Goal: Task Accomplishment & Management: Manage account settings

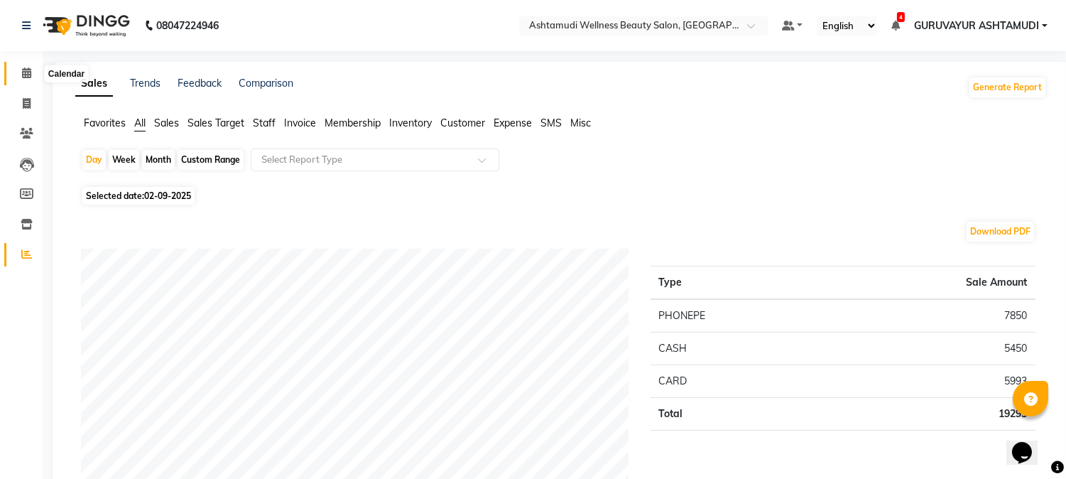
click at [28, 75] on icon at bounding box center [26, 72] width 9 height 11
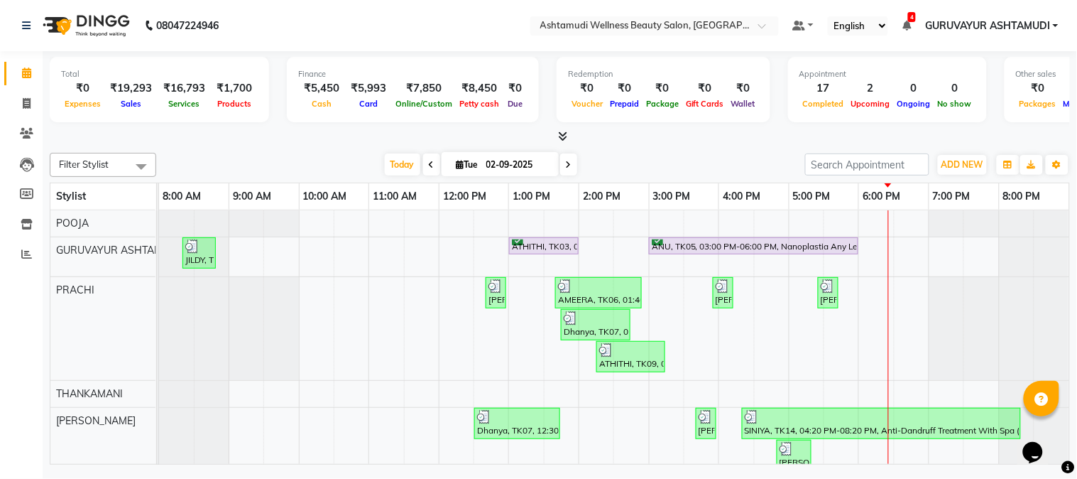
click at [566, 162] on icon at bounding box center [569, 165] width 6 height 9
type input "03-09-2025"
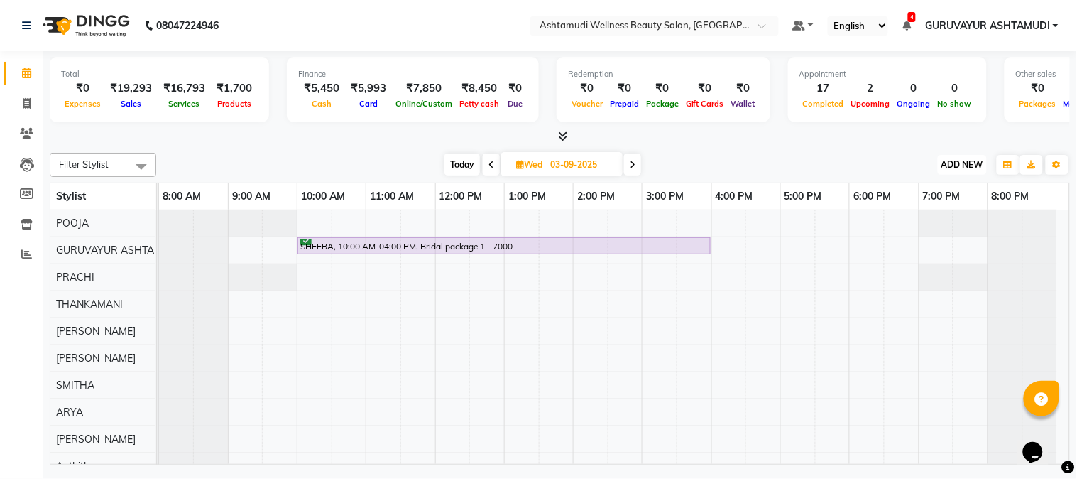
click at [954, 165] on span "ADD NEW" at bounding box center [963, 164] width 42 height 11
click at [925, 193] on button "Add Appointment" at bounding box center [931, 191] width 112 height 18
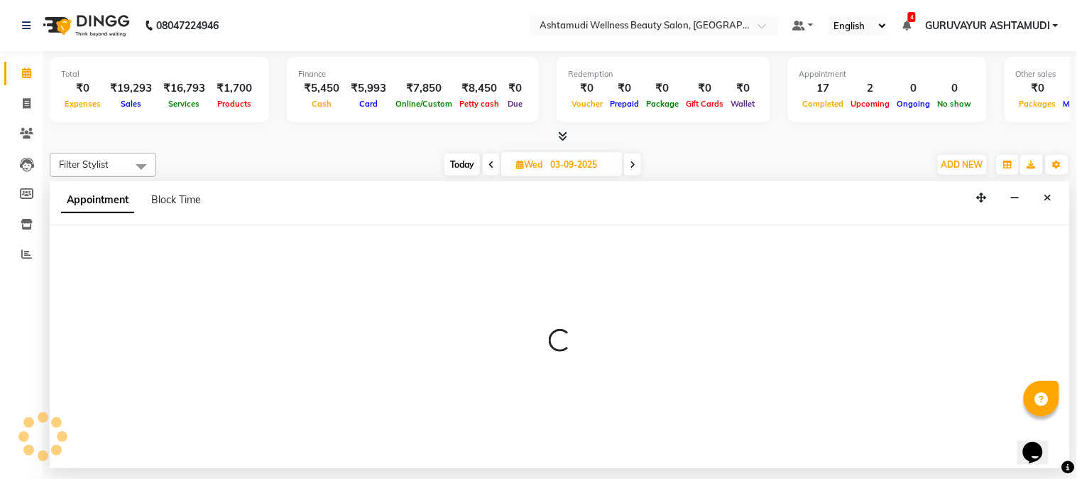
select select "540"
select select "tentative"
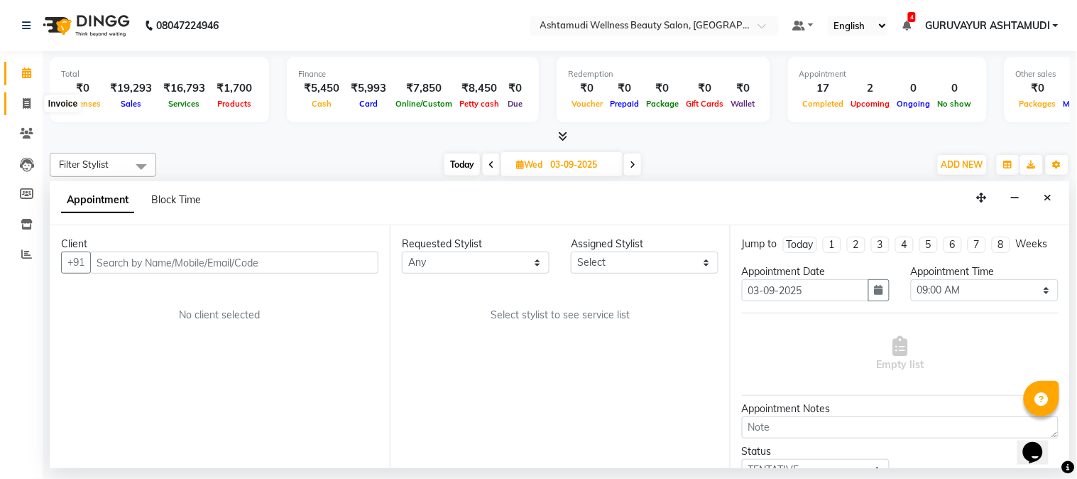
click at [31, 107] on span at bounding box center [26, 104] width 25 height 16
select select "4660"
select select "service"
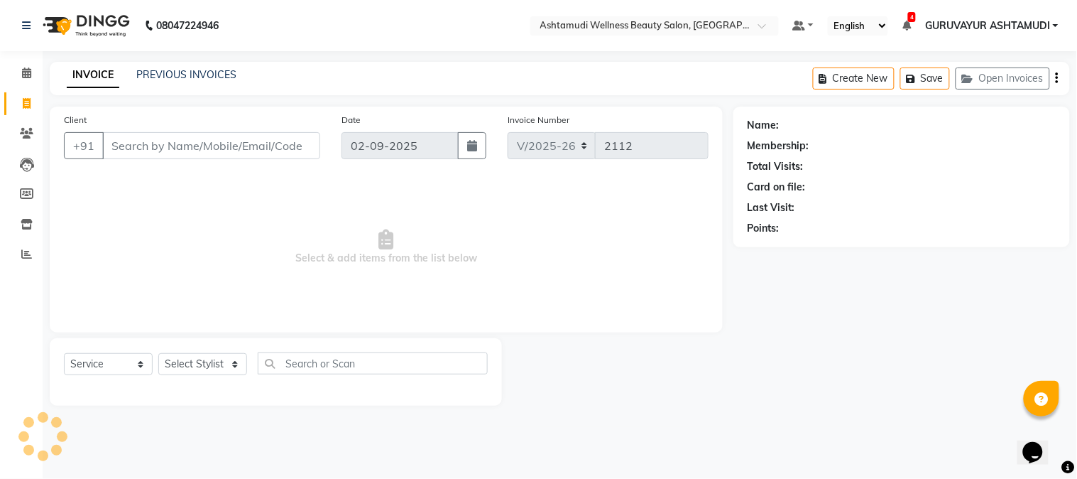
click at [214, 146] on input "Client" at bounding box center [211, 145] width 218 height 27
click at [23, 68] on icon at bounding box center [26, 72] width 9 height 11
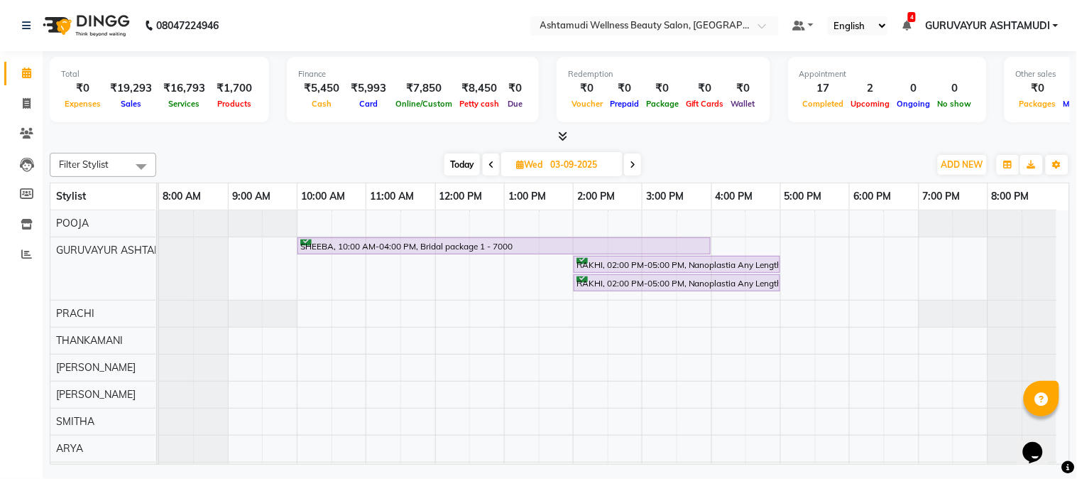
click at [492, 162] on icon at bounding box center [492, 165] width 6 height 9
type input "02-09-2025"
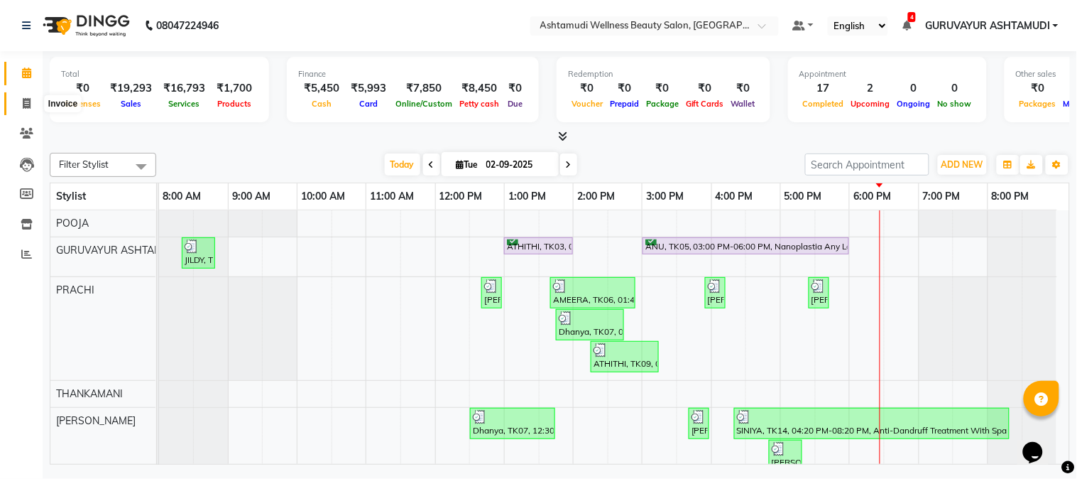
click at [23, 100] on icon at bounding box center [27, 103] width 8 height 11
select select "4660"
select select "service"
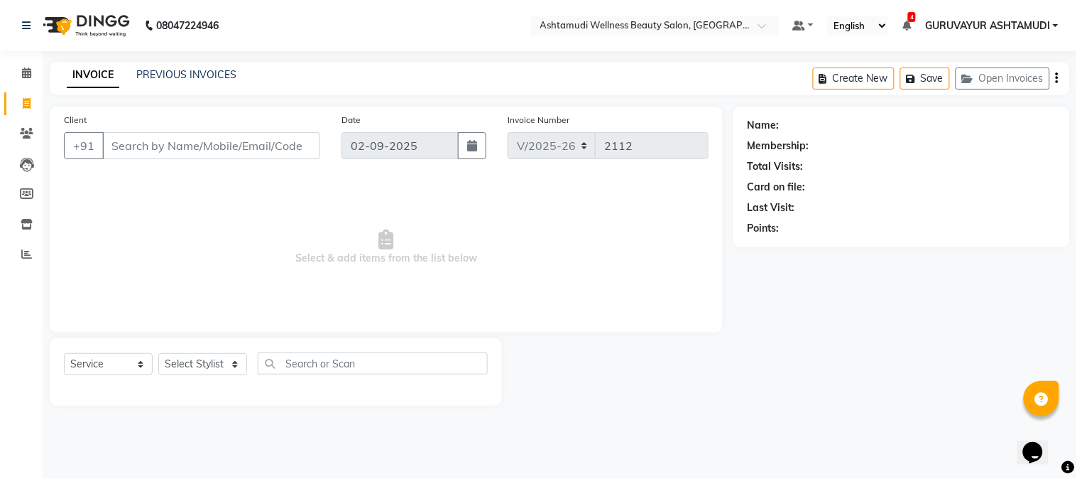
click at [259, 139] on input "Client" at bounding box center [211, 145] width 218 height 27
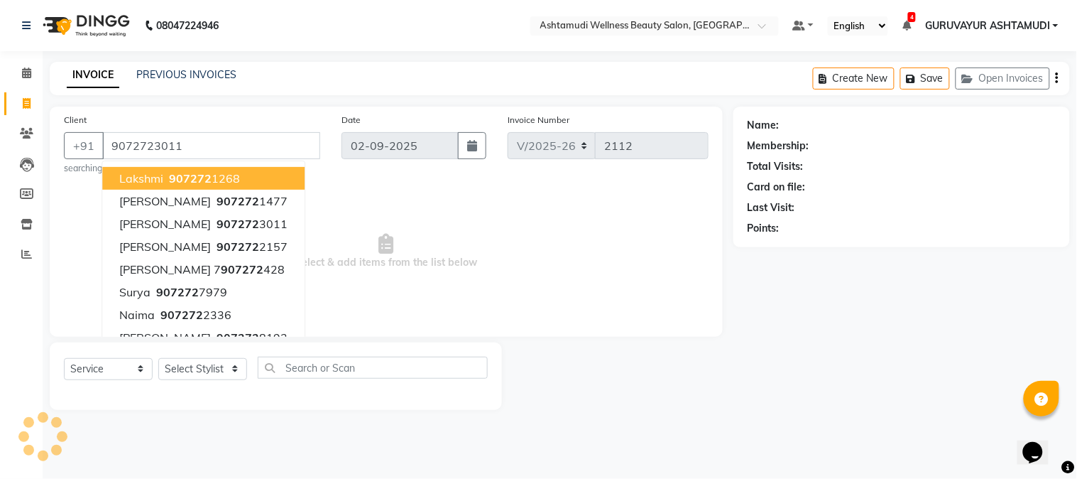
type input "9072723011"
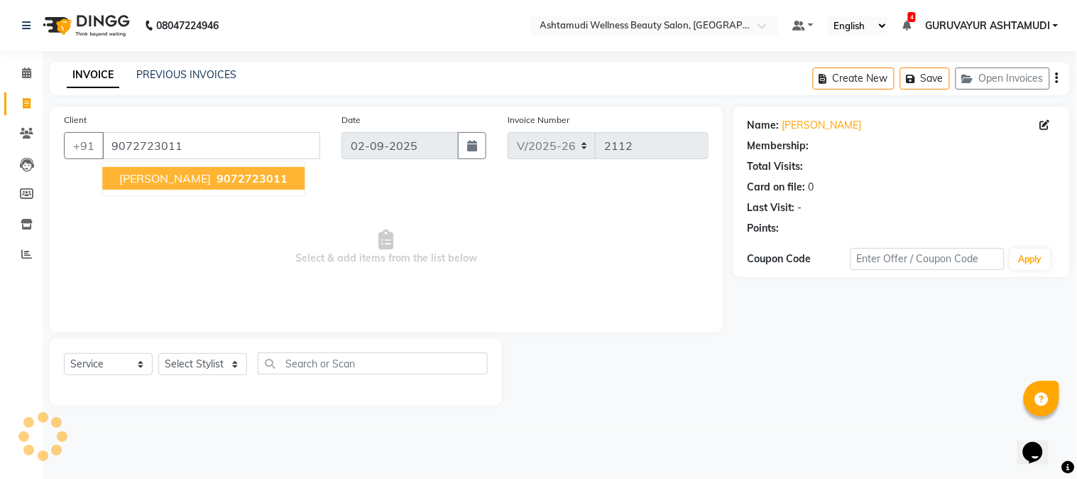
select select "1: Object"
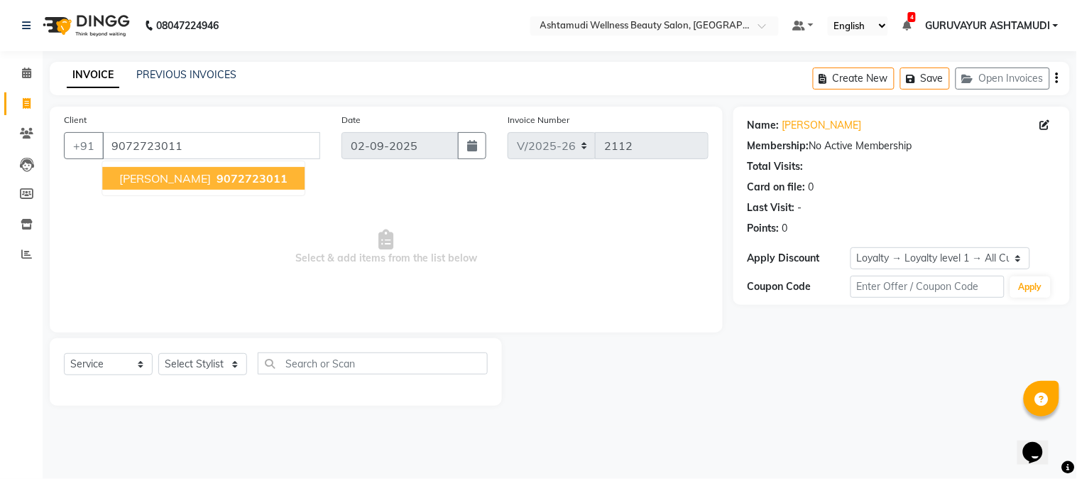
click at [197, 268] on span "Select & add items from the list below" at bounding box center [386, 247] width 645 height 142
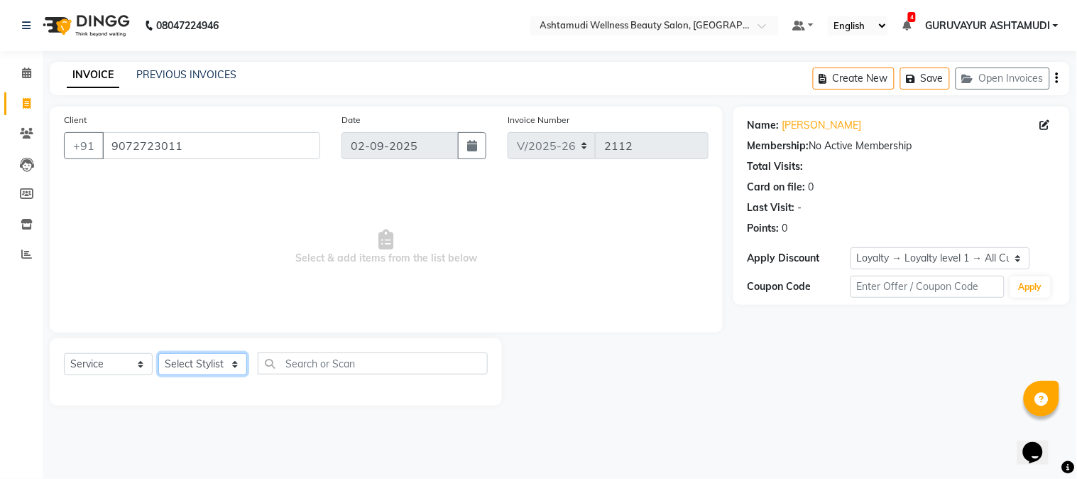
click at [225, 366] on select "Select Stylist Aathithya [PERSON_NAME] [PERSON_NAME] ARYA GURUVAYUR ASHTAMUDI […" at bounding box center [202, 364] width 89 height 22
select select "28230"
click at [158, 354] on select "Select Stylist Aathithya [PERSON_NAME] [PERSON_NAME] ARYA GURUVAYUR ASHTAMUDI […" at bounding box center [202, 364] width 89 height 22
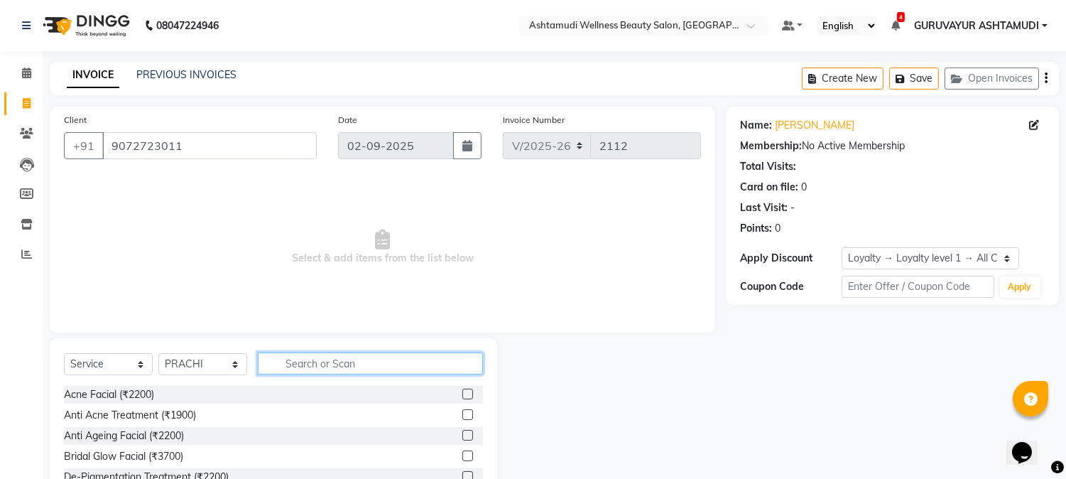
click at [308, 365] on input "text" at bounding box center [370, 363] width 225 height 22
type input "STR"
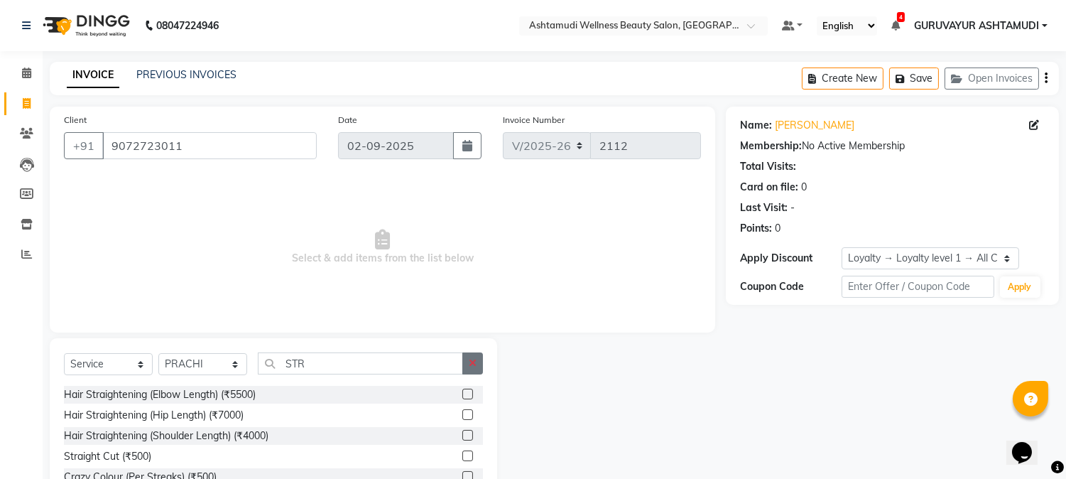
click at [465, 363] on button "button" at bounding box center [472, 363] width 21 height 22
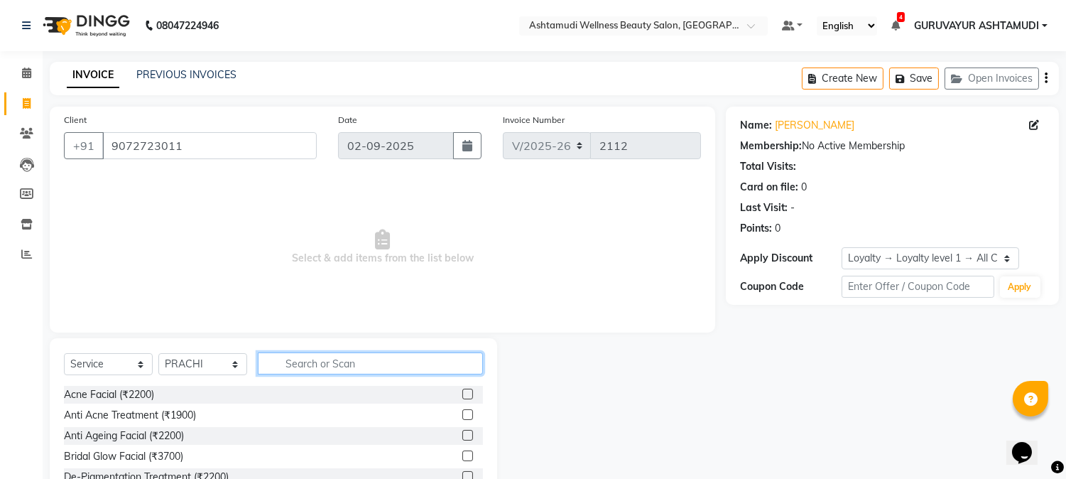
click at [418, 368] on input "text" at bounding box center [370, 363] width 225 height 22
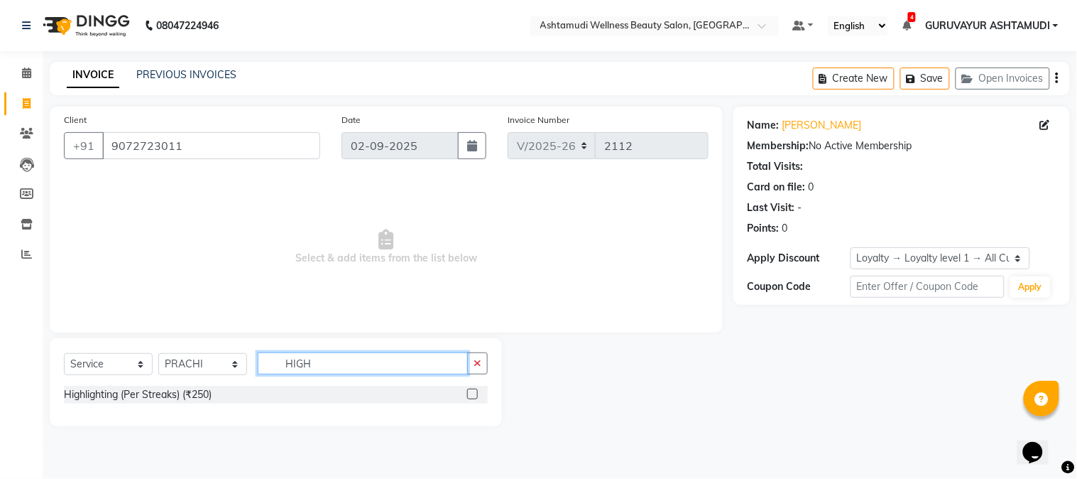
type input "HIGH"
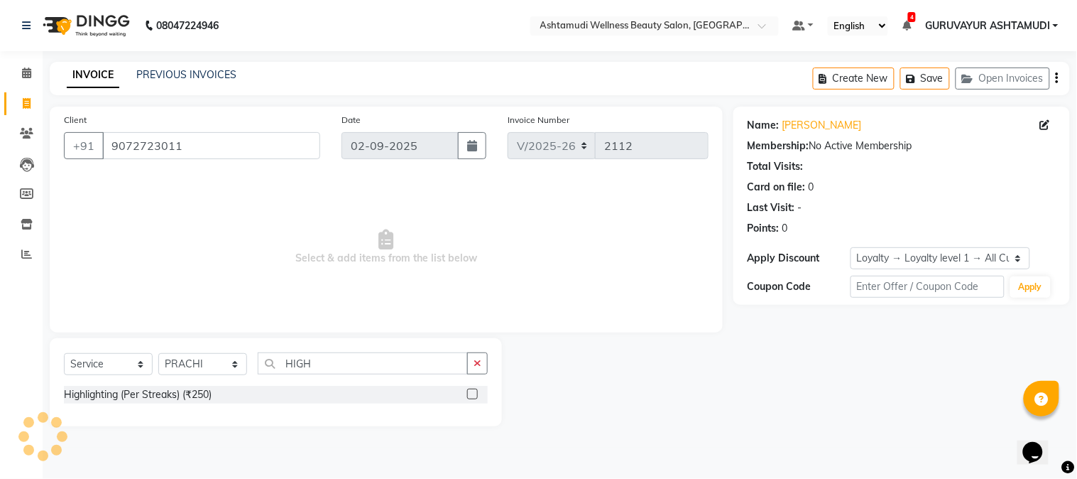
click at [473, 391] on label at bounding box center [472, 394] width 11 height 11
click at [473, 391] on input "checkbox" at bounding box center [471, 394] width 9 height 9
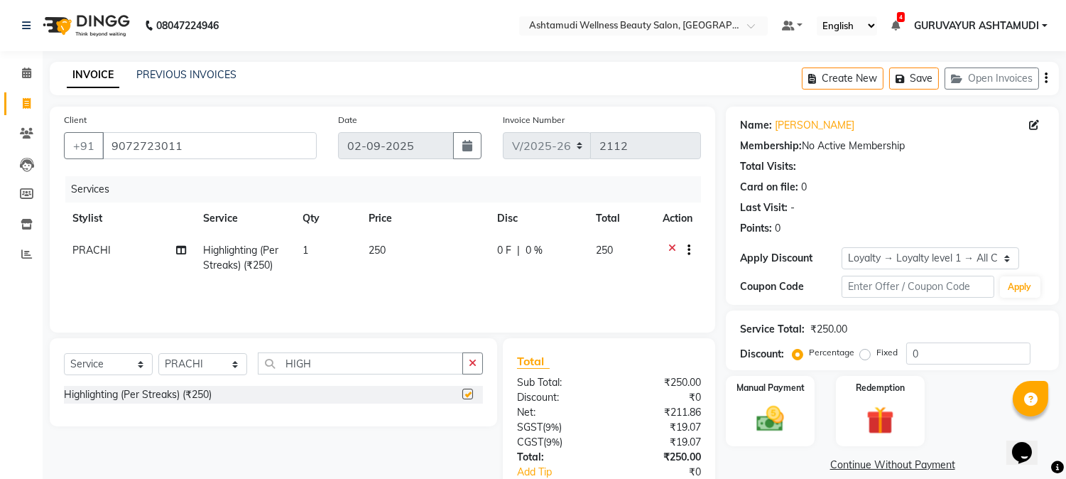
checkbox input "false"
click at [320, 247] on td "1" at bounding box center [327, 257] width 66 height 47
select select "28230"
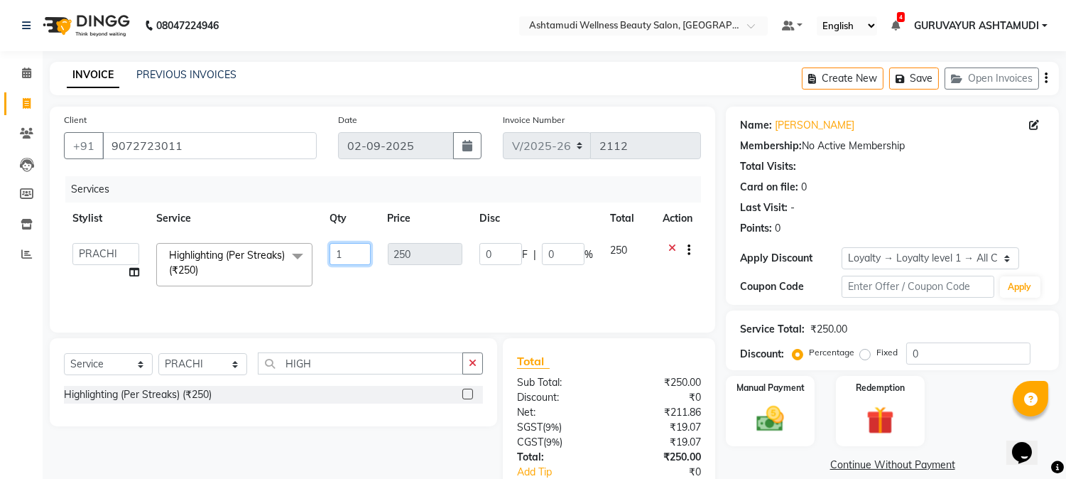
click at [349, 252] on input "1" at bounding box center [350, 254] width 40 height 22
type input "10"
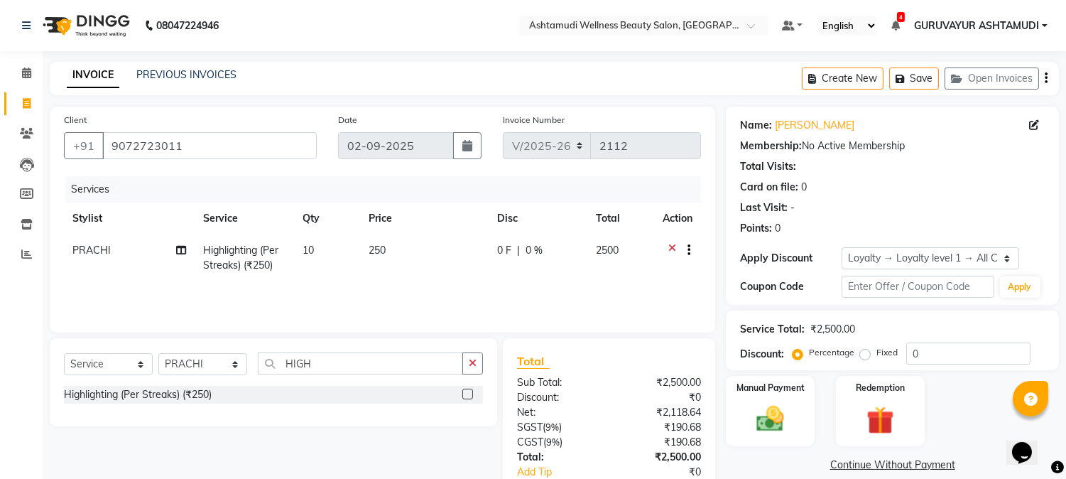
click at [370, 82] on div "INVOICE PREVIOUS INVOICES Create New Save Open Invoices" at bounding box center [554, 78] width 1009 height 33
click at [476, 363] on icon "button" at bounding box center [473, 363] width 8 height 10
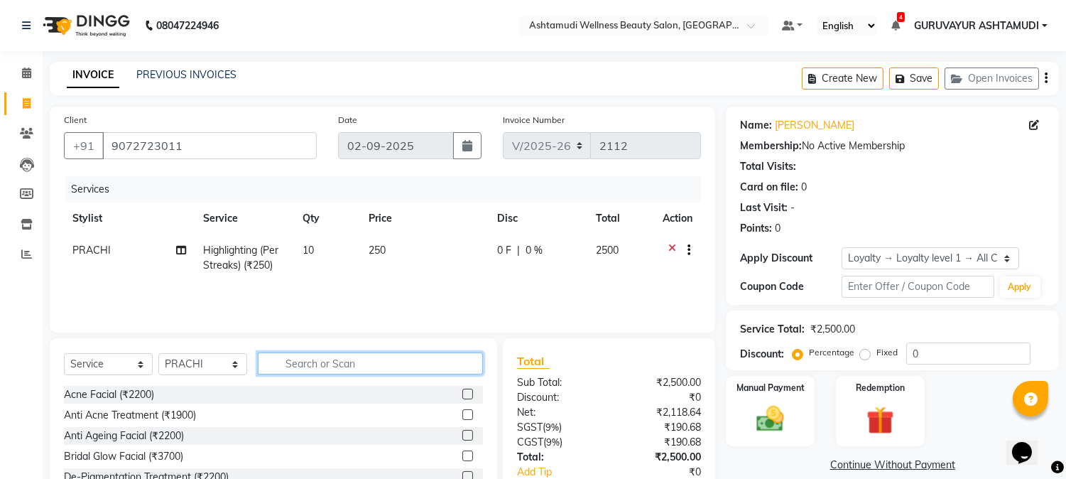
click at [438, 363] on input "text" at bounding box center [370, 363] width 225 height 22
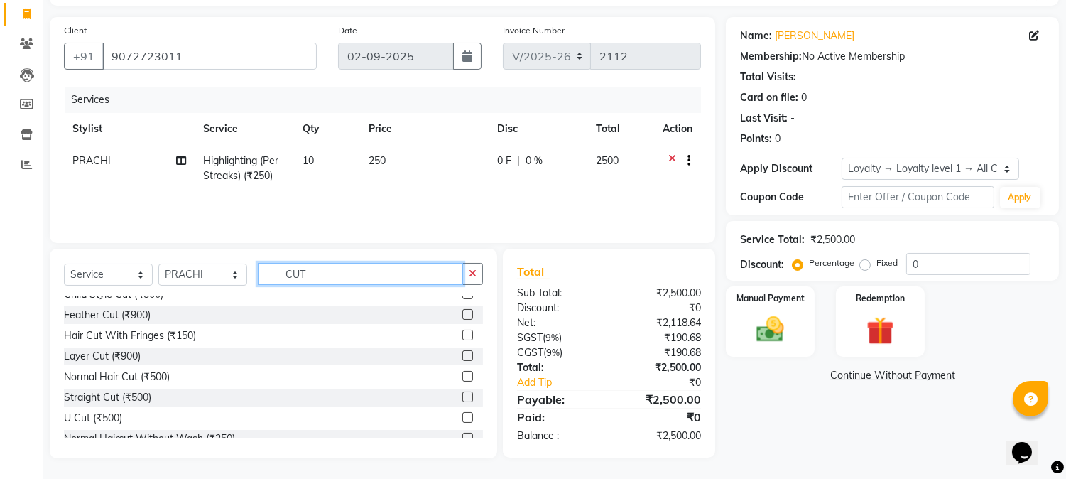
scroll to position [43, 0]
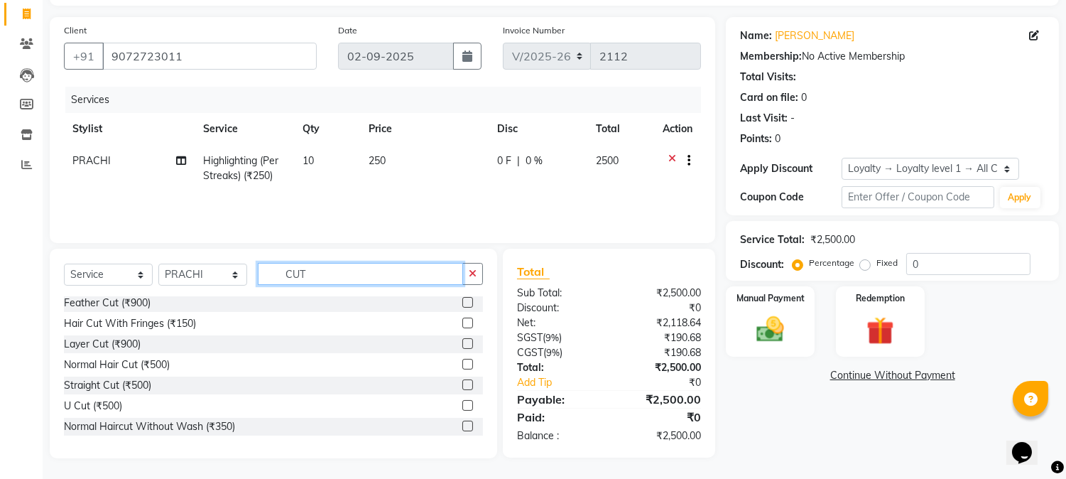
type input "CUT"
click at [462, 424] on label at bounding box center [467, 425] width 11 height 11
click at [462, 424] on input "checkbox" at bounding box center [466, 426] width 9 height 9
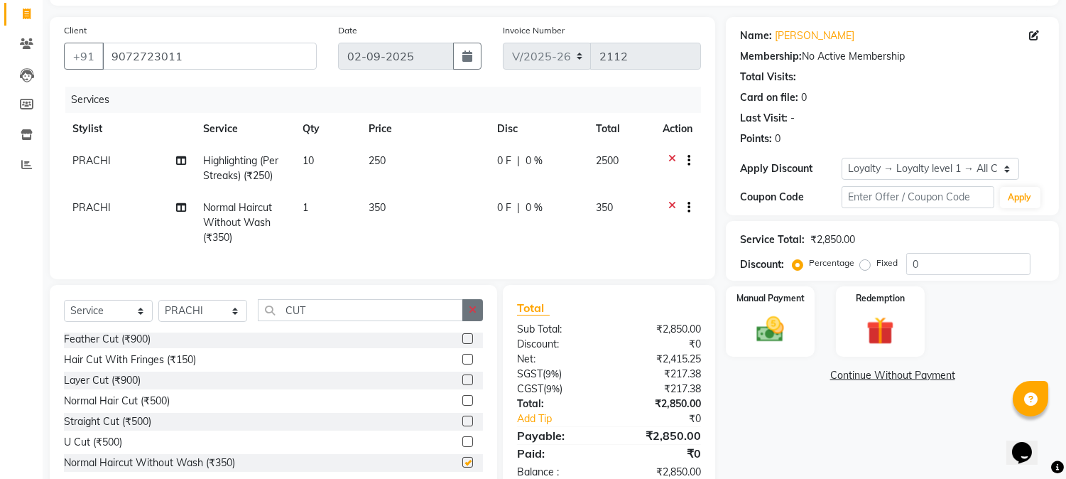
checkbox input "false"
click at [471, 315] on icon "button" at bounding box center [473, 310] width 8 height 10
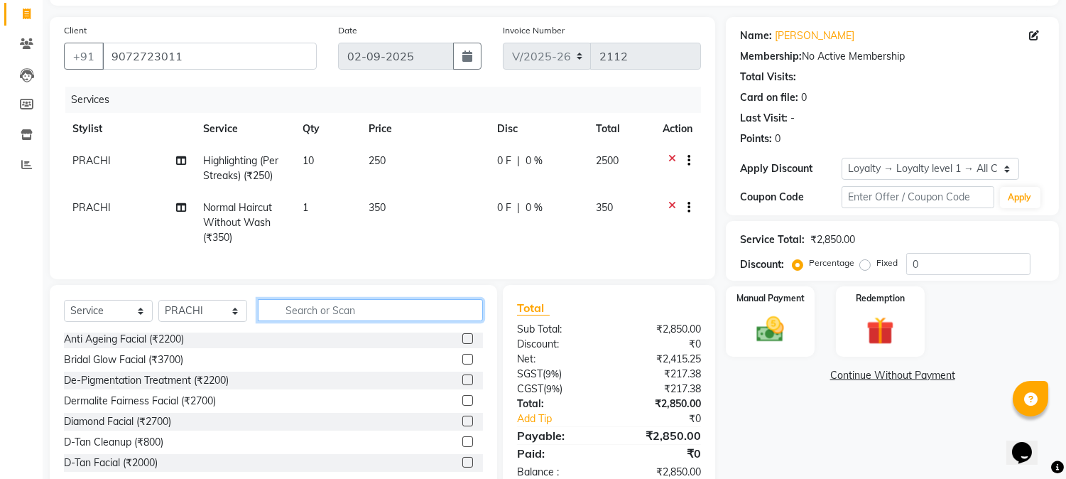
click at [466, 321] on input "text" at bounding box center [370, 310] width 225 height 22
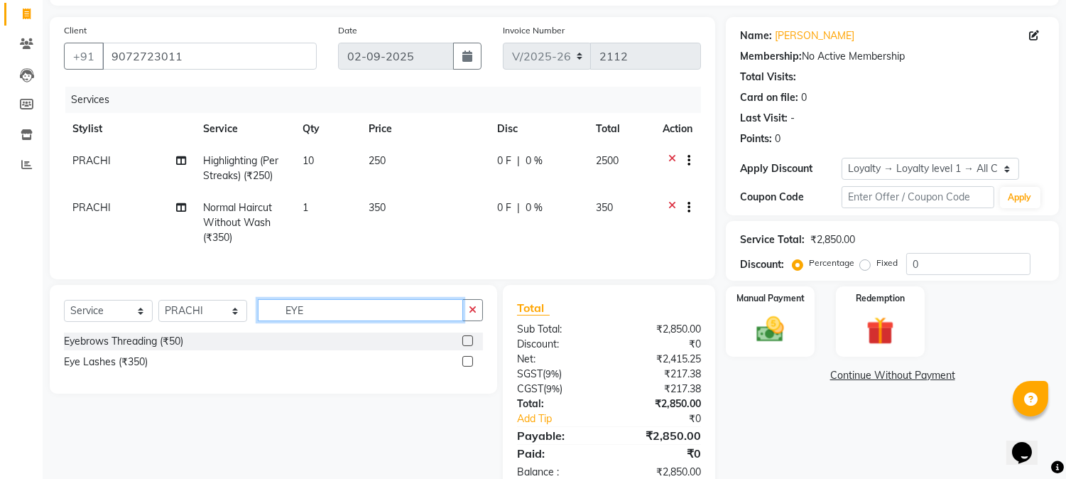
scroll to position [0, 0]
type input "EYE"
click at [467, 346] on label at bounding box center [467, 340] width 11 height 11
click at [467, 346] on input "checkbox" at bounding box center [466, 341] width 9 height 9
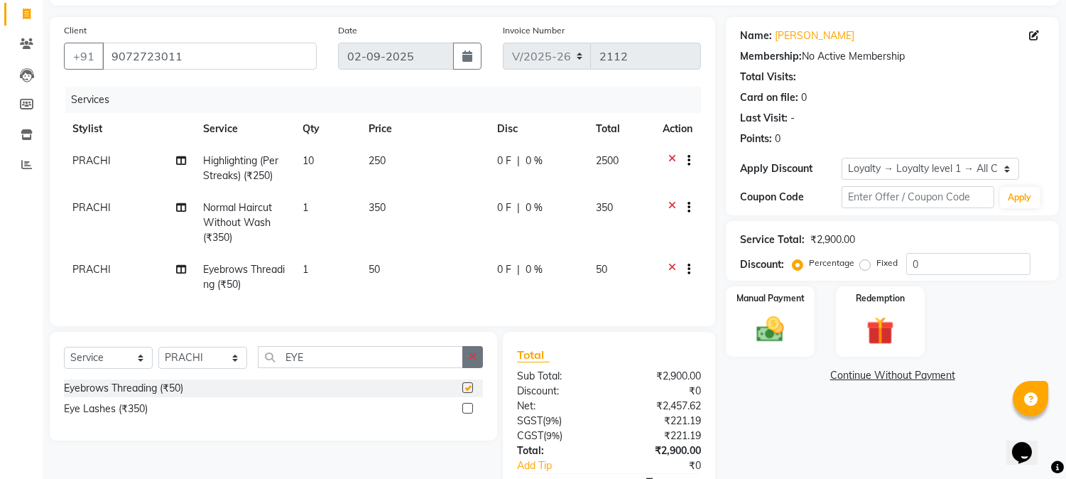
checkbox input "false"
click at [474, 362] on icon "button" at bounding box center [473, 357] width 8 height 10
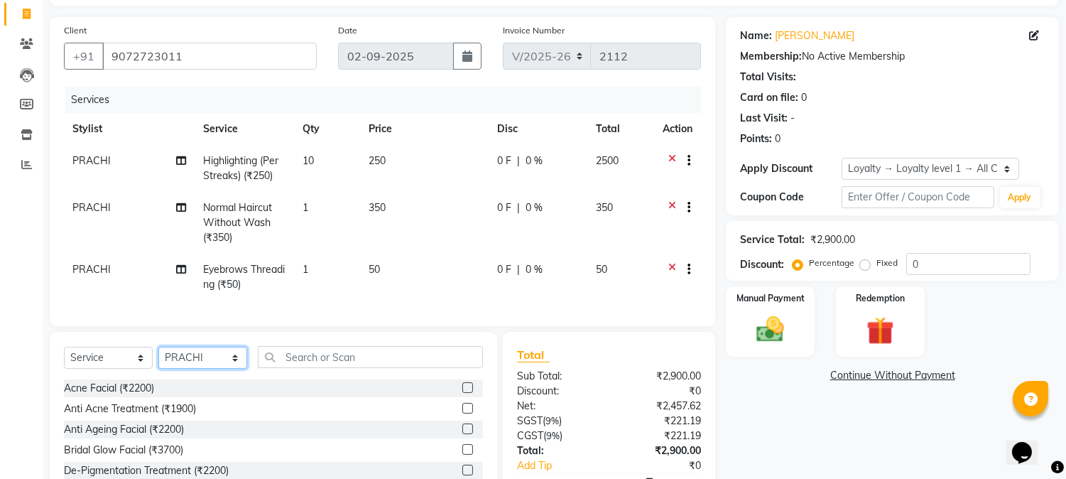
click at [226, 369] on select "Select Stylist Aathithya [PERSON_NAME] [PERSON_NAME] ARYA GURUVAYUR ASHTAMUDI […" at bounding box center [202, 358] width 89 height 22
select select "38876"
click at [158, 359] on select "Select Stylist Aathithya [PERSON_NAME] [PERSON_NAME] ARYA GURUVAYUR ASHTAMUDI […" at bounding box center [202, 358] width 89 height 22
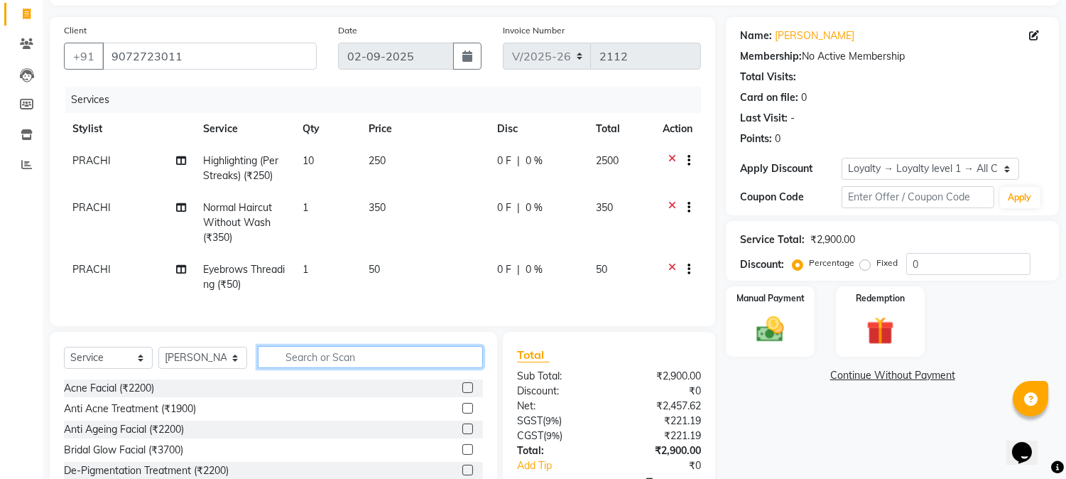
click at [316, 368] on input "text" at bounding box center [370, 357] width 225 height 22
type input "A"
type input "ANT"
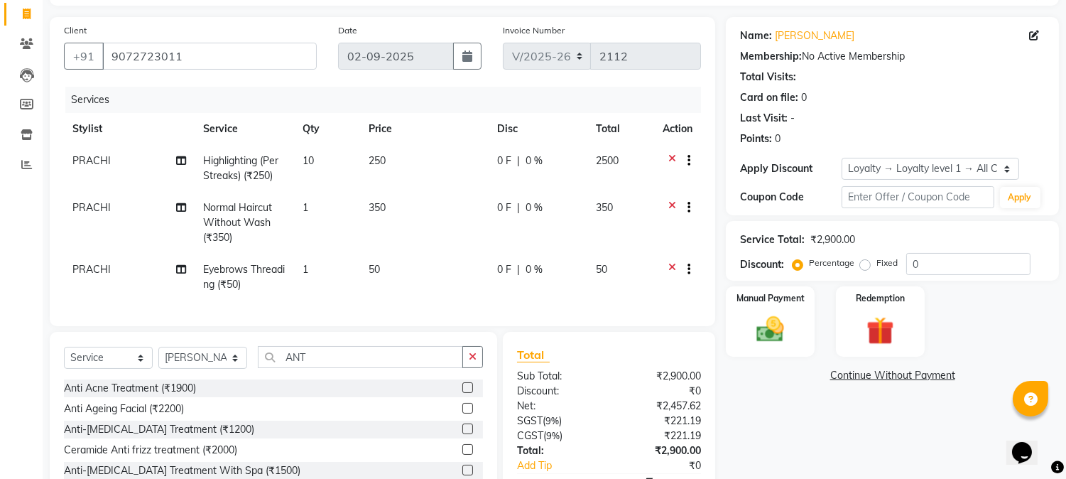
click at [465, 413] on label at bounding box center [467, 408] width 11 height 11
click at [465, 413] on input "checkbox" at bounding box center [466, 408] width 9 height 9
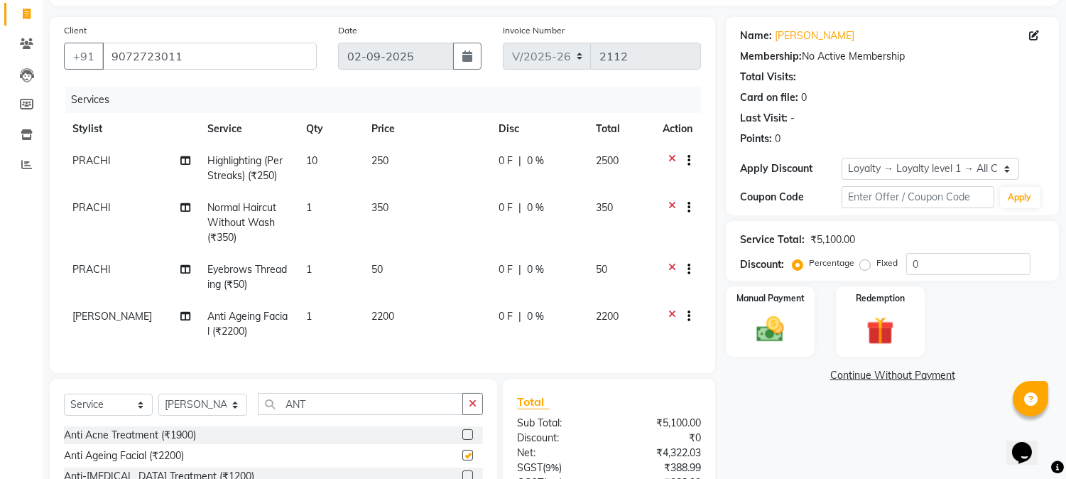
checkbox input "false"
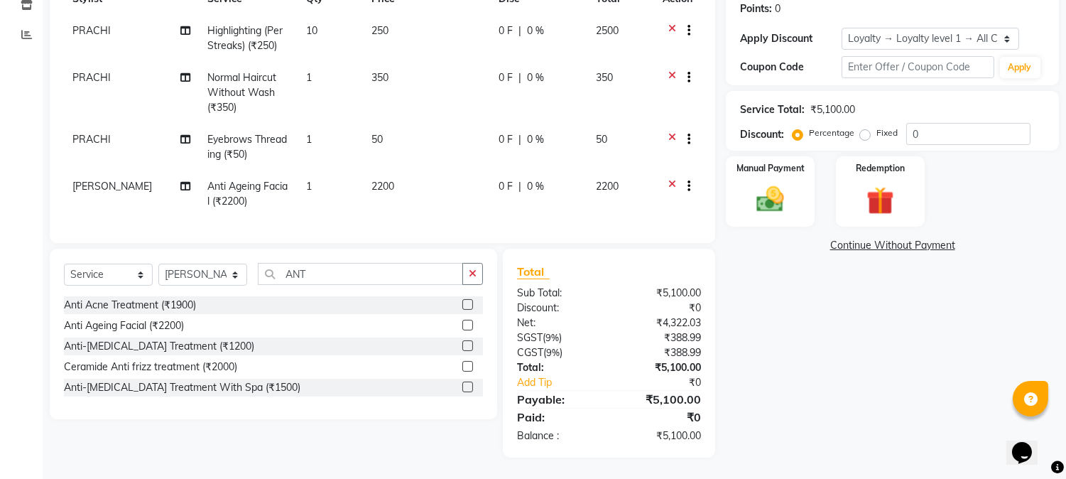
scroll to position [231, 0]
click at [472, 276] on icon "button" at bounding box center [473, 273] width 8 height 10
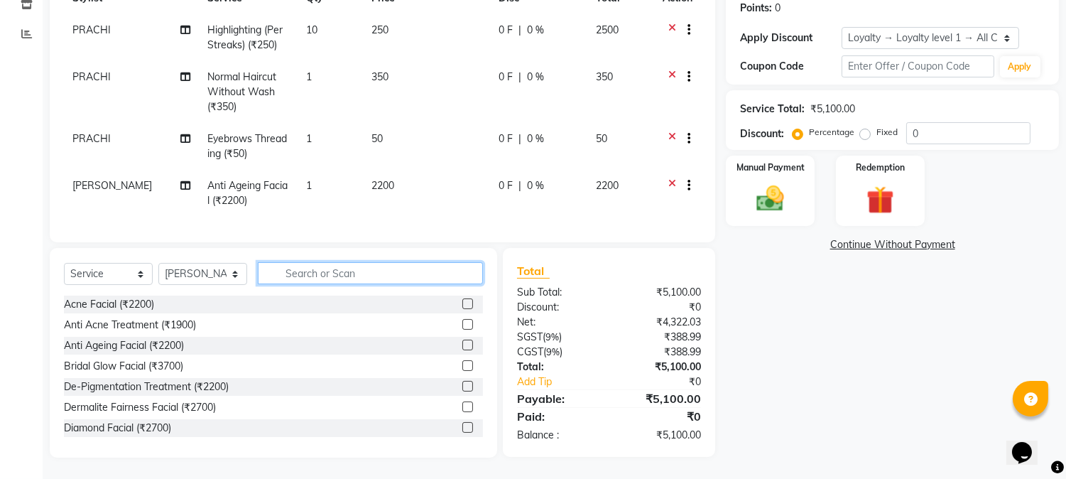
click at [344, 278] on input "text" at bounding box center [370, 273] width 225 height 22
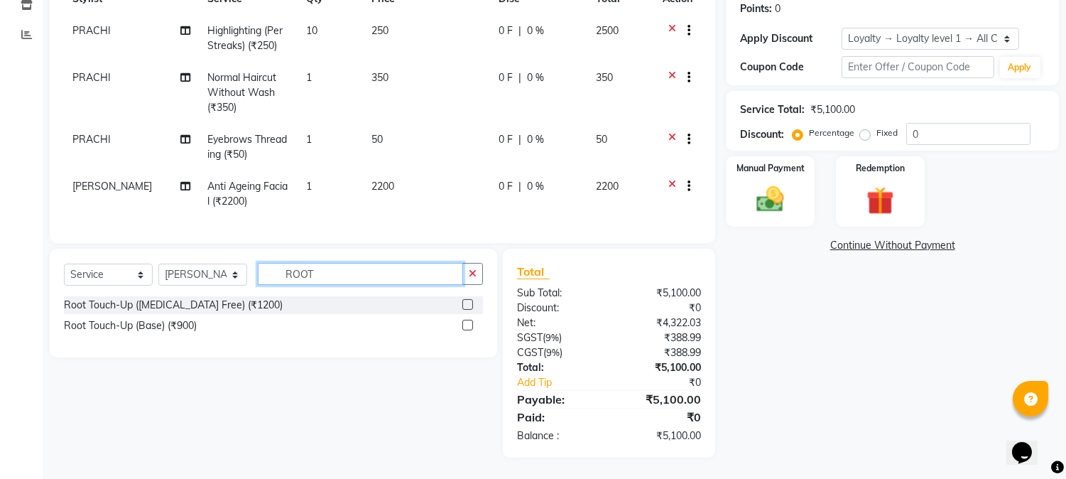
type input "ROOT"
click at [464, 302] on label at bounding box center [467, 304] width 11 height 11
click at [464, 302] on input "checkbox" at bounding box center [466, 304] width 9 height 9
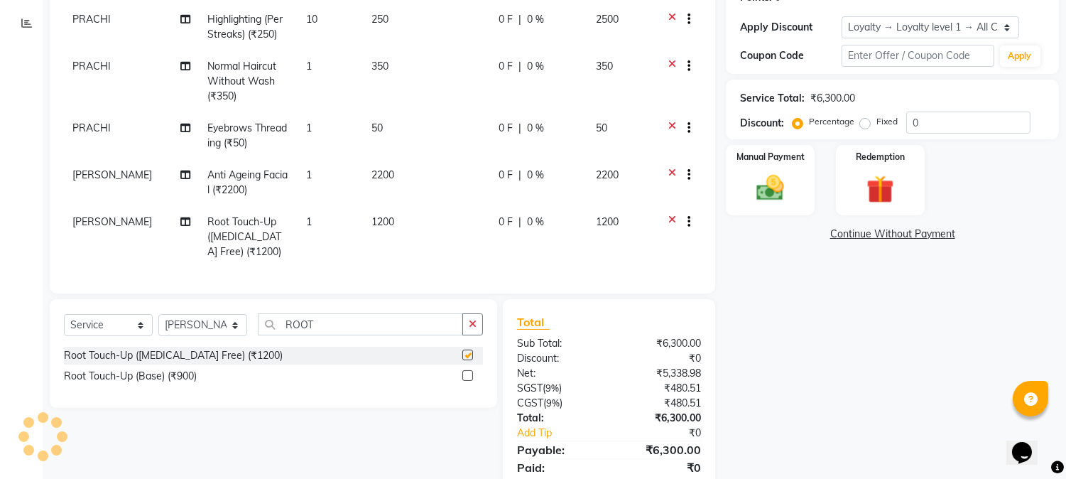
checkbox input "false"
click at [474, 329] on icon "button" at bounding box center [473, 324] width 8 height 10
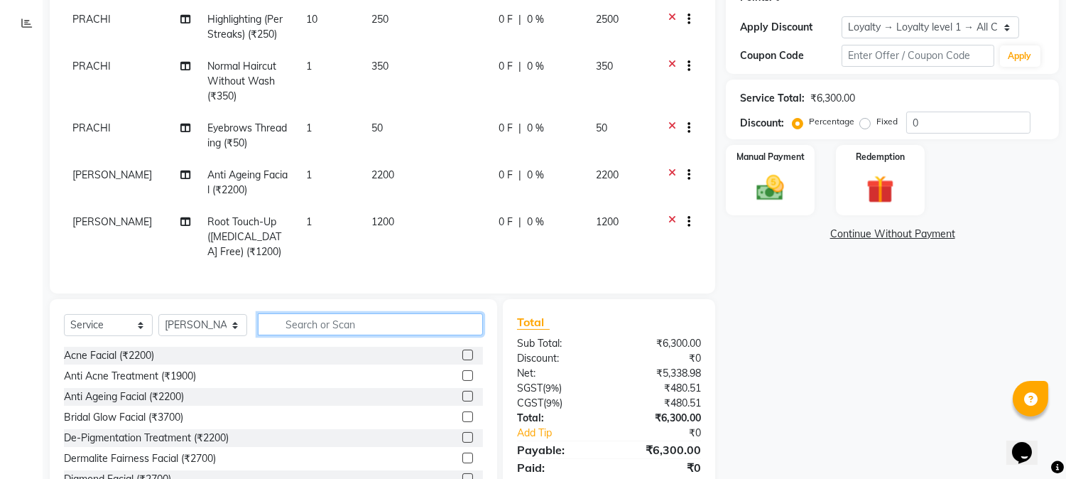
click at [434, 334] on input "text" at bounding box center [370, 324] width 225 height 22
type input "TAN"
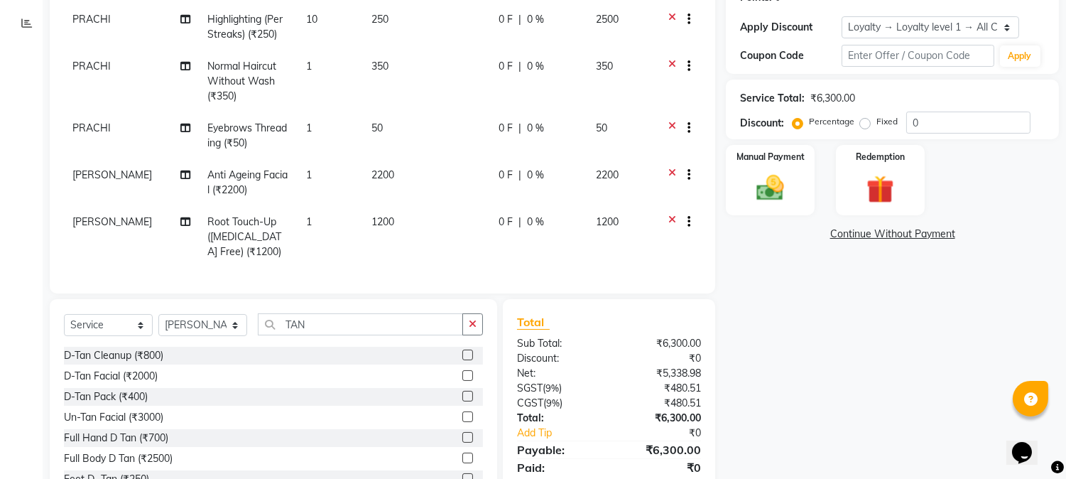
click at [462, 401] on label at bounding box center [467, 396] width 11 height 11
click at [462, 401] on input "checkbox" at bounding box center [466, 396] width 9 height 9
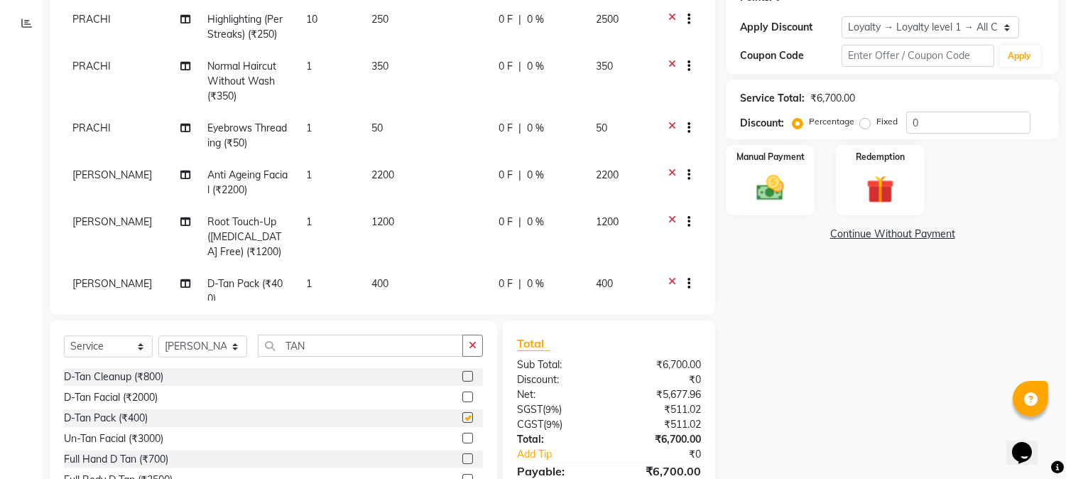
checkbox input "false"
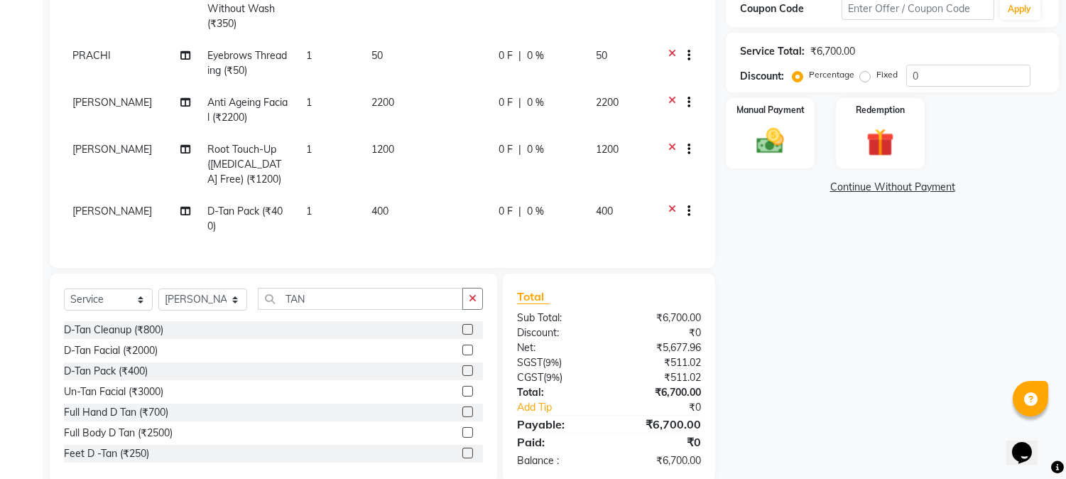
scroll to position [303, 0]
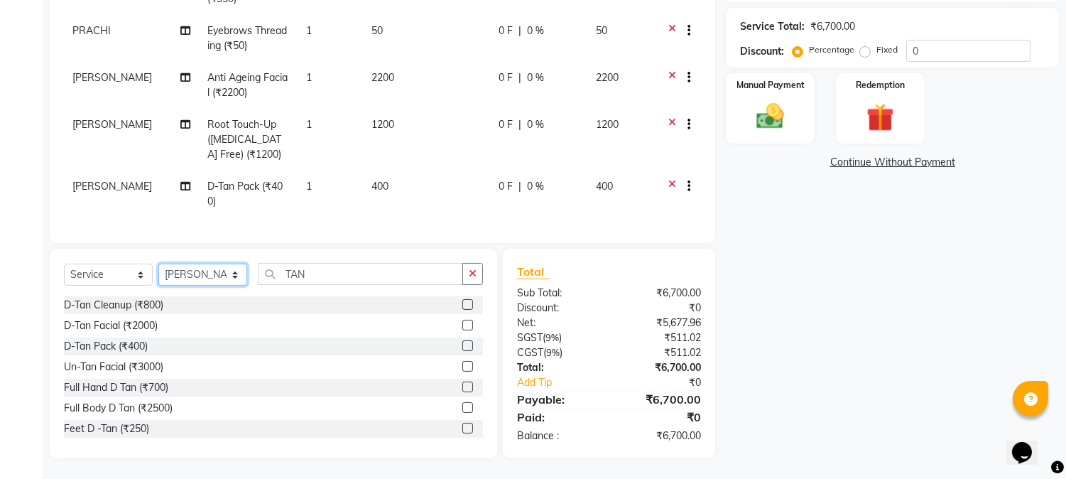
click at [217, 276] on select "Select Stylist Aathithya [PERSON_NAME] [PERSON_NAME] ARYA GURUVAYUR ASHTAMUDI […" at bounding box center [202, 275] width 89 height 22
select select "28230"
click at [158, 264] on select "Select Stylist Aathithya [PERSON_NAME] [PERSON_NAME] ARYA GURUVAYUR ASHTAMUDI […" at bounding box center [202, 275] width 89 height 22
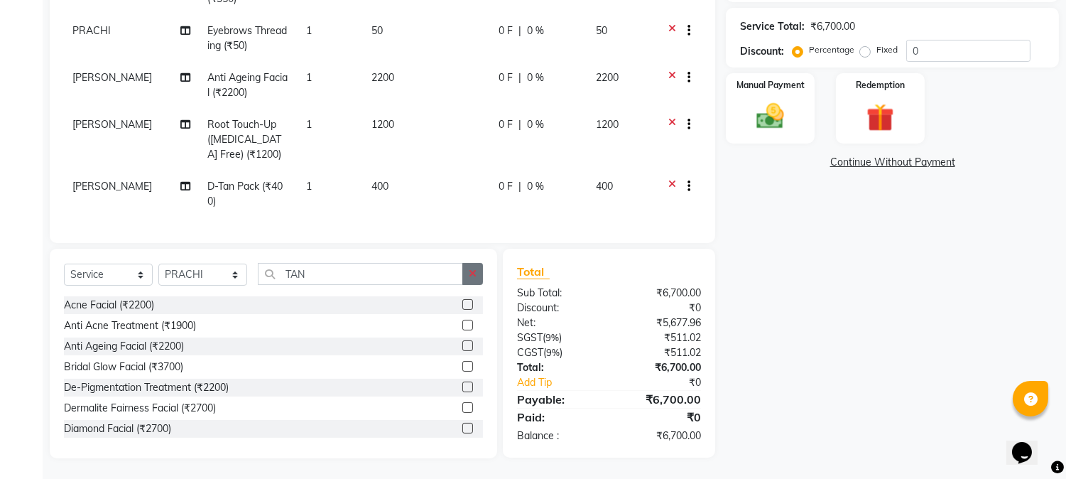
click at [465, 275] on button "button" at bounding box center [472, 274] width 21 height 22
click at [435, 273] on input "text" at bounding box center [370, 274] width 225 height 22
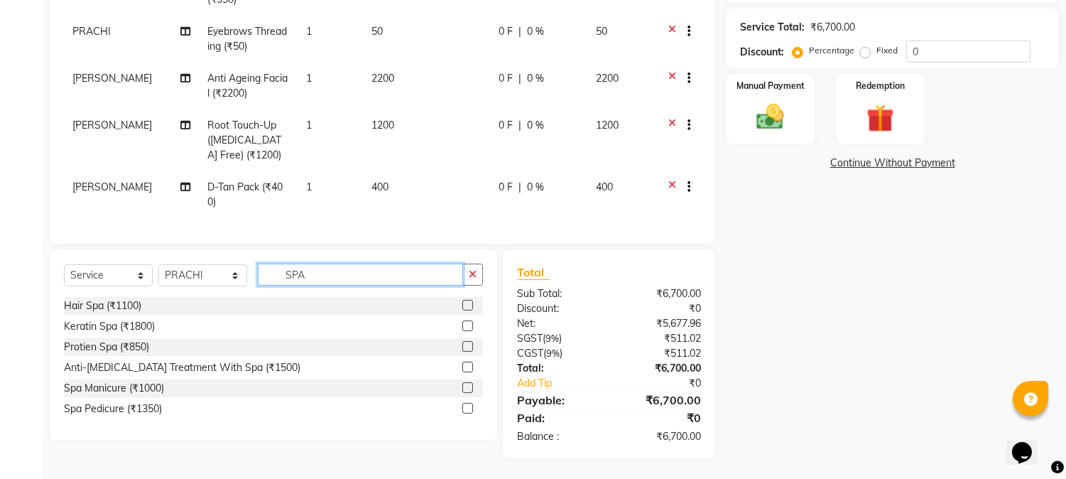
type input "SPA"
click at [470, 306] on label at bounding box center [467, 305] width 11 height 11
click at [470, 306] on input "checkbox" at bounding box center [466, 305] width 9 height 9
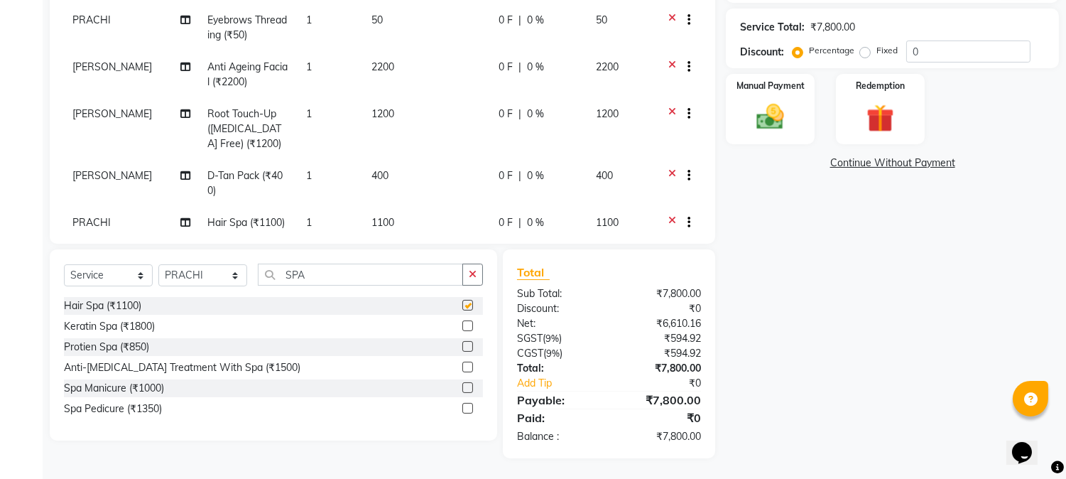
scroll to position [144, 0]
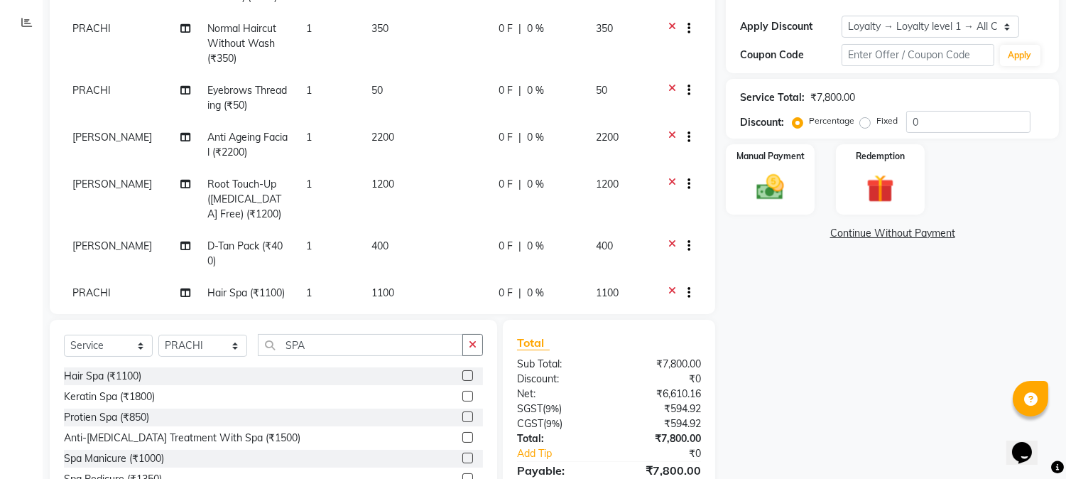
checkbox input "false"
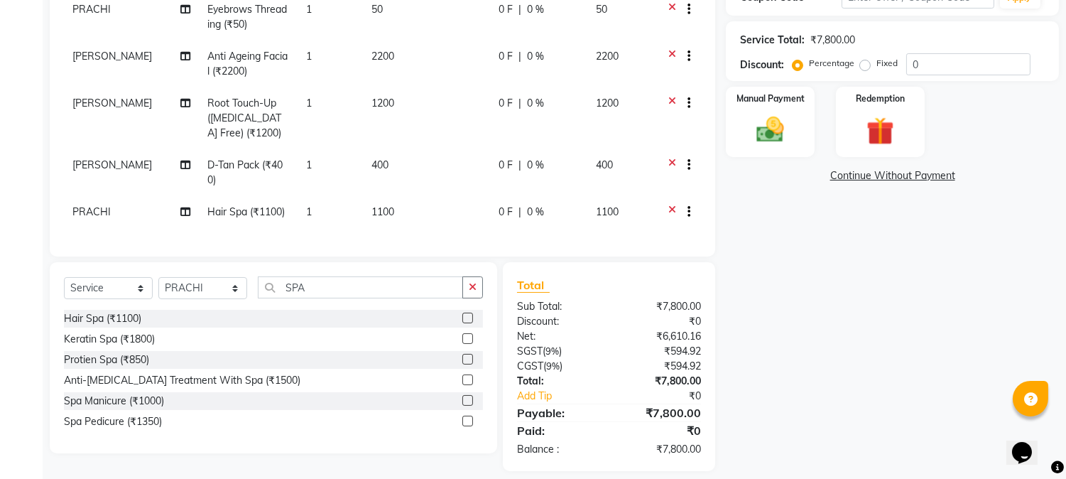
scroll to position [302, 0]
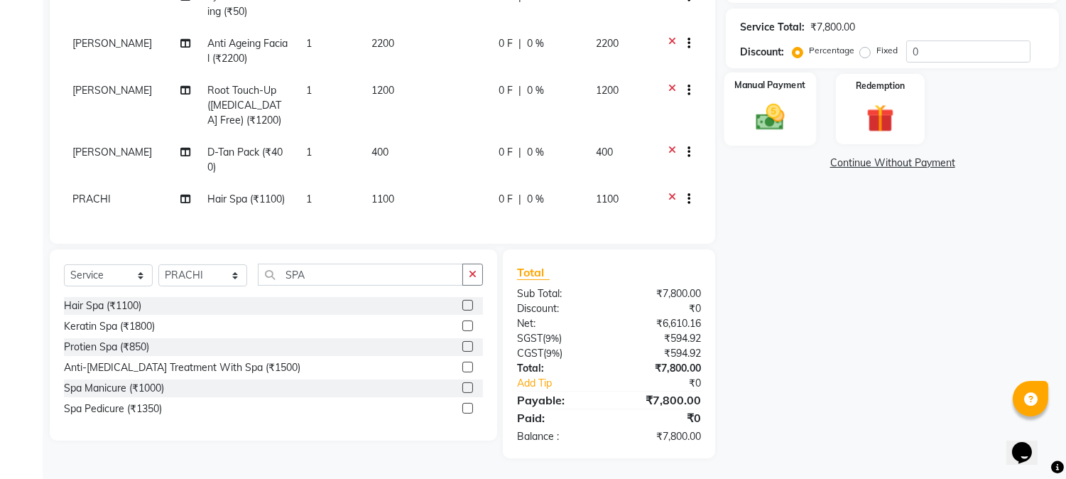
click at [751, 102] on img at bounding box center [770, 117] width 47 height 33
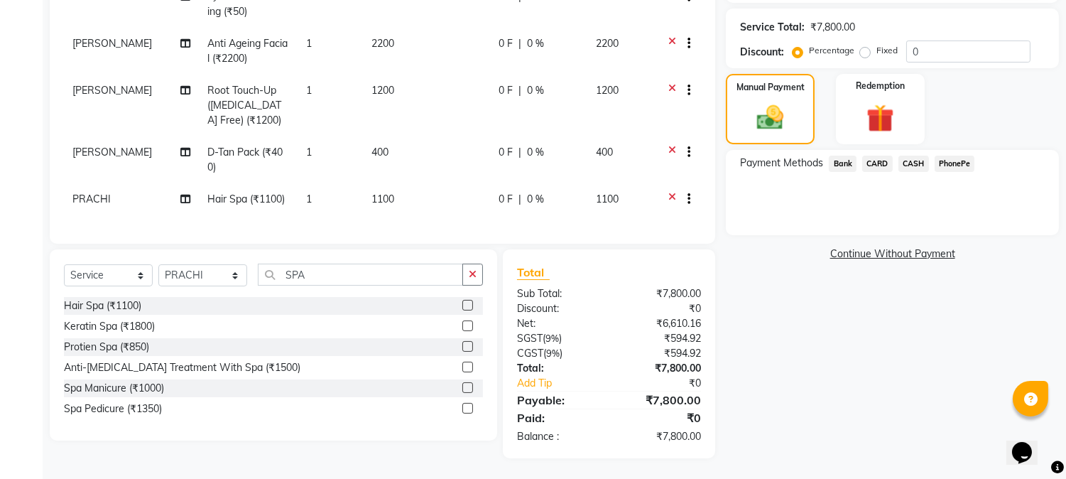
click at [878, 163] on span "CARD" at bounding box center [877, 164] width 31 height 16
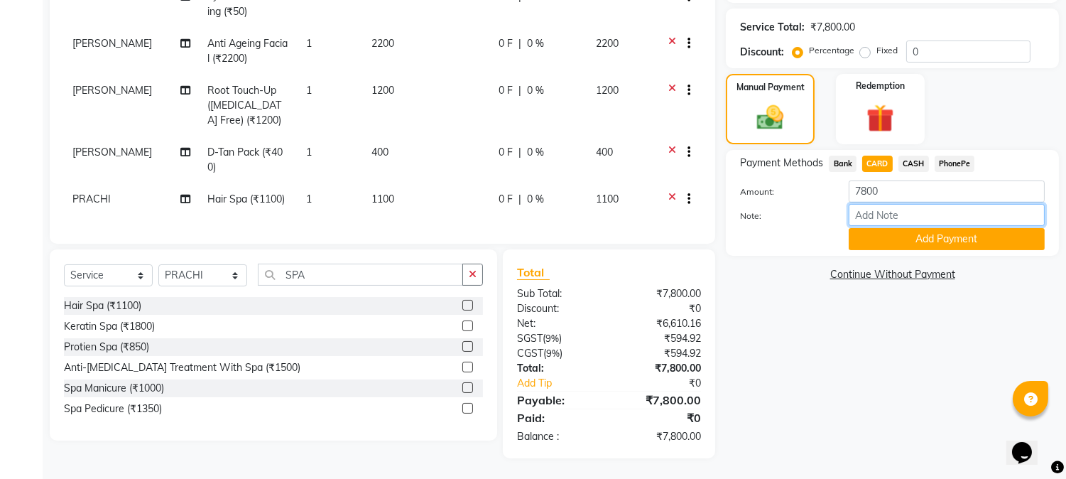
click at [864, 215] on input "Note:" at bounding box center [947, 215] width 196 height 22
type input "NIGISHA"
click at [925, 237] on button "Add Payment" at bounding box center [947, 239] width 196 height 22
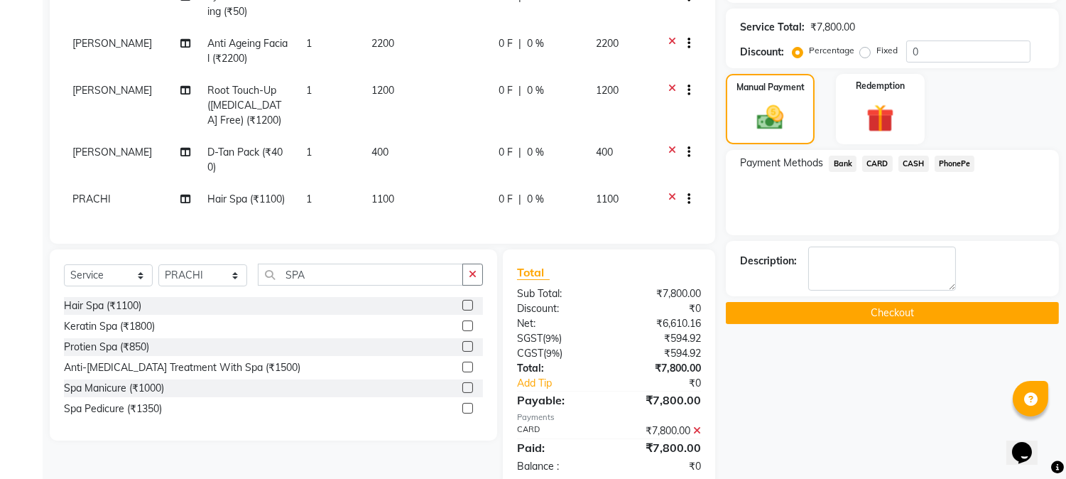
click at [876, 306] on button "Checkout" at bounding box center [892, 313] width 333 height 22
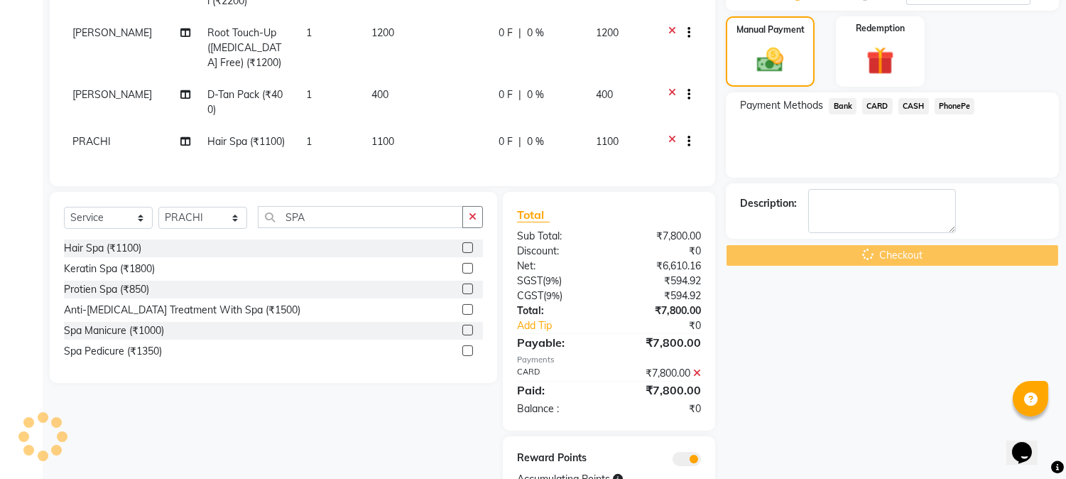
scroll to position [417, 0]
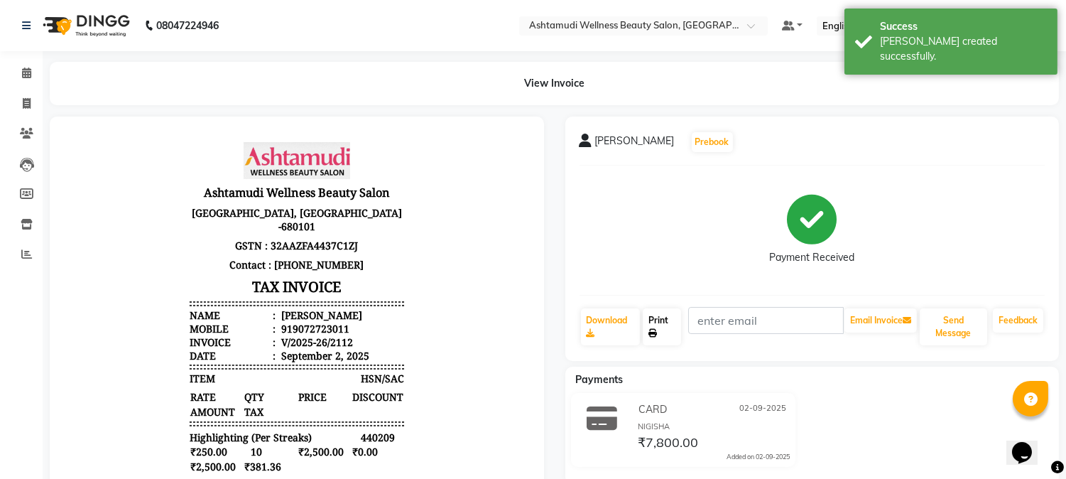
click at [661, 331] on link "Print" at bounding box center [662, 326] width 38 height 37
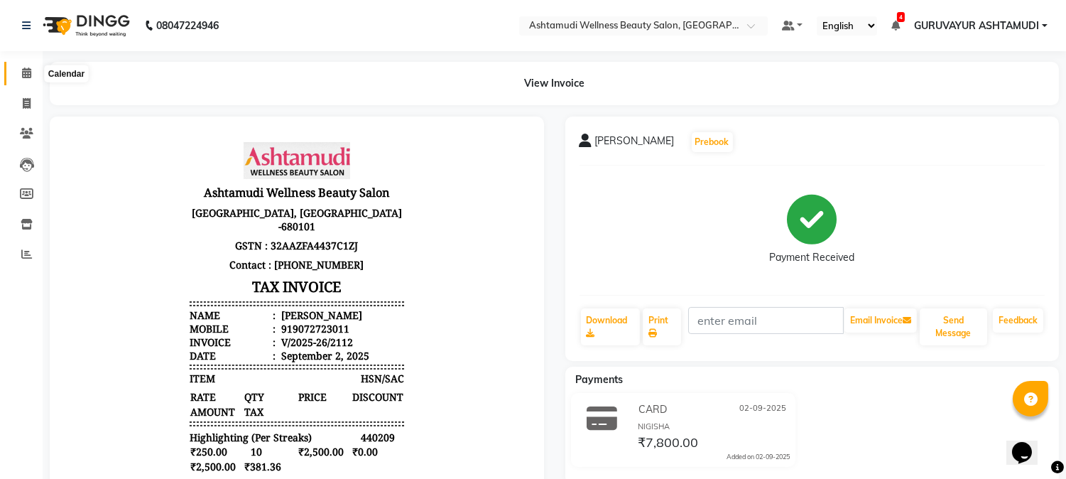
click at [28, 70] on icon at bounding box center [26, 72] width 9 height 11
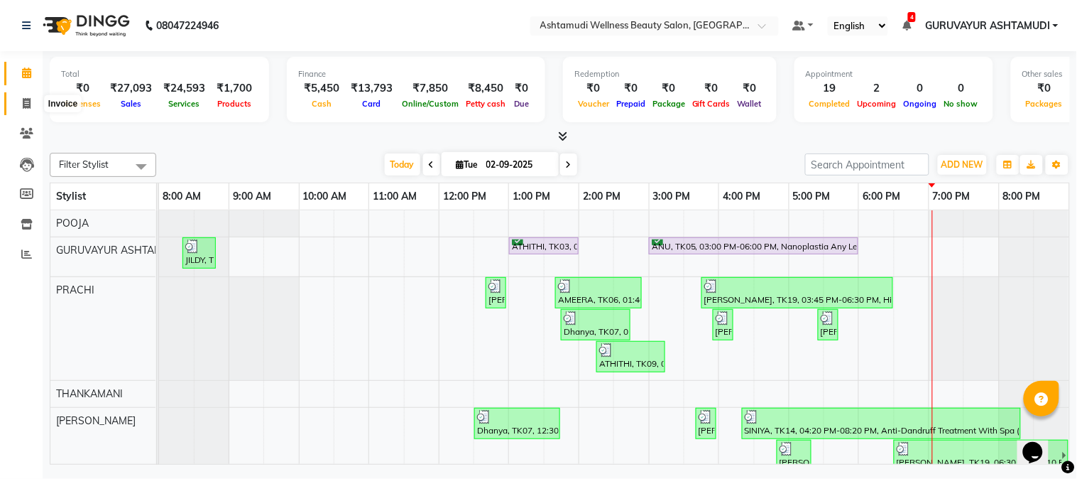
drag, startPoint x: 26, startPoint y: 102, endPoint x: 37, endPoint y: 112, distance: 15.6
click at [26, 101] on icon at bounding box center [27, 103] width 8 height 11
select select "4660"
select select "service"
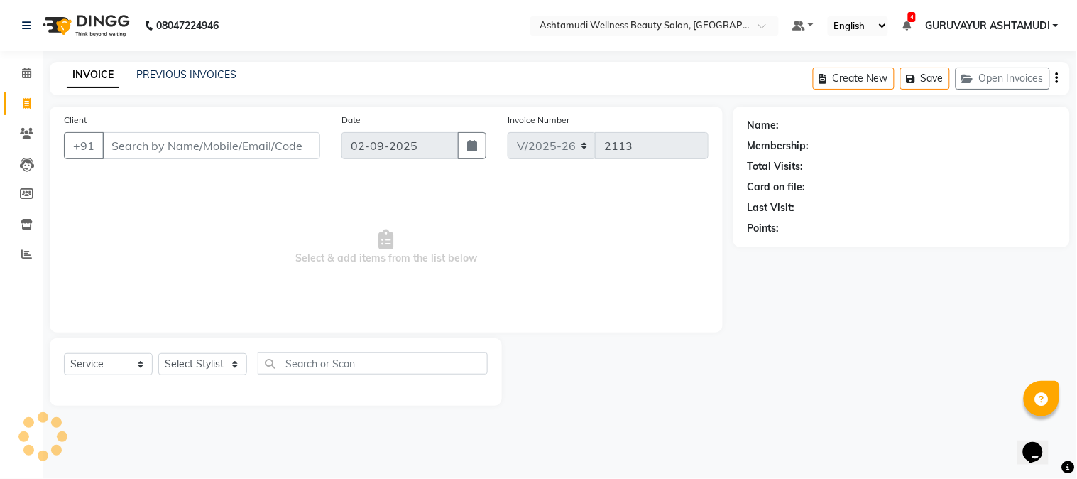
drag, startPoint x: 157, startPoint y: 148, endPoint x: 195, endPoint y: 224, distance: 85.4
click at [158, 148] on input "Client" at bounding box center [211, 145] width 218 height 27
click at [231, 360] on select "Select Stylist Aathithya ANILA Anjana Das ARYA GURUVAYUR ASHTAMUDI NEETHU Nigis…" at bounding box center [202, 364] width 89 height 22
select select "38876"
click at [158, 354] on select "Select Stylist Aathithya ANILA Anjana Das ARYA GURUVAYUR ASHTAMUDI NEETHU Nigis…" at bounding box center [202, 364] width 89 height 22
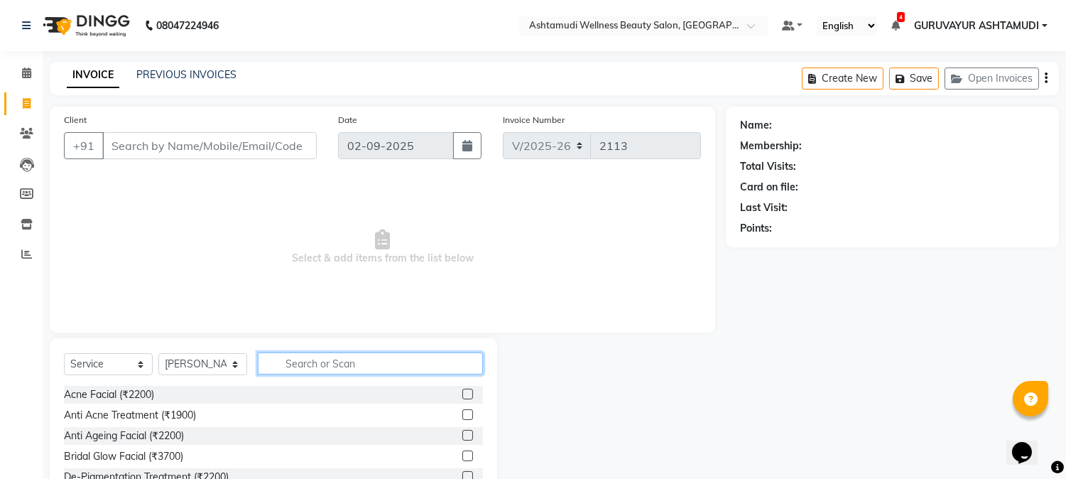
click at [289, 359] on input "text" at bounding box center [370, 363] width 225 height 22
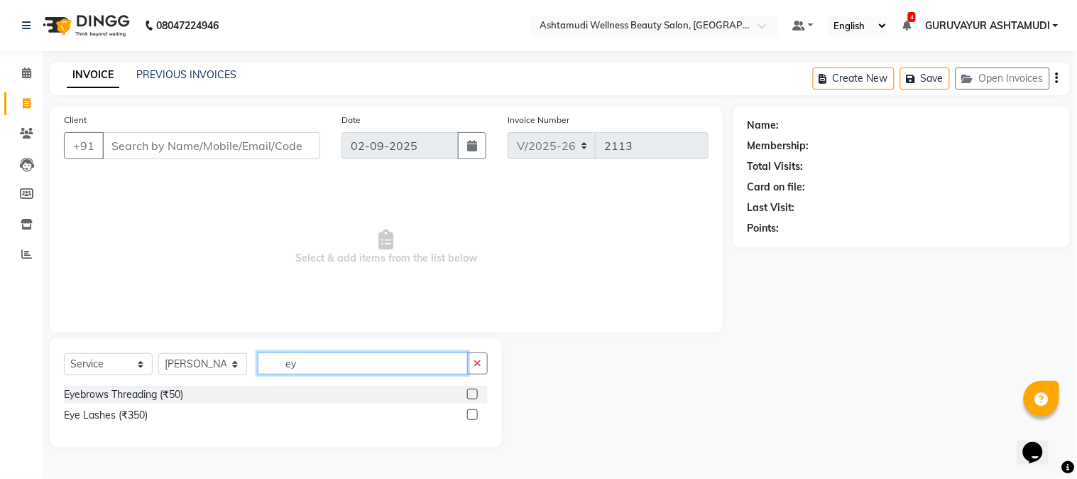
type input "e"
type input "EYE"
click at [469, 393] on label at bounding box center [472, 394] width 11 height 11
click at [469, 393] on input "checkbox" at bounding box center [471, 394] width 9 height 9
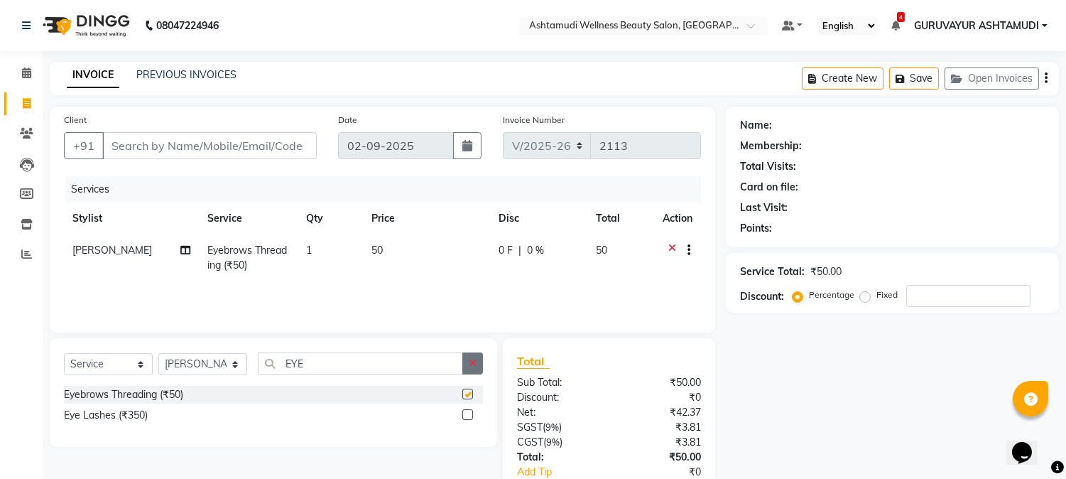
checkbox input "false"
click at [467, 361] on button "button" at bounding box center [472, 363] width 21 height 22
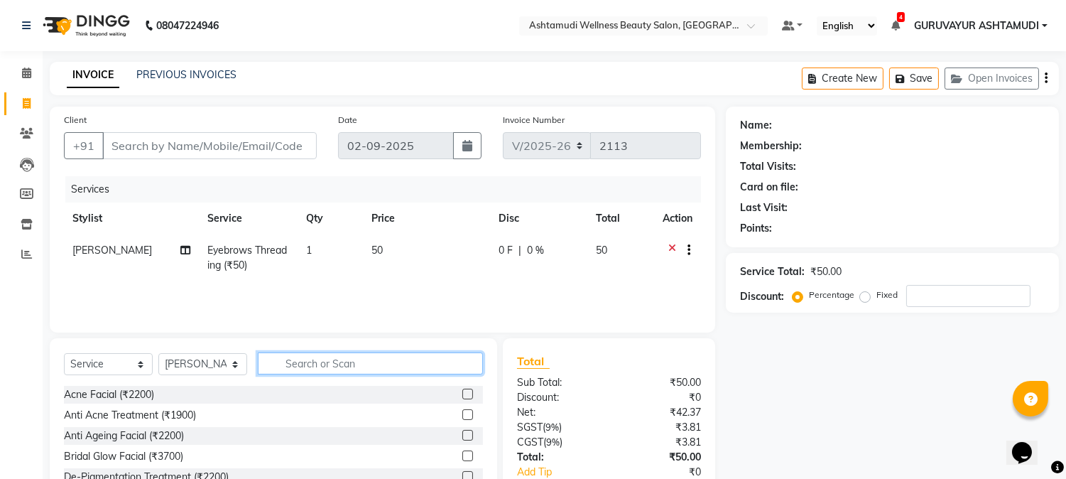
click at [438, 362] on input "text" at bounding box center [370, 363] width 225 height 22
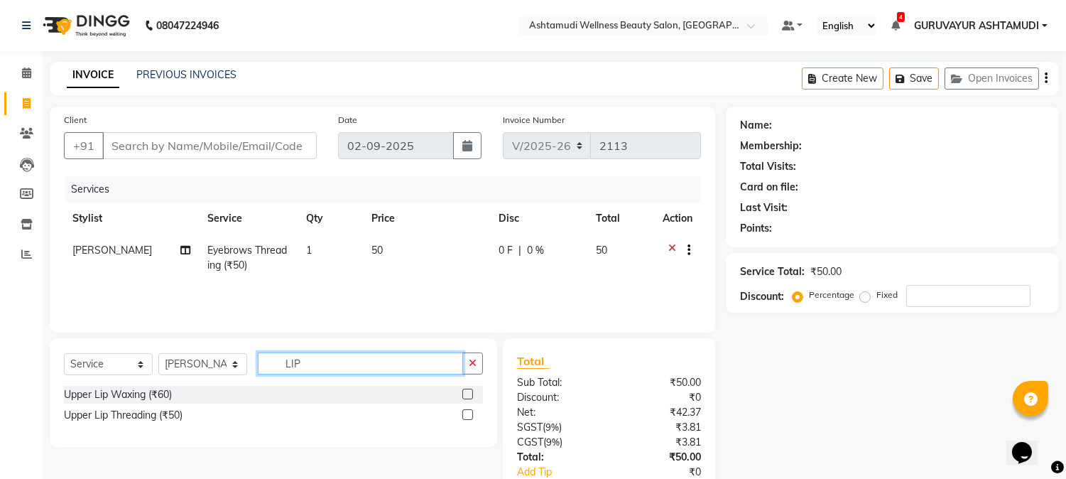
type input "LIP"
click at [467, 394] on label at bounding box center [467, 394] width 11 height 11
click at [467, 394] on input "checkbox" at bounding box center [466, 394] width 9 height 9
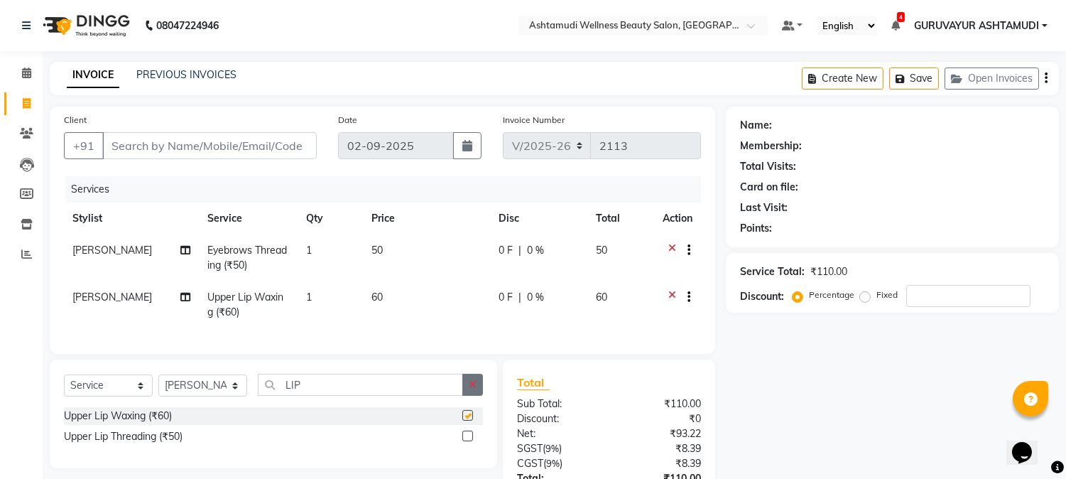
checkbox input "false"
click at [469, 389] on icon "button" at bounding box center [473, 384] width 8 height 10
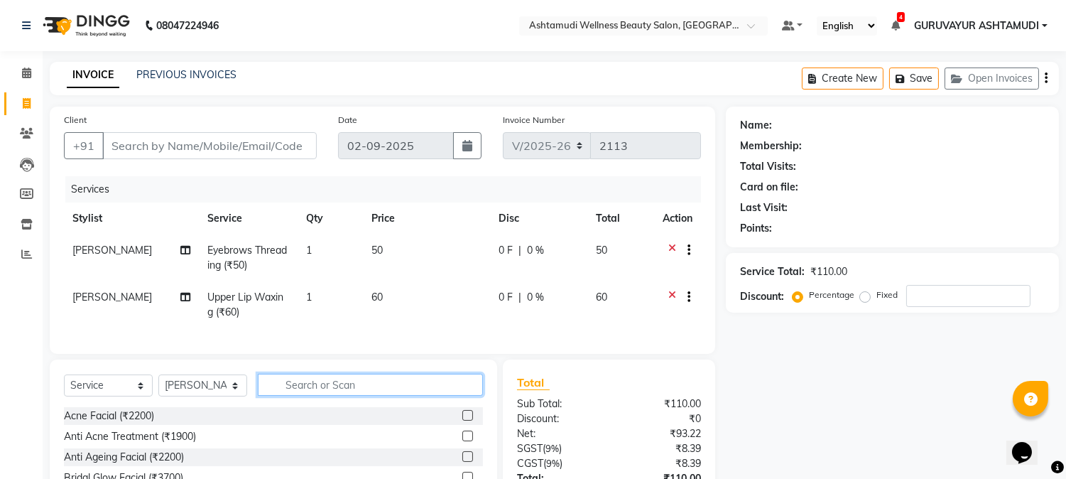
click at [463, 396] on input "text" at bounding box center [370, 385] width 225 height 22
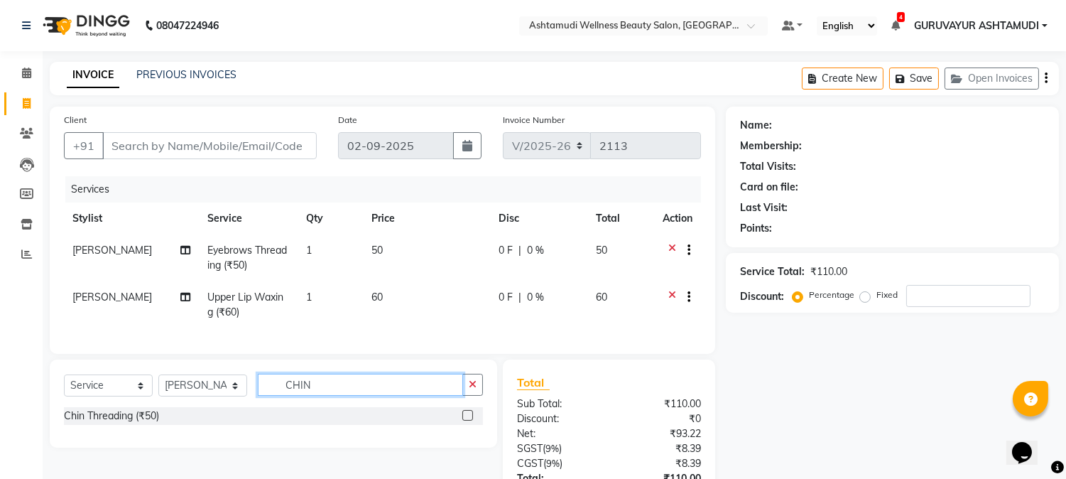
type input "CHIN"
click at [470, 420] on label at bounding box center [467, 415] width 11 height 11
click at [470, 420] on input "checkbox" at bounding box center [466, 415] width 9 height 9
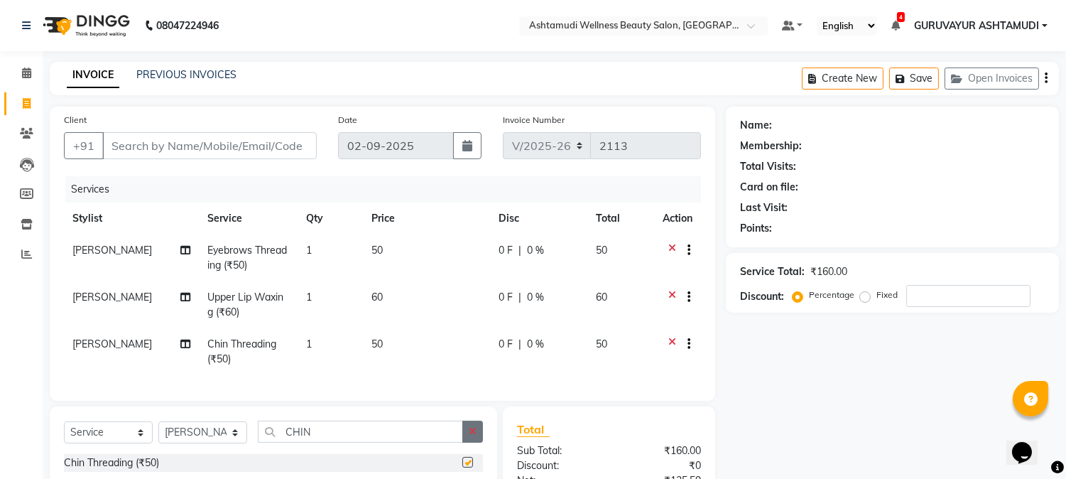
checkbox input "false"
click at [472, 436] on icon "button" at bounding box center [473, 431] width 8 height 10
click at [380, 440] on input "text" at bounding box center [370, 431] width 225 height 22
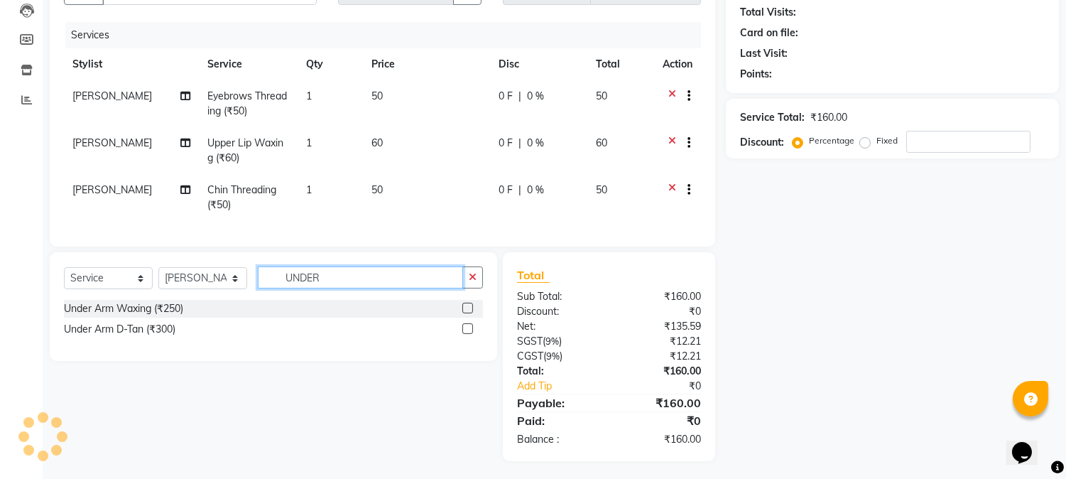
scroll to position [169, 0]
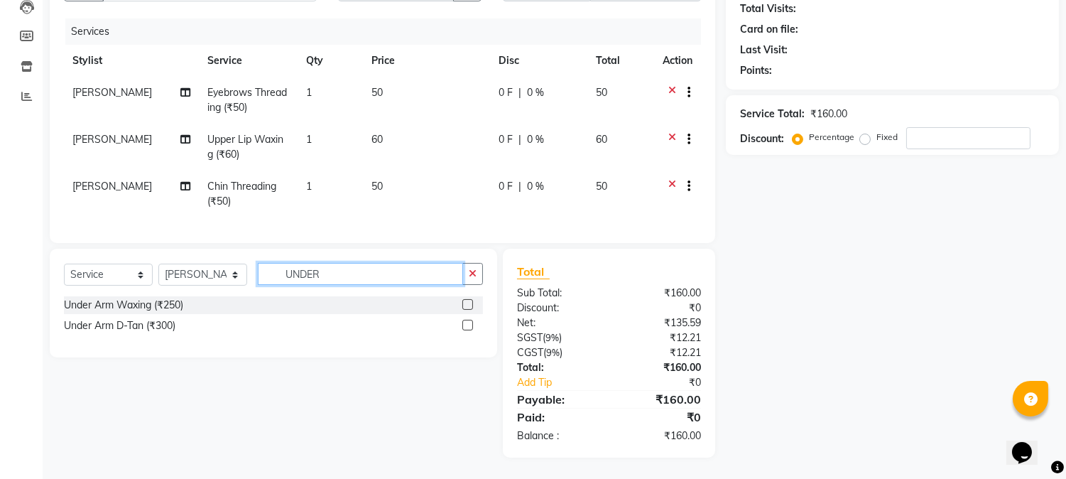
type input "UNDER"
click at [465, 304] on label at bounding box center [467, 304] width 11 height 11
click at [465, 304] on input "checkbox" at bounding box center [466, 304] width 9 height 9
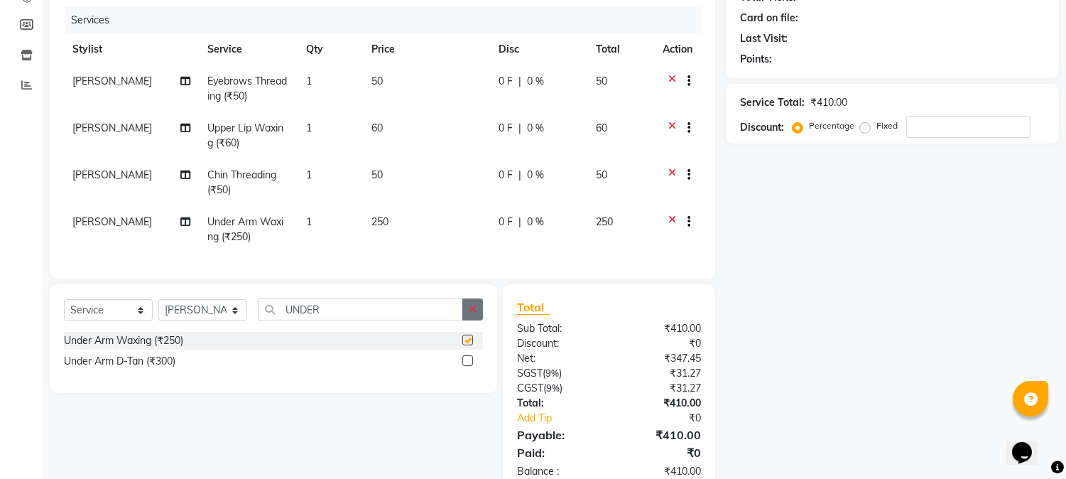
checkbox input "false"
drag, startPoint x: 473, startPoint y: 315, endPoint x: 398, endPoint y: 317, distance: 75.3
click at [473, 316] on button "button" at bounding box center [472, 309] width 21 height 22
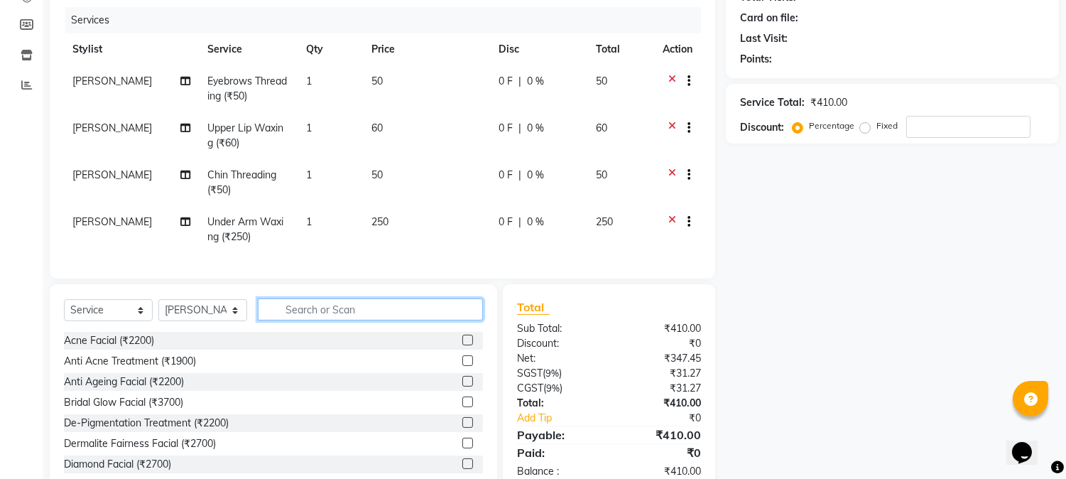
click at [393, 320] on input "text" at bounding box center [370, 309] width 225 height 22
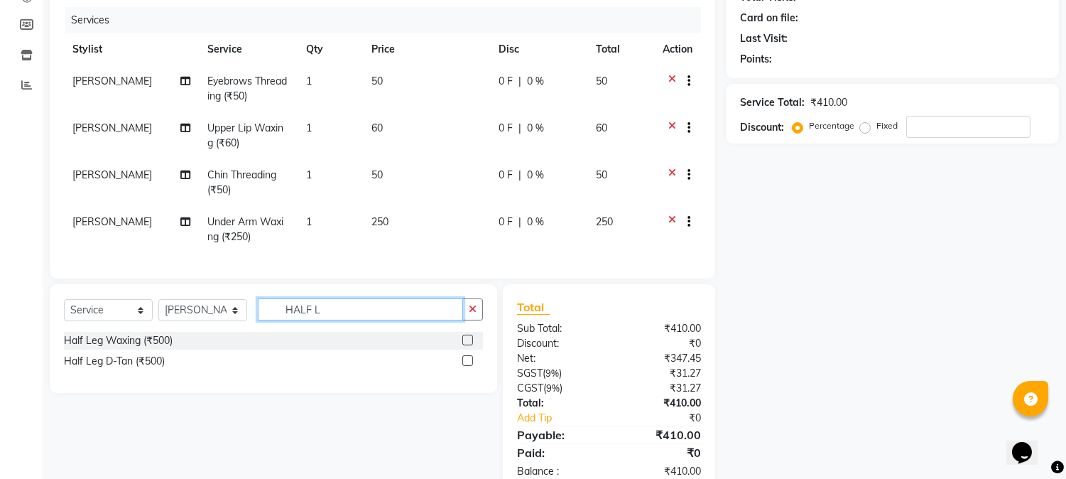
type input "HALF L"
click at [465, 345] on label at bounding box center [467, 340] width 11 height 11
click at [465, 345] on input "checkbox" at bounding box center [466, 340] width 9 height 9
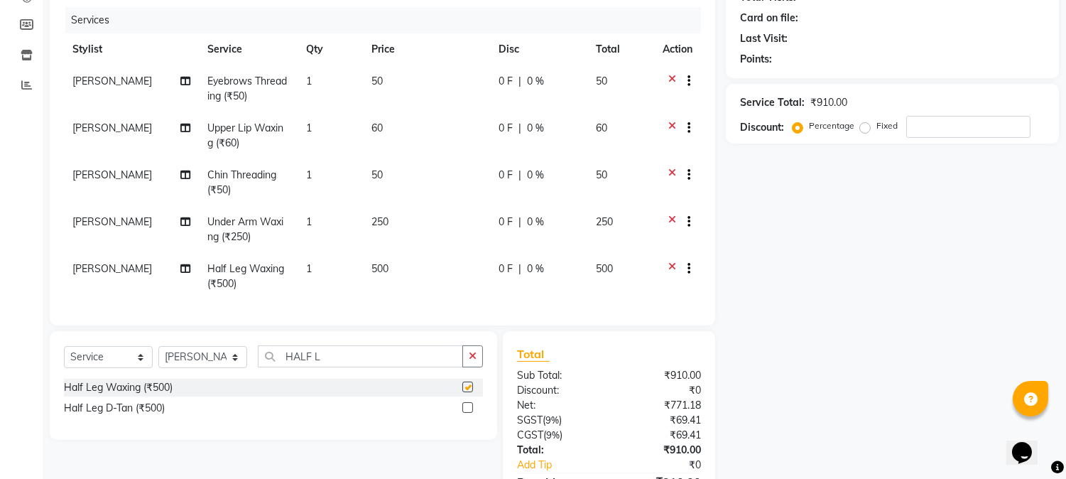
checkbox input "false"
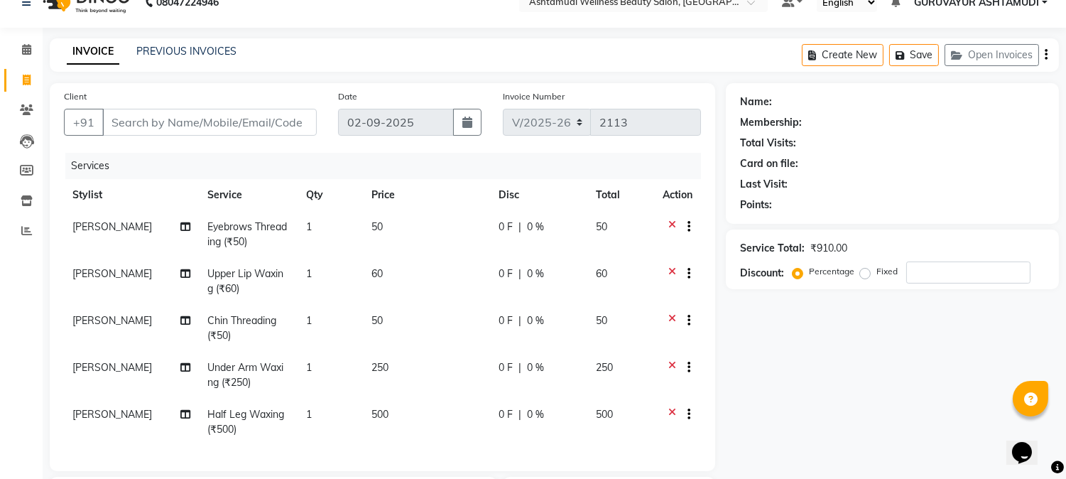
scroll to position [0, 0]
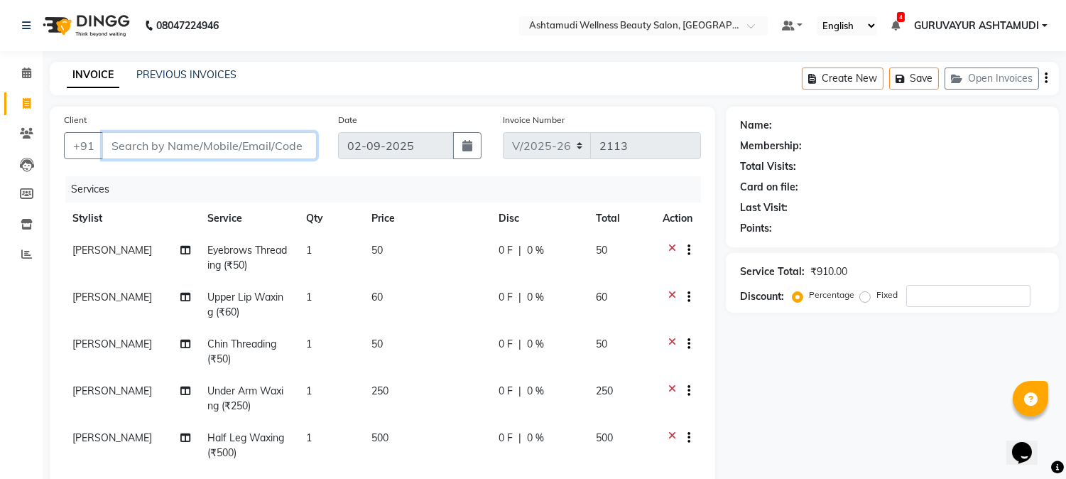
click at [249, 147] on input "Client" at bounding box center [209, 145] width 214 height 27
type input "8"
type input "0"
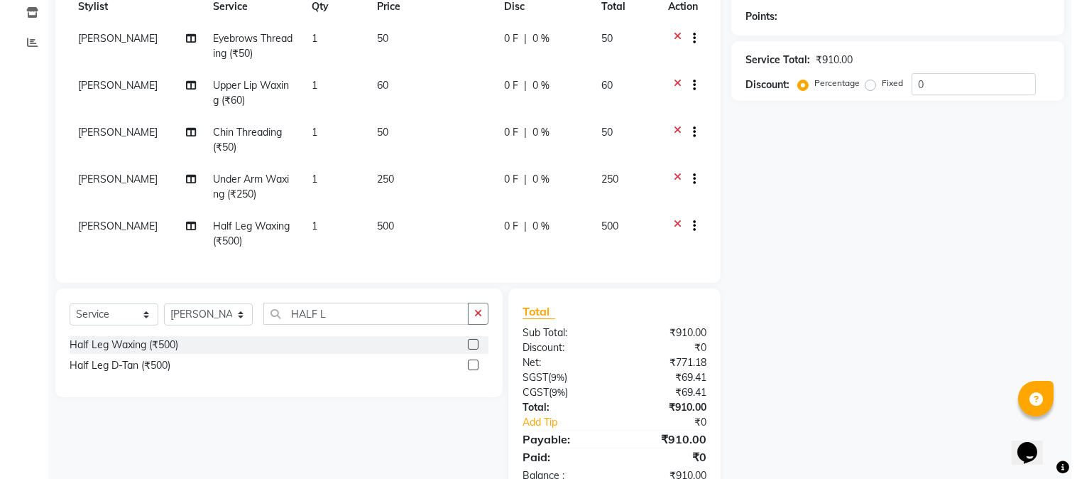
scroll to position [26, 0]
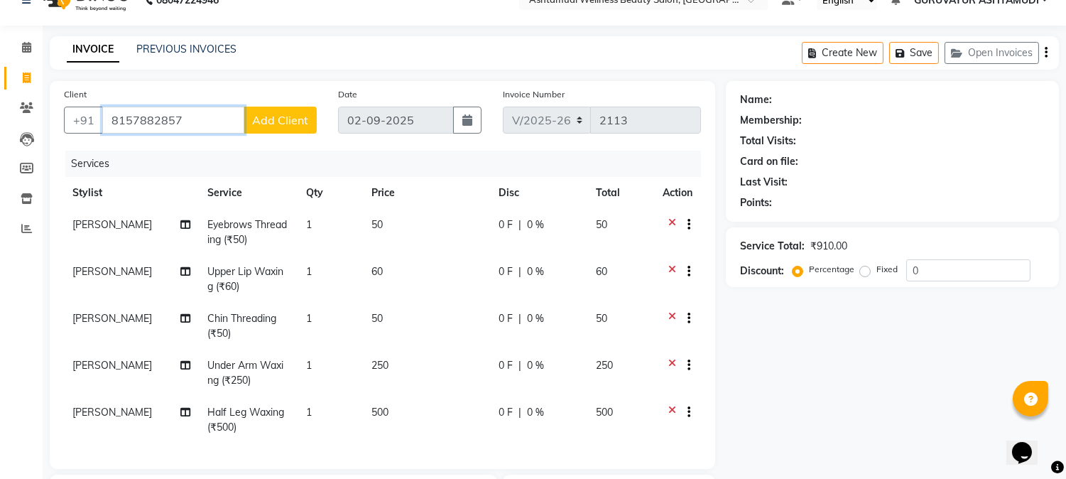
type input "8157882857"
click at [303, 123] on span "Add Client" at bounding box center [280, 120] width 56 height 14
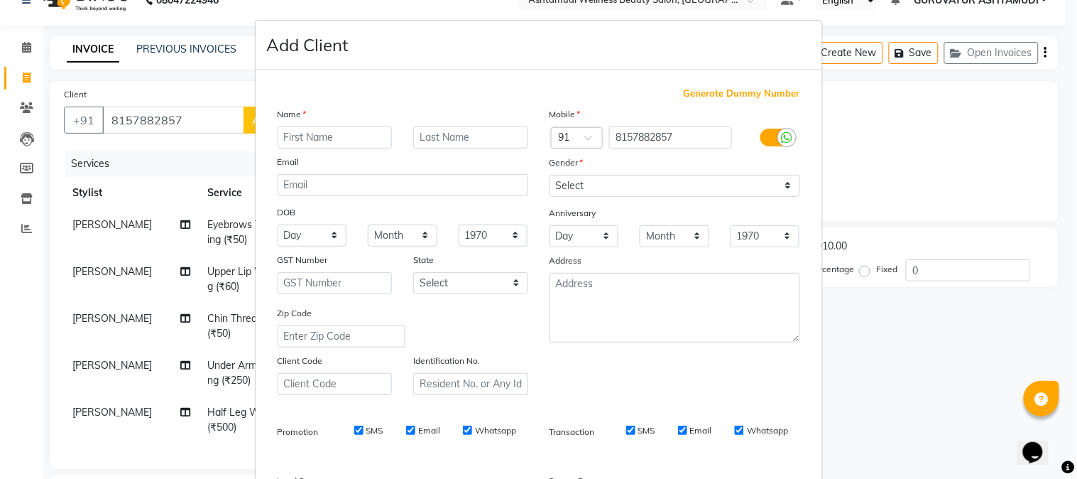
click at [303, 139] on input "text" at bounding box center [335, 137] width 115 height 22
type input "[DEMOGRAPHIC_DATA]"
click at [765, 183] on select "Select Male Female Other Prefer Not To Say" at bounding box center [675, 186] width 251 height 22
select select "[DEMOGRAPHIC_DATA]"
click at [550, 175] on select "Select Male Female Other Prefer Not To Say" at bounding box center [675, 186] width 251 height 22
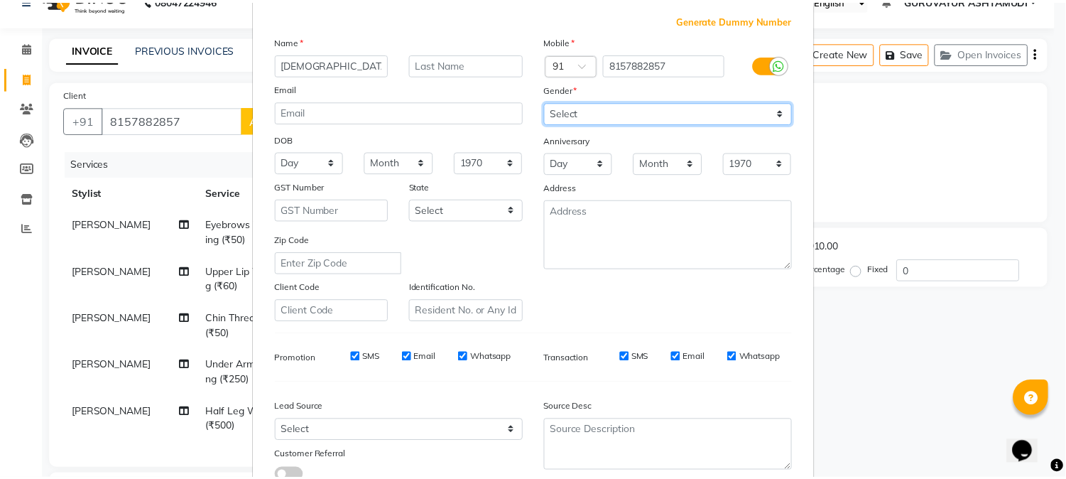
scroll to position [178, 0]
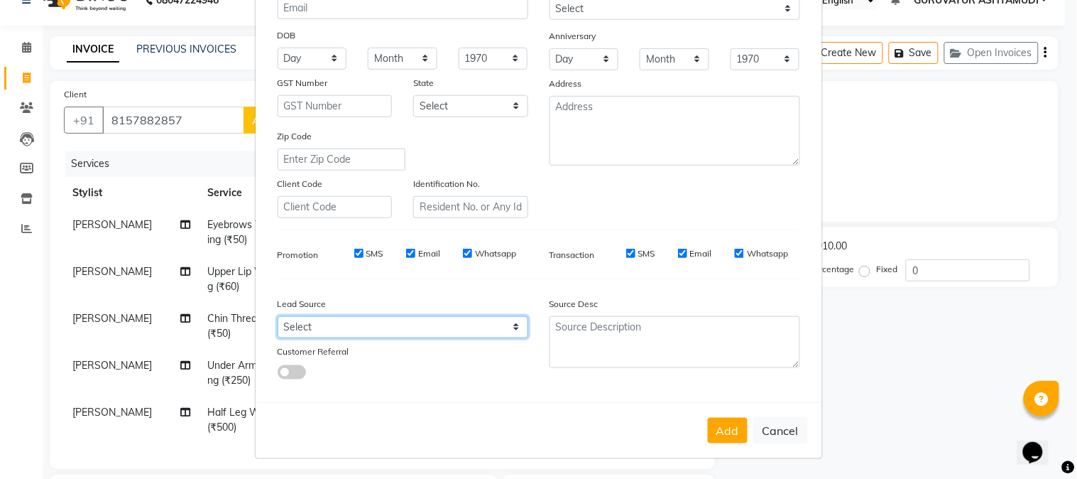
click at [423, 328] on select "Select Walk-in Referral Internet Friend Word of Mouth Advertisement Facebook Ju…" at bounding box center [403, 327] width 251 height 22
select select "31498"
click at [278, 316] on select "Select Walk-in Referral Internet Friend Word of Mouth Advertisement Facebook Ju…" at bounding box center [403, 327] width 251 height 22
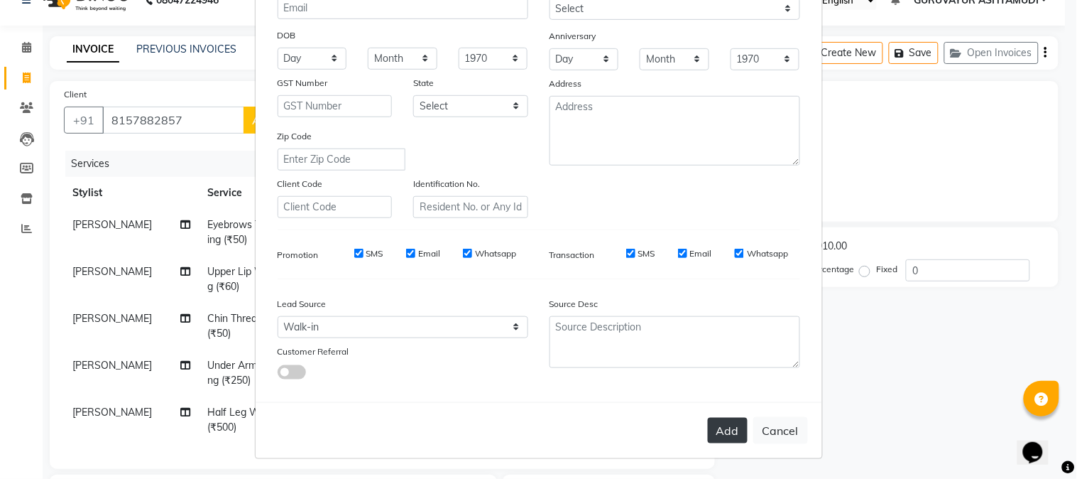
click at [719, 430] on button "Add" at bounding box center [728, 431] width 40 height 26
select select
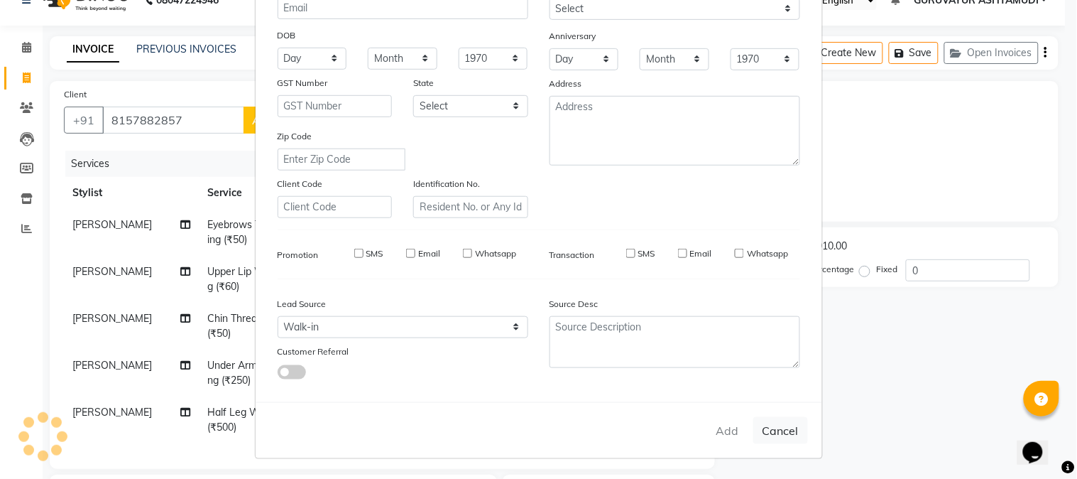
select select
checkbox input "false"
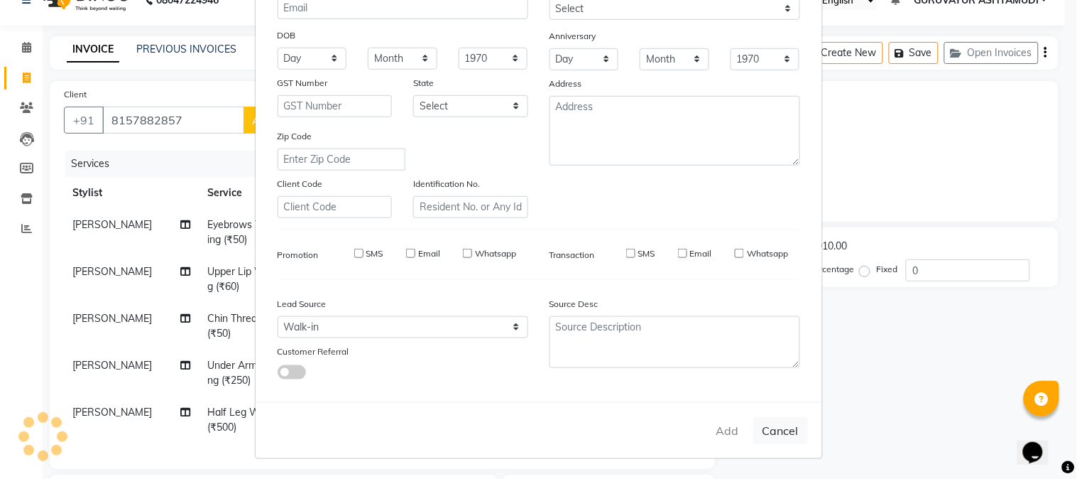
checkbox input "false"
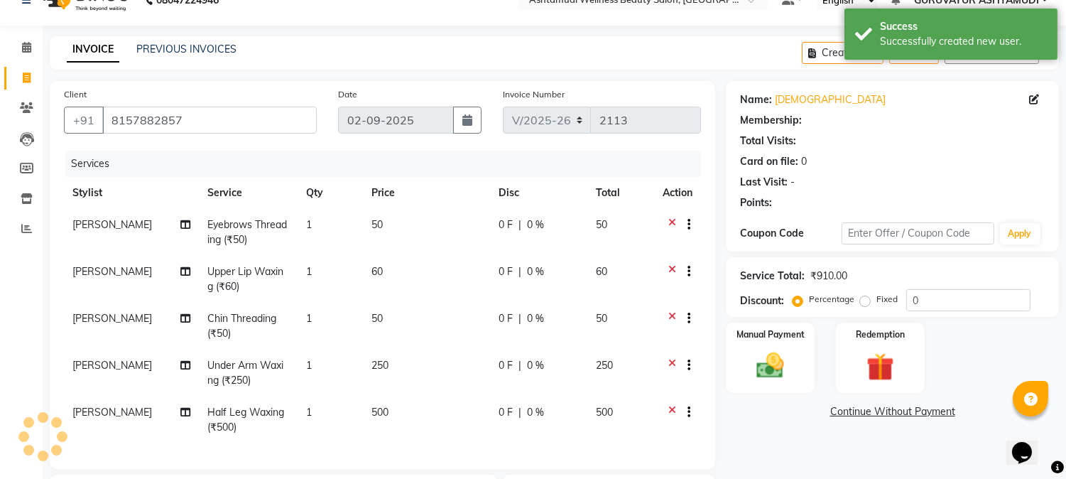
select select "1: Object"
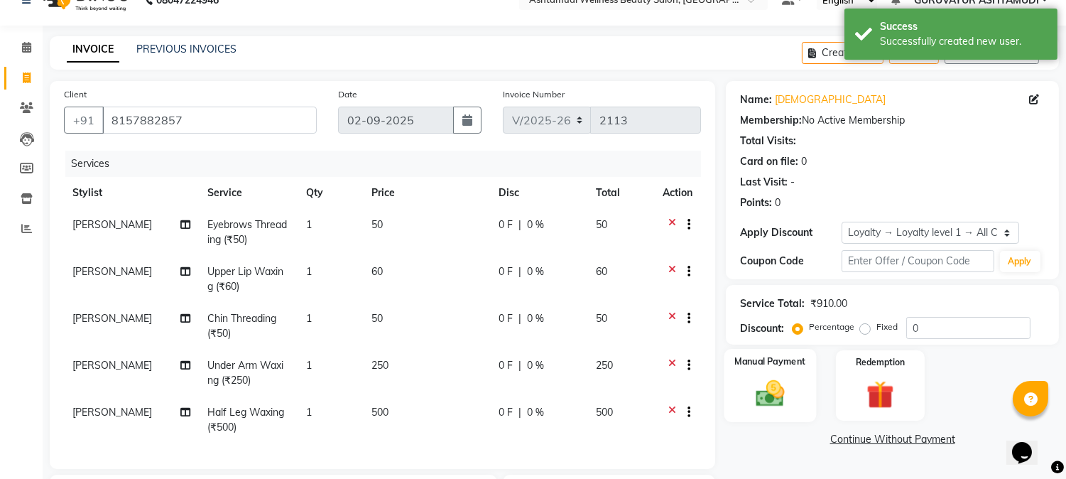
click at [779, 394] on img at bounding box center [770, 393] width 47 height 33
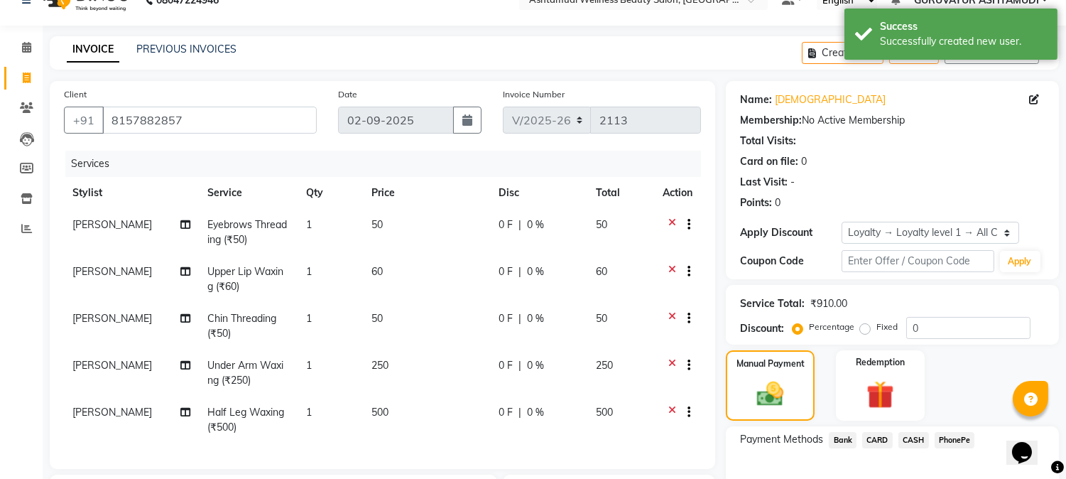
click at [941, 436] on span "PhonePe" at bounding box center [955, 440] width 40 height 16
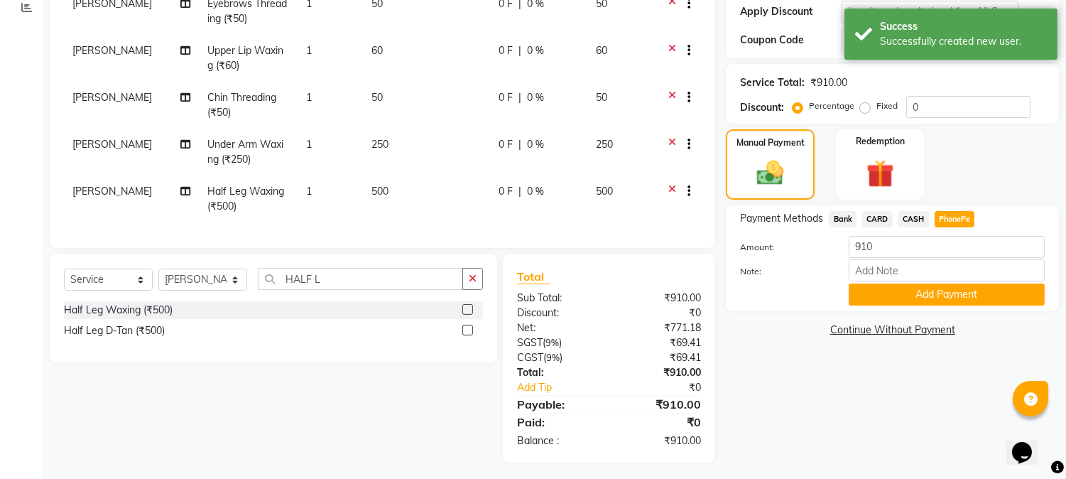
scroll to position [263, 0]
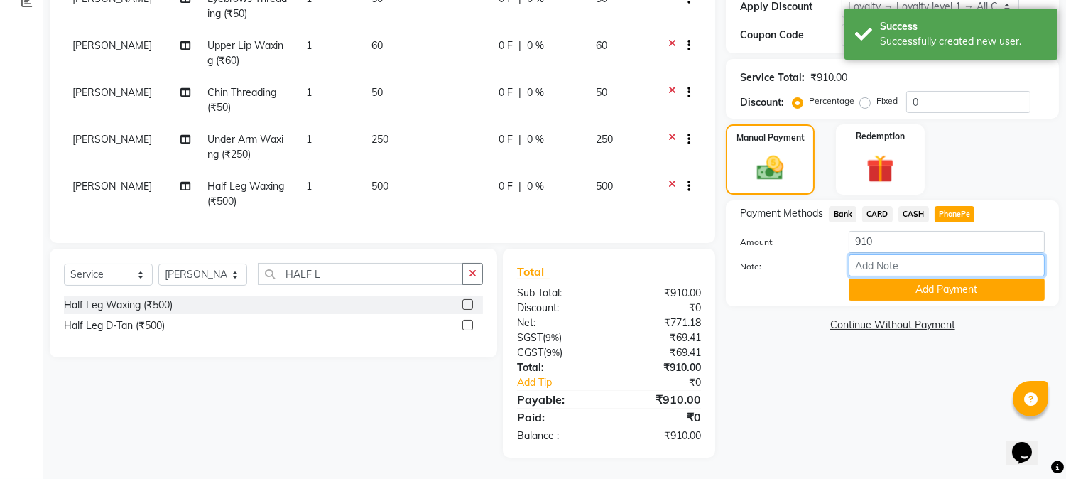
click at [896, 256] on input "Note:" at bounding box center [947, 265] width 196 height 22
type input "NIGISHA"
click at [925, 281] on button "Add Payment" at bounding box center [947, 289] width 196 height 22
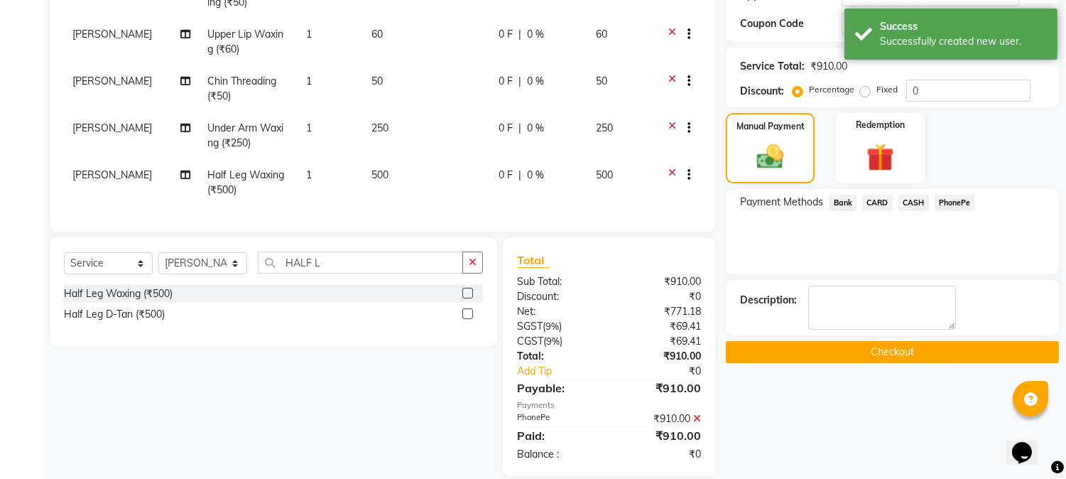
click at [882, 352] on button "Checkout" at bounding box center [892, 352] width 333 height 22
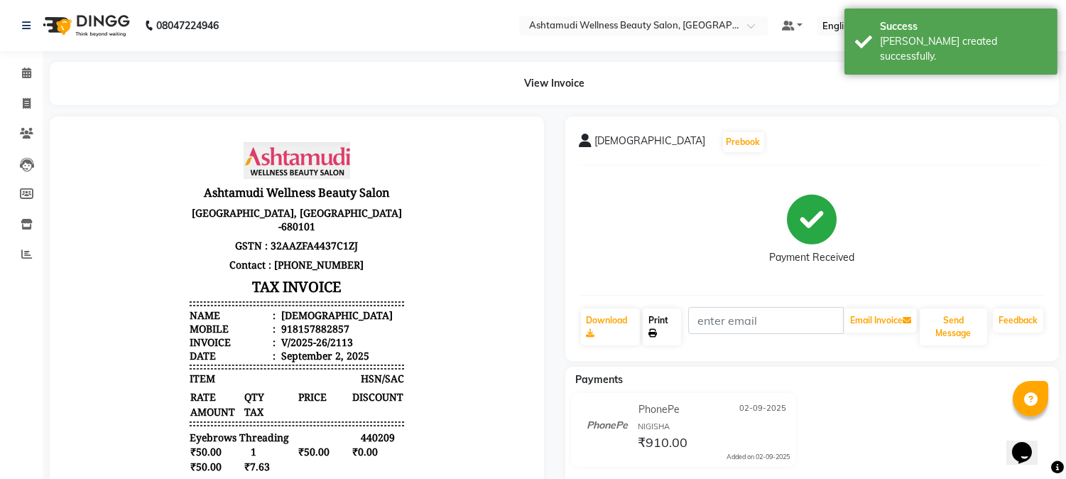
click at [649, 330] on link "Print" at bounding box center [662, 326] width 38 height 37
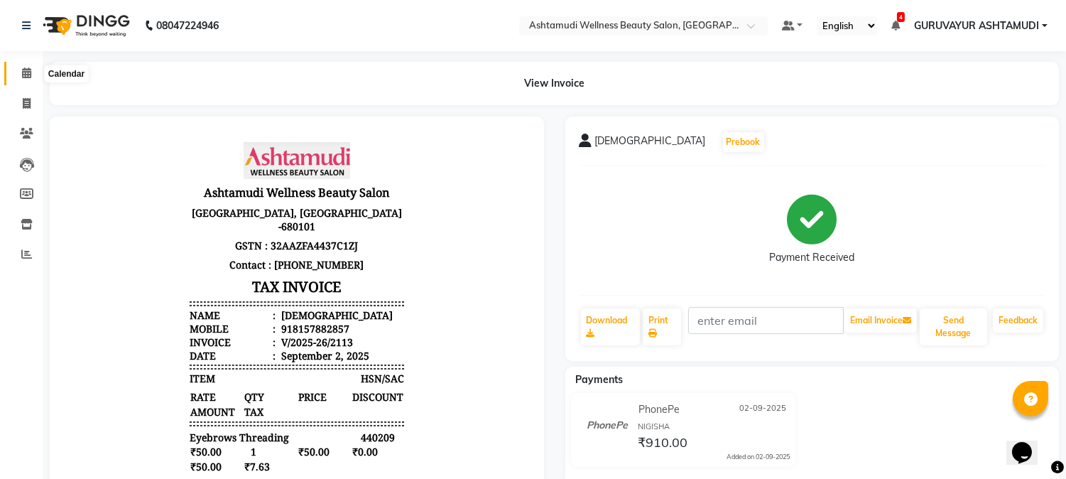
click at [25, 73] on icon at bounding box center [26, 72] width 9 height 11
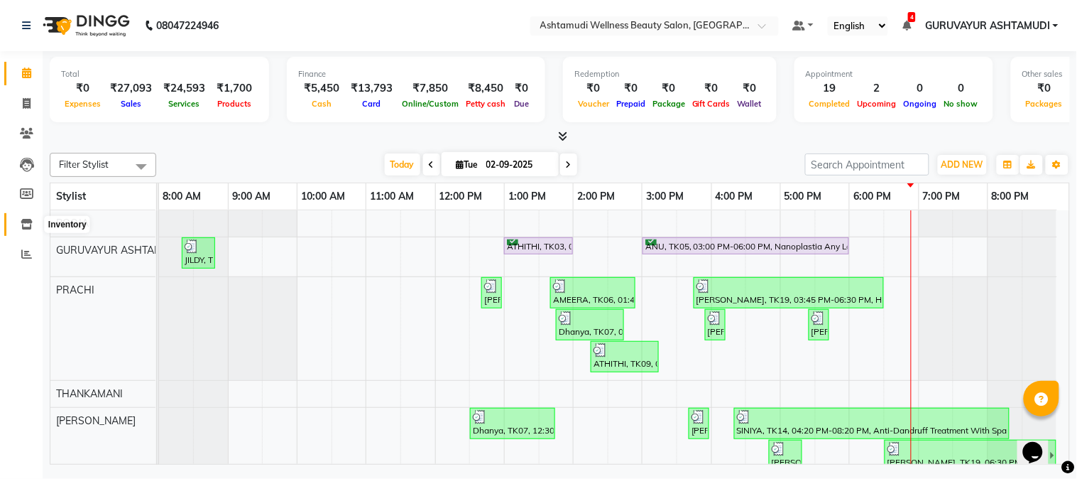
click at [28, 224] on icon at bounding box center [27, 224] width 12 height 11
select select
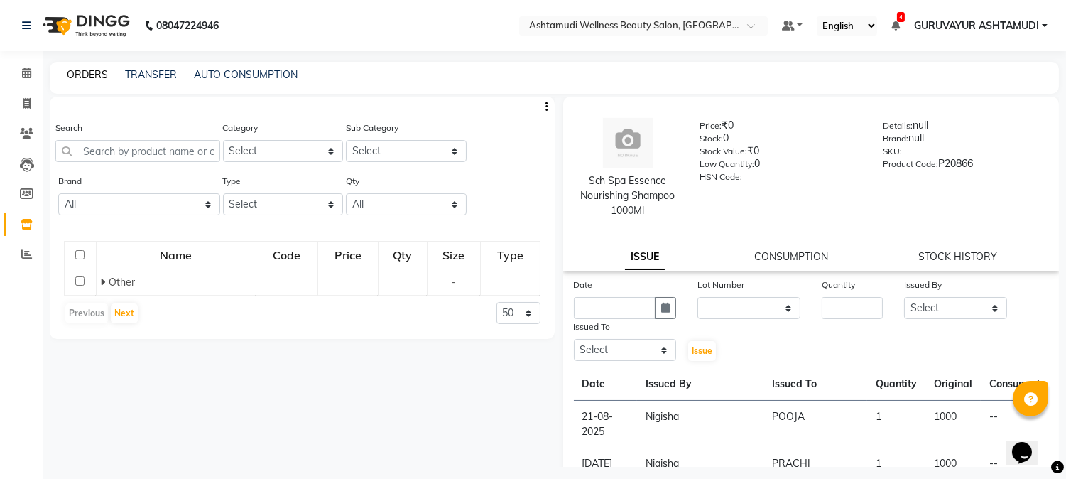
click at [86, 71] on link "ORDERS" at bounding box center [87, 74] width 41 height 13
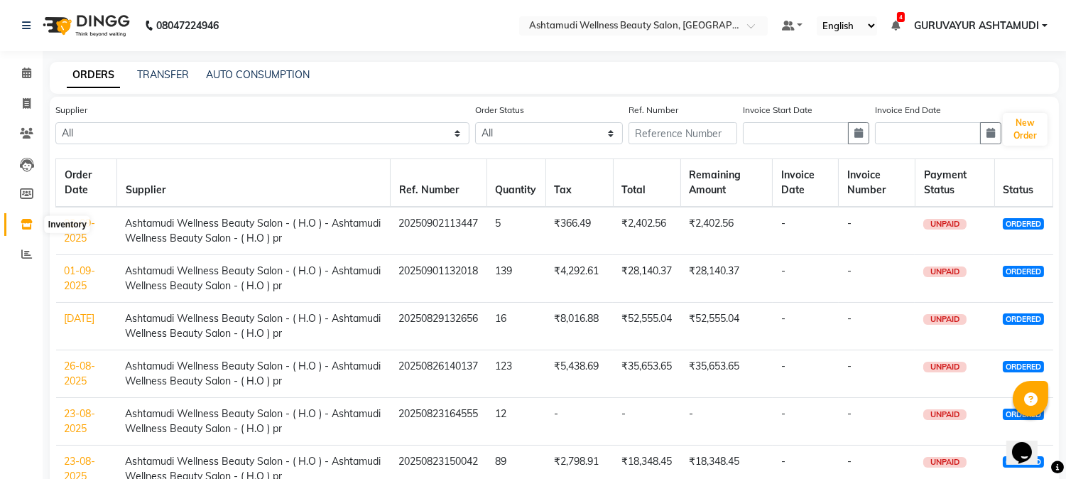
click at [23, 222] on icon at bounding box center [27, 224] width 12 height 11
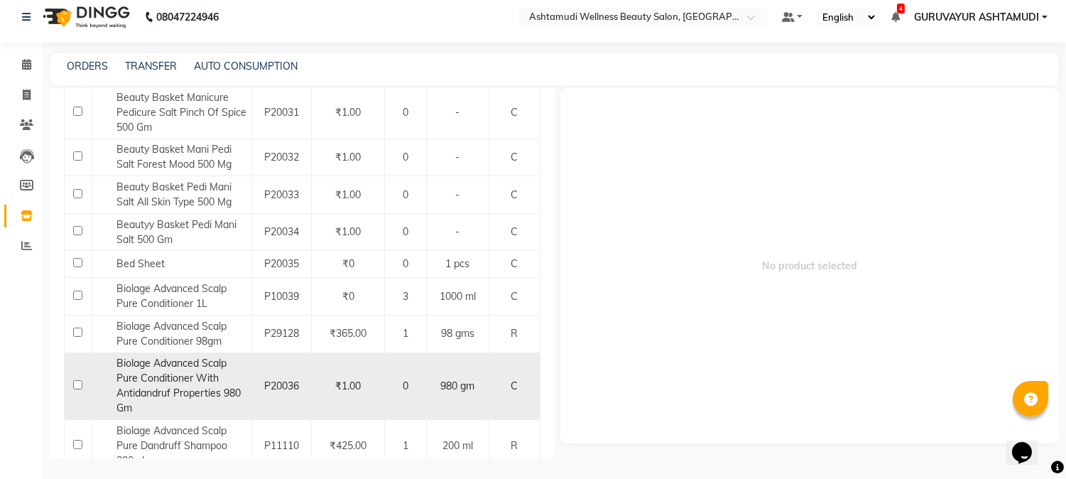
scroll to position [1521, 0]
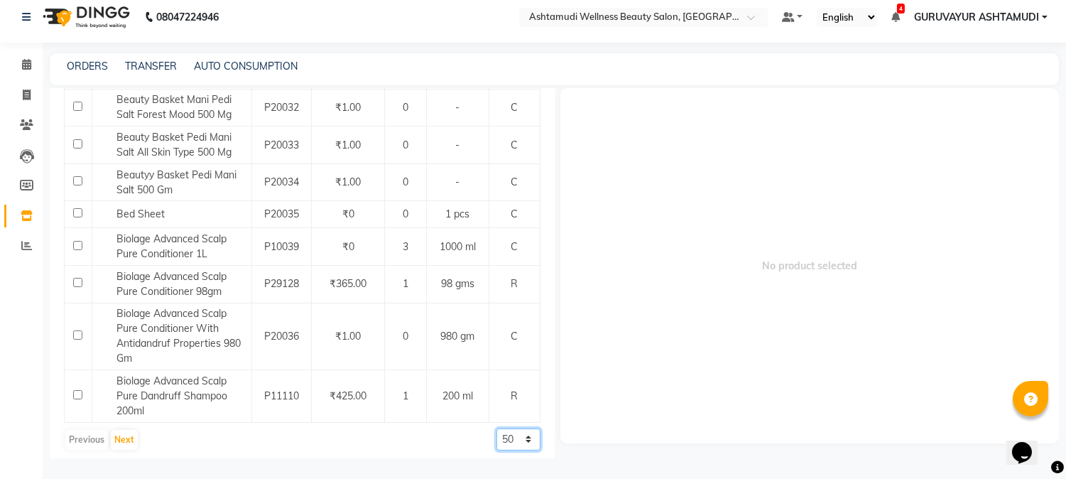
click at [514, 433] on select "50 100 500" at bounding box center [518, 439] width 44 height 22
select select "100"
click at [496, 428] on select "50 100 500" at bounding box center [518, 439] width 44 height 22
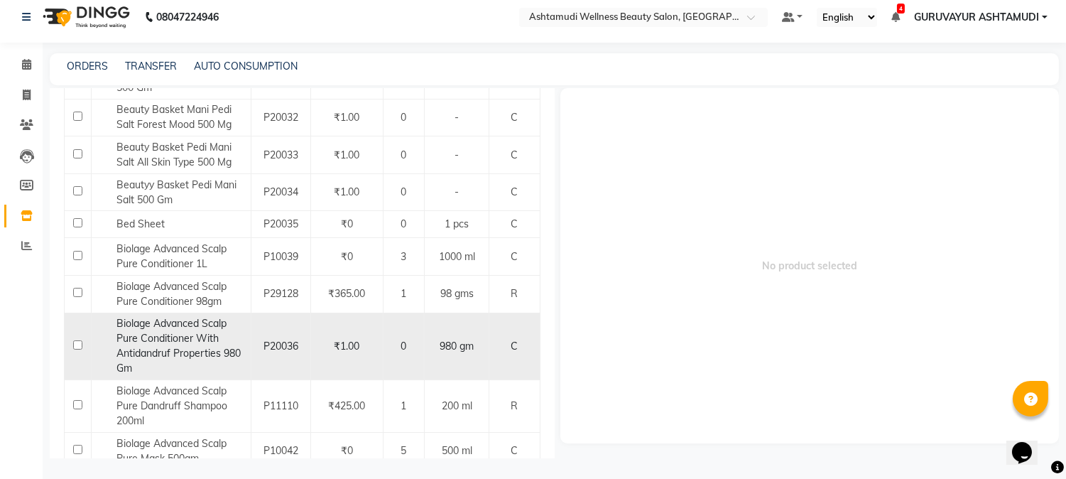
scroll to position [1499, 0]
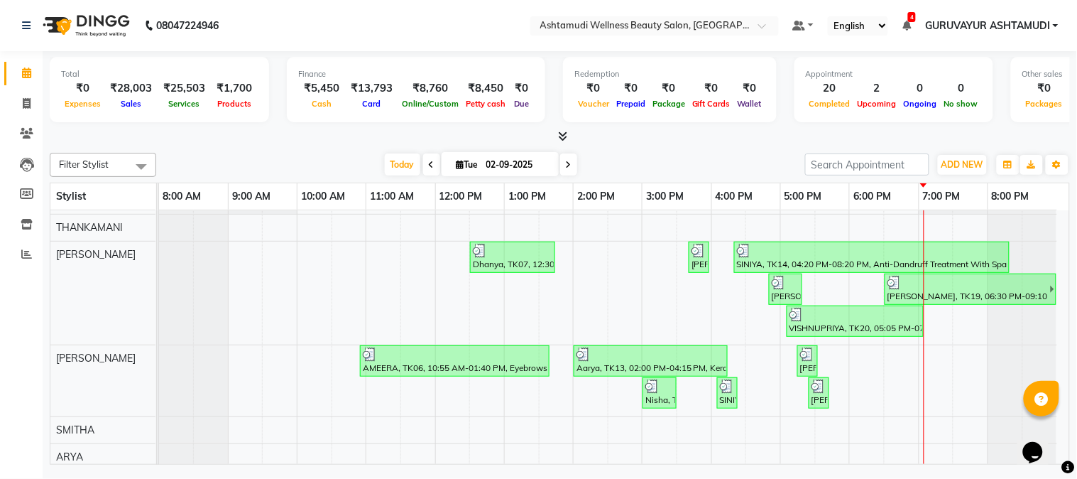
scroll to position [237, 0]
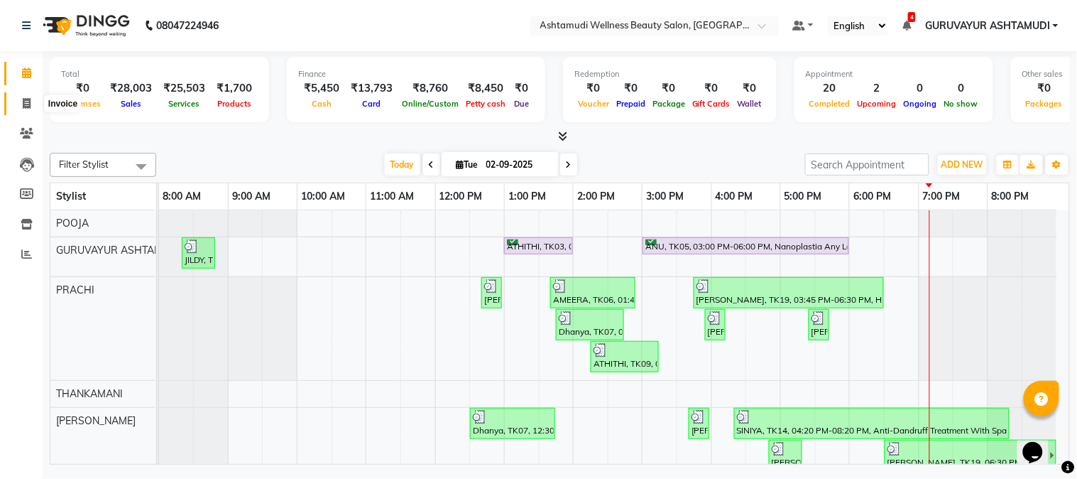
click at [26, 104] on icon at bounding box center [27, 103] width 8 height 11
select select "service"
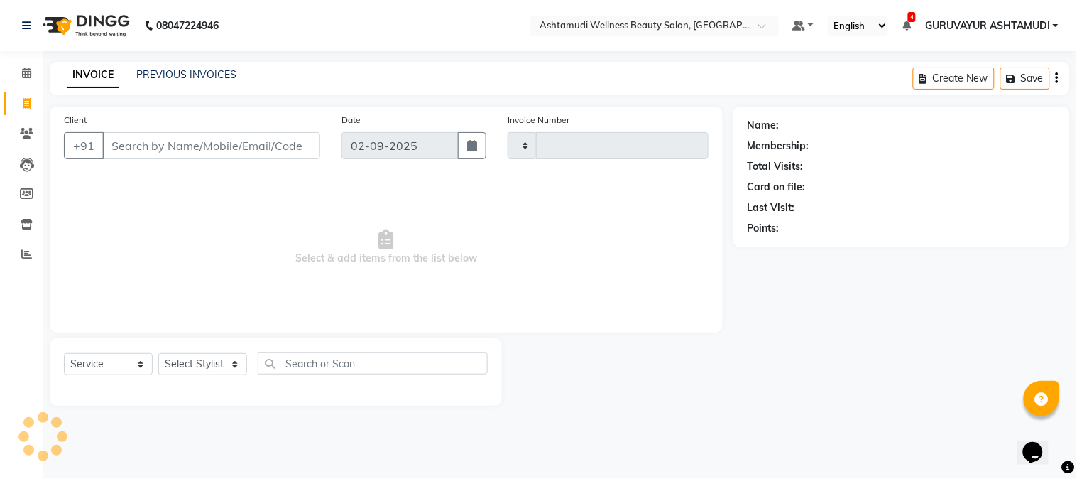
type input "2114"
select select "4660"
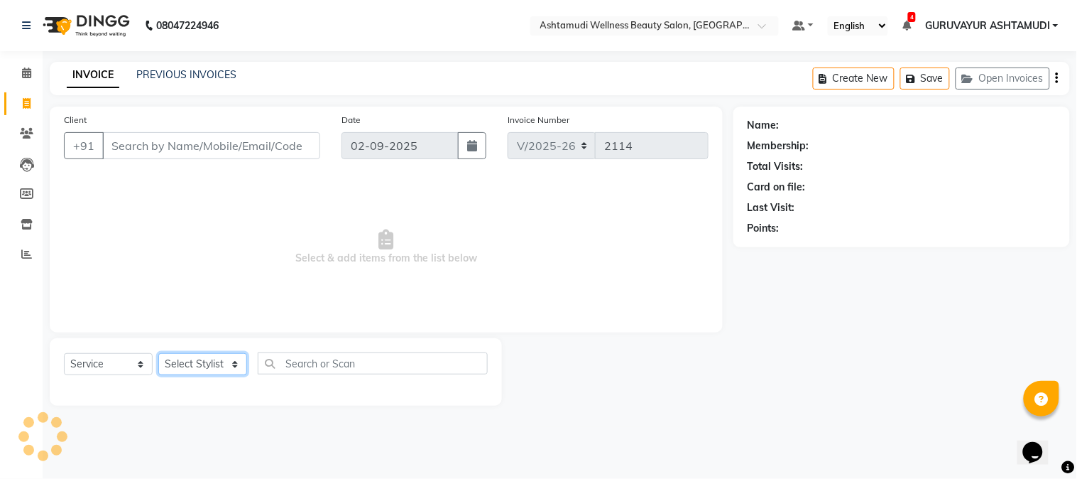
drag, startPoint x: 226, startPoint y: 361, endPoint x: 236, endPoint y: 354, distance: 12.2
click at [227, 362] on select "Select Stylist Aathithya ANILA Anjana Das ARYA GURUVAYUR ASHTAMUDI NEETHU Nigis…" at bounding box center [202, 364] width 89 height 22
select select "28230"
click at [158, 354] on select "Select Stylist Aathithya ANILA Anjana Das ARYA GURUVAYUR ASHTAMUDI NEETHU Nigis…" at bounding box center [202, 364] width 89 height 22
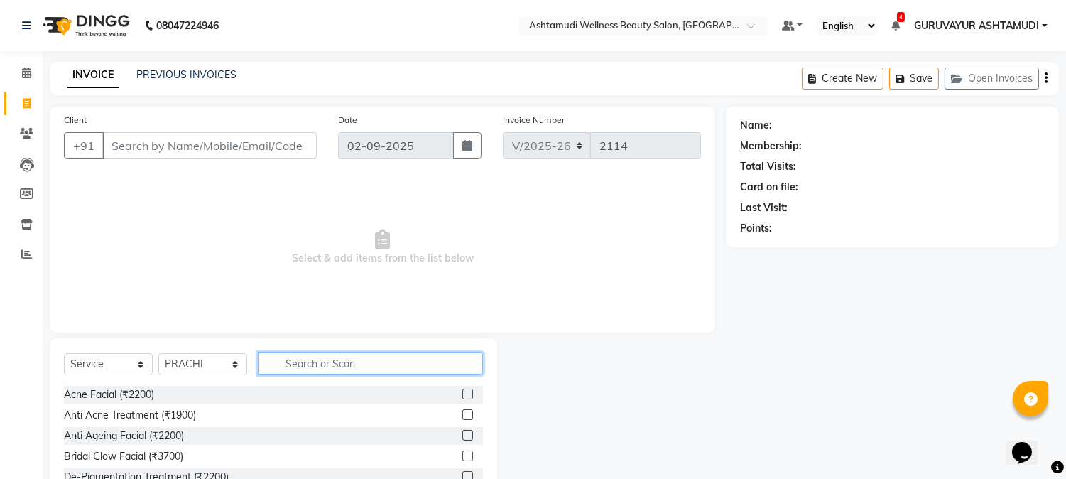
click at [310, 363] on input "text" at bounding box center [370, 363] width 225 height 22
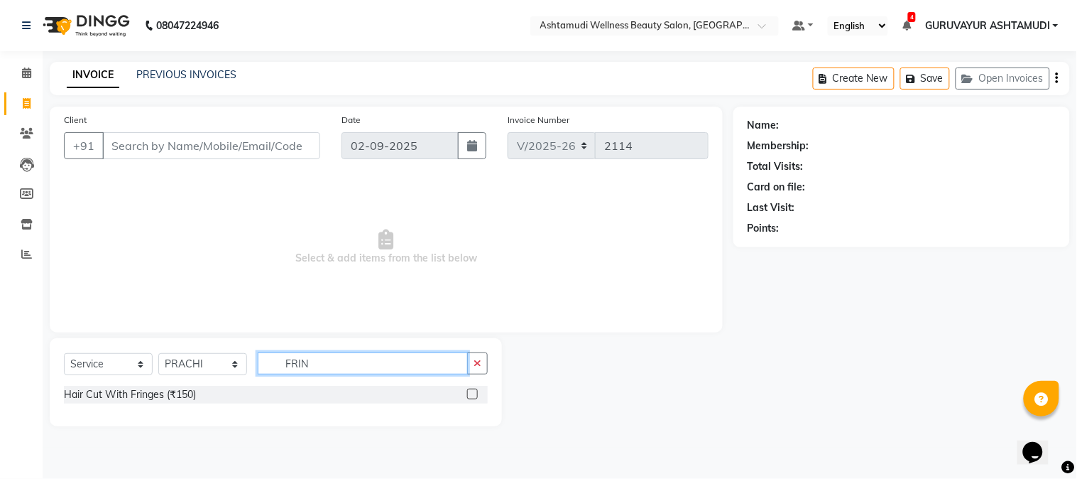
type input "FRIN"
click at [469, 391] on label at bounding box center [472, 394] width 11 height 11
click at [469, 391] on input "checkbox" at bounding box center [471, 394] width 9 height 9
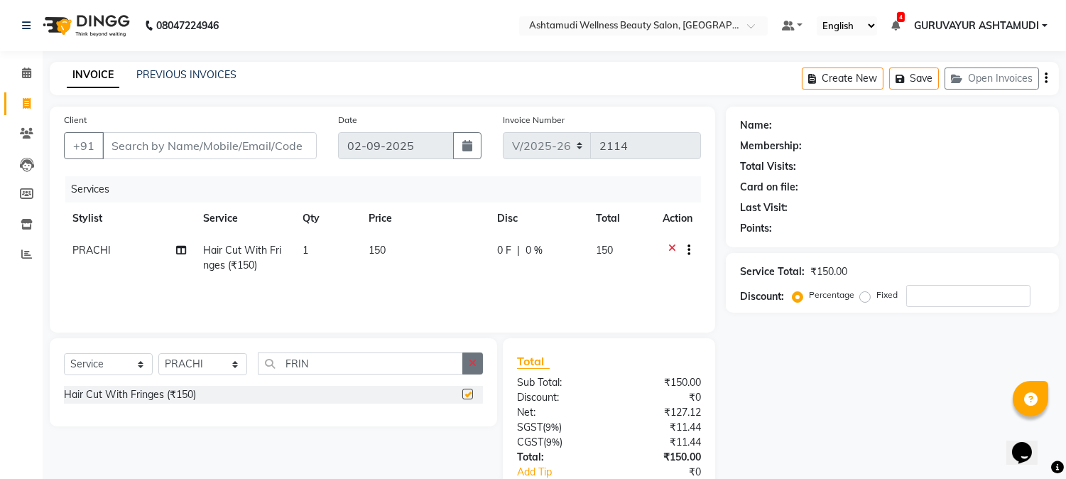
checkbox input "false"
click at [472, 363] on icon "button" at bounding box center [473, 363] width 8 height 10
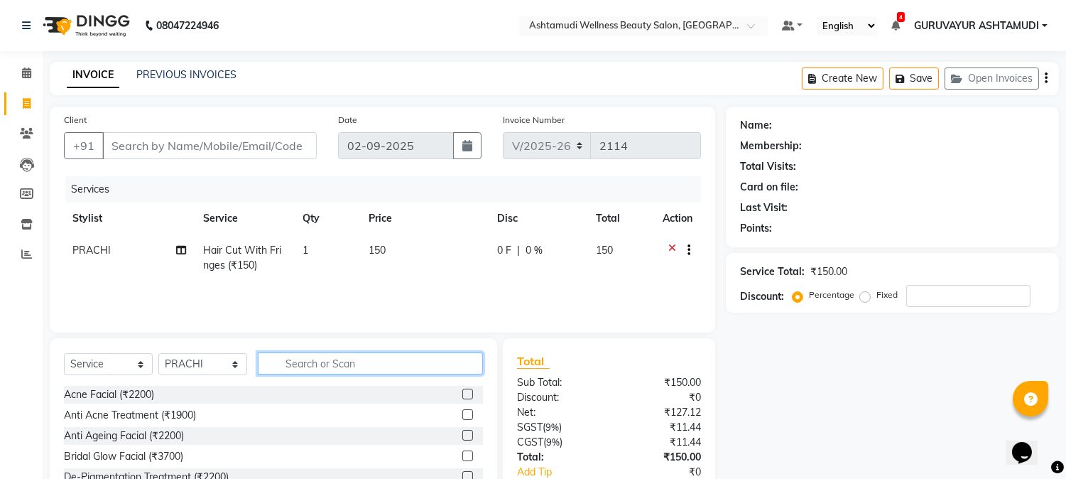
click at [418, 361] on input "text" at bounding box center [370, 363] width 225 height 22
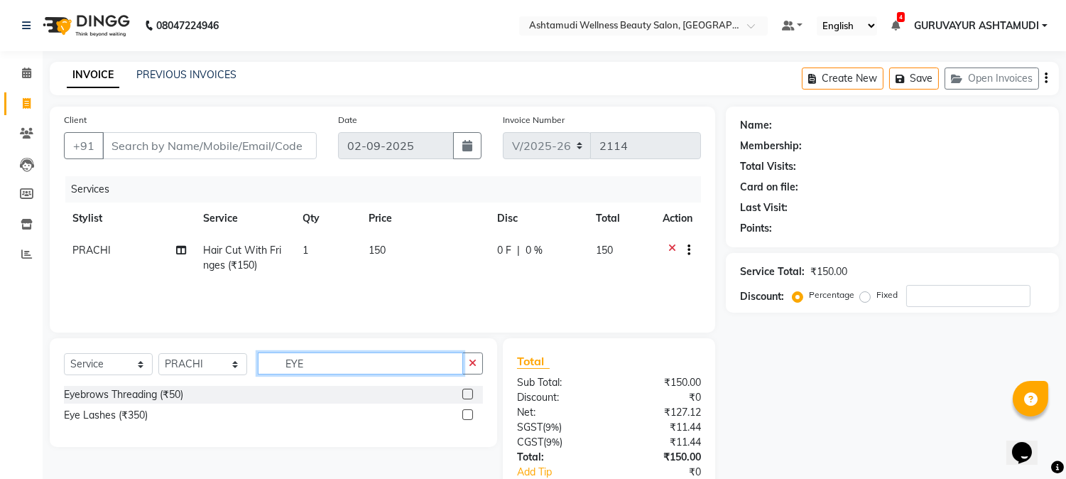
type input "EYE"
click at [466, 393] on label at bounding box center [467, 394] width 11 height 11
click at [466, 393] on input "checkbox" at bounding box center [466, 394] width 9 height 9
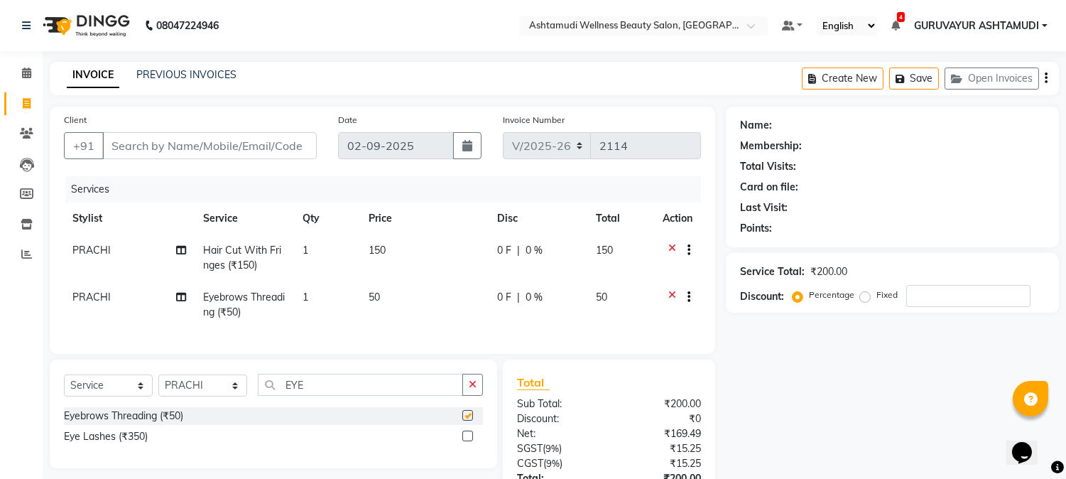
checkbox input "false"
click at [307, 293] on span "1" at bounding box center [306, 296] width 6 height 13
select select "28230"
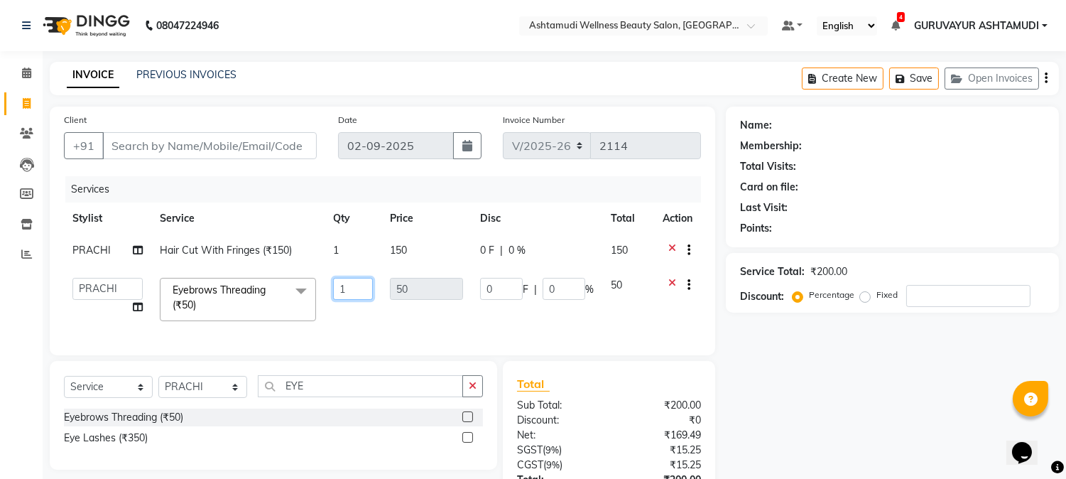
click at [348, 290] on input "1" at bounding box center [353, 289] width 40 height 22
type input "2"
click at [924, 164] on div "Total Visits:" at bounding box center [892, 166] width 305 height 15
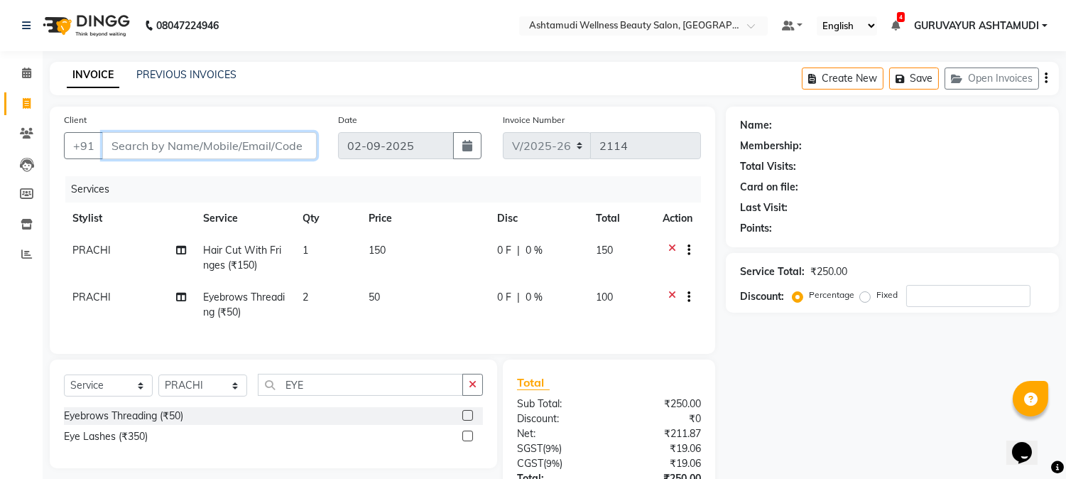
click at [286, 148] on input "Client" at bounding box center [209, 145] width 214 height 27
type input "9"
type input "0"
type input "9605665710"
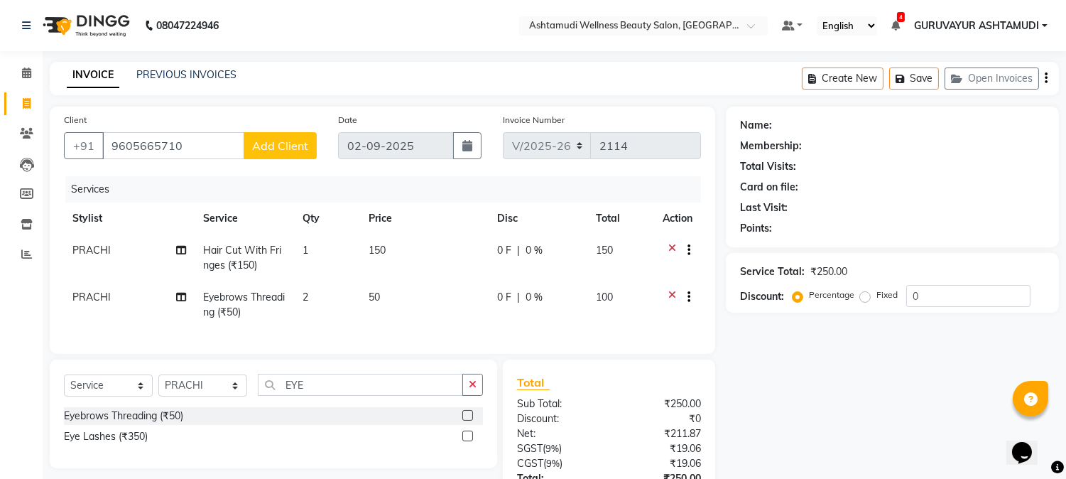
click at [286, 148] on span "Add Client" at bounding box center [280, 146] width 56 height 14
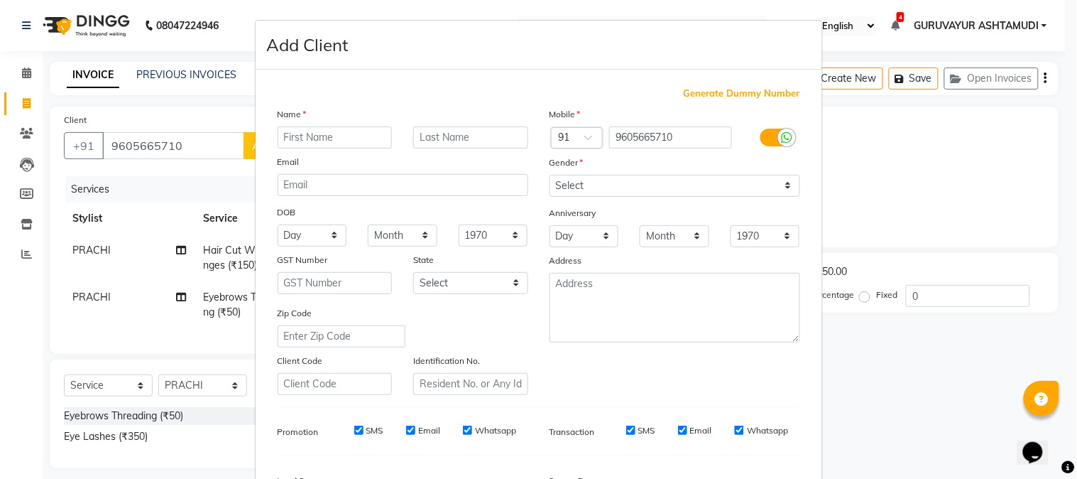
click at [313, 141] on input "text" at bounding box center [335, 137] width 115 height 22
type input "SHUBHA"
drag, startPoint x: 707, startPoint y: 179, endPoint x: 707, endPoint y: 163, distance: 15.6
click at [707, 179] on select "Select Male Female Other Prefer Not To Say" at bounding box center [675, 186] width 251 height 22
select select "[DEMOGRAPHIC_DATA]"
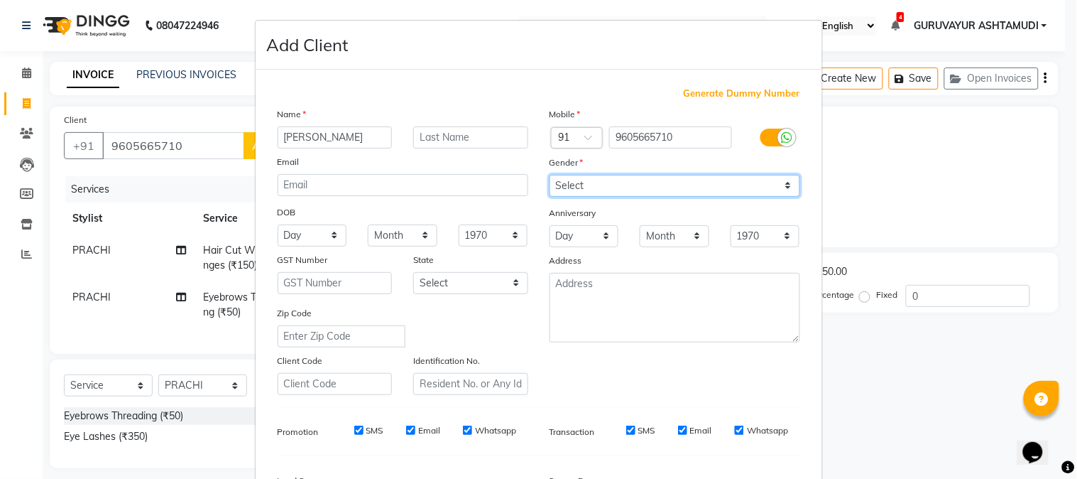
click at [550, 175] on select "Select Male Female Other Prefer Not To Say" at bounding box center [675, 186] width 251 height 22
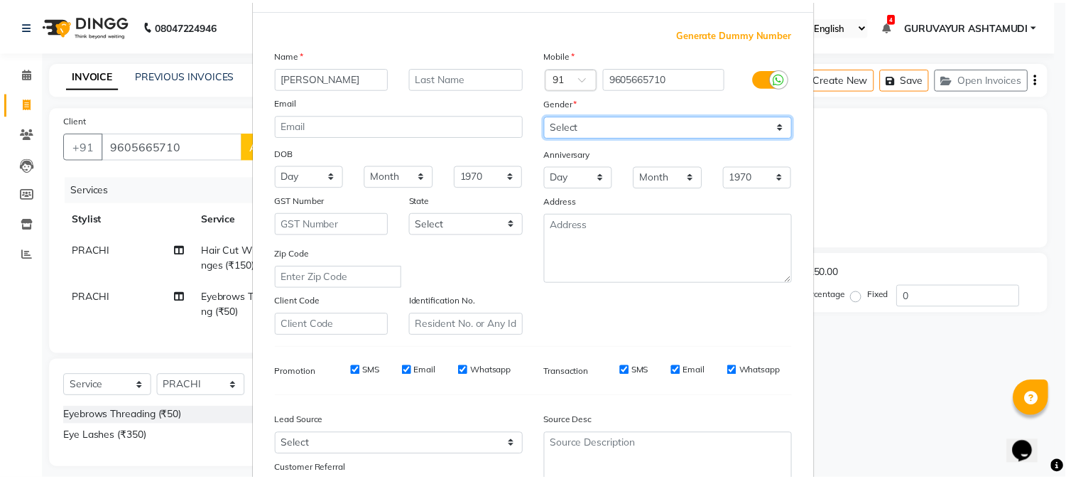
scroll to position [158, 0]
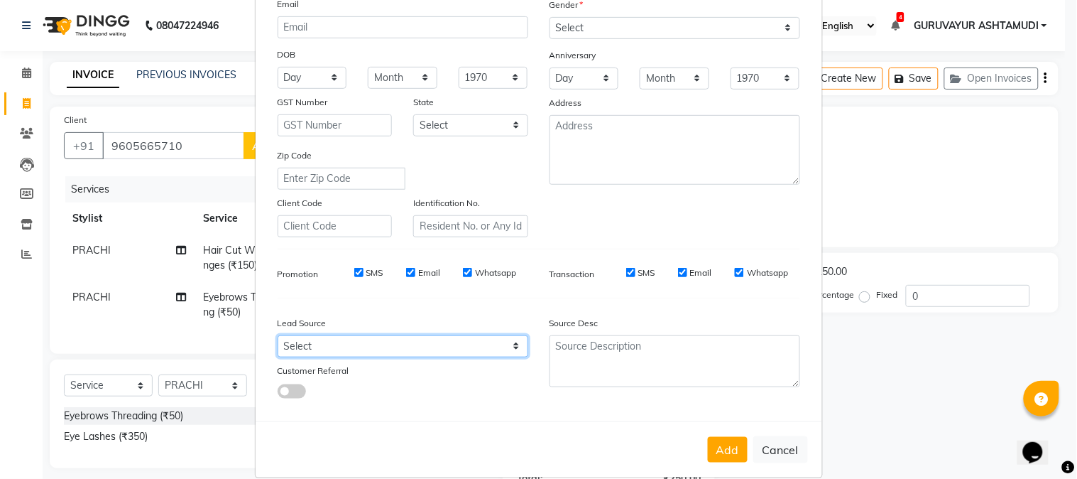
click at [388, 342] on select "Select Walk-in Referral Internet Friend Word of Mouth Advertisement Facebook Ju…" at bounding box center [403, 346] width 251 height 22
select select "31498"
click at [278, 335] on select "Select Walk-in Referral Internet Friend Word of Mouth Advertisement Facebook Ju…" at bounding box center [403, 346] width 251 height 22
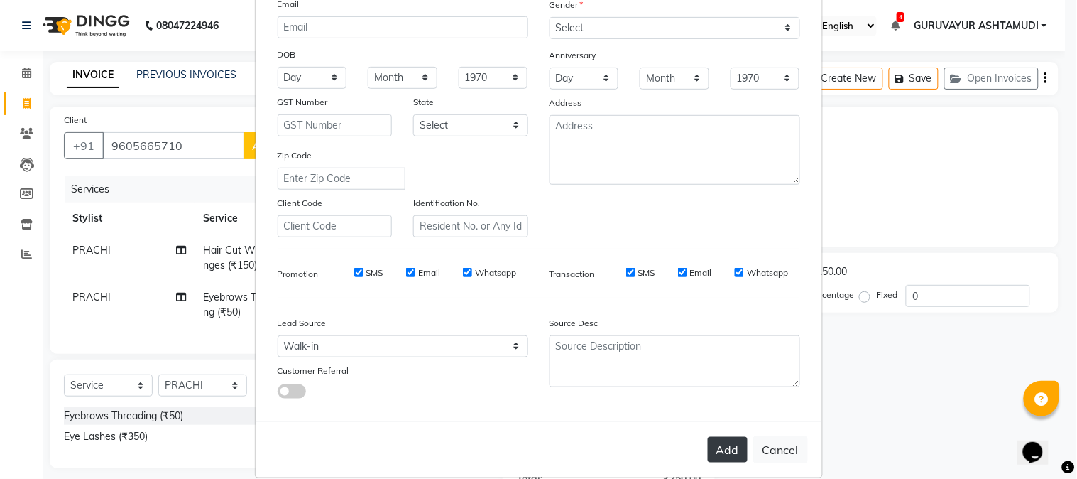
click at [719, 445] on button "Add" at bounding box center [728, 450] width 40 height 26
select select
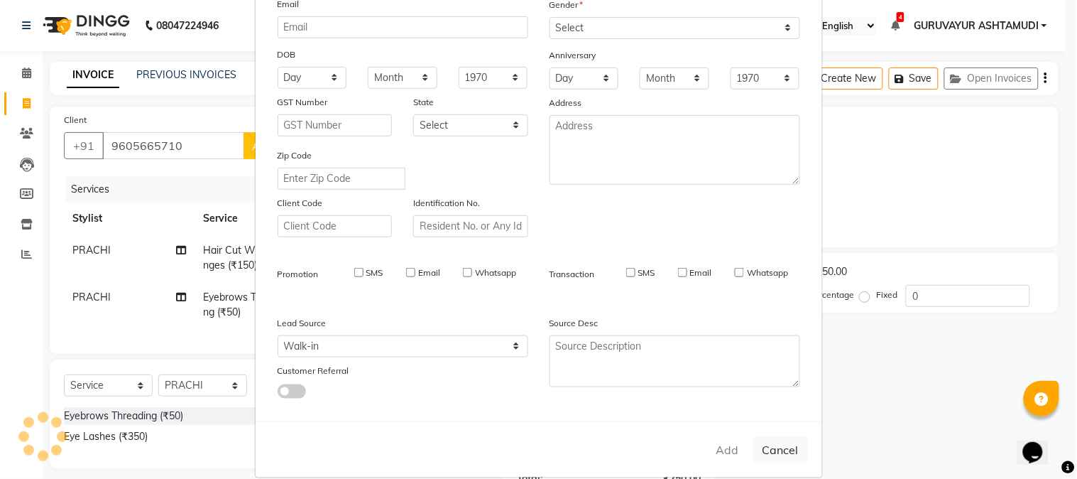
select select
checkbox input "false"
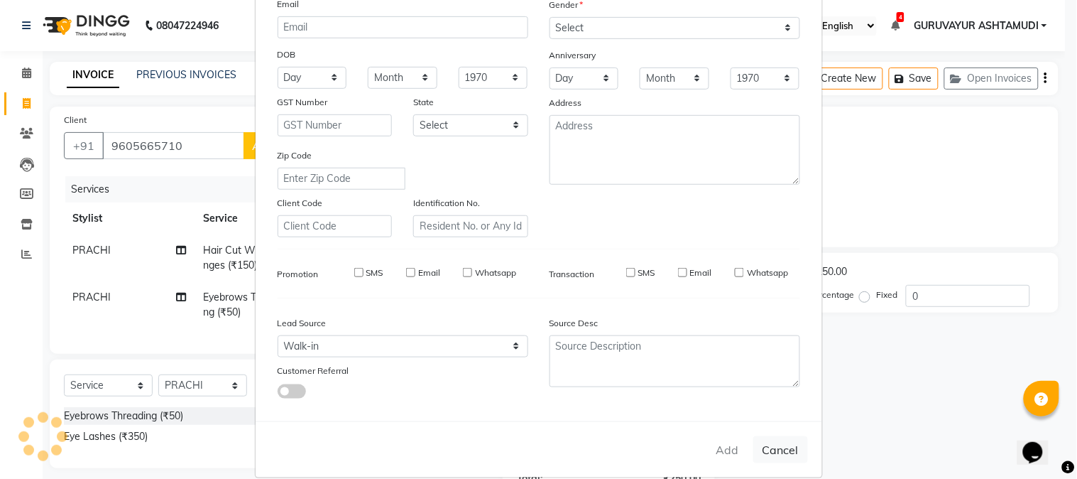
checkbox input "false"
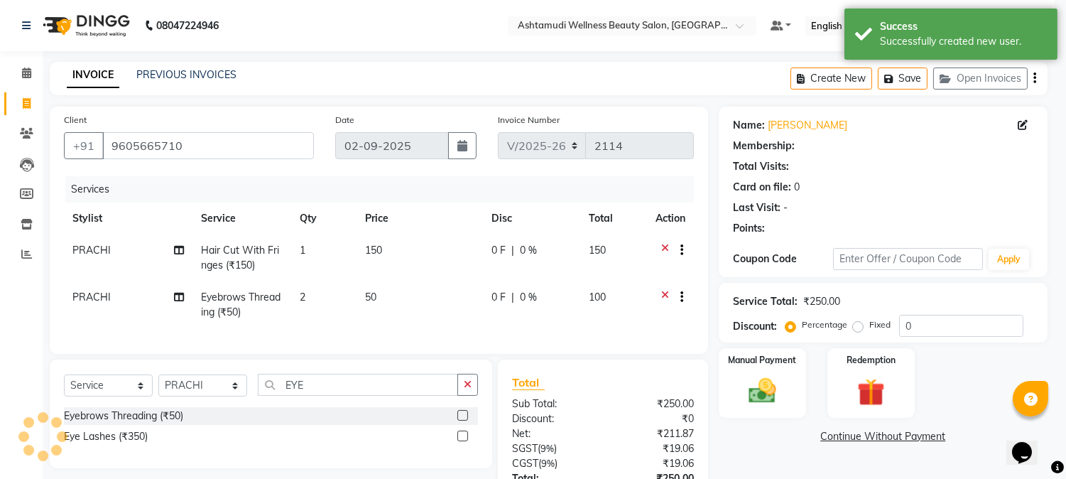
select select "1: Object"
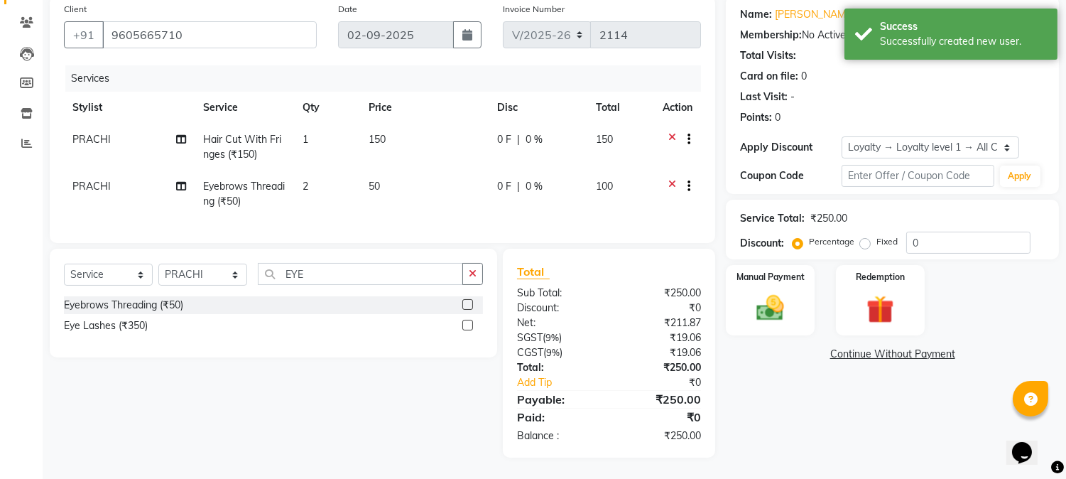
scroll to position [122, 0]
click at [765, 300] on img at bounding box center [770, 308] width 47 height 33
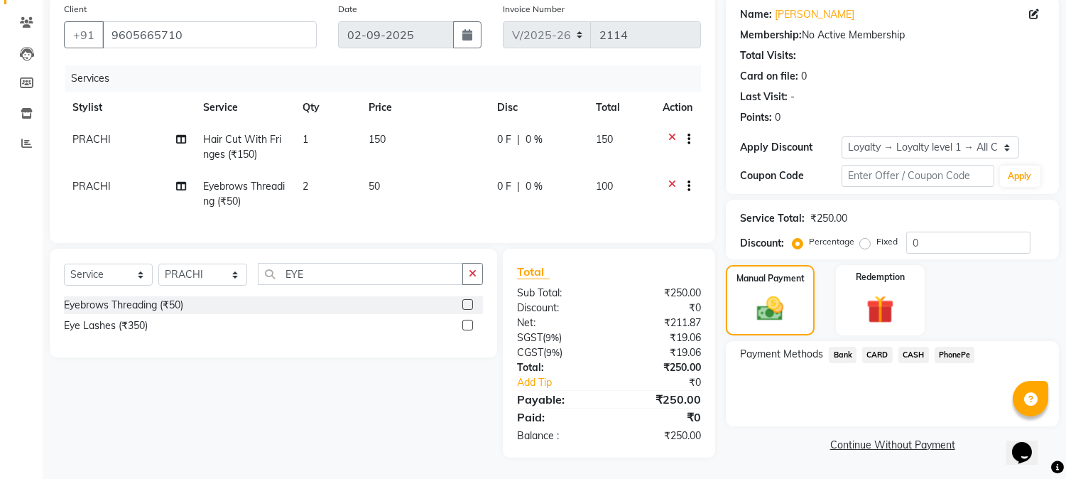
click at [939, 347] on span "PhonePe" at bounding box center [955, 355] width 40 height 16
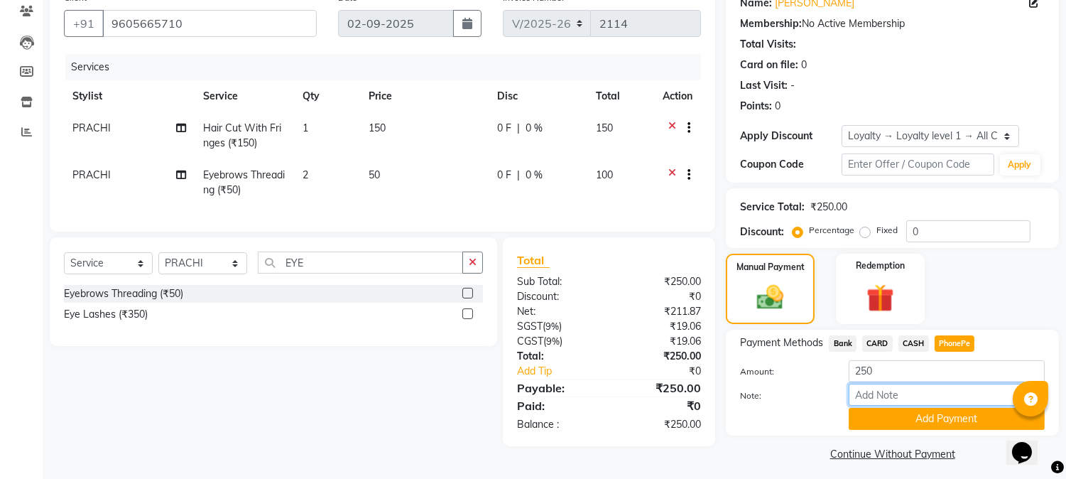
click at [886, 395] on input "Note:" at bounding box center [947, 395] width 196 height 22
type input "NIGISHA"
click at [927, 418] on button "Add Payment" at bounding box center [947, 419] width 196 height 22
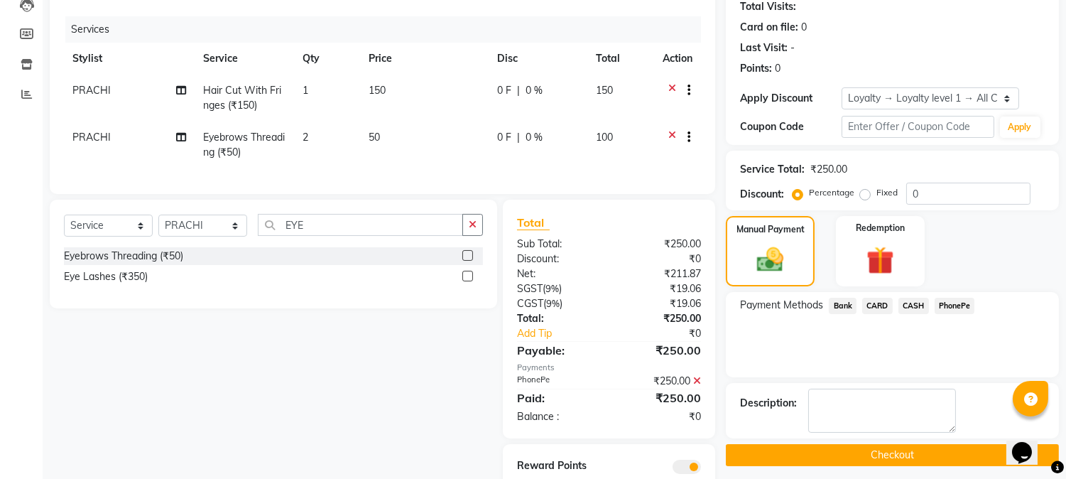
scroll to position [222, 0]
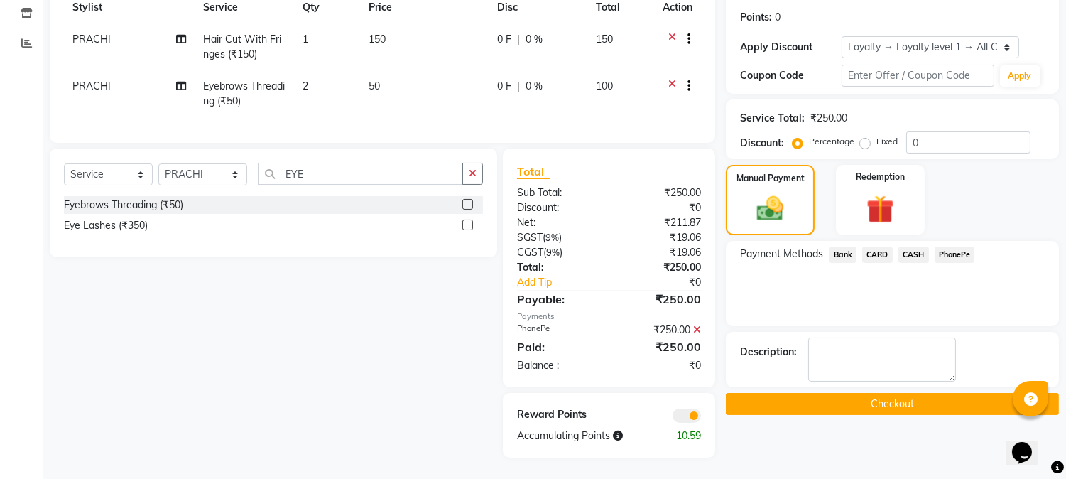
click at [881, 394] on button "Checkout" at bounding box center [892, 404] width 333 height 22
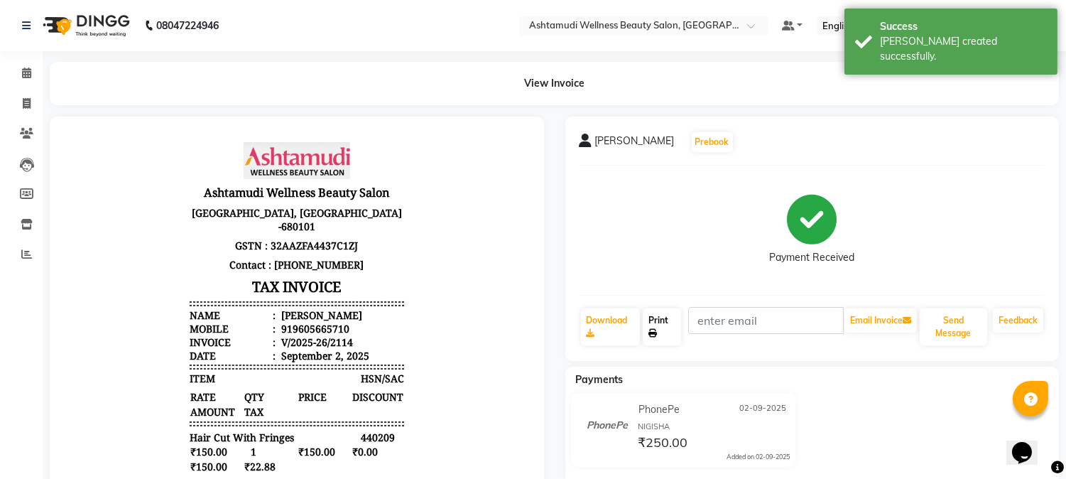
click at [661, 329] on link "Print" at bounding box center [662, 326] width 38 height 37
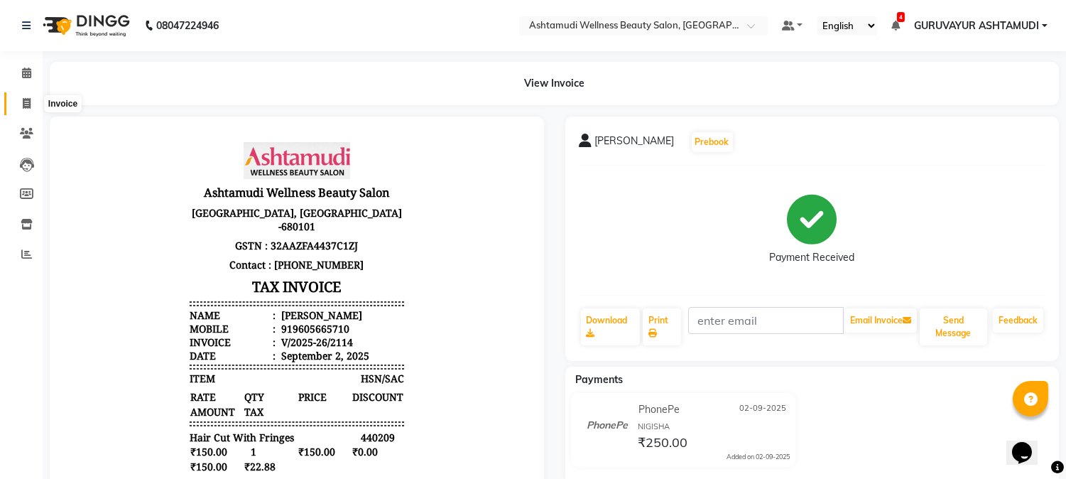
click at [27, 96] on span at bounding box center [26, 104] width 25 height 16
select select "service"
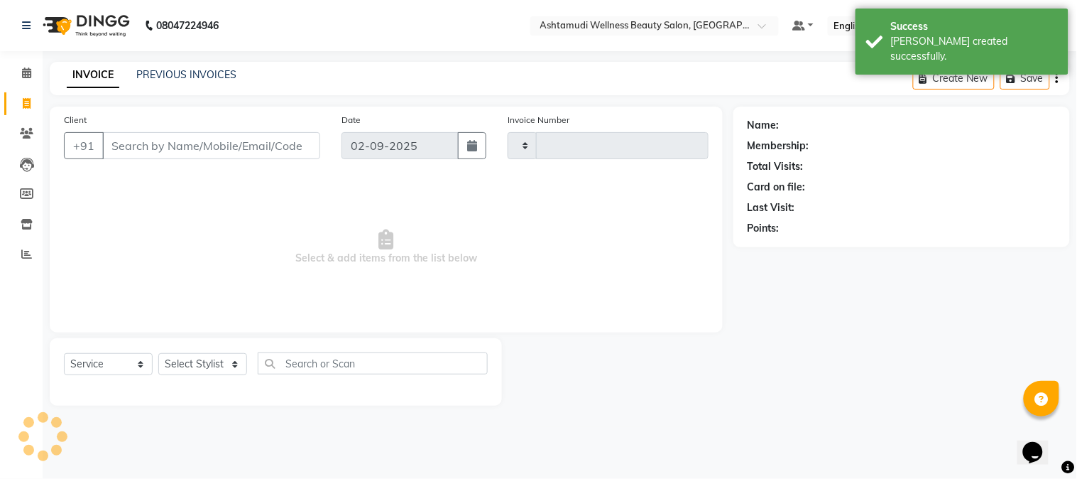
type input "2115"
select select "4660"
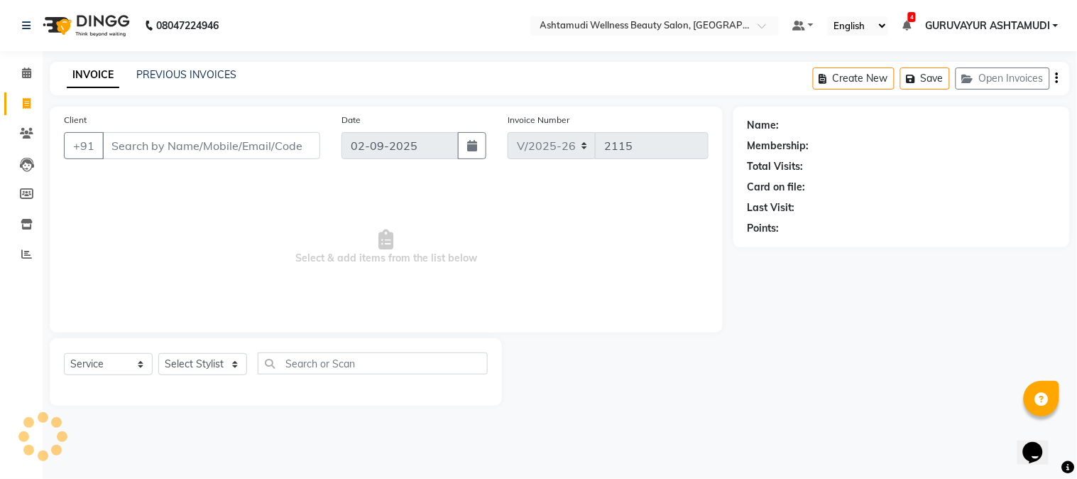
click at [158, 145] on input "Client" at bounding box center [211, 145] width 218 height 27
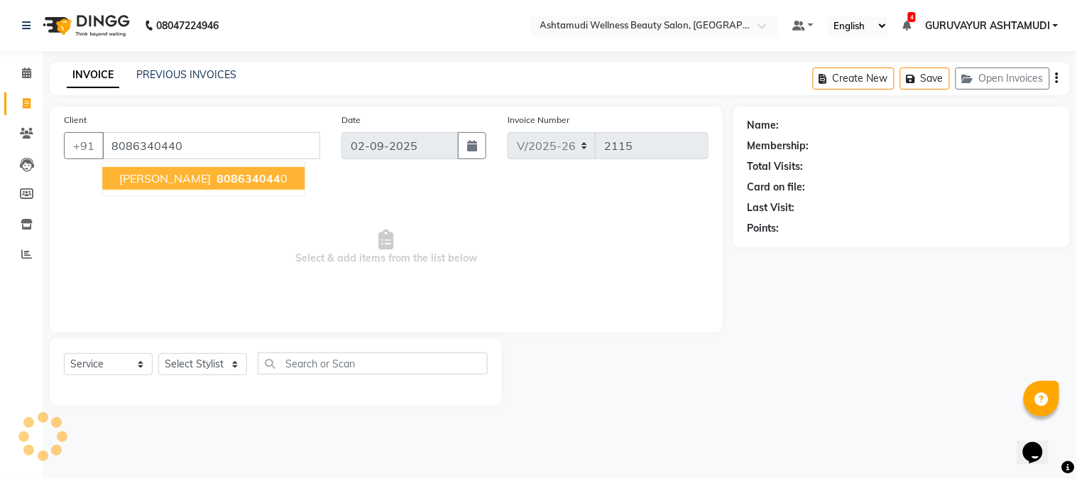
type input "8086340440"
select select "1: Object"
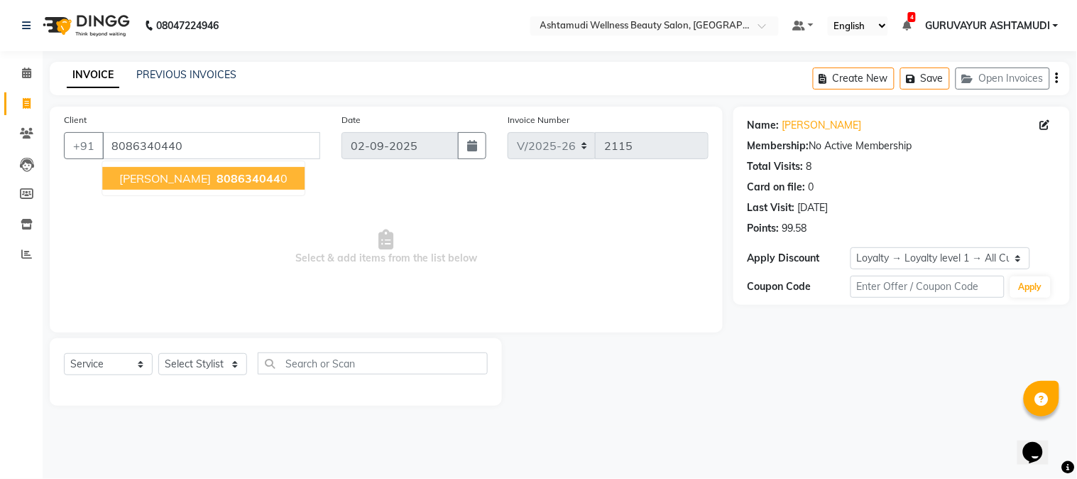
click at [157, 180] on span "Chithra Nair" at bounding box center [165, 178] width 92 height 14
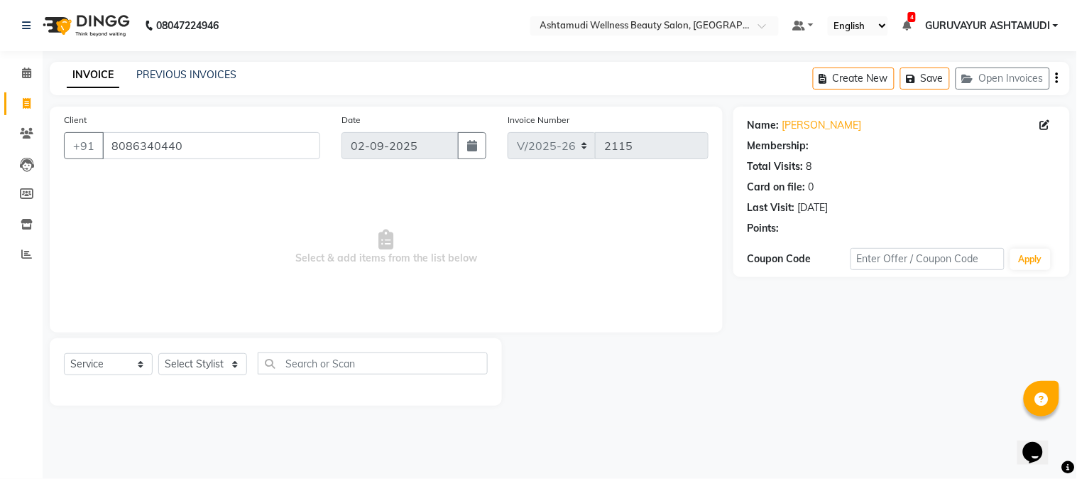
select select "1: Object"
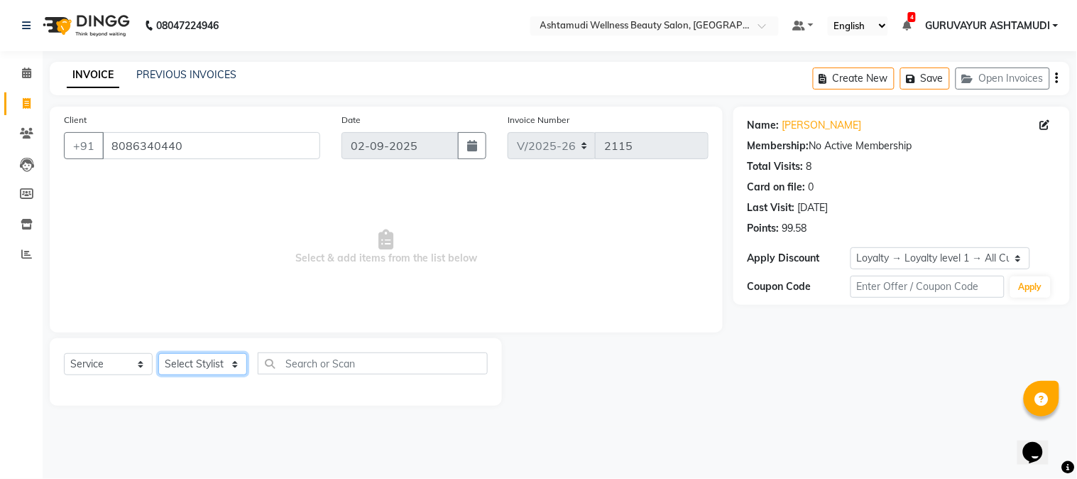
click at [200, 359] on select "Select Stylist Aathithya ANILA Anjana Das ARYA GURUVAYUR ASHTAMUDI NEETHU Nigis…" at bounding box center [202, 364] width 89 height 22
select select "38876"
click at [158, 354] on select "Select Stylist Aathithya ANILA Anjana Das ARYA GURUVAYUR ASHTAMUDI NEETHU Nigis…" at bounding box center [202, 364] width 89 height 22
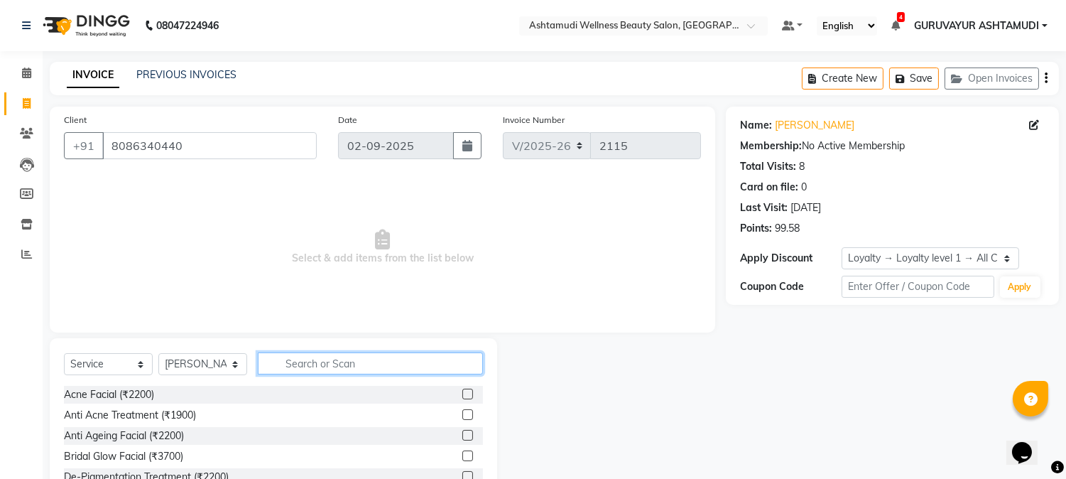
click at [306, 365] on input "text" at bounding box center [370, 363] width 225 height 22
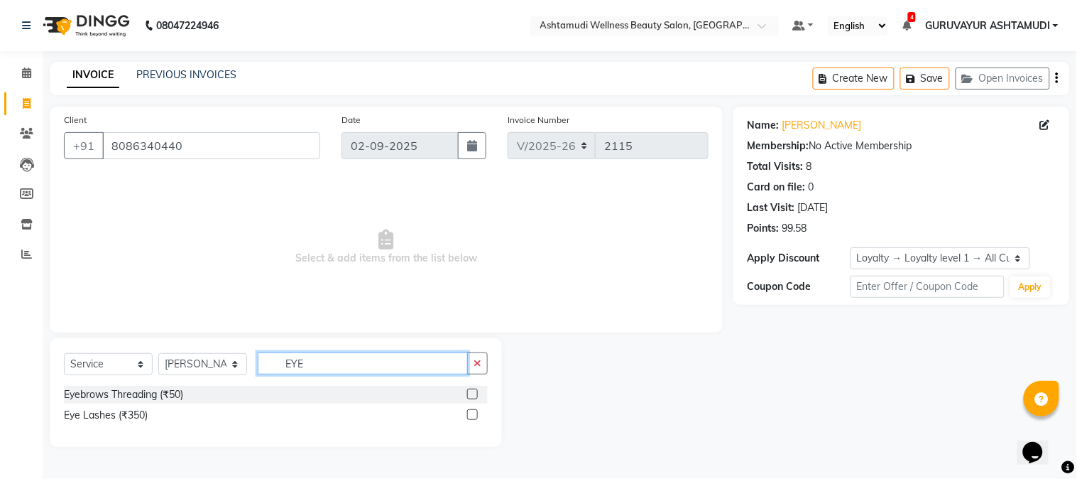
type input "EYE"
click at [467, 392] on label at bounding box center [472, 394] width 11 height 11
click at [467, 392] on input "checkbox" at bounding box center [471, 394] width 9 height 9
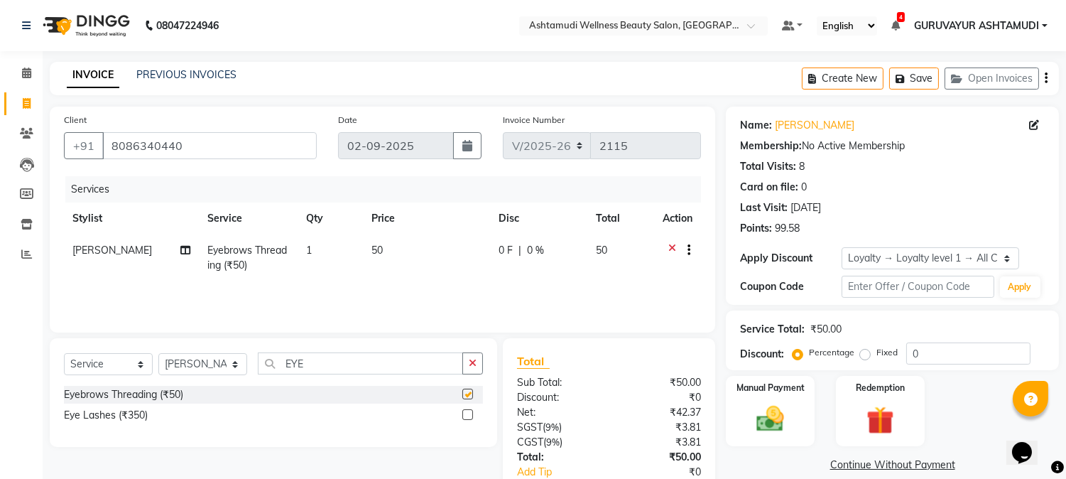
checkbox input "false"
click at [751, 417] on img at bounding box center [770, 419] width 47 height 33
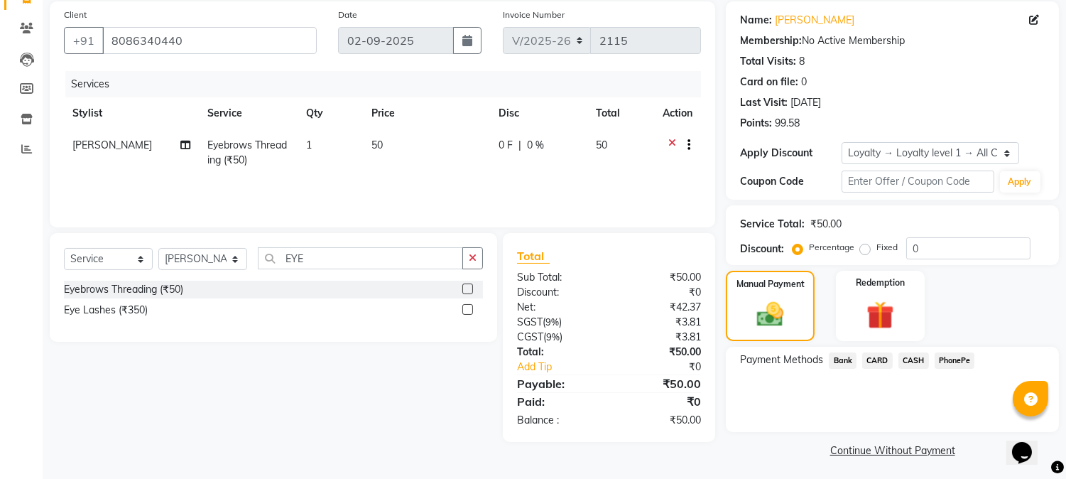
scroll to position [108, 0]
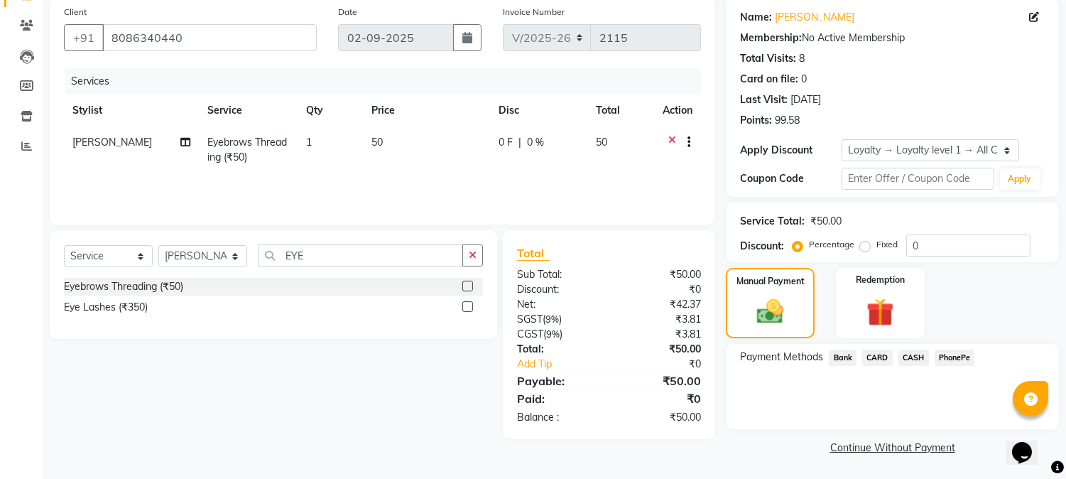
click at [959, 356] on span "PhonePe" at bounding box center [955, 357] width 40 height 16
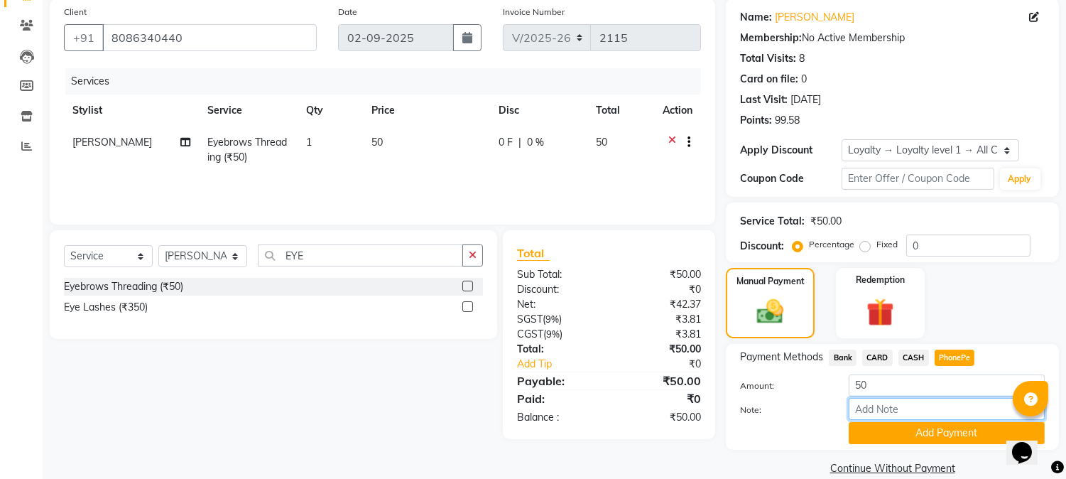
click at [905, 405] on input "Note:" at bounding box center [947, 409] width 196 height 22
type input "NIGISHA"
click at [945, 431] on button "Add Payment" at bounding box center [947, 433] width 196 height 22
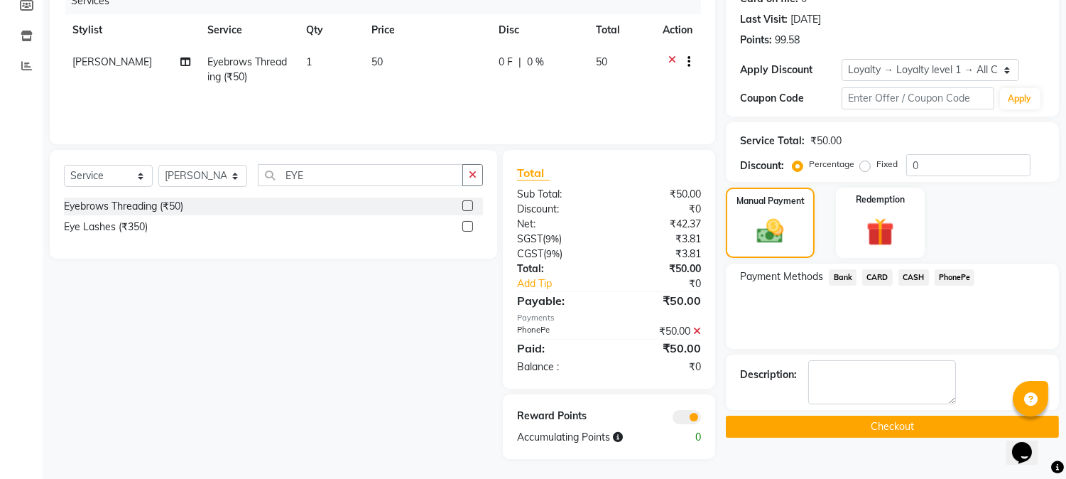
scroll to position [189, 0]
click at [888, 425] on button "Checkout" at bounding box center [892, 426] width 333 height 22
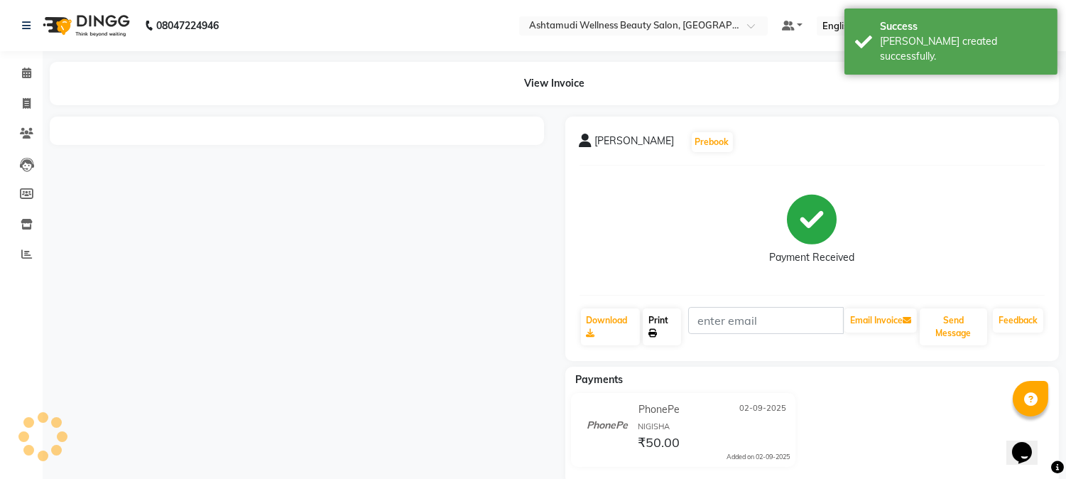
click at [649, 322] on link "Print" at bounding box center [662, 326] width 38 height 37
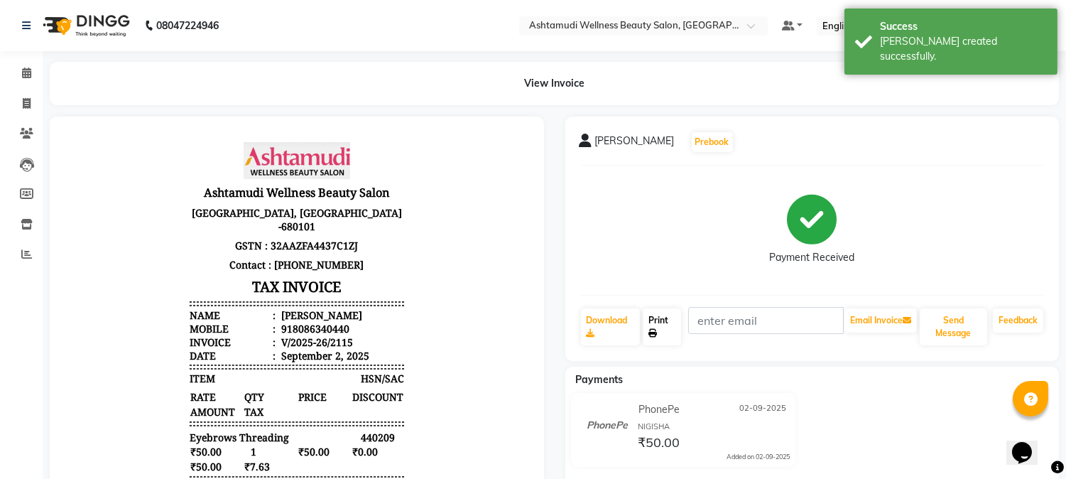
click at [654, 327] on link "Print" at bounding box center [662, 326] width 38 height 37
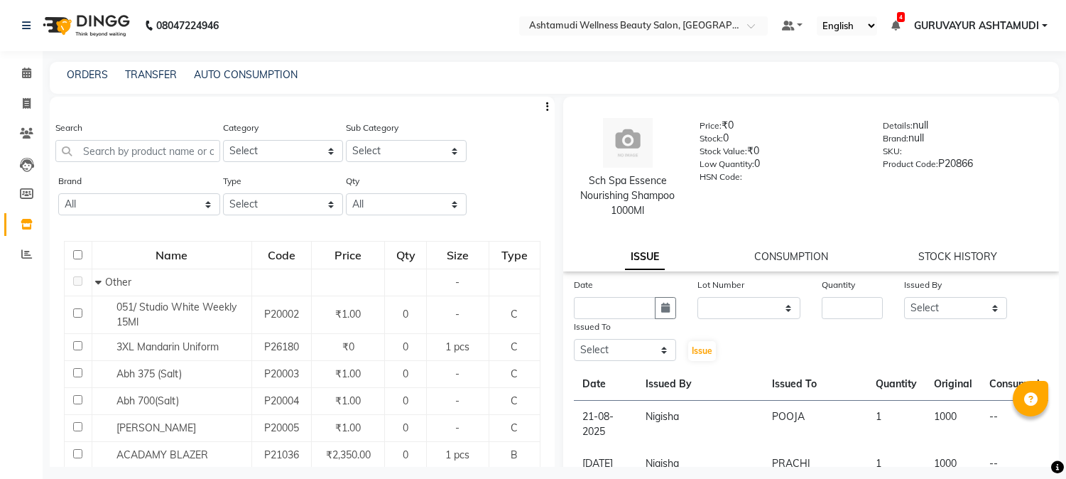
select select
click at [26, 73] on icon at bounding box center [26, 72] width 9 height 11
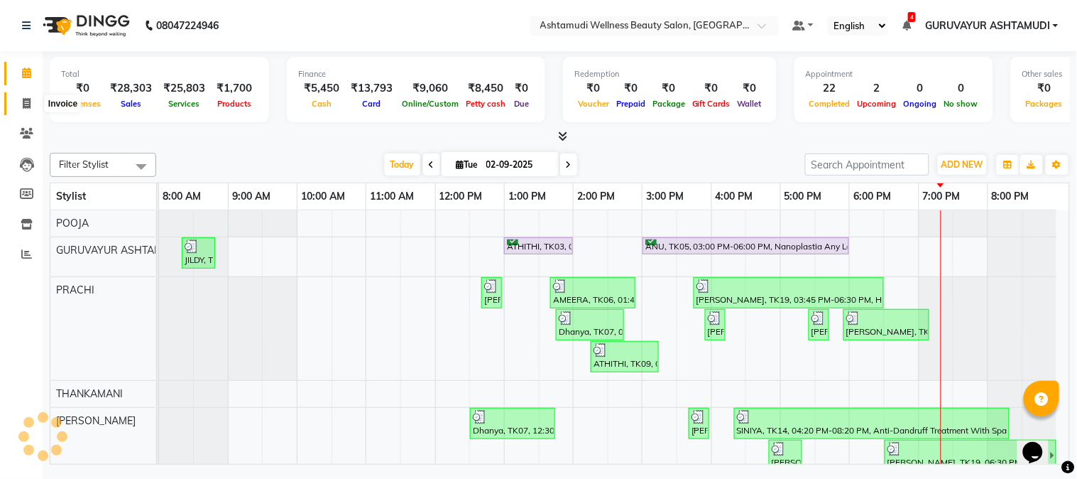
click at [28, 101] on icon at bounding box center [27, 103] width 8 height 11
select select "service"
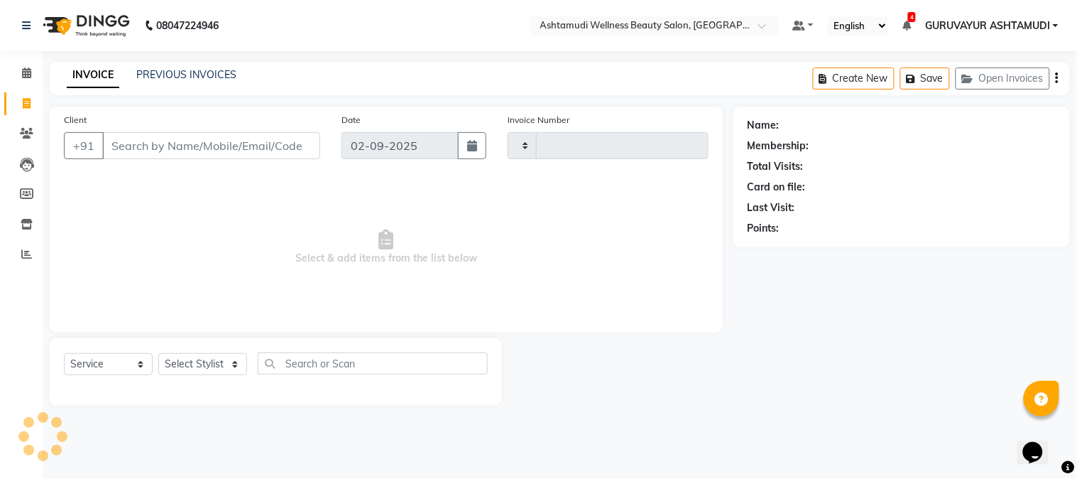
type input "2116"
select select "4660"
click at [168, 139] on input "Client" at bounding box center [211, 145] width 218 height 27
click at [161, 146] on input "Client" at bounding box center [211, 145] width 218 height 27
click at [158, 149] on input "Client" at bounding box center [211, 145] width 218 height 27
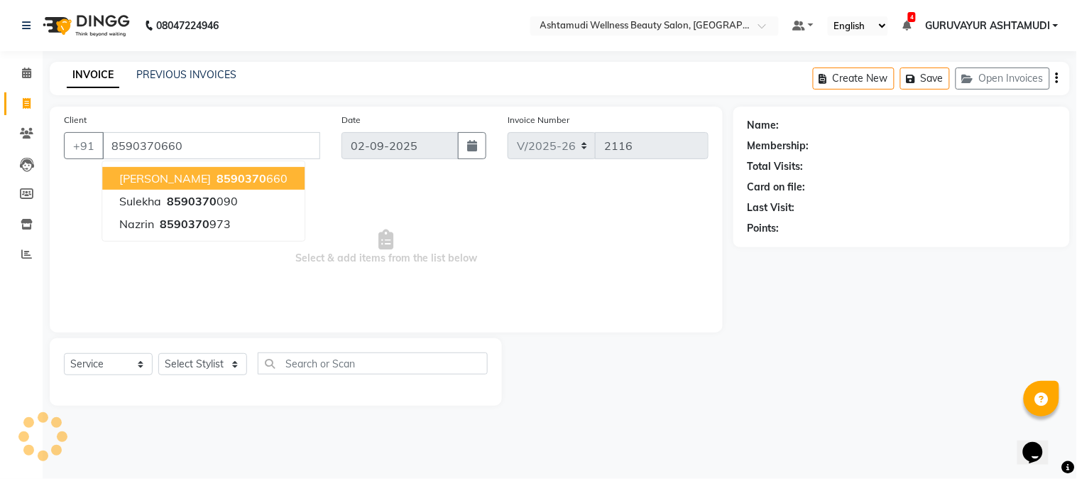
type input "8590370660"
select select "1: Object"
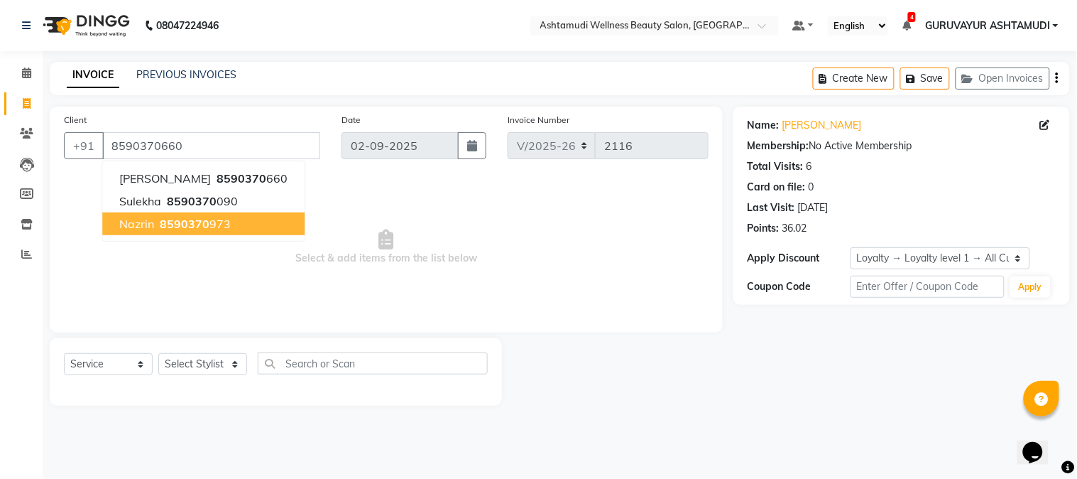
click at [315, 271] on span "Select & add items from the list below" at bounding box center [386, 247] width 645 height 142
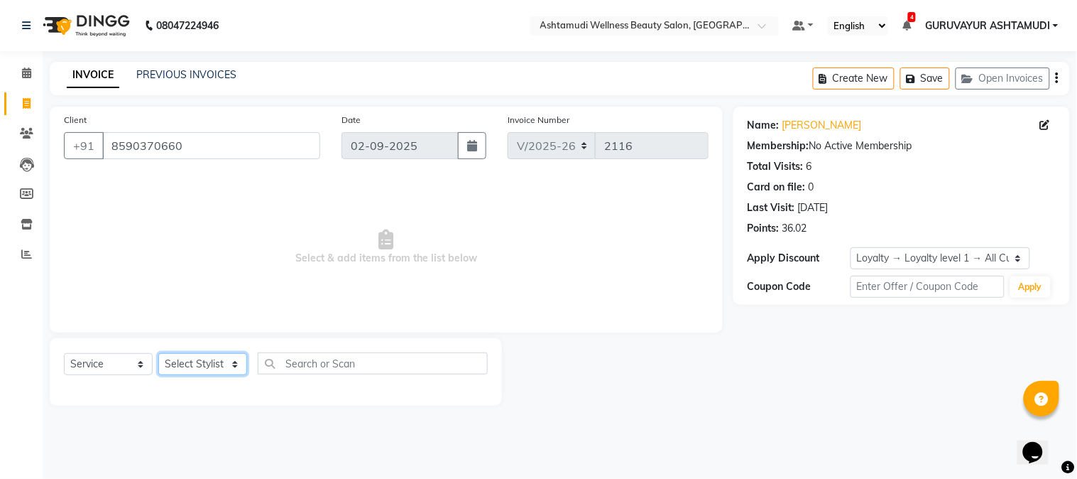
drag, startPoint x: 238, startPoint y: 367, endPoint x: 238, endPoint y: 358, distance: 9.2
click at [238, 367] on select "Select Stylist Aathithya [PERSON_NAME] [PERSON_NAME] ARYA GURUVAYUR ASHTAMUDI […" at bounding box center [202, 364] width 89 height 22
select select "38876"
click at [158, 354] on select "Select Stylist Aathithya [PERSON_NAME] [PERSON_NAME] ARYA GURUVAYUR ASHTAMUDI […" at bounding box center [202, 364] width 89 height 22
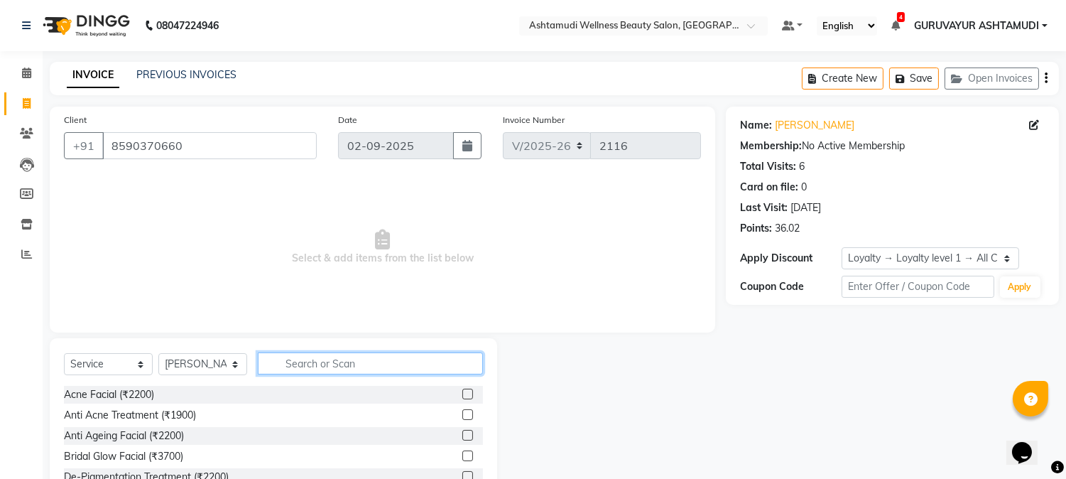
click at [303, 366] on input "text" at bounding box center [370, 363] width 225 height 22
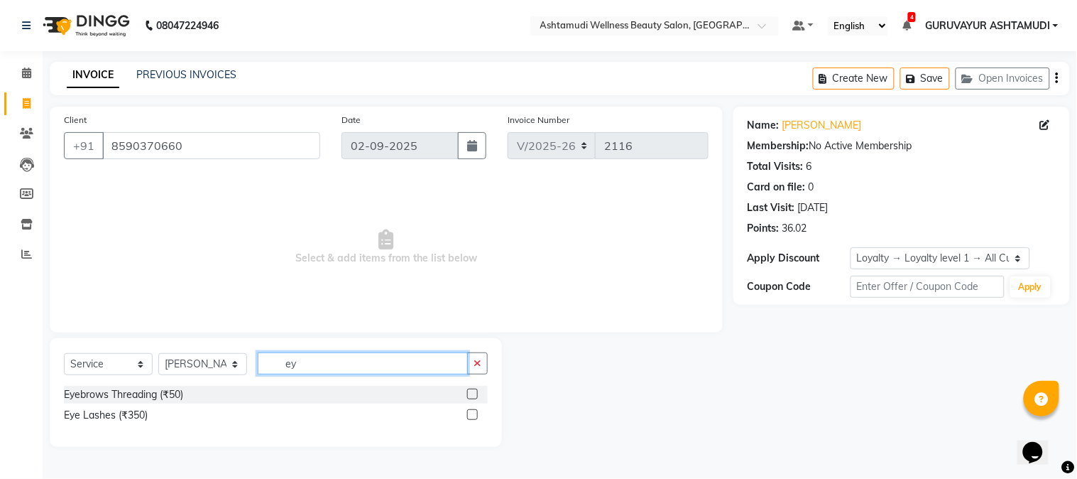
type input "e"
type input "EYE"
click at [469, 392] on label at bounding box center [472, 394] width 11 height 11
click at [469, 392] on input "checkbox" at bounding box center [471, 394] width 9 height 9
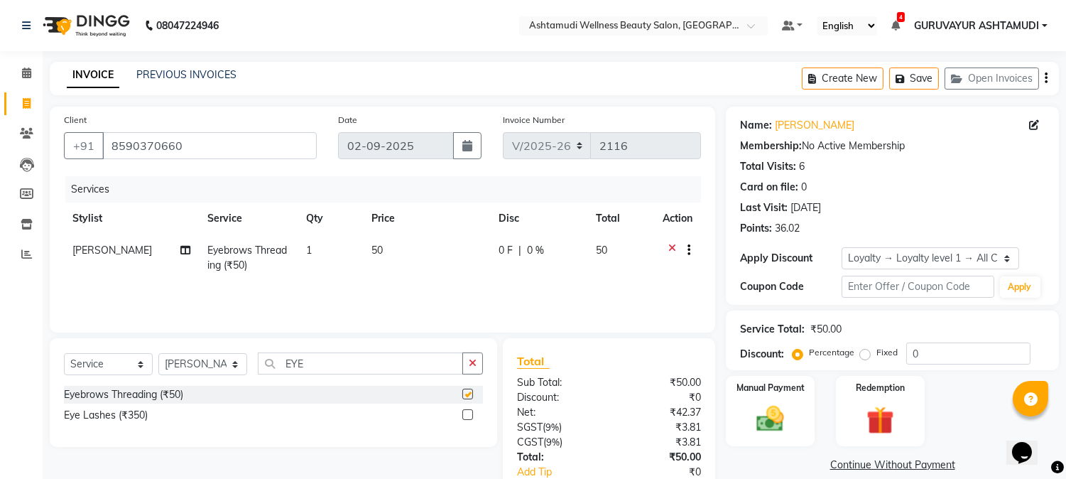
checkbox input "false"
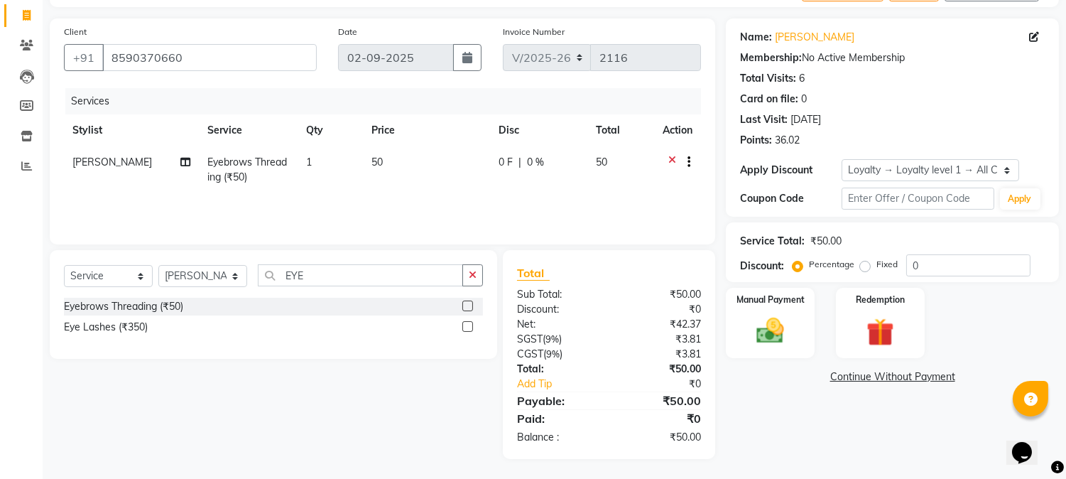
scroll to position [89, 0]
click at [756, 328] on img at bounding box center [770, 330] width 47 height 33
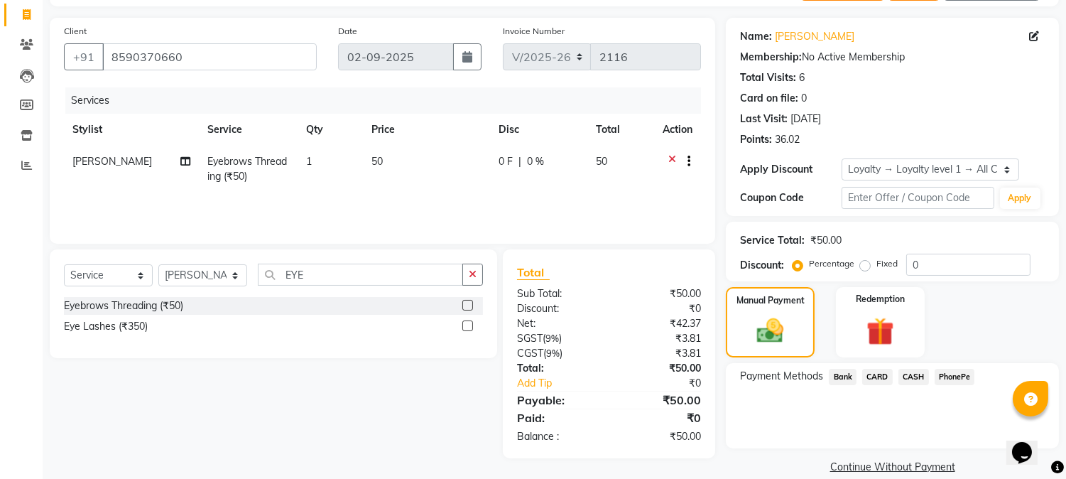
click at [906, 372] on span "CASH" at bounding box center [913, 377] width 31 height 16
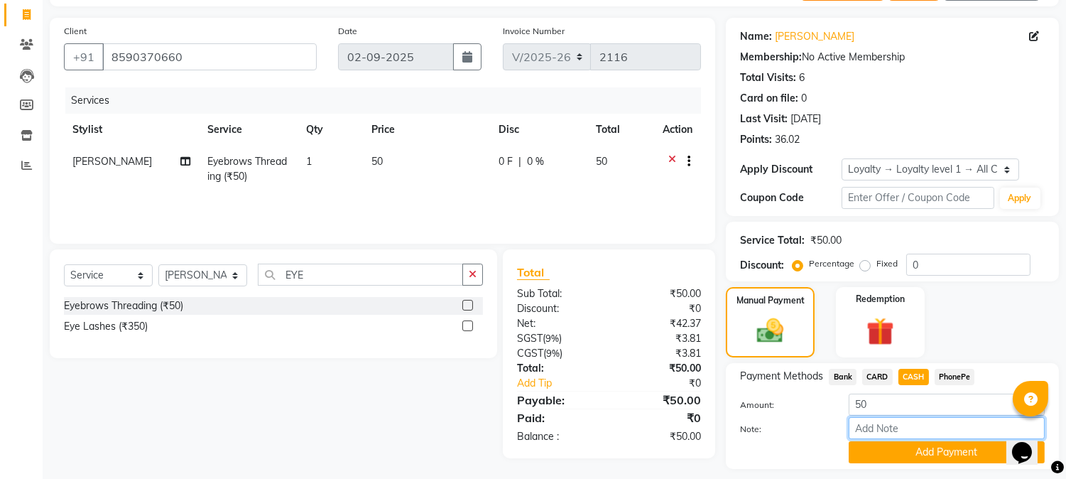
click at [864, 430] on input "Note:" at bounding box center [947, 428] width 196 height 22
type input "NIGISHA"
click at [918, 448] on button "Add Payment" at bounding box center [947, 452] width 196 height 22
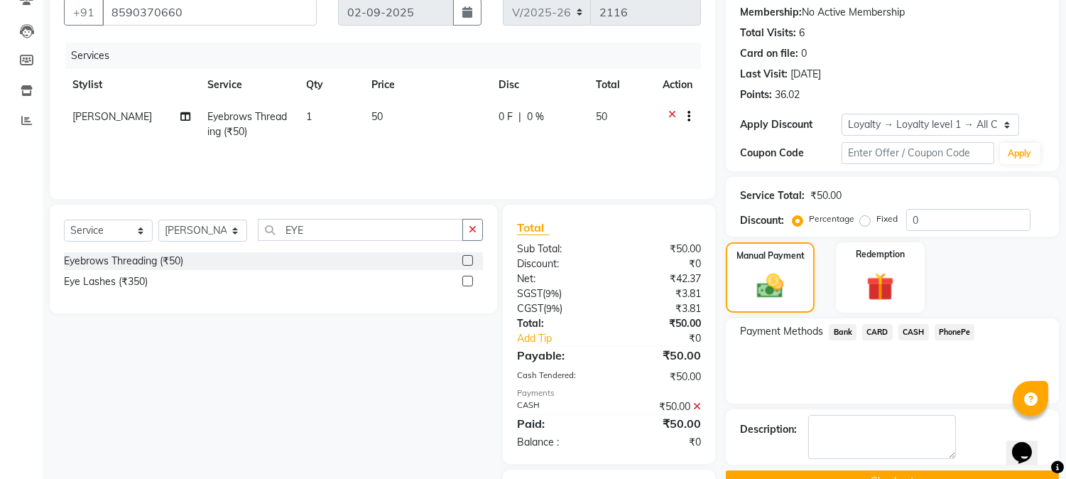
scroll to position [210, 0]
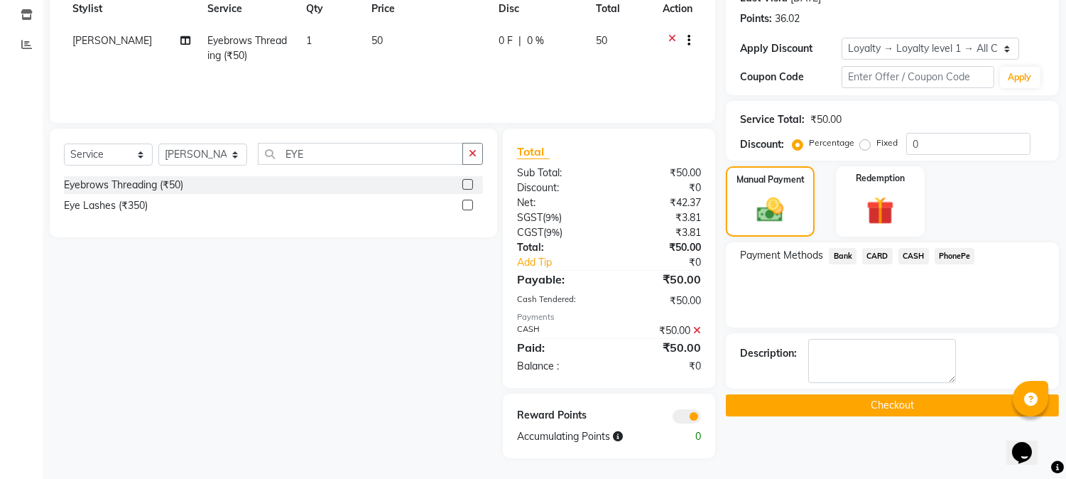
click at [874, 402] on button "Checkout" at bounding box center [892, 405] width 333 height 22
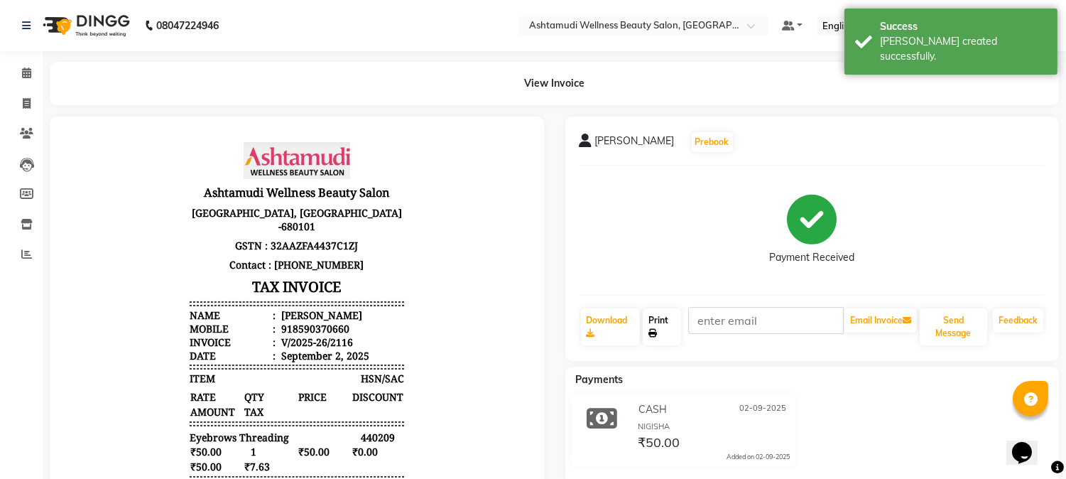
click at [656, 324] on link "Print" at bounding box center [662, 326] width 38 height 37
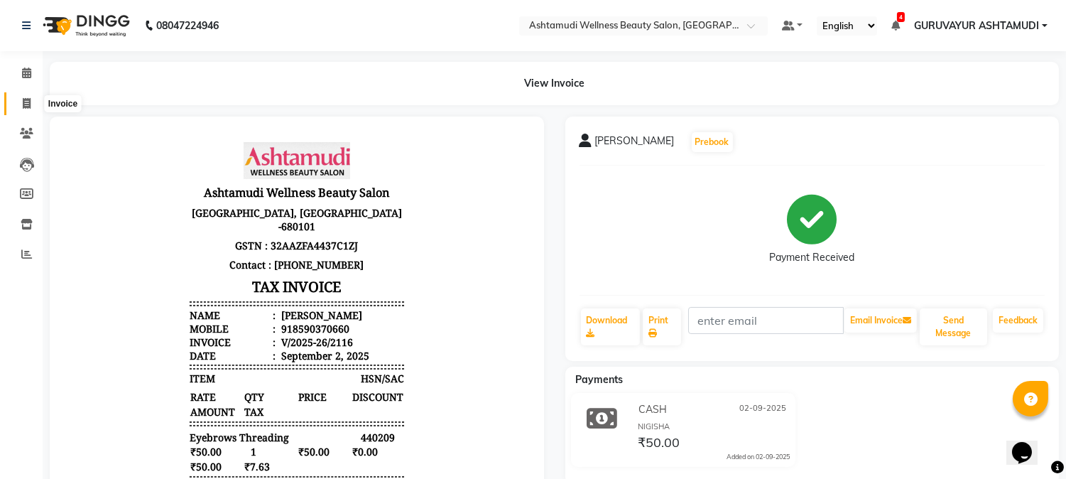
click at [25, 107] on icon at bounding box center [27, 103] width 8 height 11
select select "service"
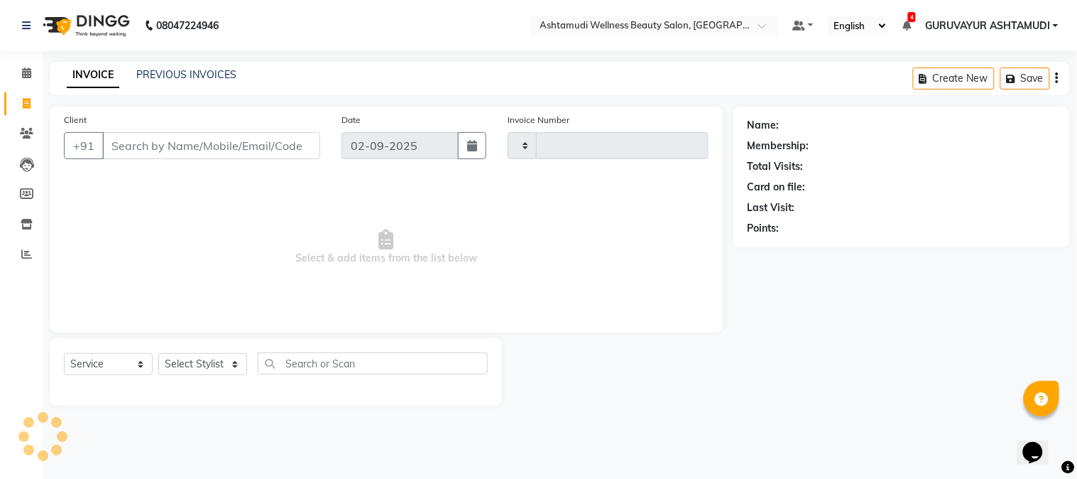
type input "2117"
select select "4660"
click at [129, 144] on input "Client" at bounding box center [211, 145] width 218 height 27
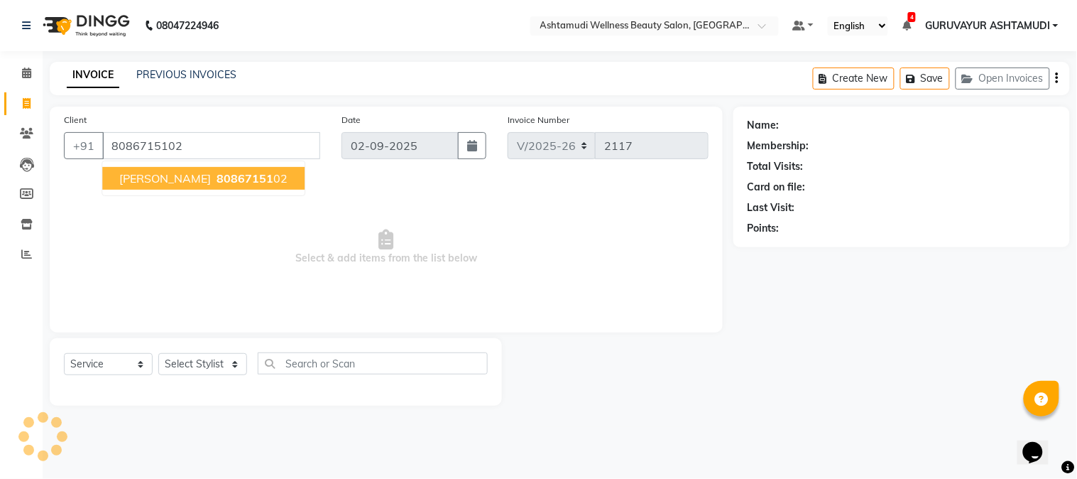
type input "8086715102"
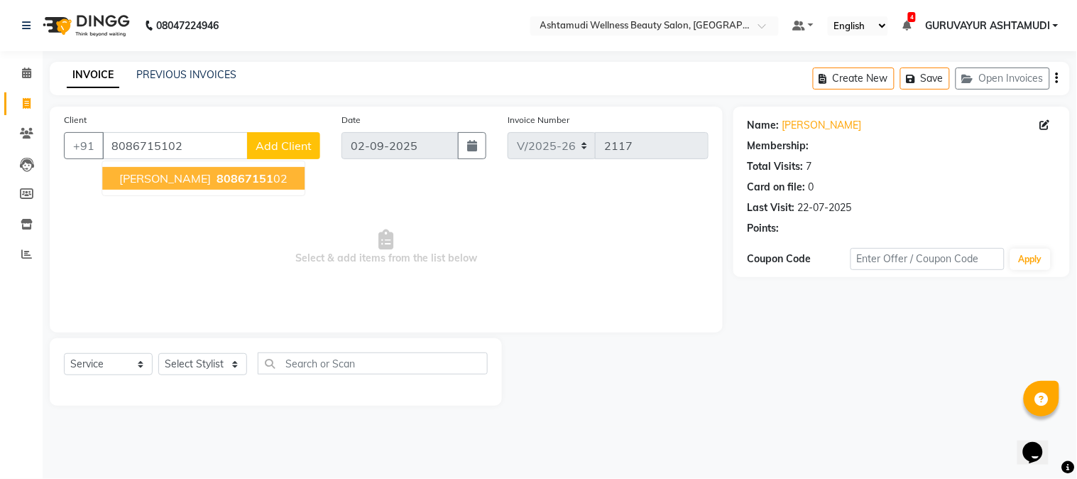
select select "1: Object"
click at [124, 178] on span "Nayana" at bounding box center [165, 178] width 92 height 14
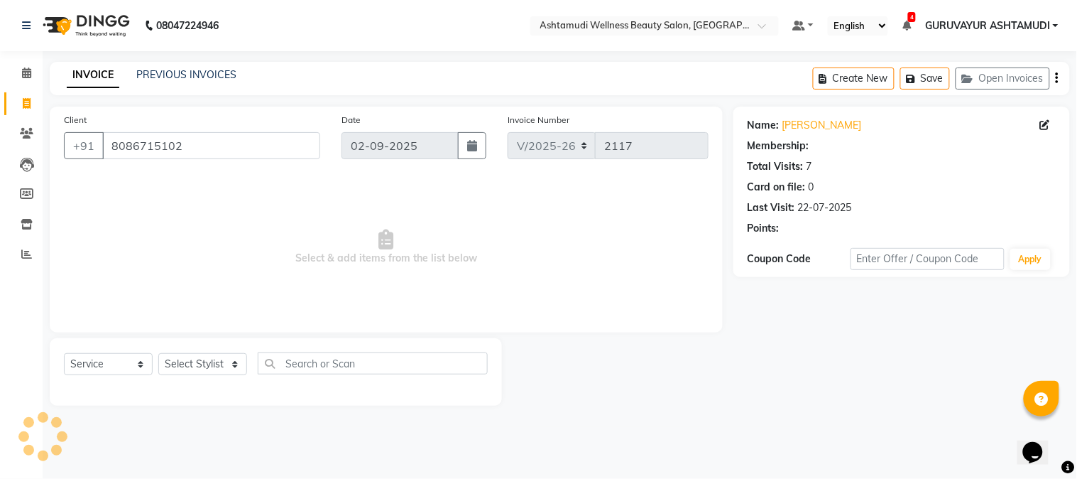
select select "1: Object"
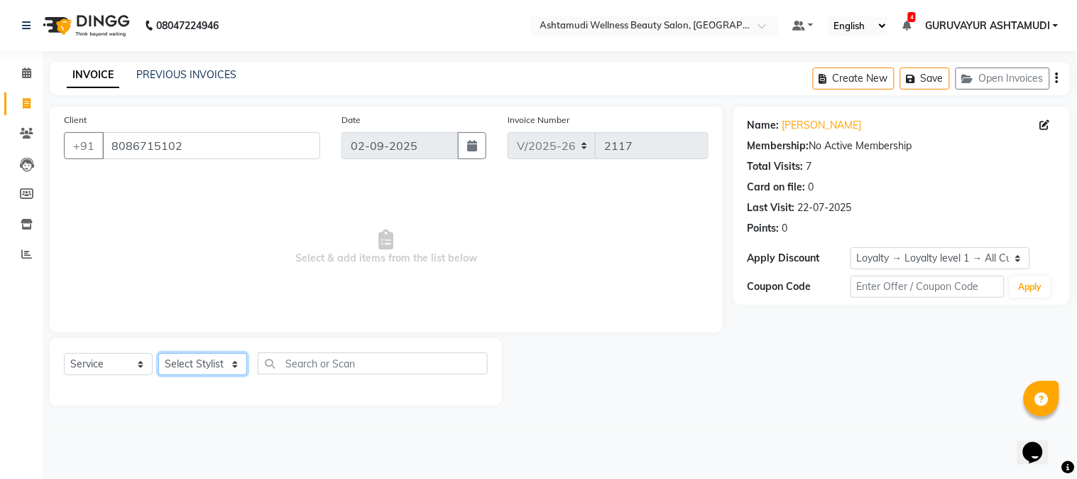
click at [195, 373] on select "Select Stylist Aathithya [PERSON_NAME] [PERSON_NAME] ARYA GURUVAYUR ASHTAMUDI […" at bounding box center [202, 364] width 89 height 22
select select "39865"
click at [158, 354] on select "Select Stylist Aathithya [PERSON_NAME] [PERSON_NAME] ARYA GURUVAYUR ASHTAMUDI […" at bounding box center [202, 364] width 89 height 22
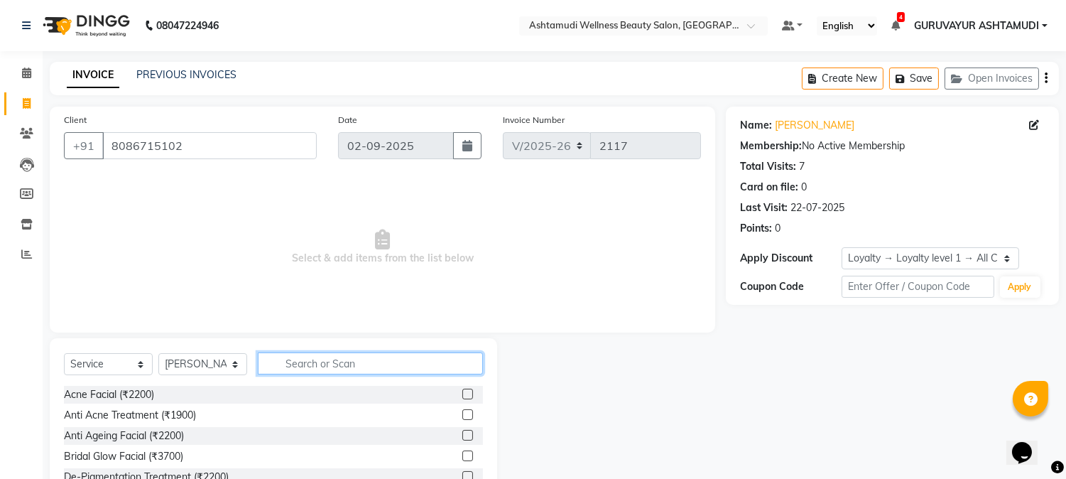
click at [289, 365] on input "text" at bounding box center [370, 363] width 225 height 22
type input "TAN"
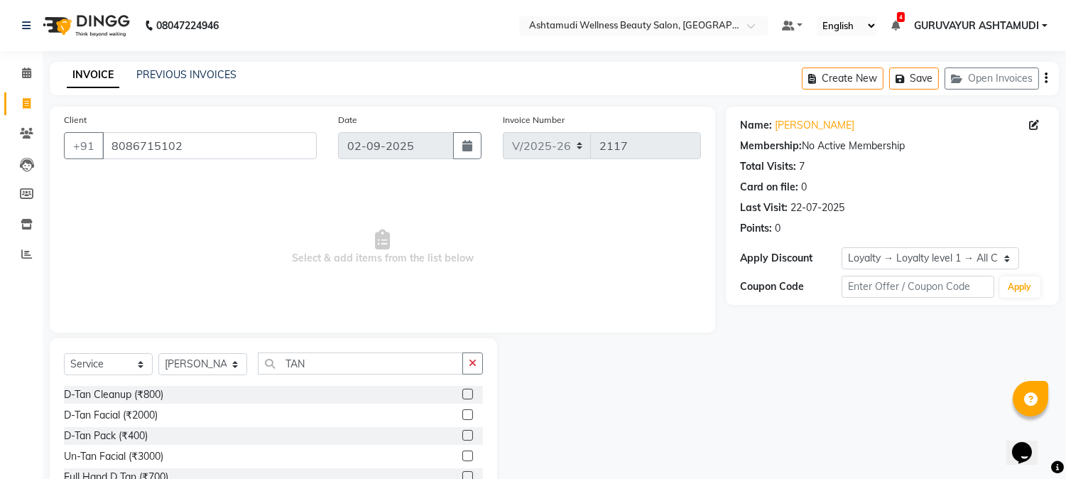
click at [462, 395] on label at bounding box center [467, 394] width 11 height 11
click at [462, 395] on input "checkbox" at bounding box center [466, 394] width 9 height 9
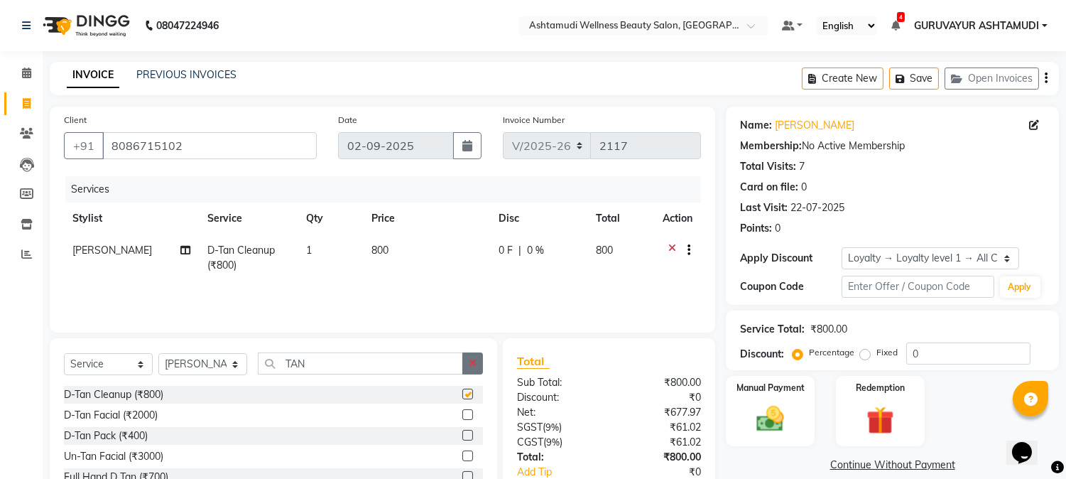
checkbox input "false"
click at [469, 368] on icon "button" at bounding box center [473, 363] width 8 height 10
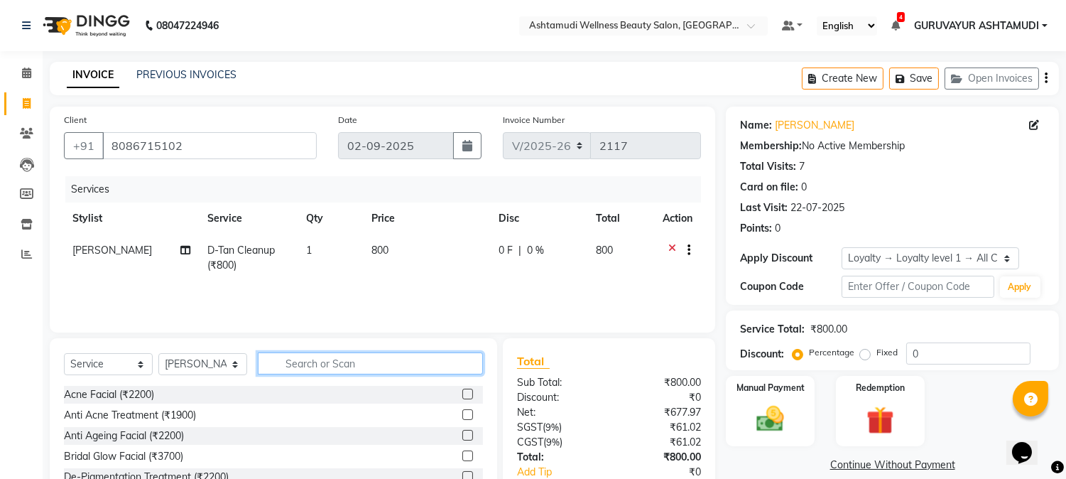
click at [445, 365] on input "text" at bounding box center [370, 363] width 225 height 22
type input "KERA"
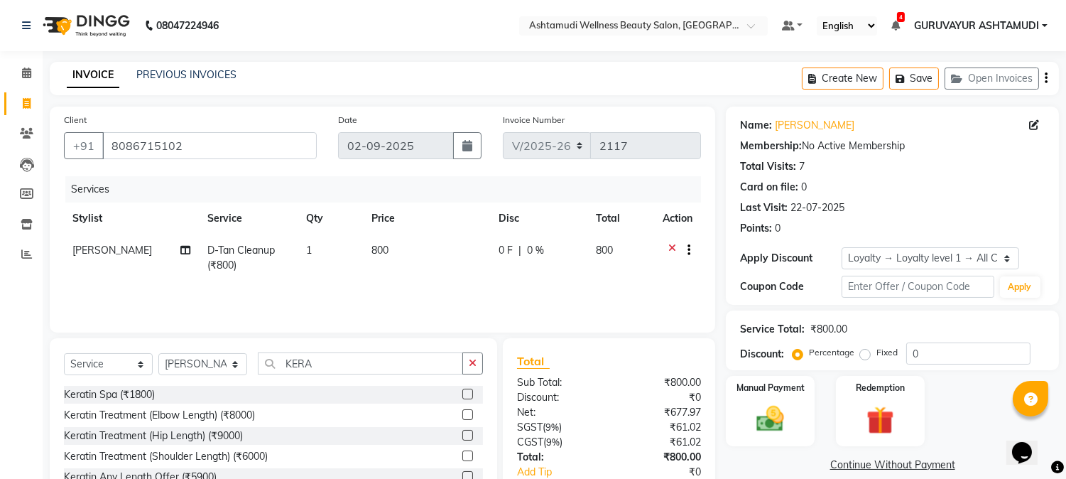
click at [466, 392] on label at bounding box center [467, 394] width 11 height 11
click at [466, 392] on input "checkbox" at bounding box center [466, 394] width 9 height 9
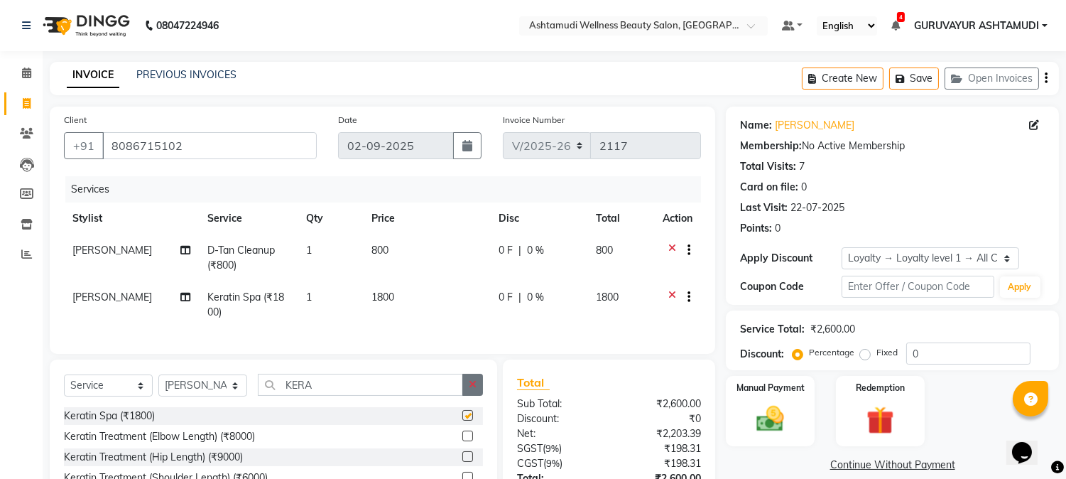
checkbox input "false"
click at [471, 391] on button "button" at bounding box center [472, 385] width 21 height 22
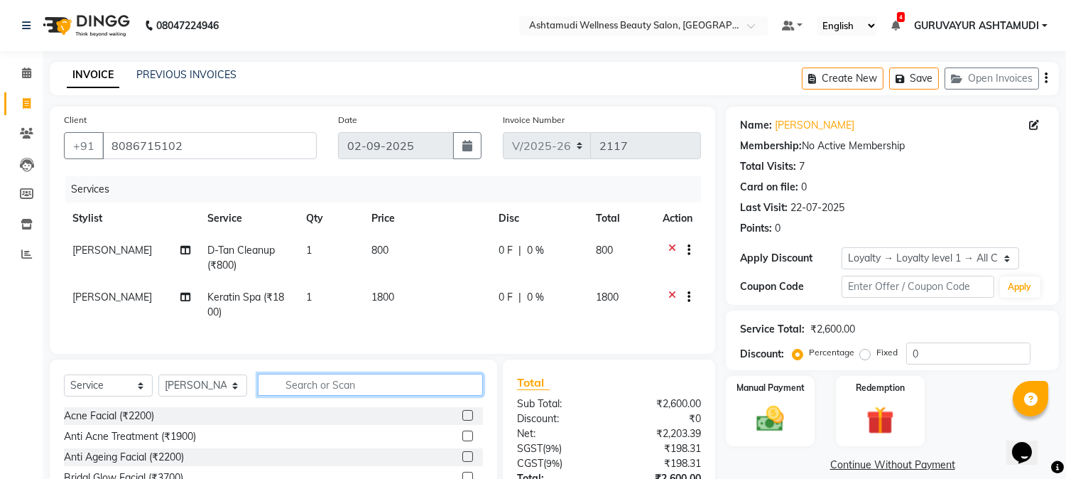
click at [401, 389] on input "text" at bounding box center [370, 385] width 225 height 22
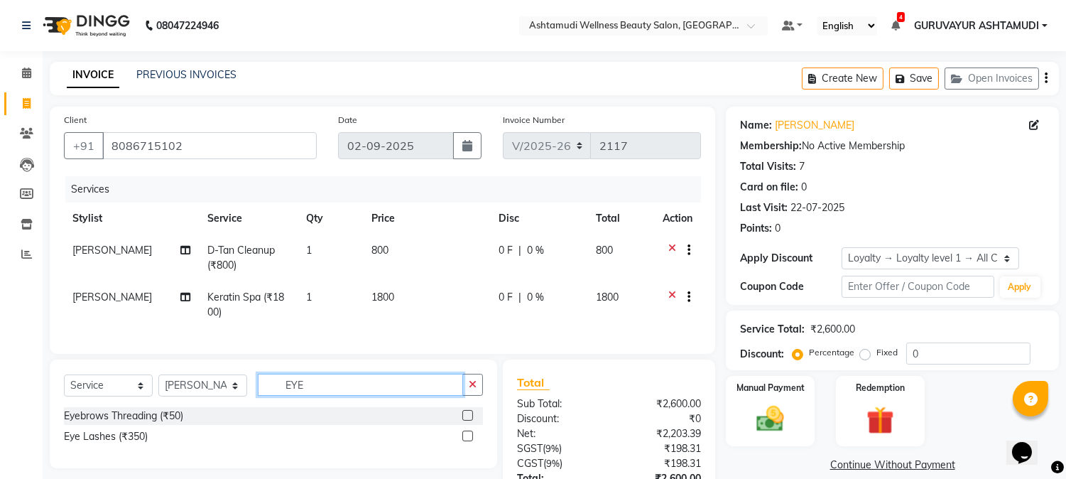
type input "EYE"
click at [470, 420] on label at bounding box center [467, 415] width 11 height 11
click at [470, 420] on input "checkbox" at bounding box center [466, 415] width 9 height 9
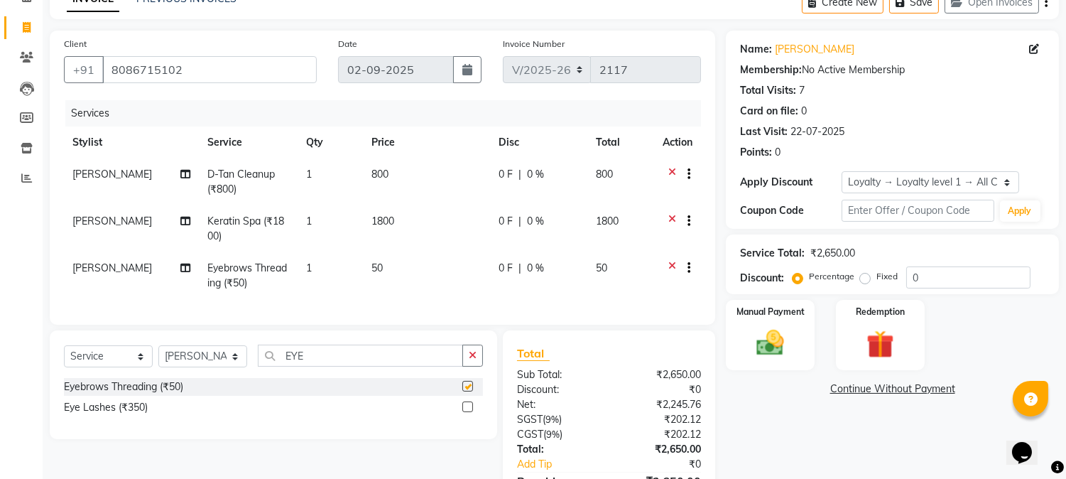
checkbox input "false"
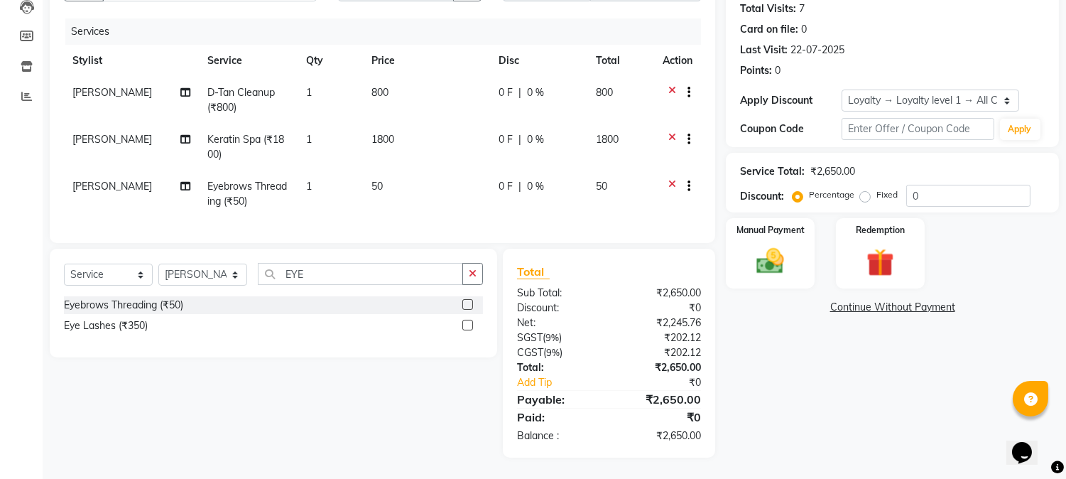
scroll to position [169, 0]
click at [780, 260] on img at bounding box center [770, 261] width 47 height 33
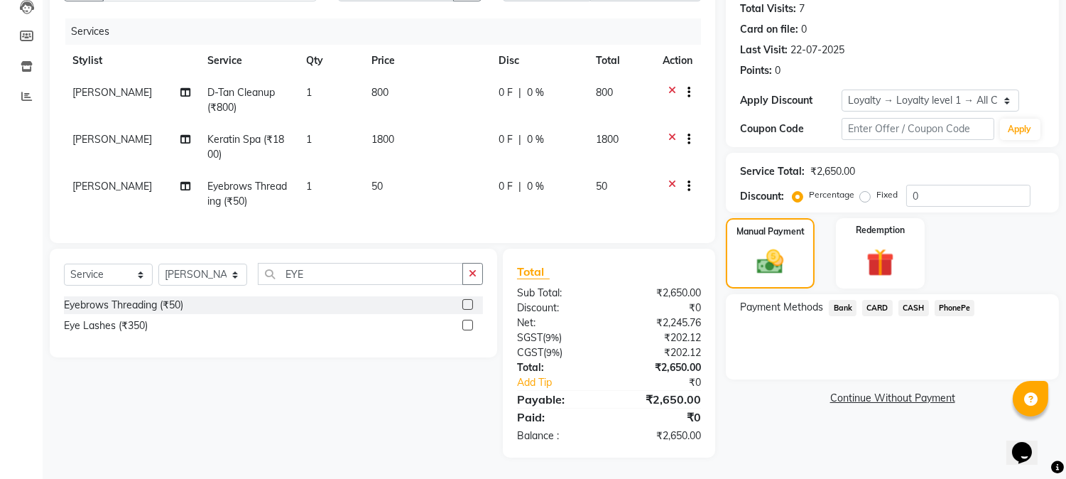
click at [941, 300] on span "PhonePe" at bounding box center [955, 308] width 40 height 16
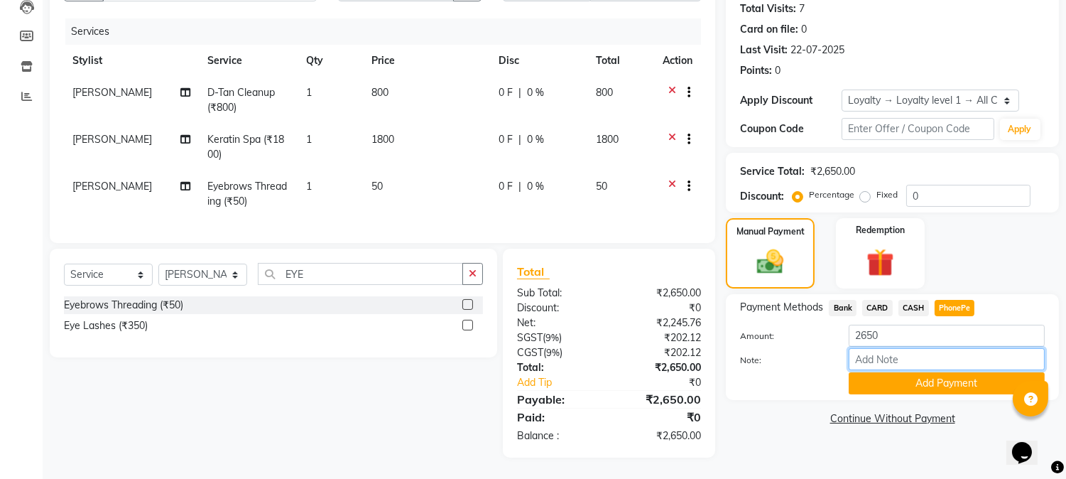
click at [892, 348] on input "Note:" at bounding box center [947, 359] width 196 height 22
type input "NIGISHA"
click at [930, 372] on button "Add Payment" at bounding box center [947, 383] width 196 height 22
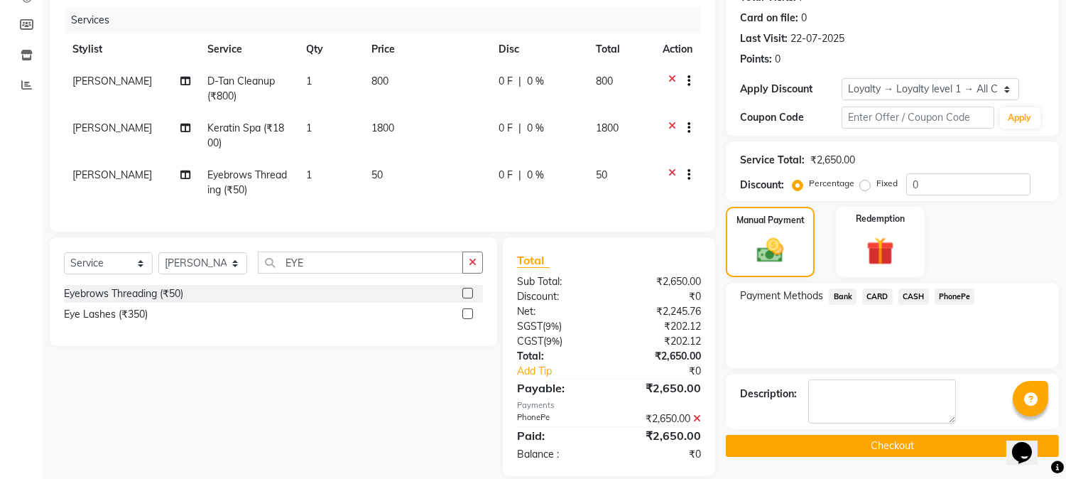
click at [878, 448] on button "Checkout" at bounding box center [892, 446] width 333 height 22
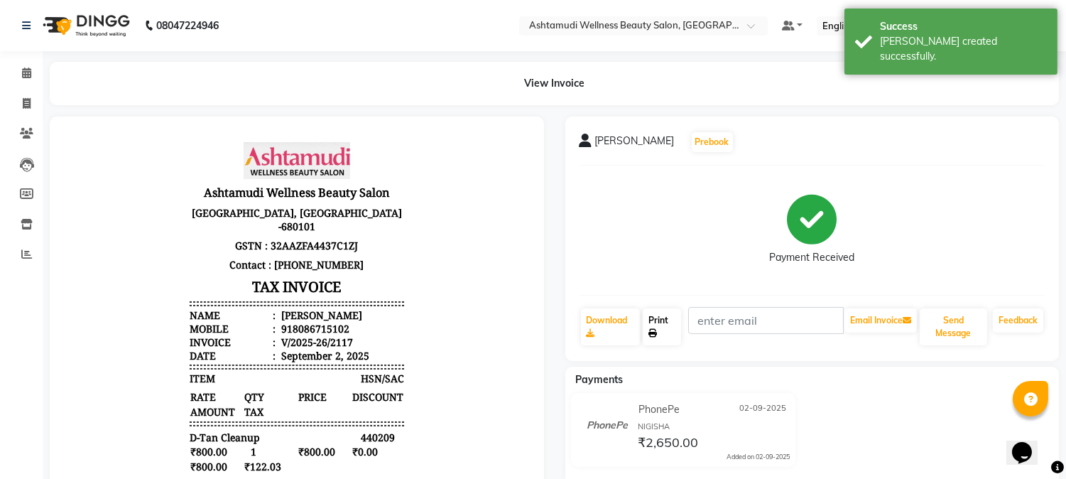
click at [654, 322] on link "Print" at bounding box center [662, 326] width 38 height 37
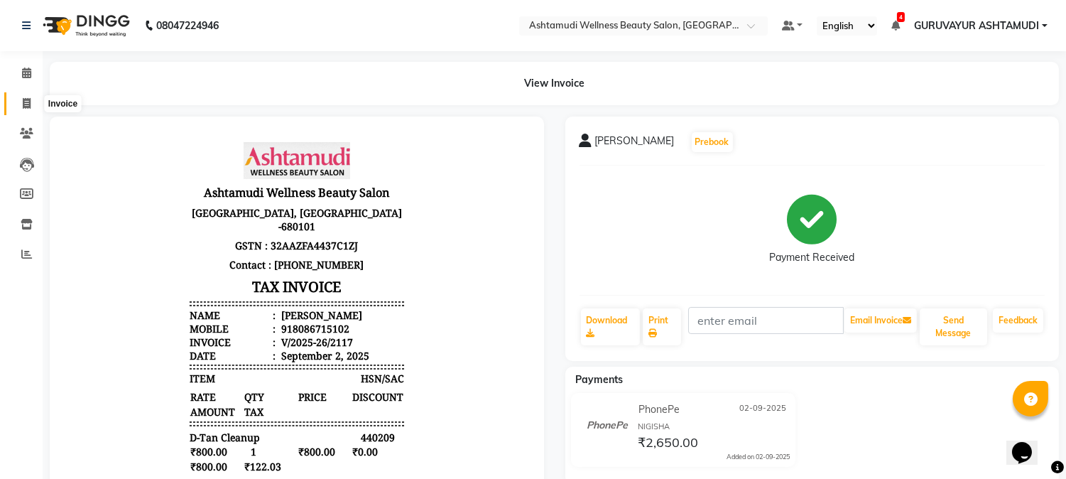
click at [26, 103] on icon at bounding box center [27, 103] width 8 height 11
select select "4660"
select select "service"
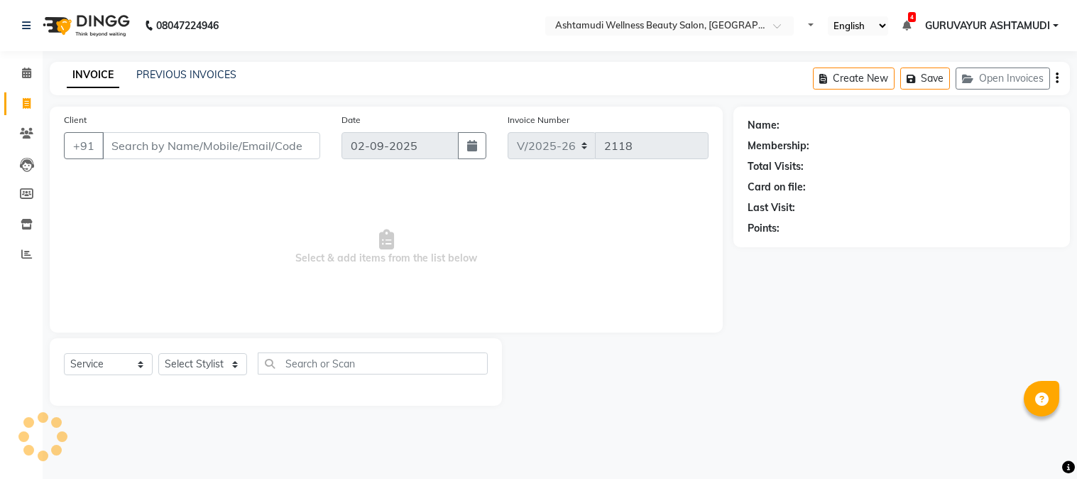
select select "4660"
select select "service"
click at [160, 285] on span "Select & add items from the list below" at bounding box center [386, 247] width 645 height 142
click at [25, 325] on div "Calendar Invoice Clients Leads Members Inventory Reports Completed InProgress U…" at bounding box center [96, 248] width 192 height 417
click at [23, 71] on icon at bounding box center [26, 72] width 9 height 11
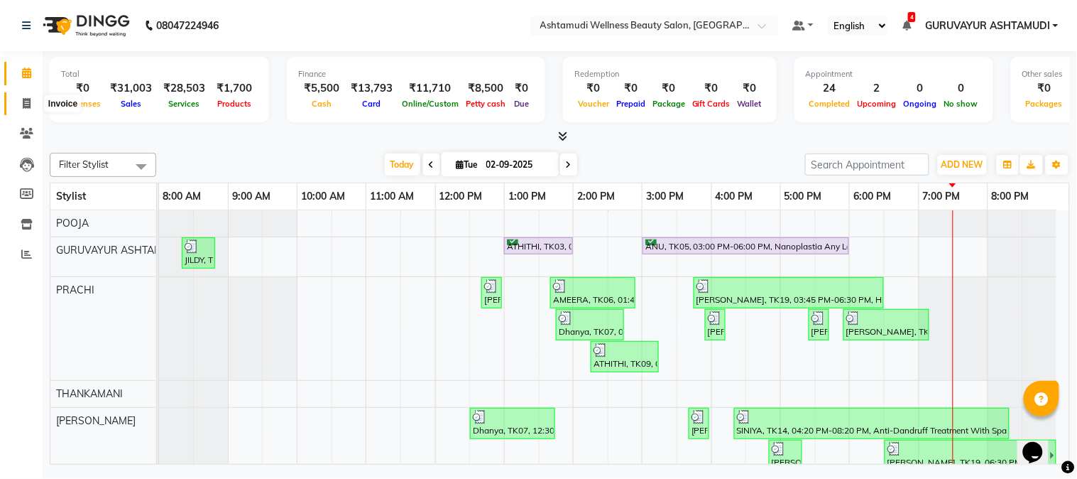
click at [26, 108] on icon at bounding box center [27, 103] width 8 height 11
select select "4660"
select select "service"
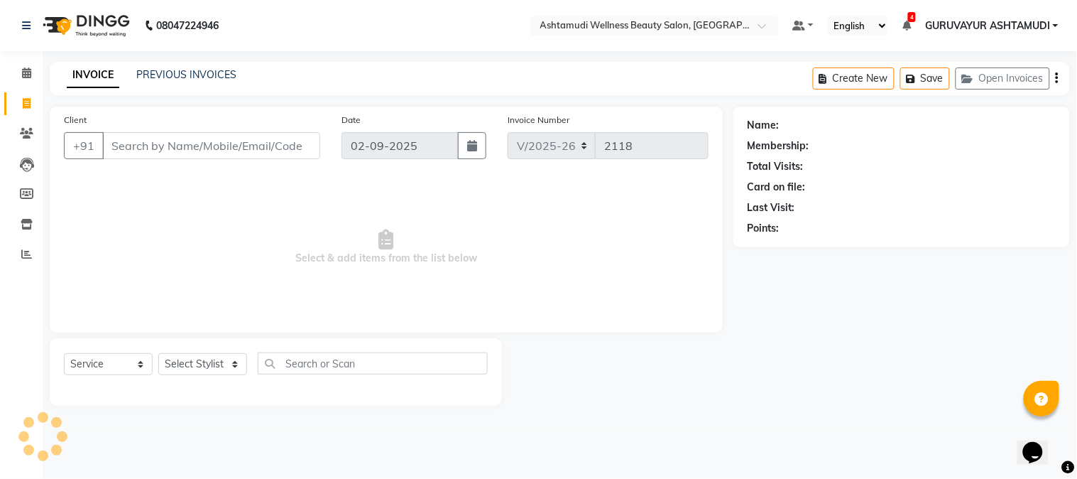
click at [129, 139] on input "Client" at bounding box center [211, 145] width 218 height 27
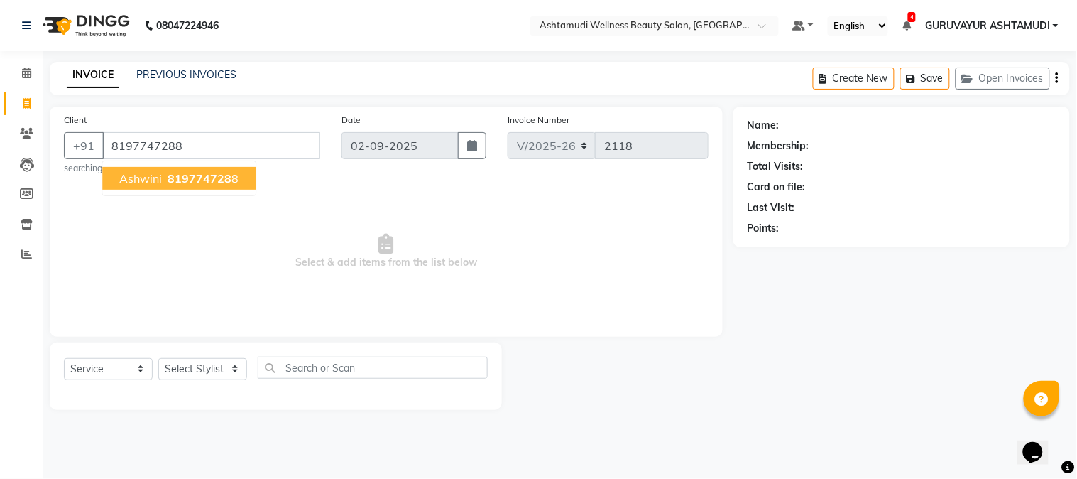
type input "8197747288"
click at [204, 183] on span "819774728" at bounding box center [200, 178] width 64 height 14
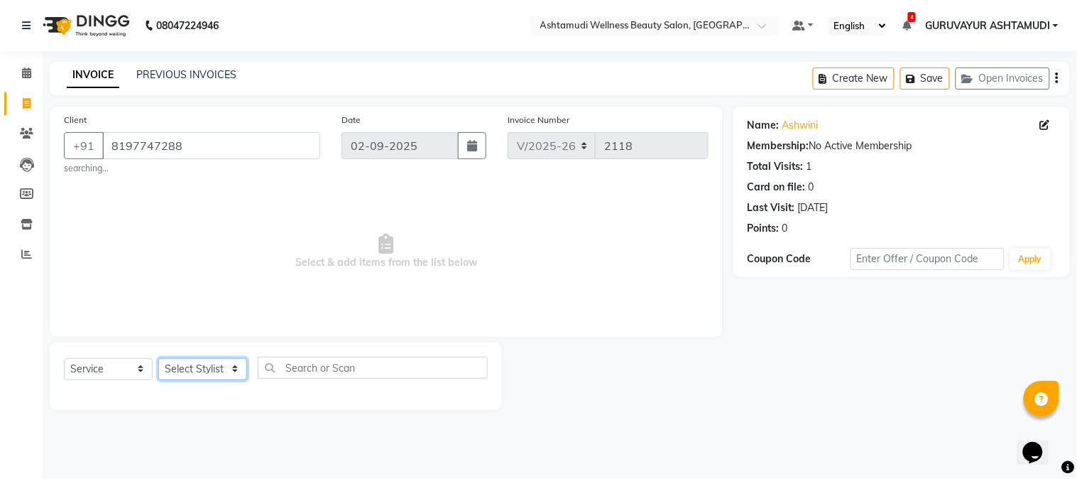
drag, startPoint x: 226, startPoint y: 376, endPoint x: 223, endPoint y: 360, distance: 16.6
click at [227, 374] on select "Select Stylist Aathithya ANILA Anjana Das ARYA GURUVAYUR ASHTAMUDI NEETHU Nigis…" at bounding box center [202, 369] width 89 height 22
select select "38876"
click at [158, 358] on select "Select Stylist Aathithya ANILA Anjana Das ARYA GURUVAYUR ASHTAMUDI NEETHU Nigis…" at bounding box center [202, 369] width 89 height 22
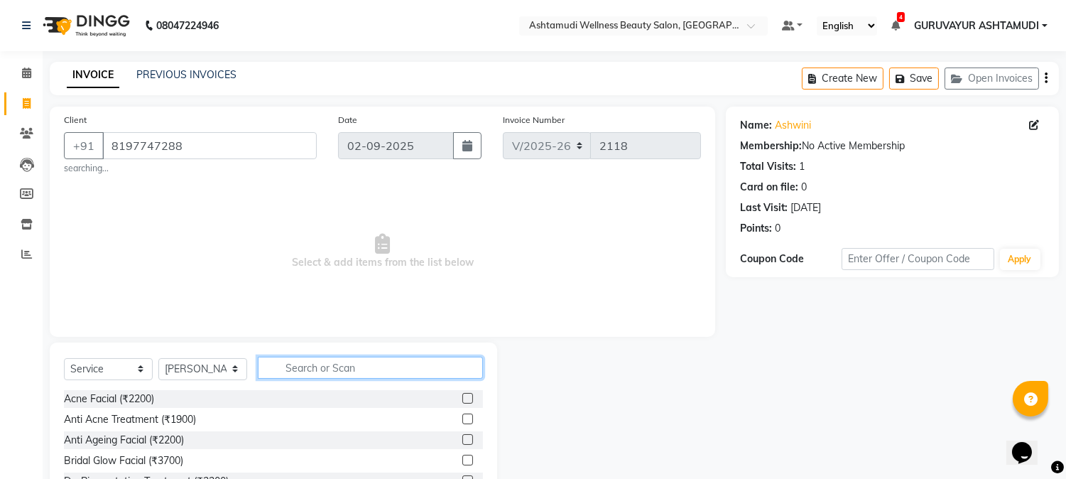
click at [406, 368] on input "text" at bounding box center [370, 368] width 225 height 22
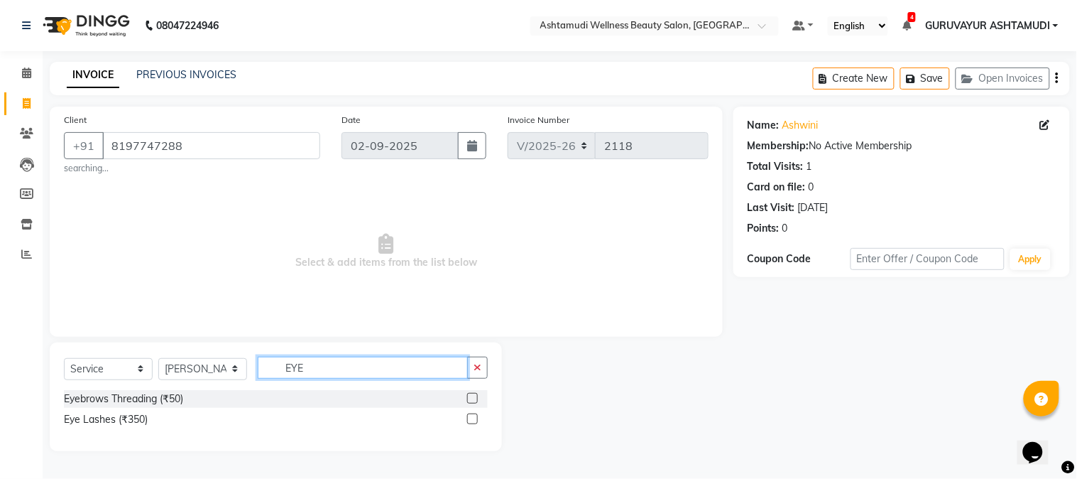
type input "EYE"
click at [474, 401] on label at bounding box center [472, 398] width 11 height 11
click at [474, 401] on input "checkbox" at bounding box center [471, 398] width 9 height 9
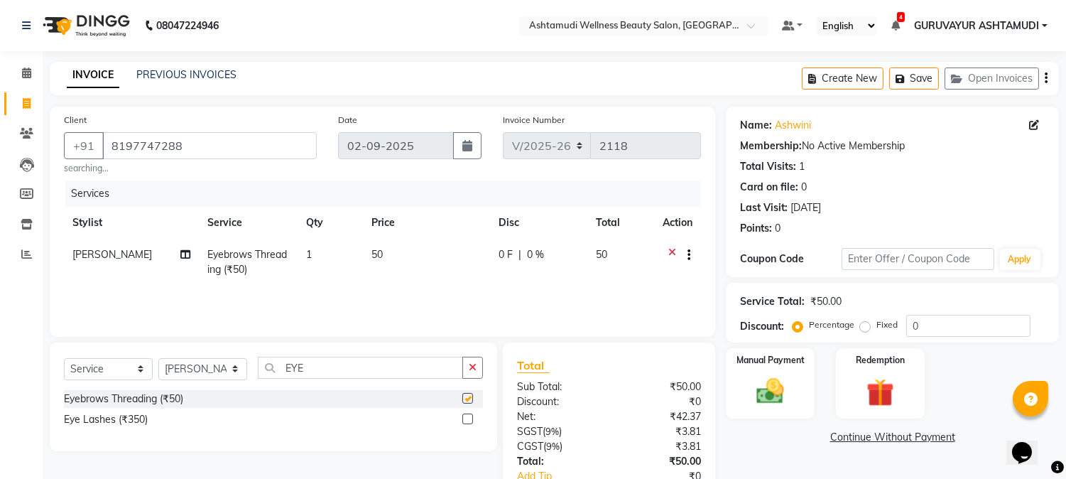
checkbox input "false"
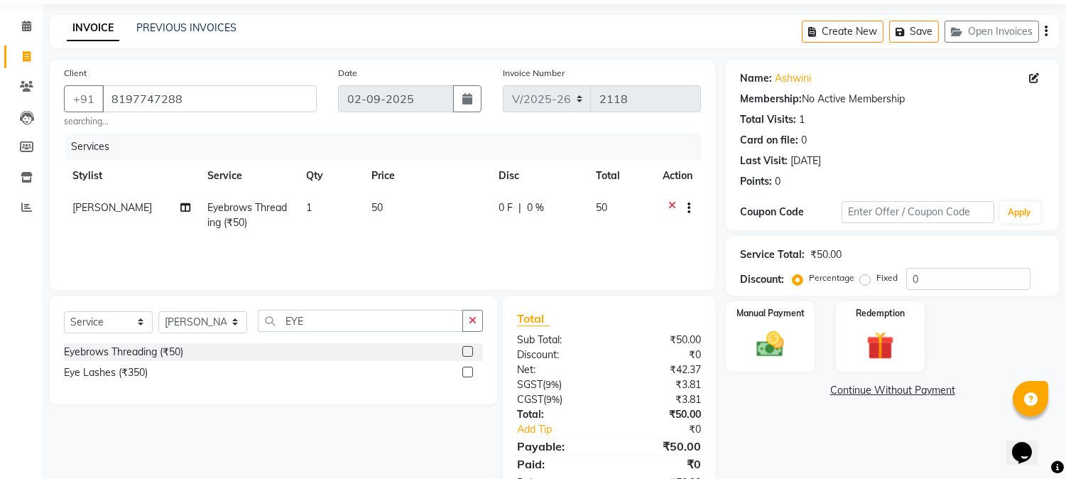
scroll to position [94, 0]
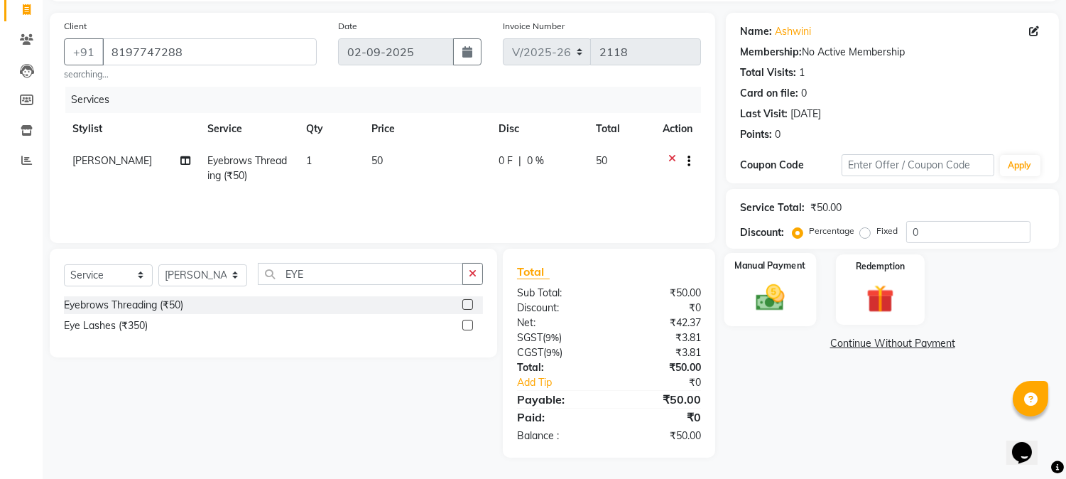
click at [756, 292] on img at bounding box center [770, 297] width 47 height 33
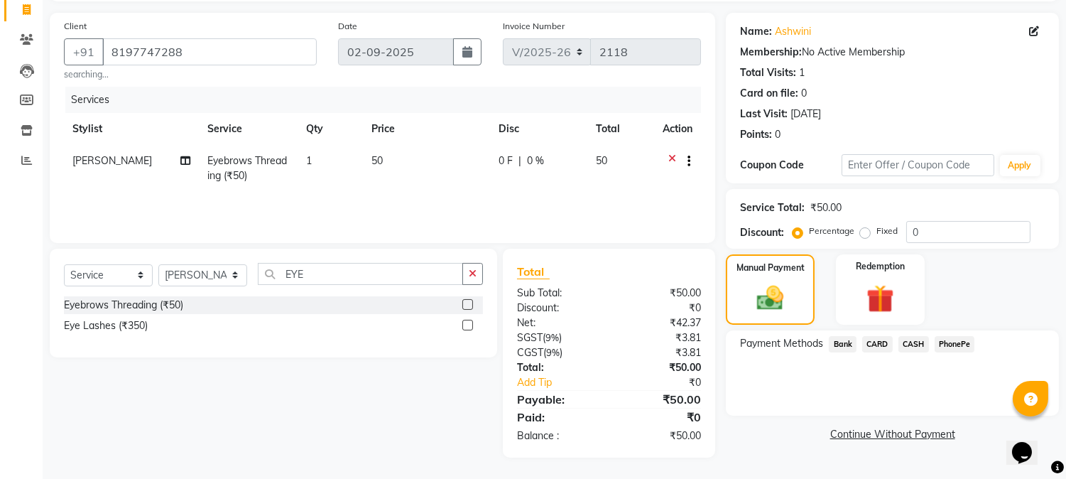
click at [948, 342] on span "PhonePe" at bounding box center [955, 344] width 40 height 16
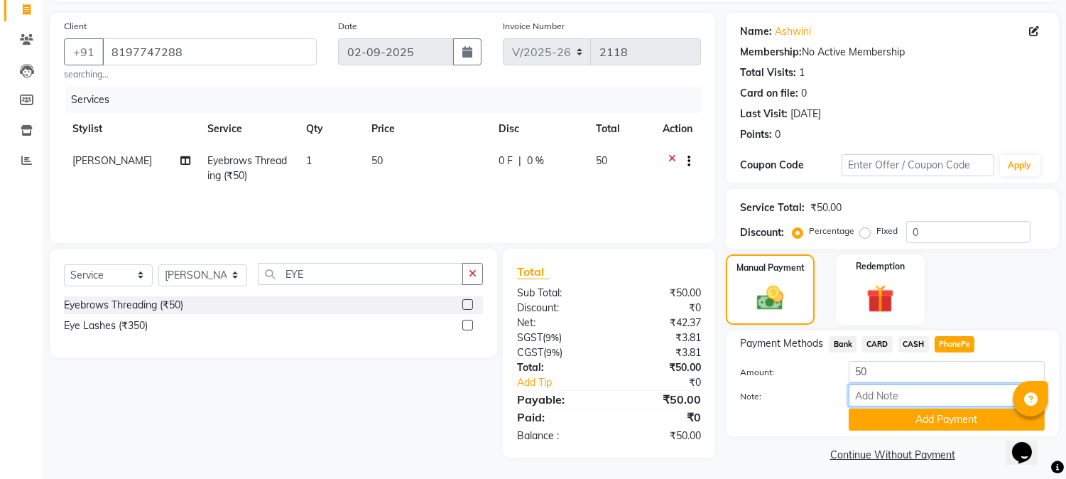
click at [917, 395] on input "Note:" at bounding box center [947, 395] width 196 height 22
type input "NIGISHA"
click at [927, 418] on button "Add Payment" at bounding box center [947, 419] width 196 height 22
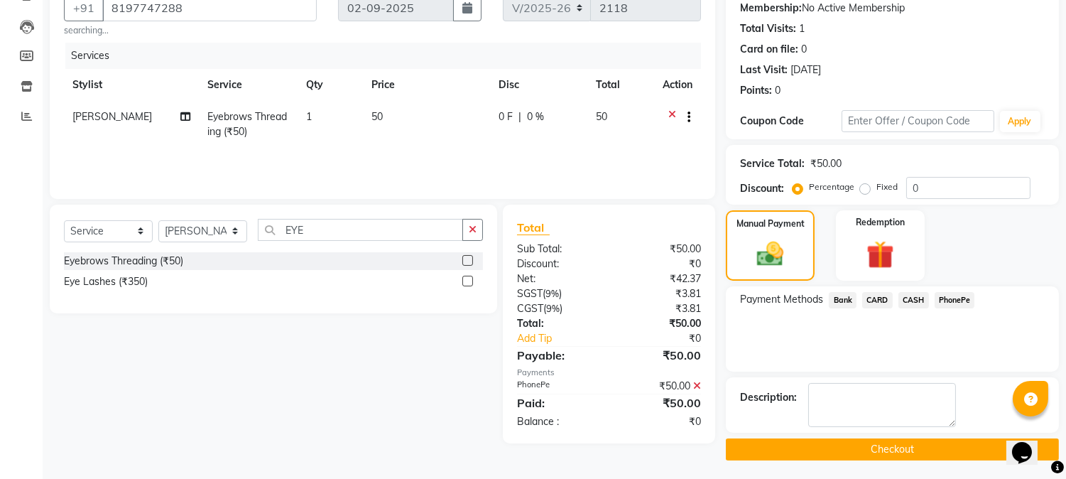
scroll to position [139, 0]
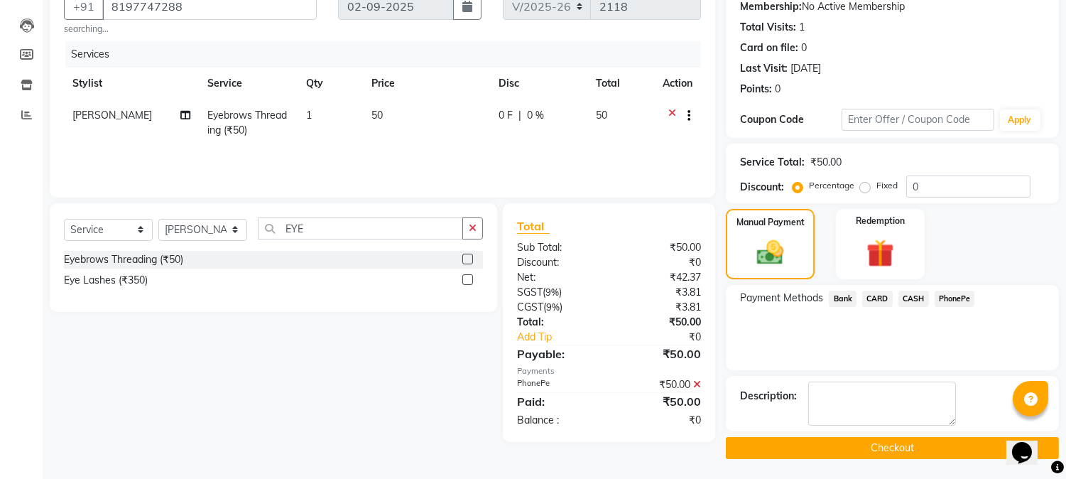
click at [939, 451] on button "Checkout" at bounding box center [892, 448] width 333 height 22
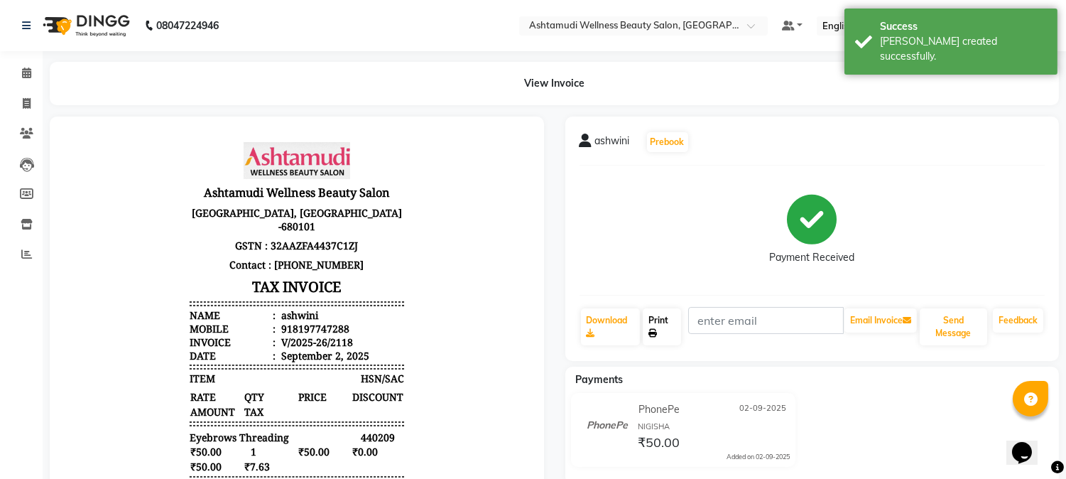
click at [664, 330] on link "Print" at bounding box center [662, 326] width 38 height 37
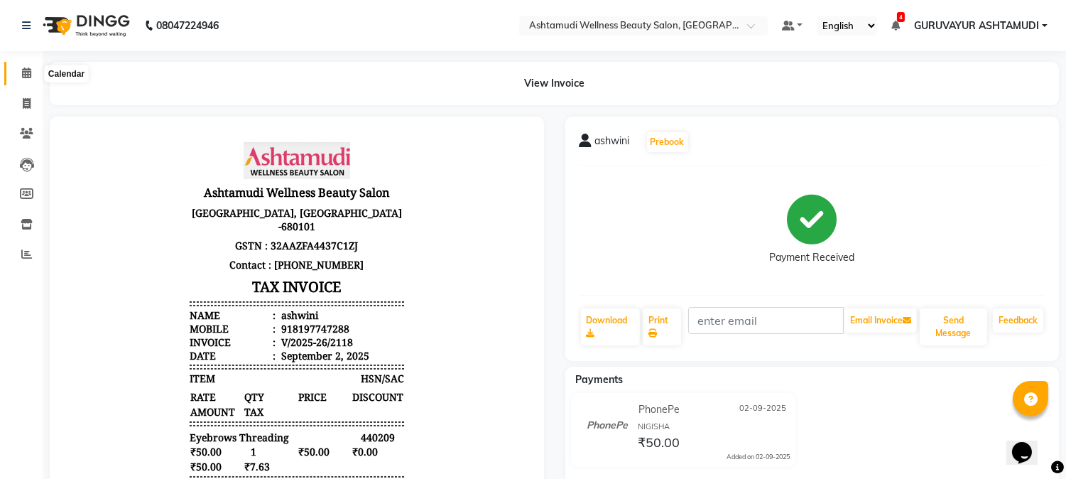
click at [20, 80] on span at bounding box center [26, 73] width 25 height 16
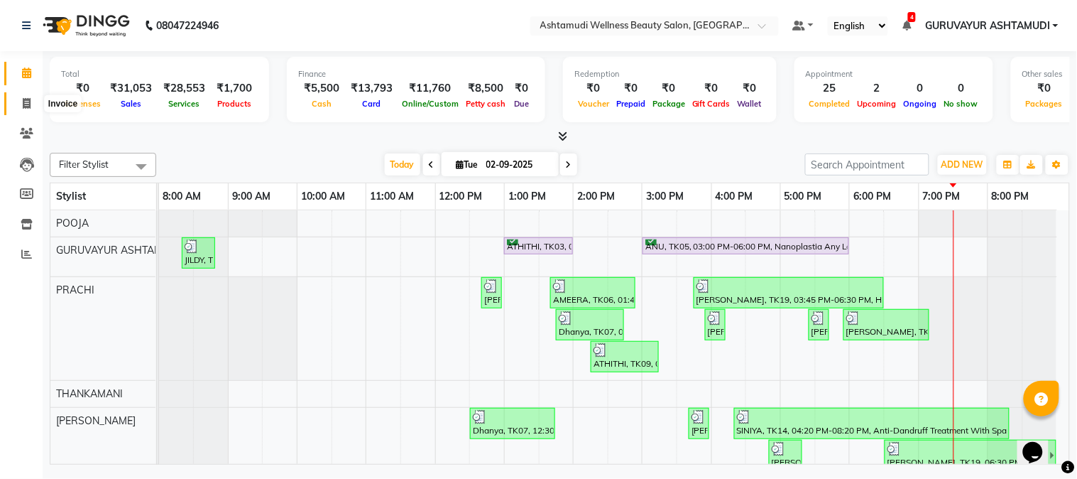
click at [15, 99] on span at bounding box center [26, 104] width 25 height 16
select select "4660"
select select "service"
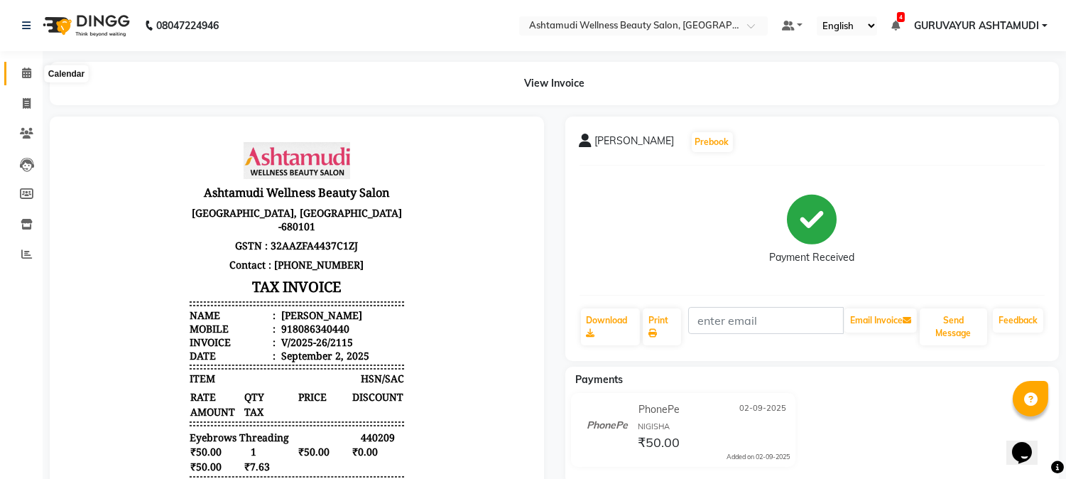
click at [25, 69] on icon at bounding box center [26, 72] width 9 height 11
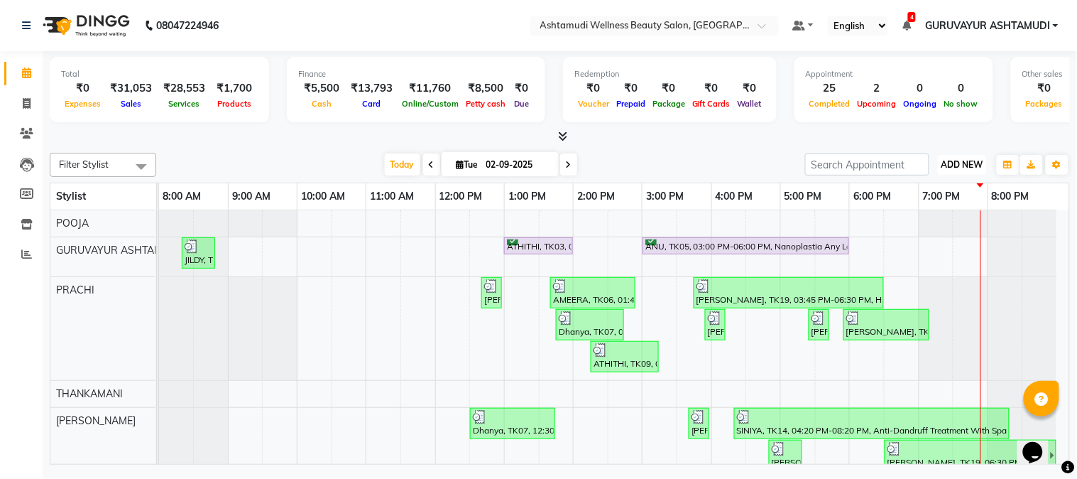
click at [960, 158] on button "ADD NEW Toggle Dropdown" at bounding box center [962, 165] width 49 height 20
click at [924, 229] on link "Add Expense" at bounding box center [931, 228] width 112 height 18
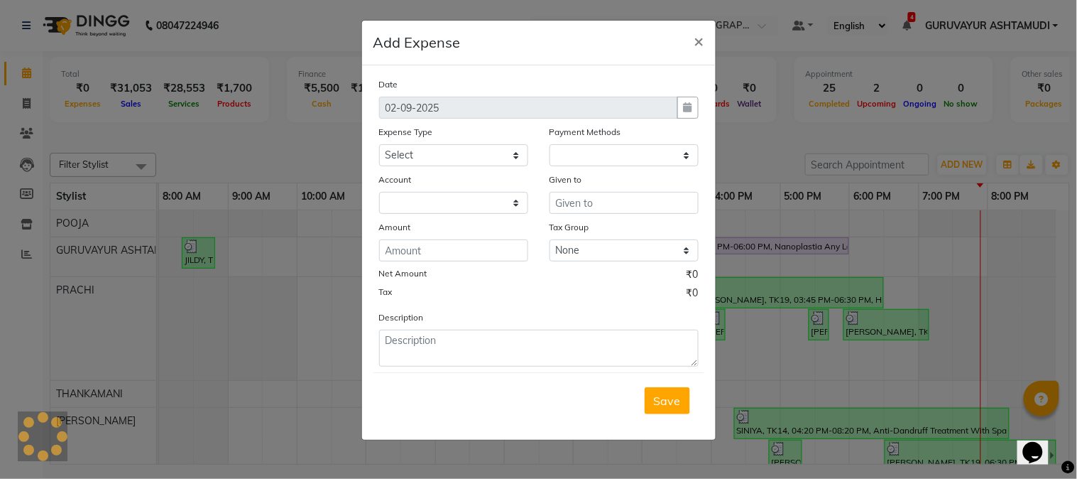
select select "1"
select select "3492"
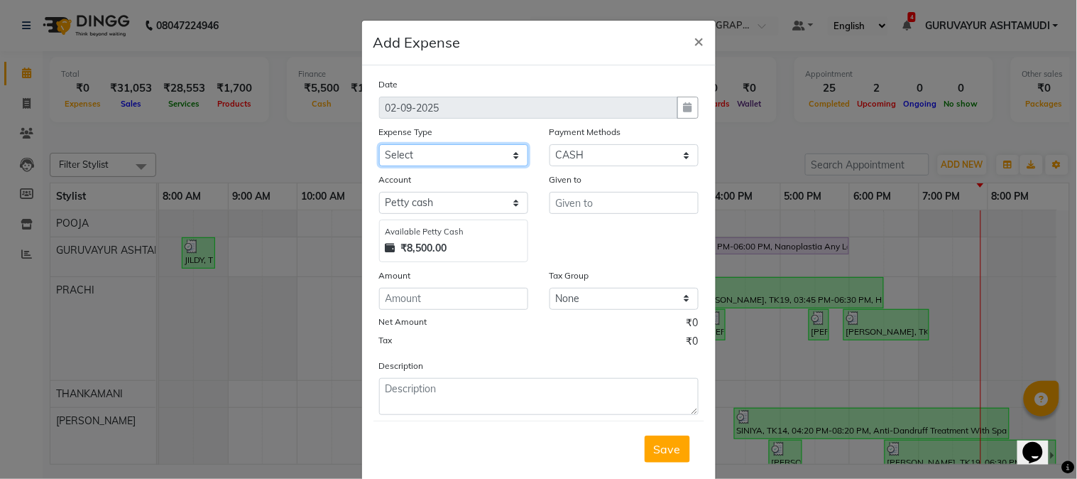
click at [450, 160] on select "Select ACCOMODATION EXPENSES ADVERTISEMENT SALES PROMOTIONAL EXPENSES Bonus BRI…" at bounding box center [453, 155] width 149 height 22
select select "6082"
click at [379, 144] on select "Select ACCOMODATION EXPENSES ADVERTISEMENT SALES PROMOTIONAL EXPENSES Bonus BRI…" at bounding box center [453, 155] width 149 height 22
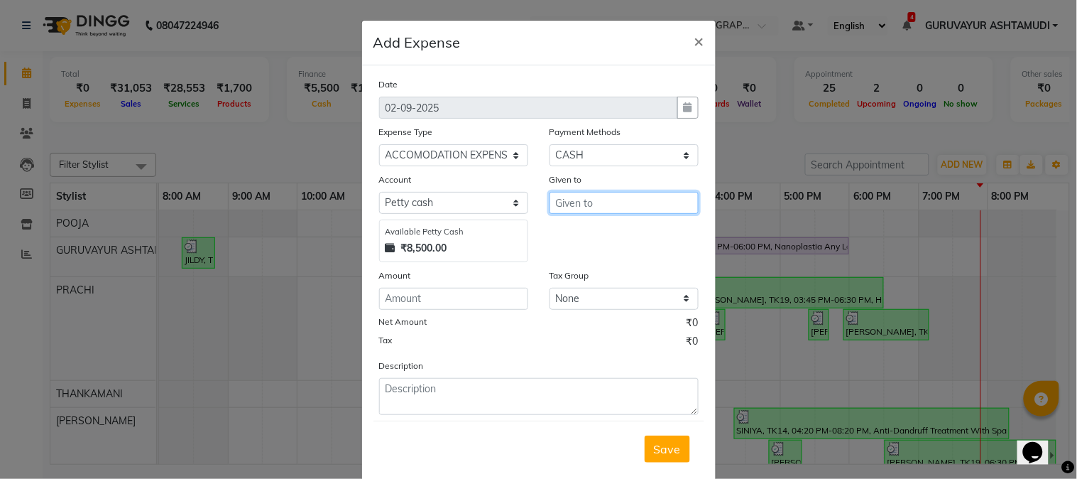
click at [578, 210] on input "text" at bounding box center [624, 203] width 149 height 22
type input "HOSTEL WASTAGE DISPOSE"
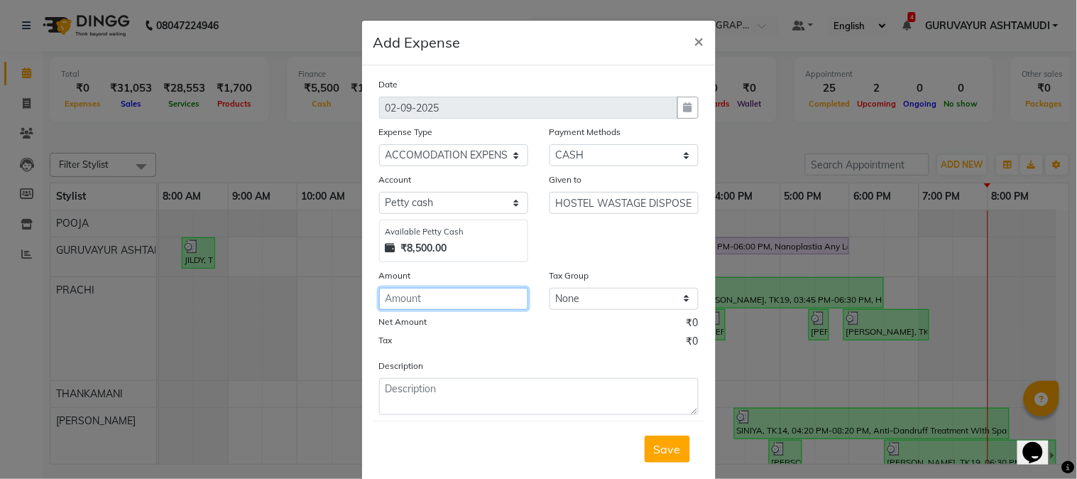
click at [501, 295] on input "number" at bounding box center [453, 299] width 149 height 22
type input "200"
click at [645, 442] on button "Save" at bounding box center [667, 448] width 45 height 27
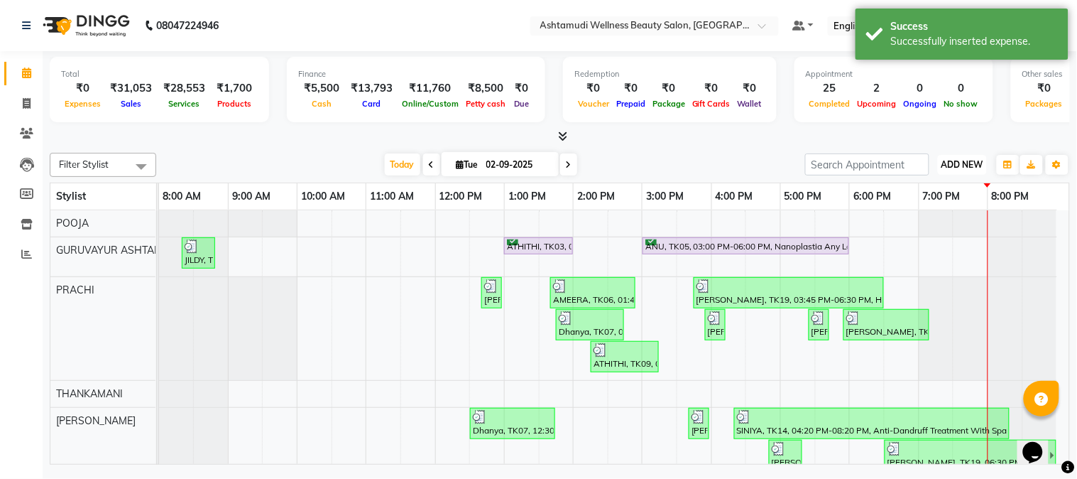
click at [942, 165] on span "ADD NEW" at bounding box center [963, 164] width 42 height 11
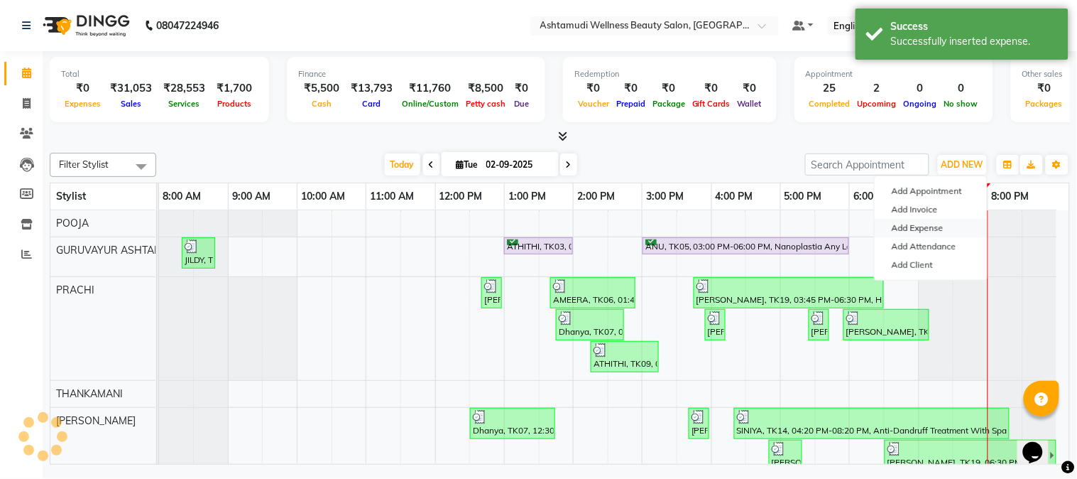
click at [911, 224] on link "Add Expense" at bounding box center [931, 228] width 112 height 18
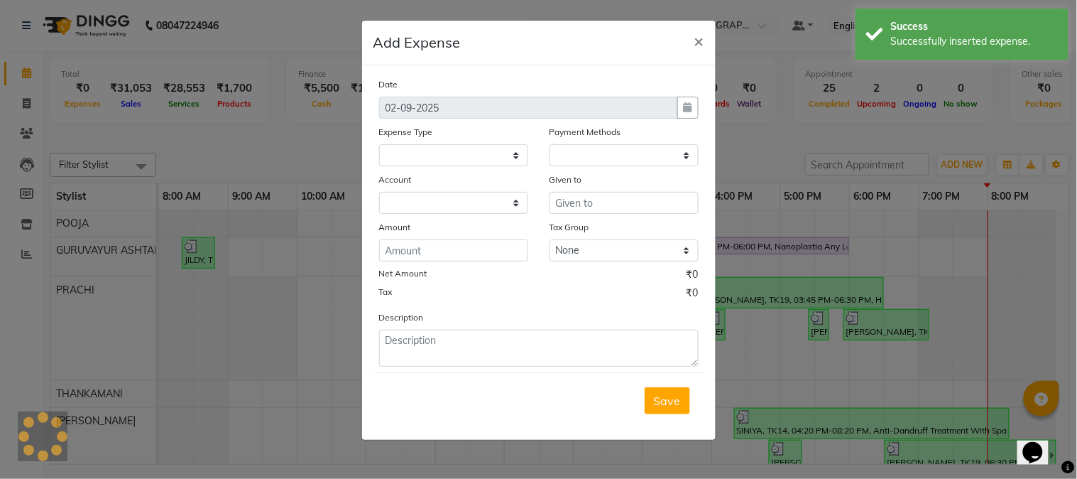
select select
select select "1"
select select "3492"
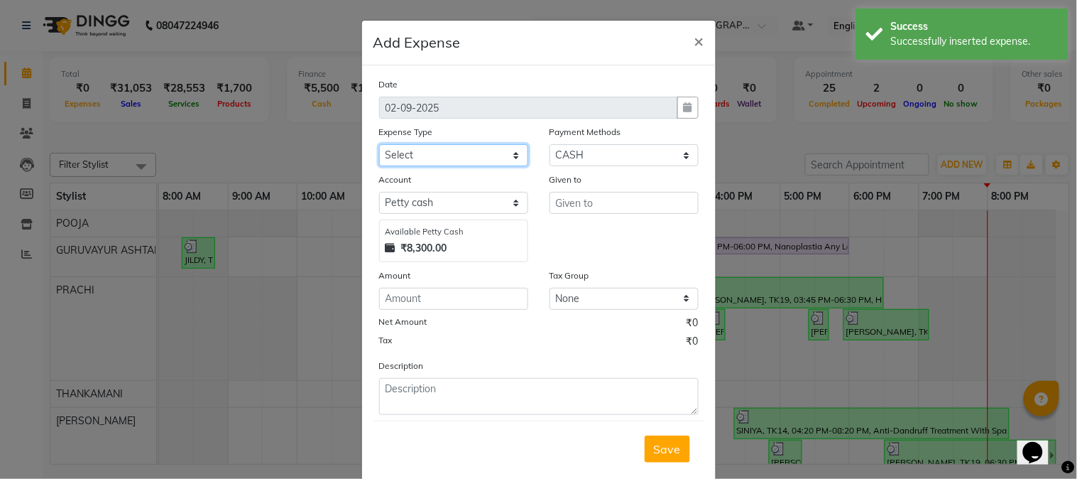
click at [499, 152] on select "Select ACCOMODATION EXPENSES ADVERTISEMENT SALES PROMOTIONAL EXPENSES Bonus BRI…" at bounding box center [453, 155] width 149 height 22
select select "6175"
click at [379, 144] on select "Select ACCOMODATION EXPENSES ADVERTISEMENT SALES PROMOTIONAL EXPENSES Bonus BRI…" at bounding box center [453, 155] width 149 height 22
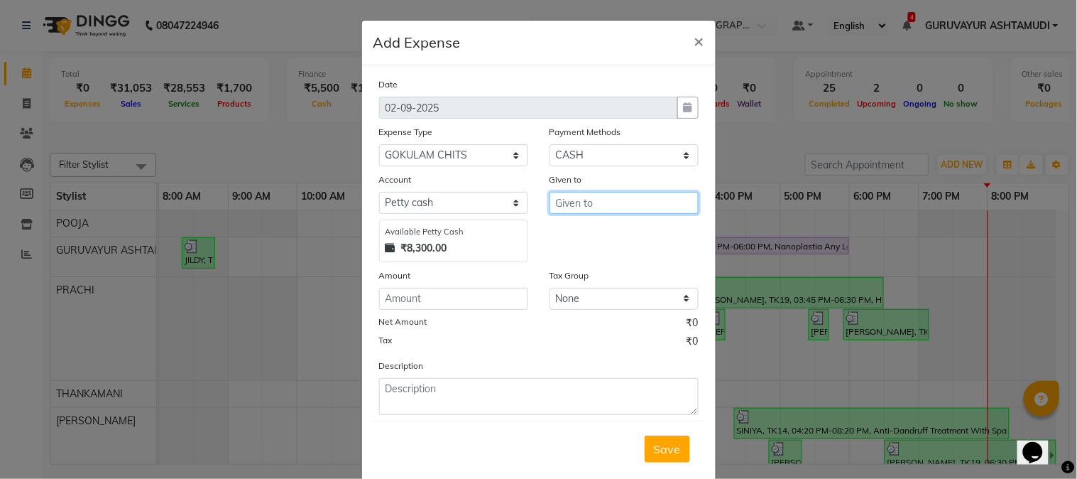
click at [587, 202] on input "text" at bounding box center [624, 203] width 149 height 22
type input "GOKULAM"
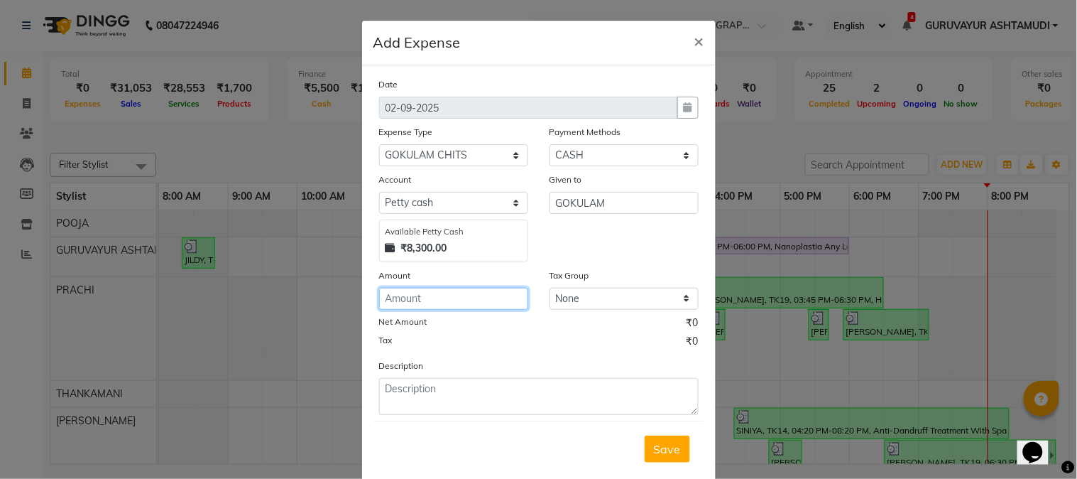
click at [472, 299] on input "number" at bounding box center [453, 299] width 149 height 22
type input "1500"
click at [655, 438] on button "Save" at bounding box center [667, 448] width 45 height 27
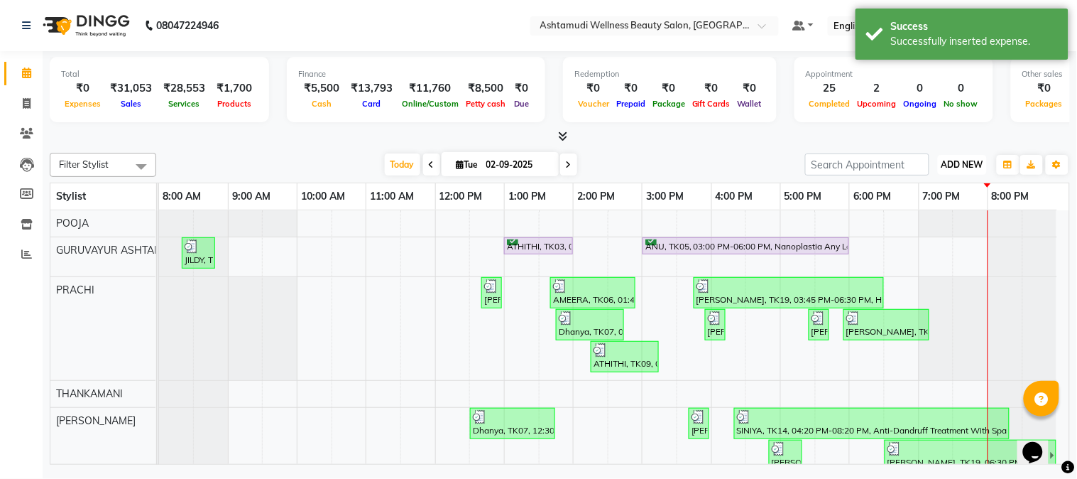
click at [968, 165] on span "ADD NEW" at bounding box center [963, 164] width 42 height 11
click at [934, 230] on link "Add Expense" at bounding box center [931, 228] width 112 height 18
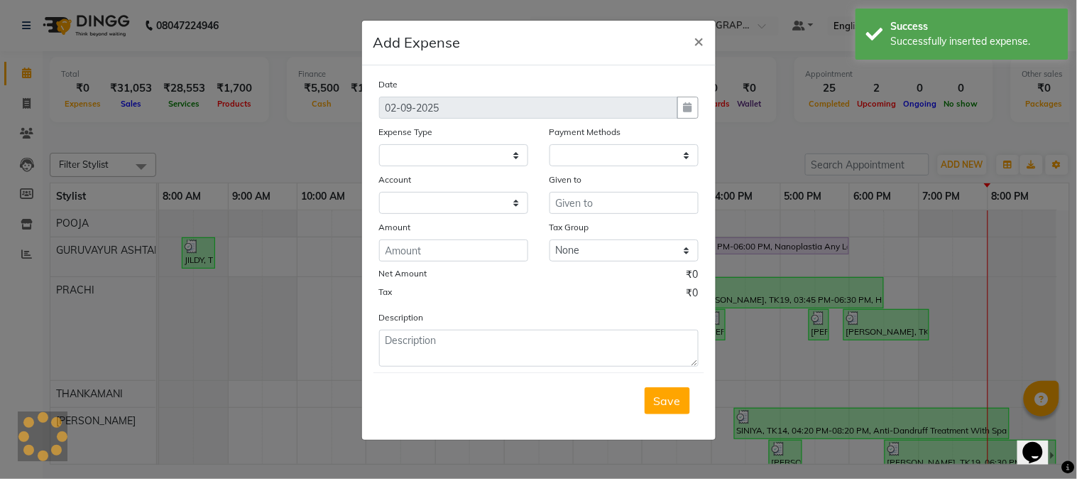
select select
select select "1"
select select "3492"
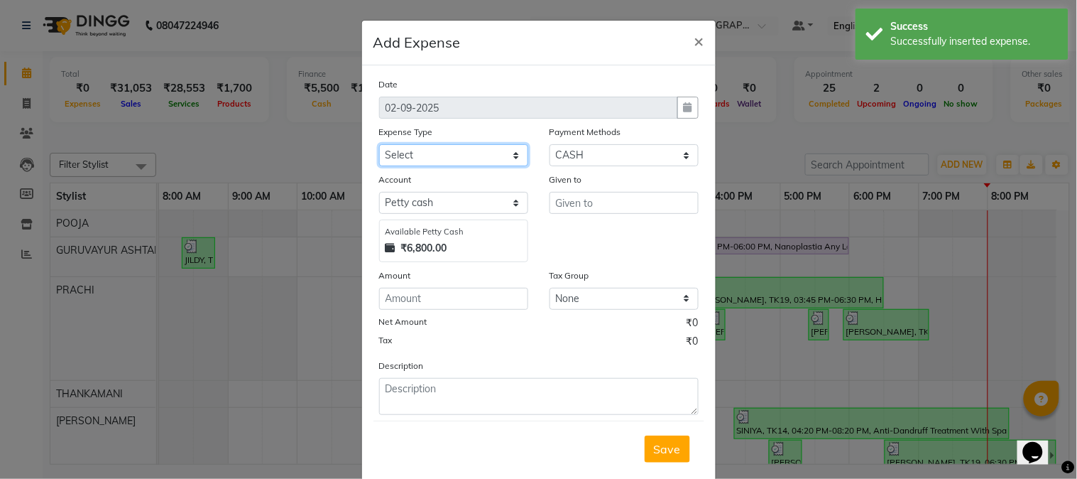
click at [510, 158] on select "Select ACCOMODATION EXPENSES ADVERTISEMENT SALES PROMOTIONAL EXPENSES Bonus BRI…" at bounding box center [453, 155] width 149 height 22
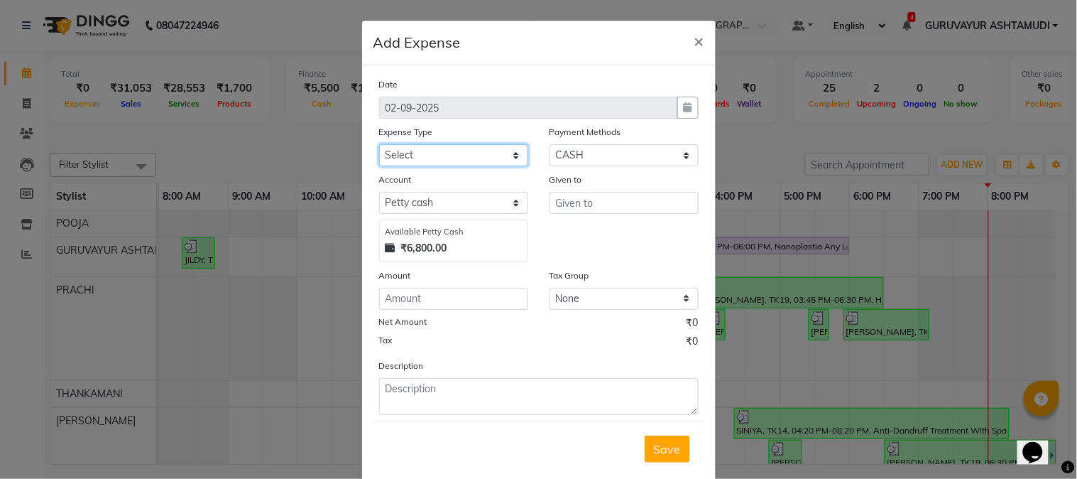
select select "6226"
click at [379, 144] on select "Select ACCOMODATION EXPENSES ADVERTISEMENT SALES PROMOTIONAL EXPENSES Bonus BRI…" at bounding box center [453, 155] width 149 height 22
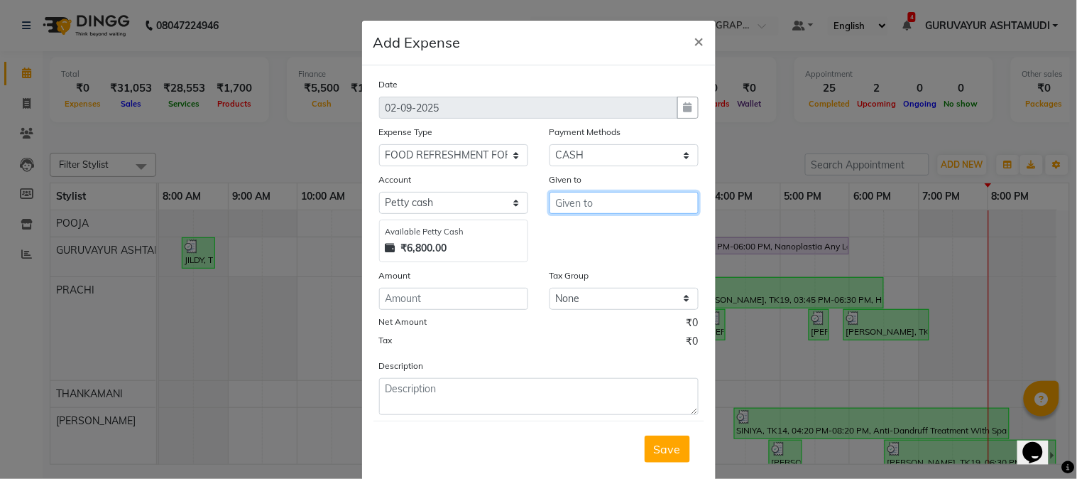
click at [588, 200] on input "text" at bounding box center [624, 203] width 149 height 22
type input "AYYAPPA MEGA MART"
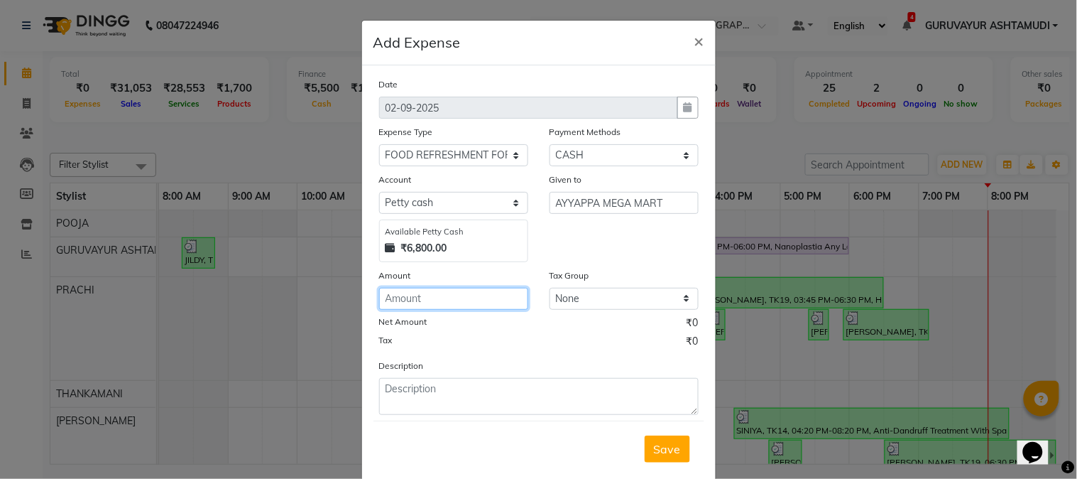
click at [462, 295] on input "number" at bounding box center [453, 299] width 149 height 22
type input "56"
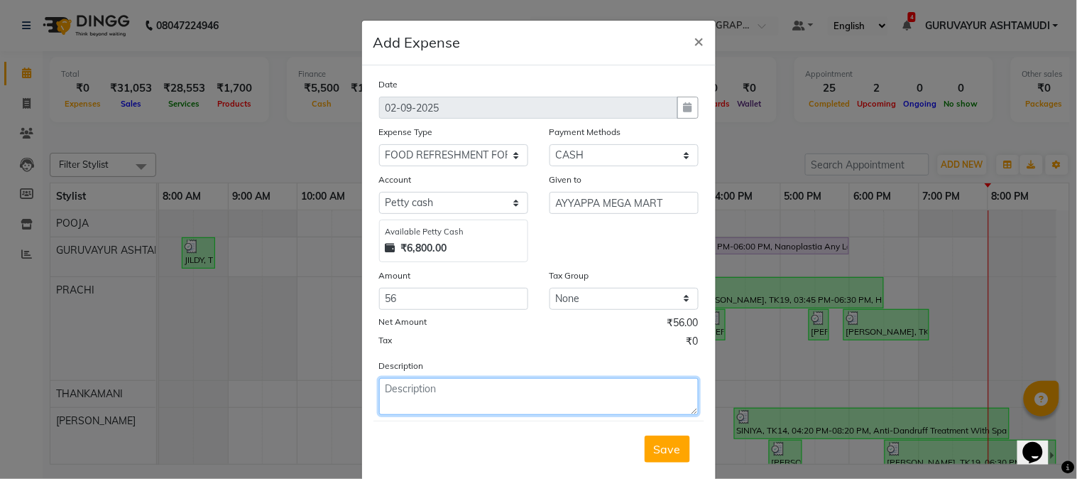
click at [472, 384] on textarea at bounding box center [539, 396] width 320 height 37
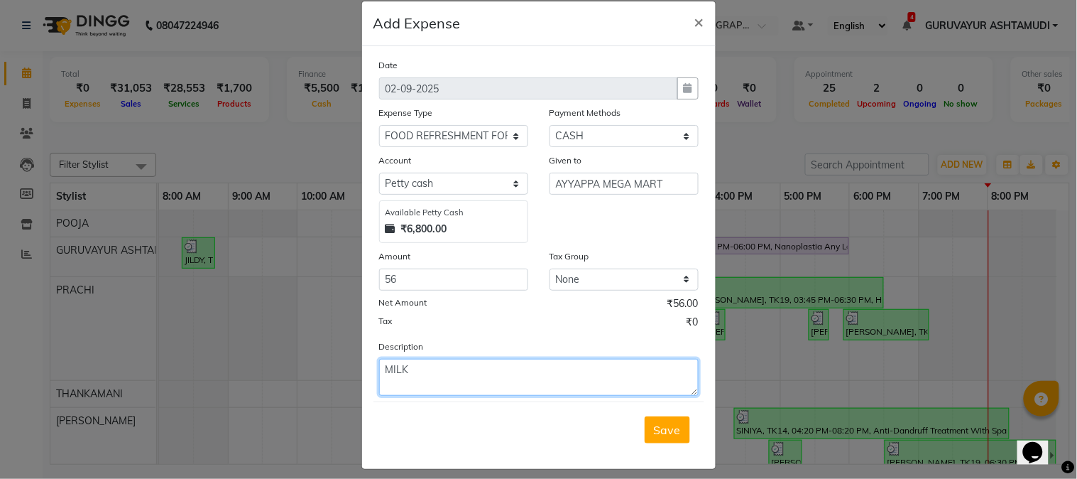
scroll to position [31, 0]
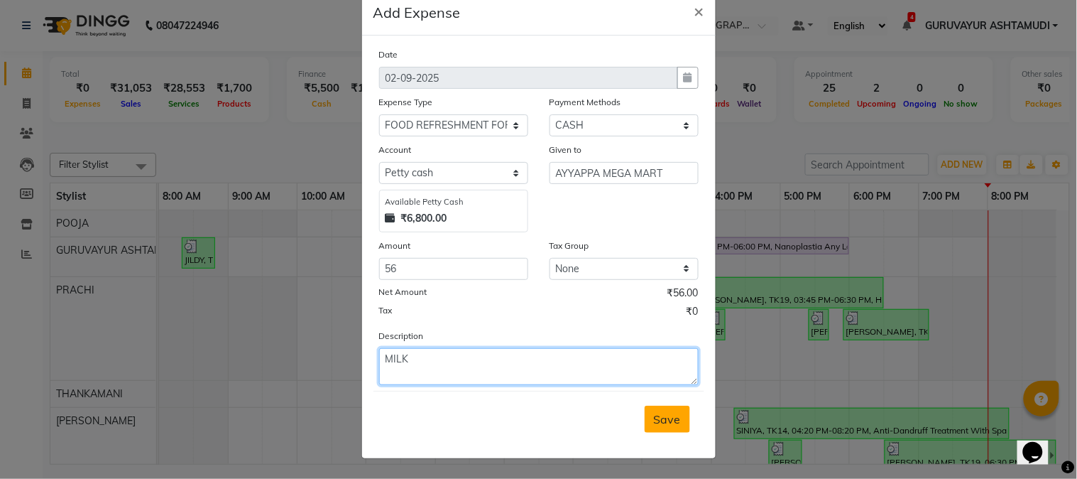
type textarea "MILK"
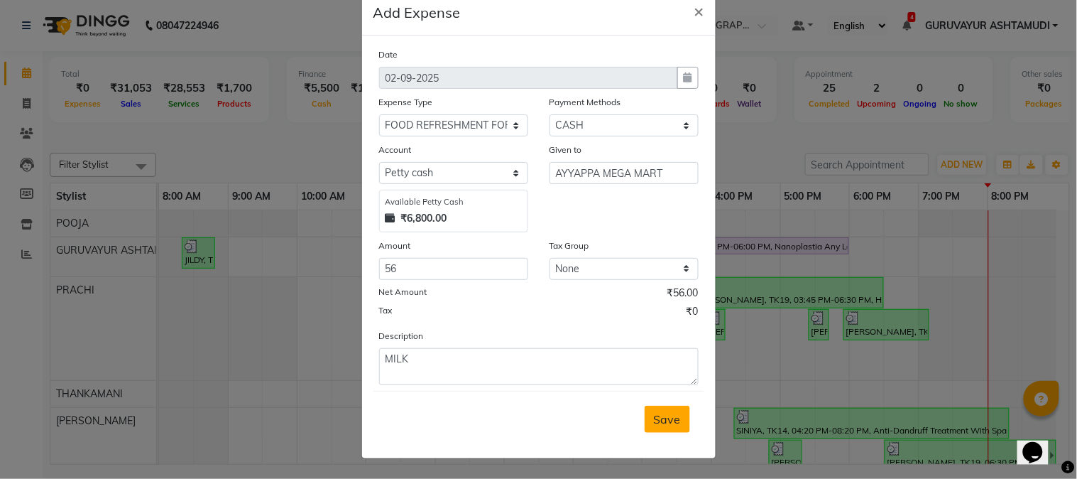
click at [651, 428] on button "Save" at bounding box center [667, 419] width 45 height 27
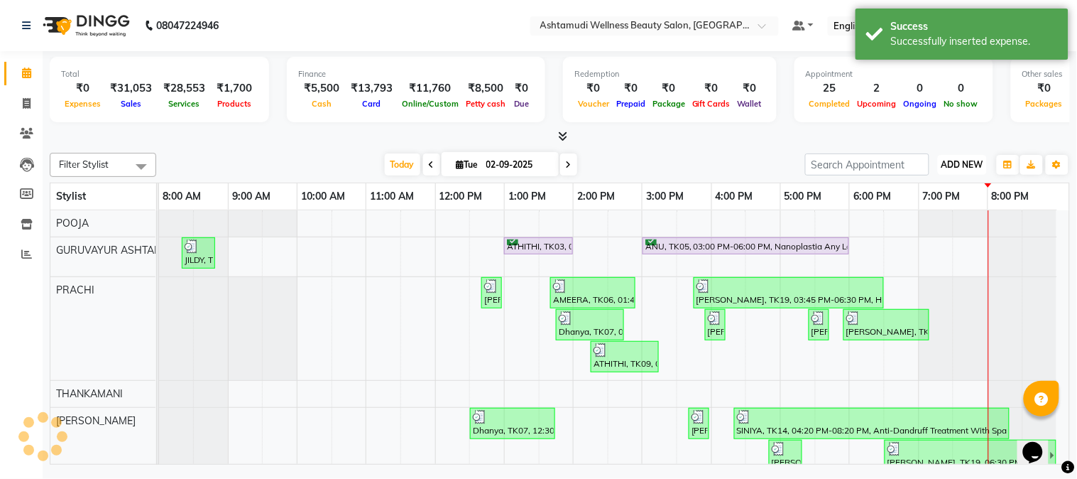
click at [964, 166] on span "ADD NEW" at bounding box center [963, 164] width 42 height 11
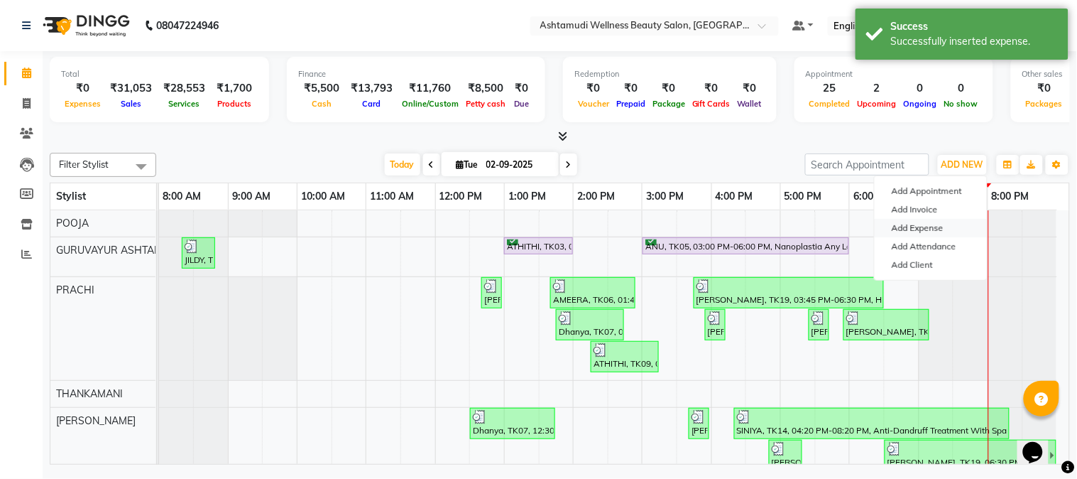
click at [921, 224] on link "Add Expense" at bounding box center [931, 228] width 112 height 18
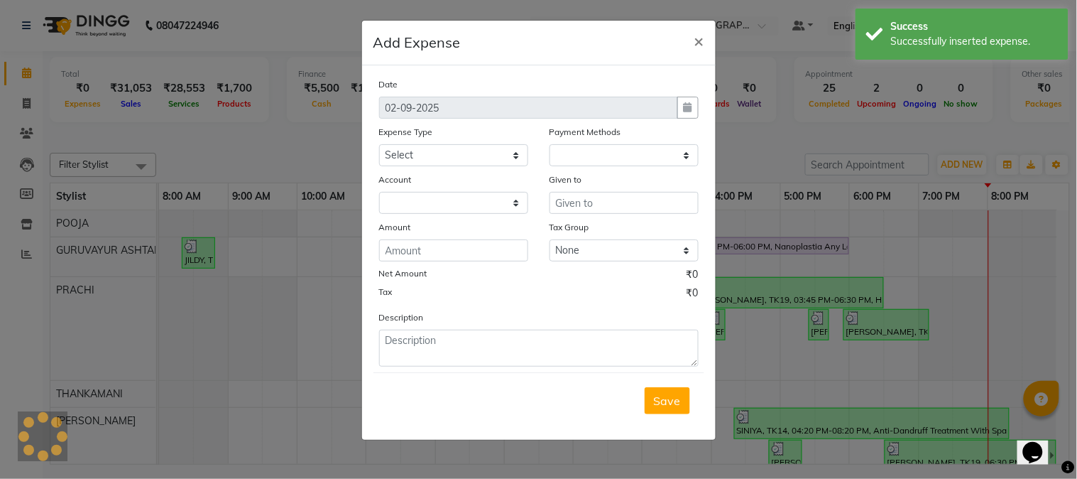
select select "1"
select select "3492"
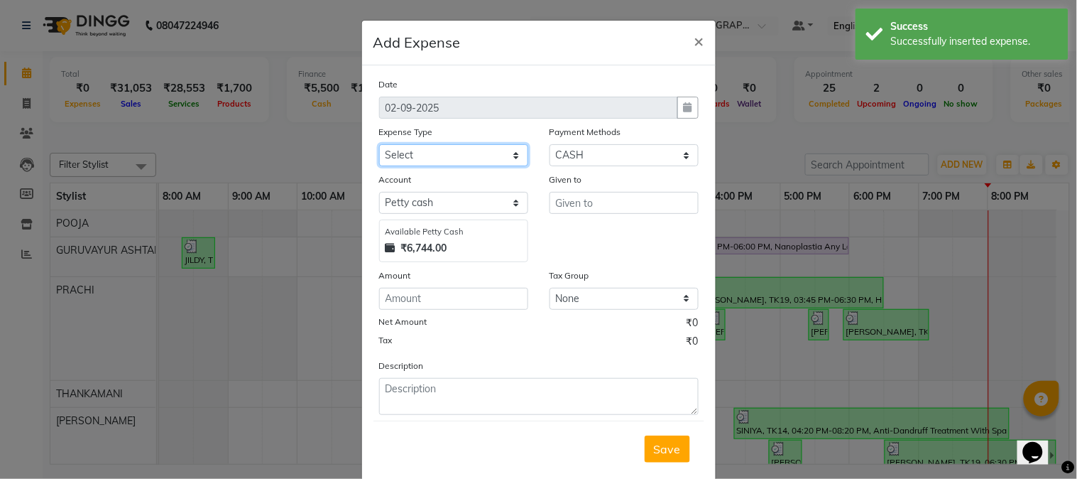
click at [500, 164] on select "Select ACCOMODATION EXPENSES ADVERTISEMENT SALES PROMOTIONAL EXPENSES Bonus BRI…" at bounding box center [453, 155] width 149 height 22
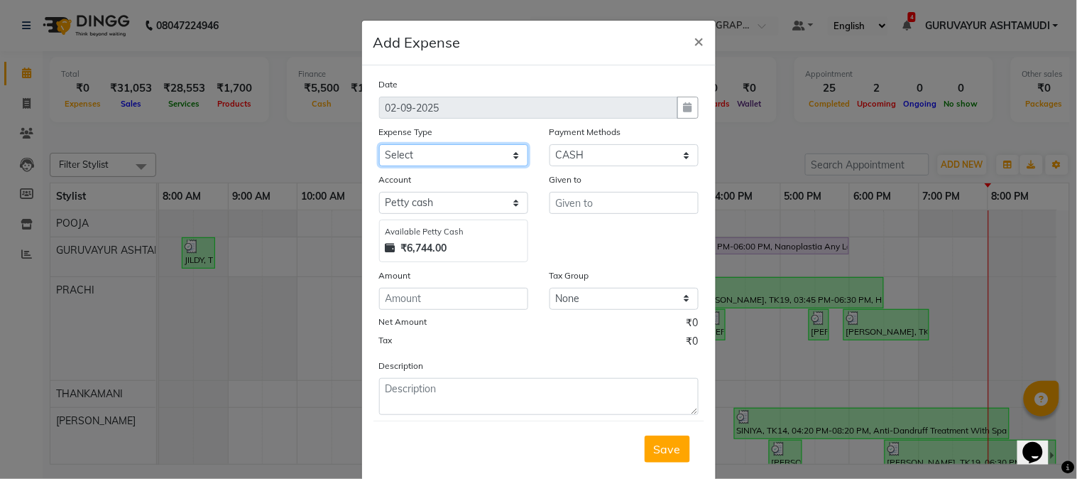
select select "6237"
click at [379, 144] on select "Select ACCOMODATION EXPENSES ADVERTISEMENT SALES PROMOTIONAL EXPENSES Bonus BRI…" at bounding box center [453, 155] width 149 height 22
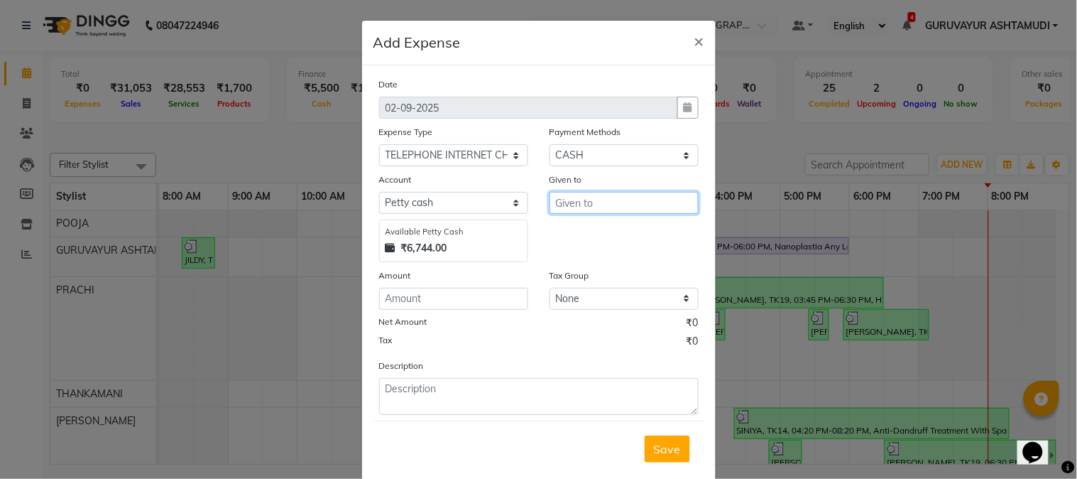
click at [568, 209] on input "text" at bounding box center [624, 203] width 149 height 22
type input "C"
type input "PC SOLUTIONS"
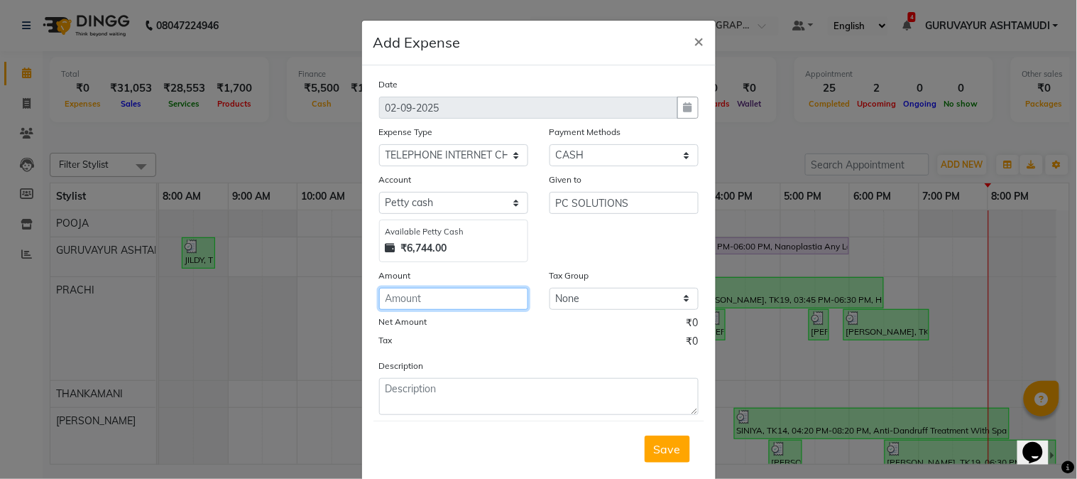
click at [484, 304] on input "number" at bounding box center [453, 299] width 149 height 22
type input "250"
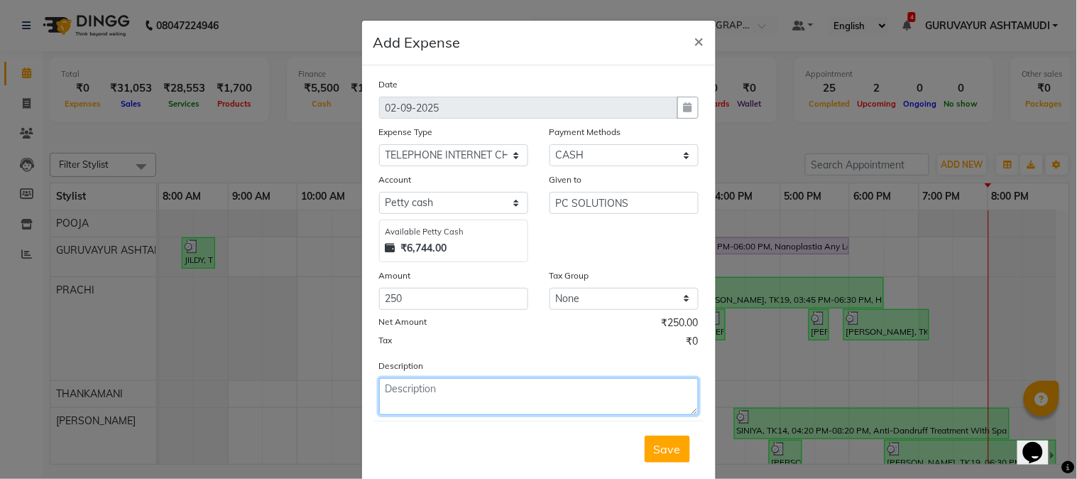
click at [431, 384] on textarea at bounding box center [539, 396] width 320 height 37
type textarea "C"
type textarea "SALOON CC CAMERA PC SOLUTIONS"
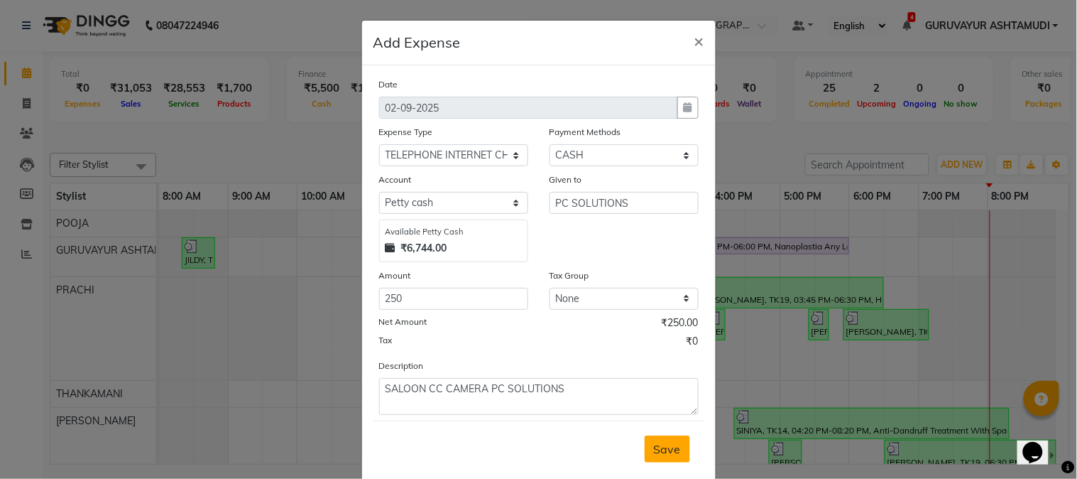
click at [648, 438] on button "Save" at bounding box center [667, 448] width 45 height 27
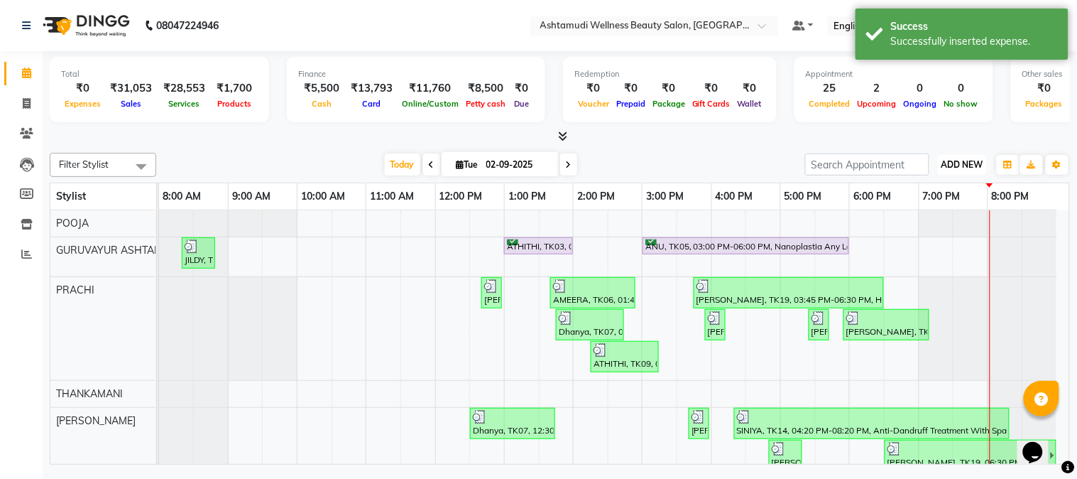
click at [950, 165] on span "ADD NEW" at bounding box center [963, 164] width 42 height 11
click at [904, 226] on link "Add Expense" at bounding box center [931, 228] width 112 height 18
select select "1"
select select "3492"
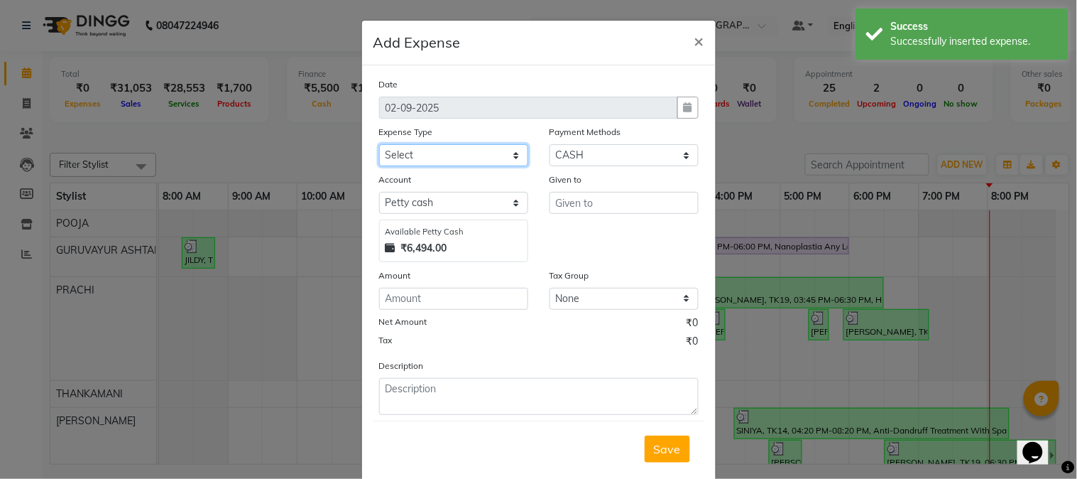
click at [500, 157] on select "Select ACCOMODATION EXPENSES ADVERTISEMENT SALES PROMOTIONAL EXPENSES Bonus BRI…" at bounding box center [453, 155] width 149 height 22
select select "6166"
click at [379, 144] on select "Select ACCOMODATION EXPENSES ADVERTISEMENT SALES PROMOTIONAL EXPENSES Bonus BRI…" at bounding box center [453, 155] width 149 height 22
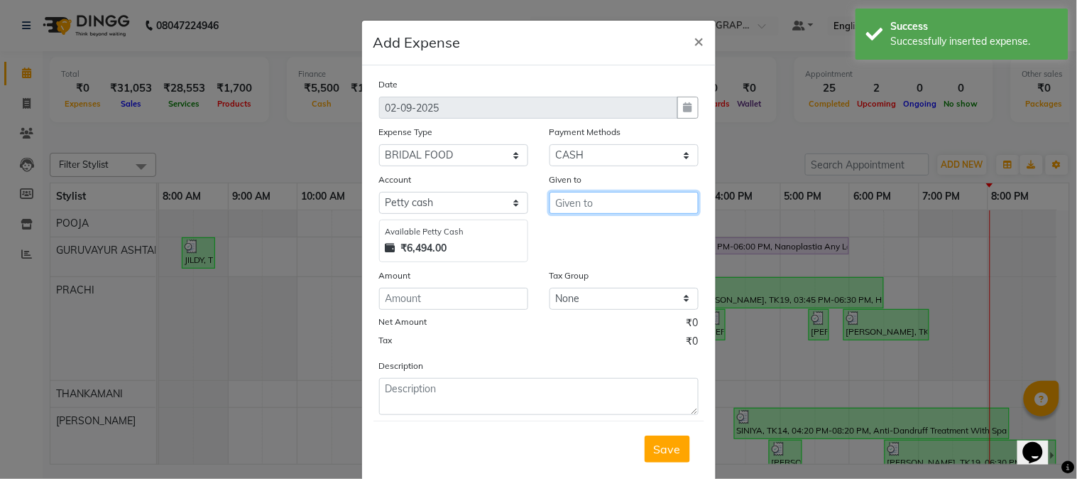
click at [574, 206] on input "text" at bounding box center [624, 203] width 149 height 22
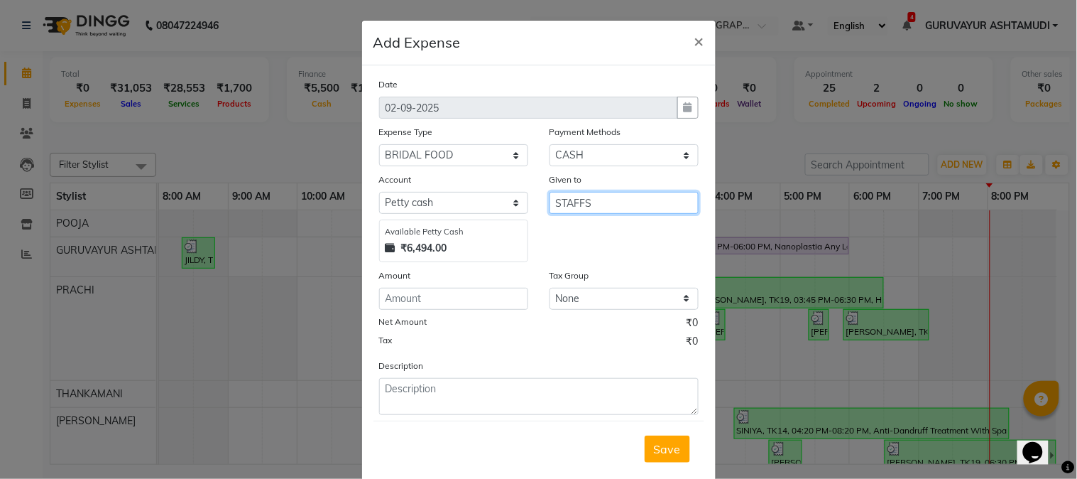
type input "STAFFS"
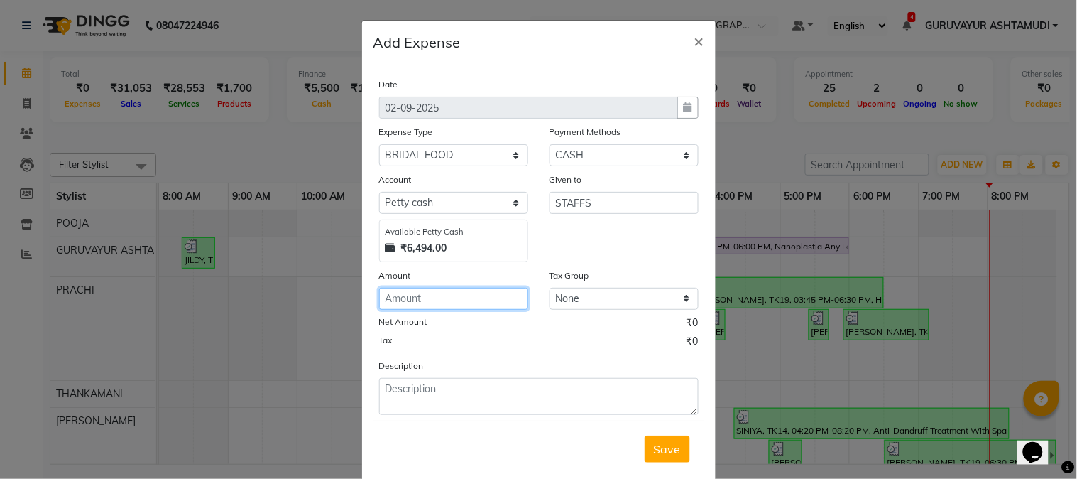
click at [484, 300] on input "number" at bounding box center [453, 299] width 149 height 22
type input "300"
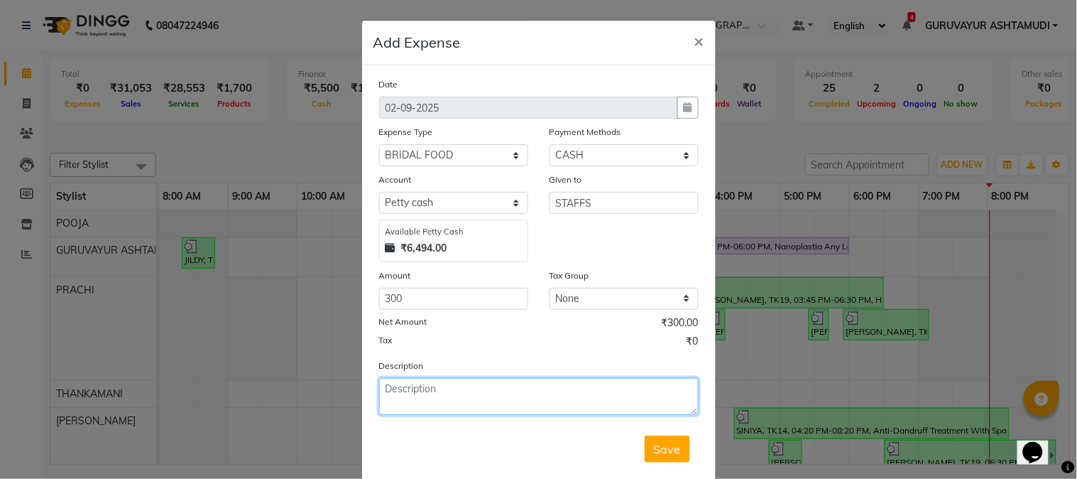
click at [471, 391] on textarea at bounding box center [539, 396] width 320 height 37
type textarea "O"
click at [434, 389] on textarea "TO NIGISHA ANILA" at bounding box center [539, 396] width 320 height 37
type textarea "TO NIGISHA, ANILA"
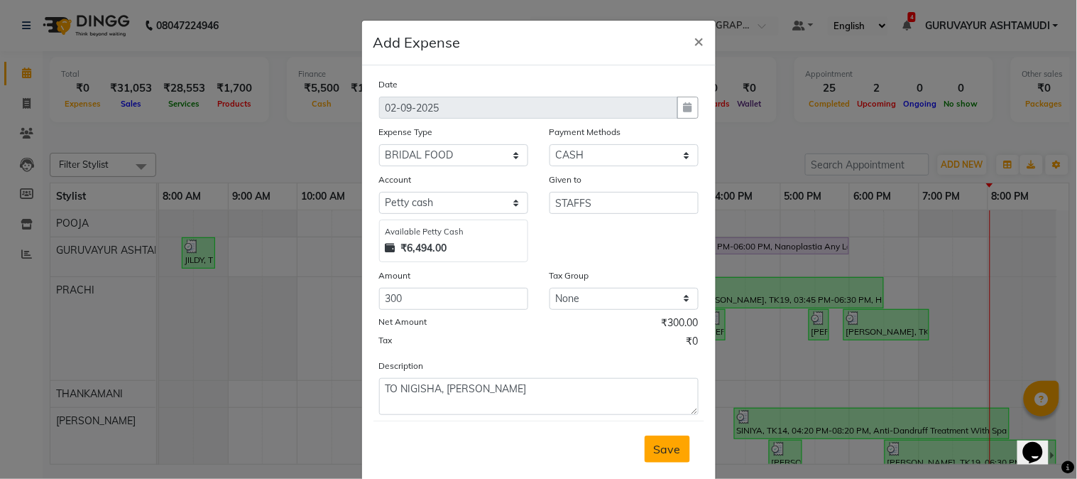
click at [645, 443] on button "Save" at bounding box center [667, 448] width 45 height 27
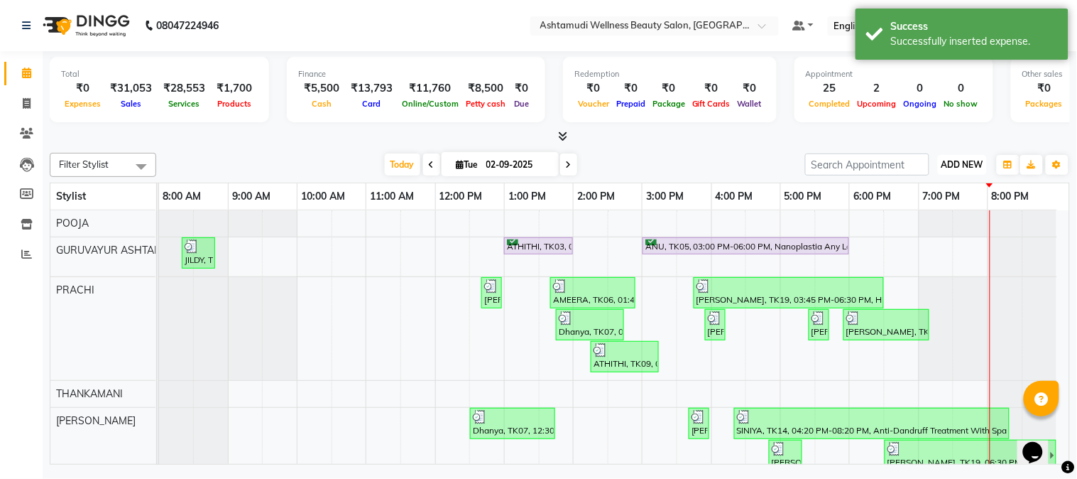
click at [943, 168] on span "ADD NEW" at bounding box center [963, 164] width 42 height 11
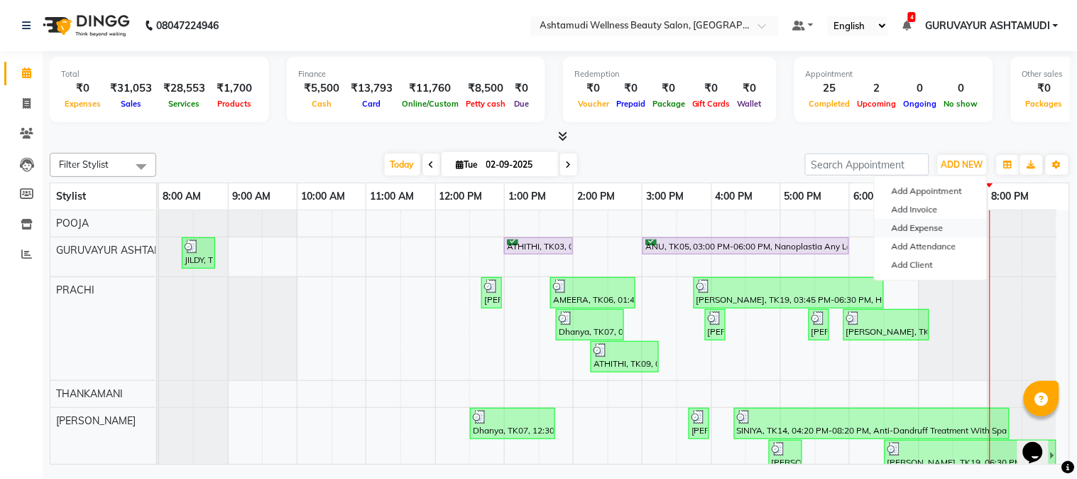
click at [905, 222] on link "Add Expense" at bounding box center [931, 228] width 112 height 18
select select "1"
select select "3492"
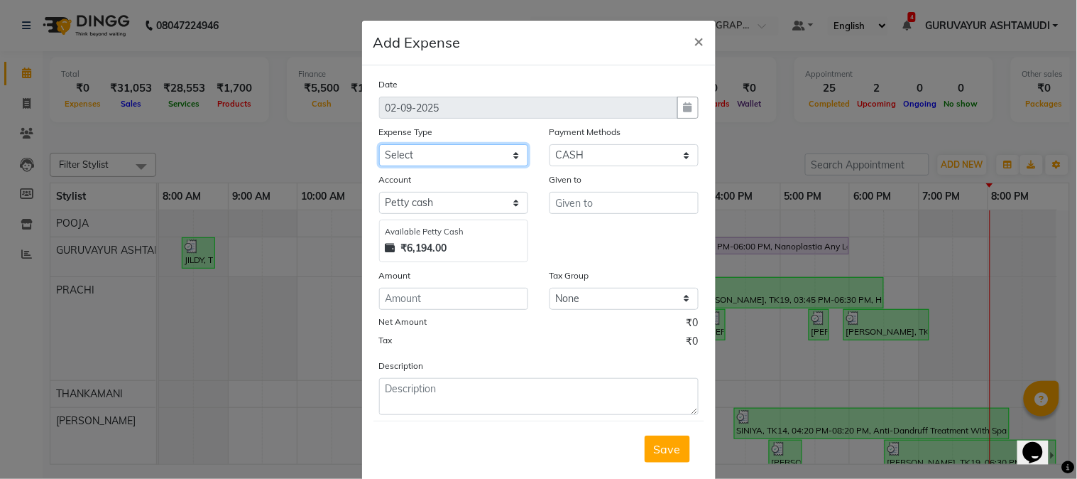
click at [509, 158] on select "Select ACCOMODATION EXPENSES ADVERTISEMENT SALES PROMOTIONAL EXPENSES Bonus BRI…" at bounding box center [453, 155] width 149 height 22
select select "6223"
click at [379, 144] on select "Select ACCOMODATION EXPENSES ADVERTISEMENT SALES PROMOTIONAL EXPENSES Bonus BRI…" at bounding box center [453, 155] width 149 height 22
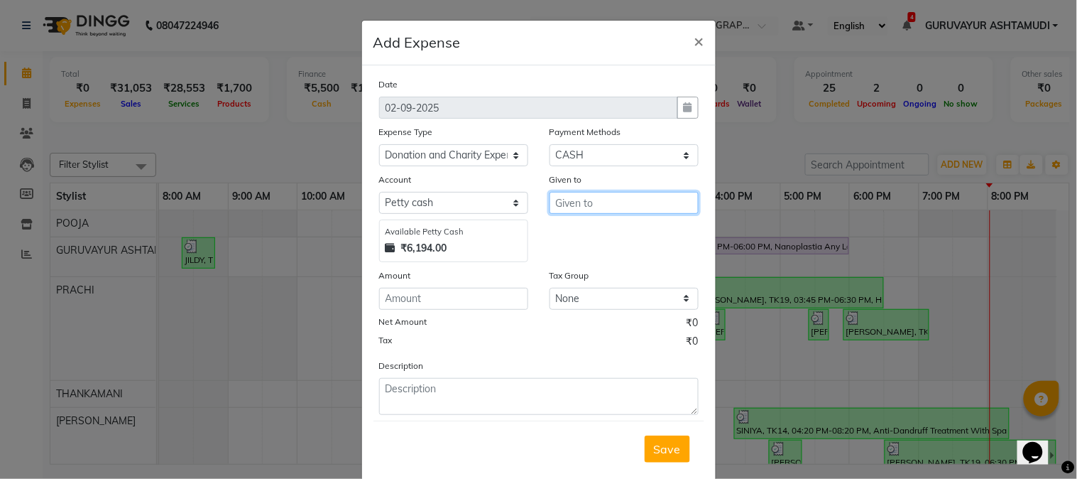
click at [582, 200] on input "text" at bounding box center [624, 203] width 149 height 22
type input "KERALA KARSHAGA UNION(S)"
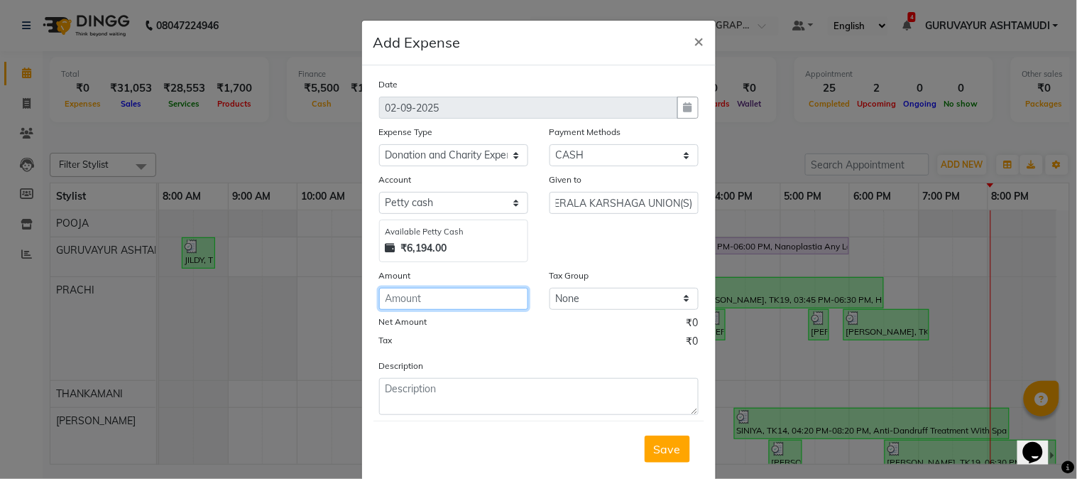
click at [460, 302] on input "number" at bounding box center [453, 299] width 149 height 22
type input "100"
click at [670, 446] on span "Save" at bounding box center [667, 449] width 27 height 14
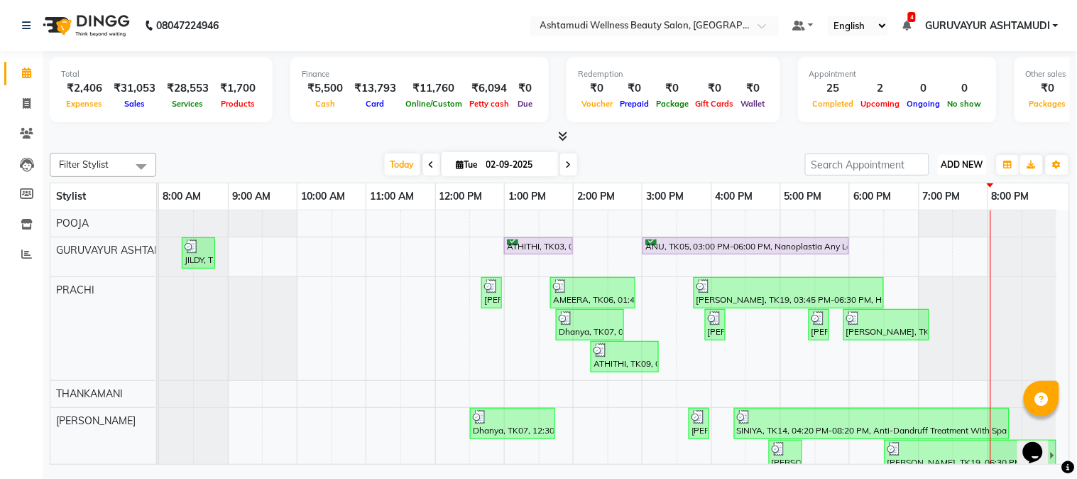
click at [954, 165] on span "ADD NEW" at bounding box center [963, 164] width 42 height 11
click at [929, 230] on link "Add Expense" at bounding box center [931, 228] width 112 height 18
select select "1"
select select "3492"
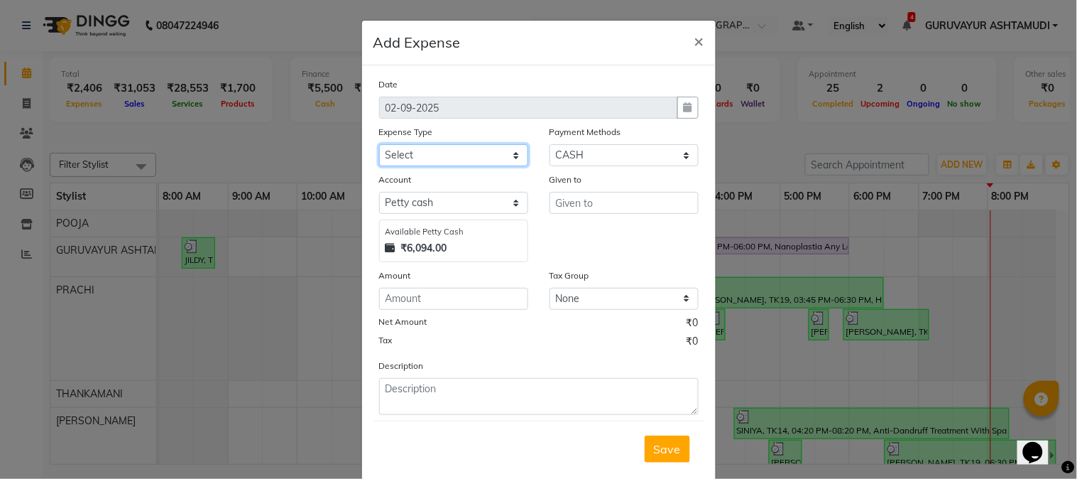
click at [476, 158] on select "Select ACCOMODATION EXPENSES ADVERTISEMENT SALES PROMOTIONAL EXPENSES Bonus BRI…" at bounding box center [453, 155] width 149 height 22
select select "6166"
click at [379, 144] on select "Select ACCOMODATION EXPENSES ADVERTISEMENT SALES PROMOTIONAL EXPENSES Bonus BRI…" at bounding box center [453, 155] width 149 height 22
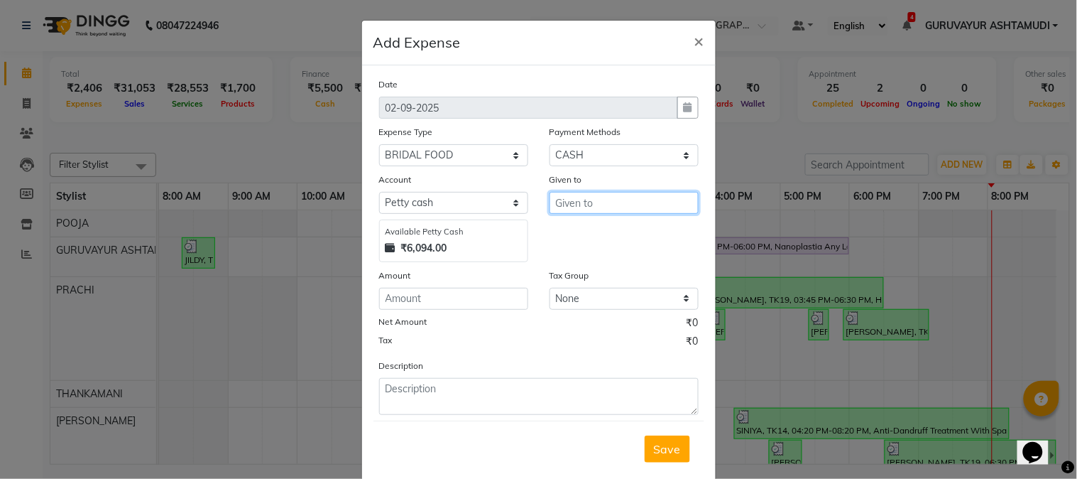
click at [601, 207] on input "text" at bounding box center [624, 203] width 149 height 22
type input "STAFFS"
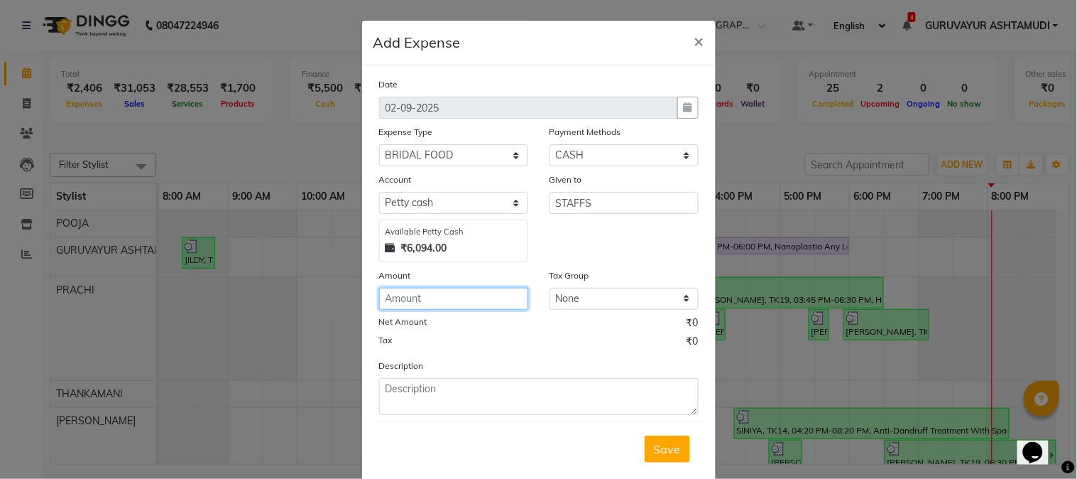
click at [484, 296] on input "number" at bounding box center [453, 299] width 149 height 22
type input "900"
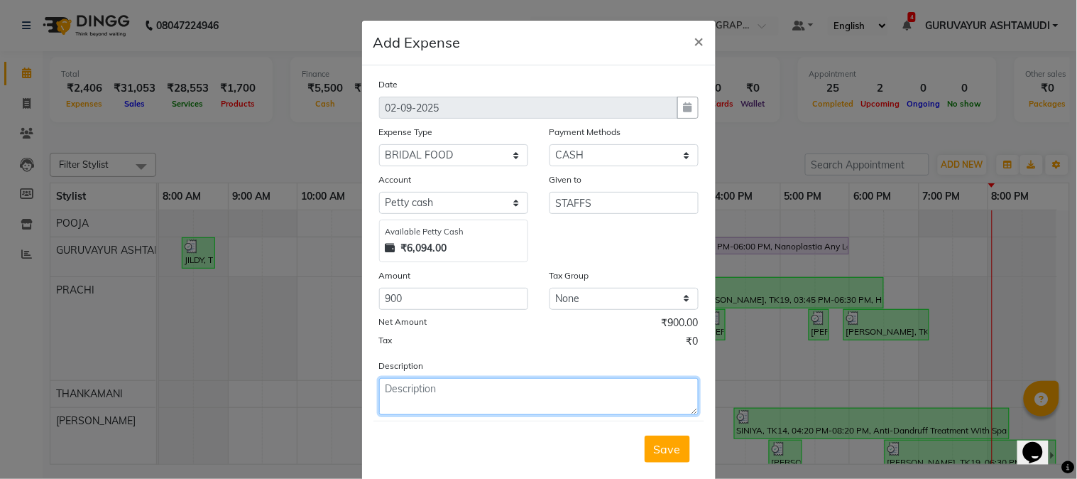
click at [448, 385] on textarea at bounding box center [539, 396] width 320 height 37
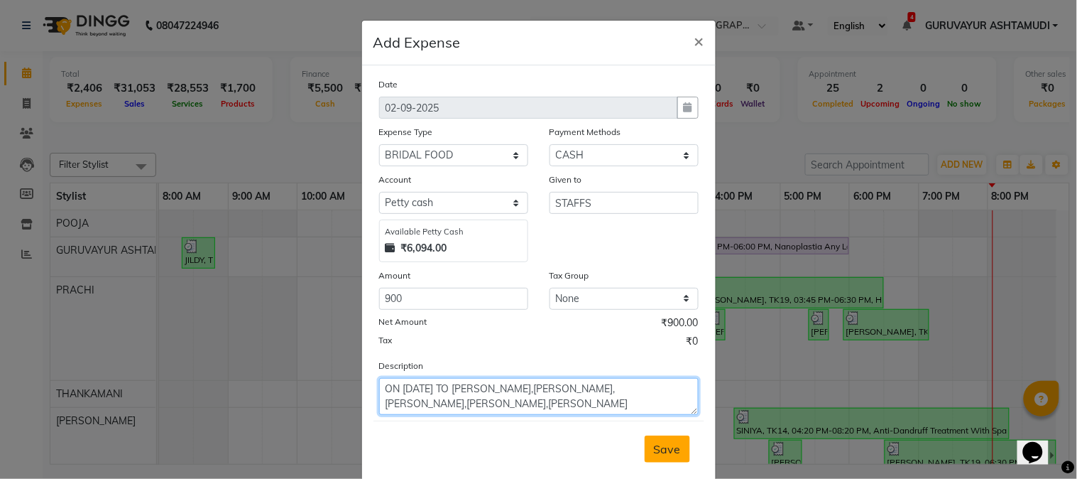
type textarea "ON [DATE] TO [PERSON_NAME],[PERSON_NAME],[PERSON_NAME],[PERSON_NAME],[PERSON_NA…"
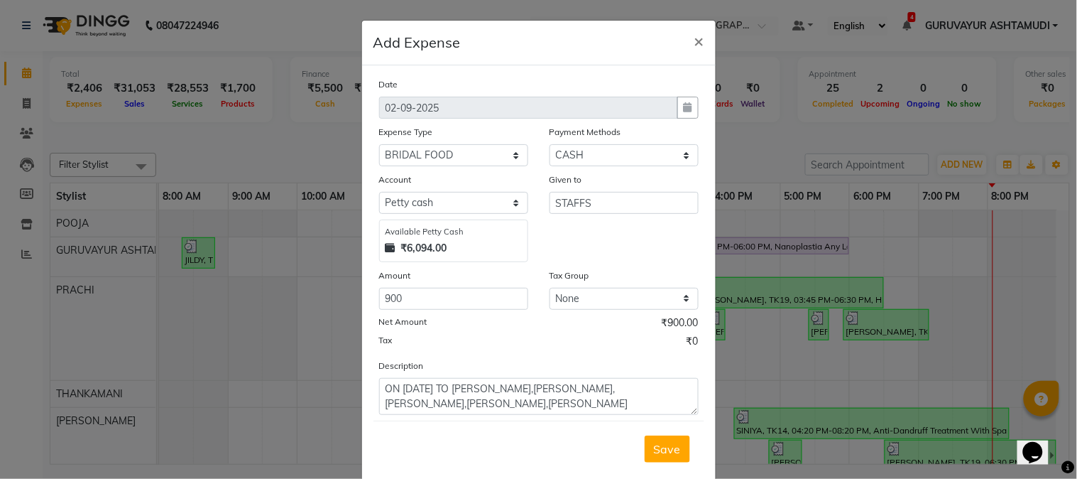
click at [653, 437] on button "Save" at bounding box center [667, 448] width 45 height 27
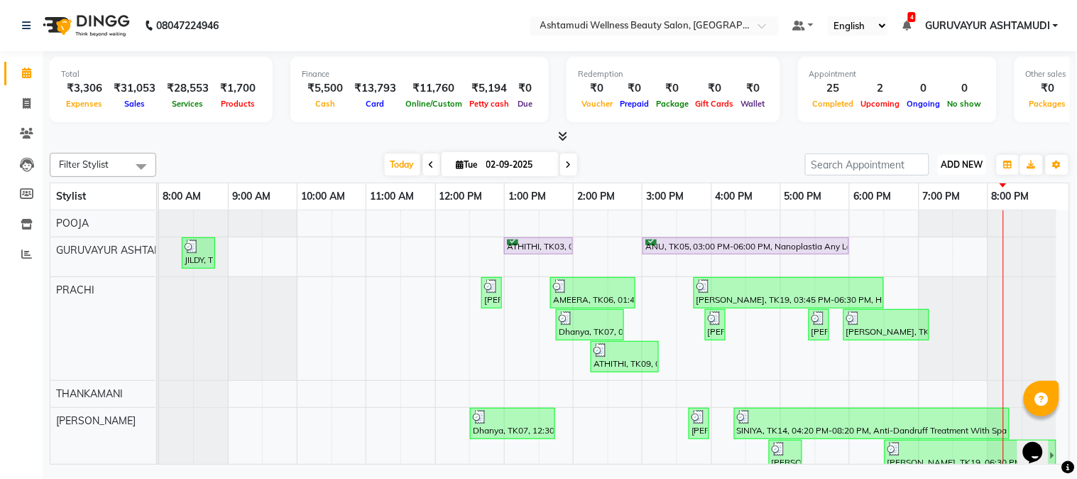
click at [964, 160] on span "ADD NEW" at bounding box center [963, 164] width 42 height 11
click at [921, 225] on link "Add Expense" at bounding box center [931, 228] width 112 height 18
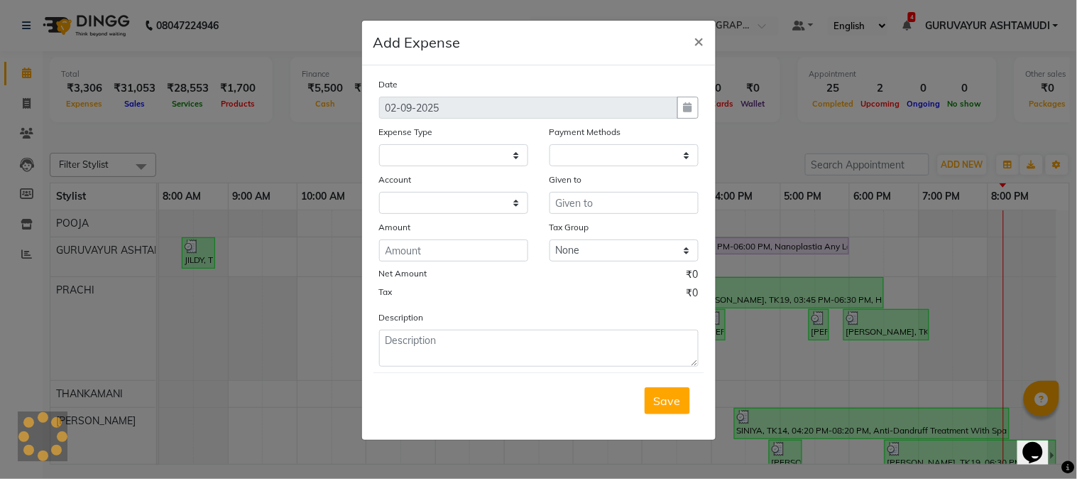
select select
select select "1"
select select "3492"
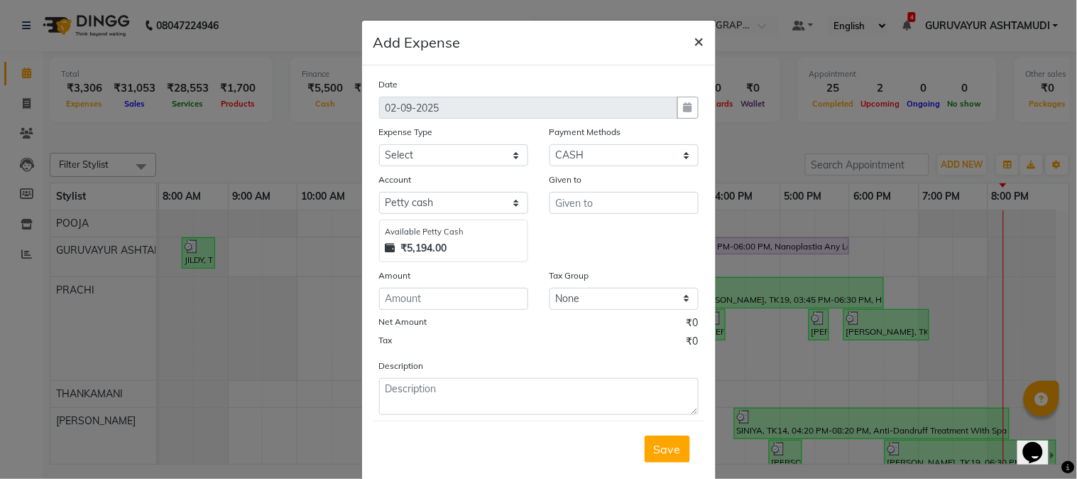
click at [695, 41] on span "×" at bounding box center [700, 40] width 10 height 21
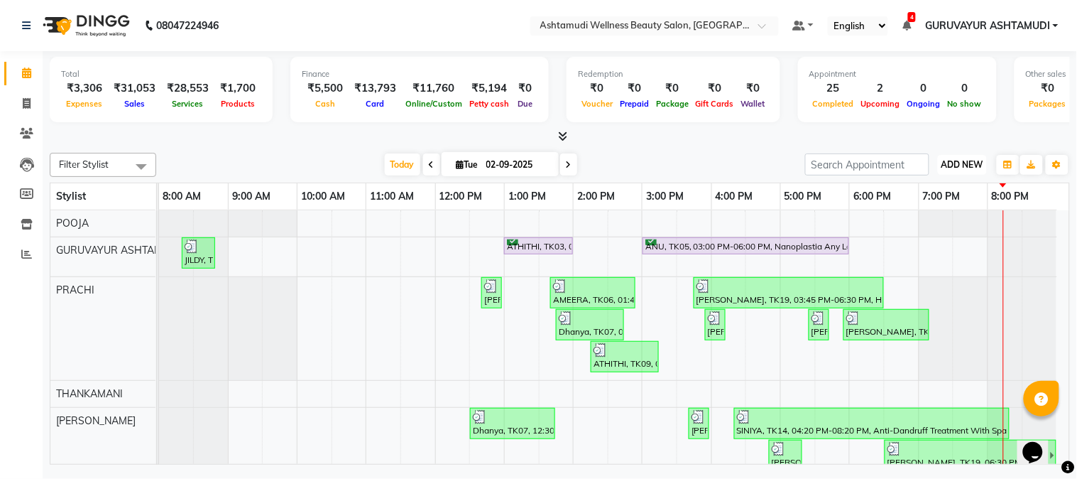
click at [945, 165] on span "ADD NEW" at bounding box center [963, 164] width 42 height 11
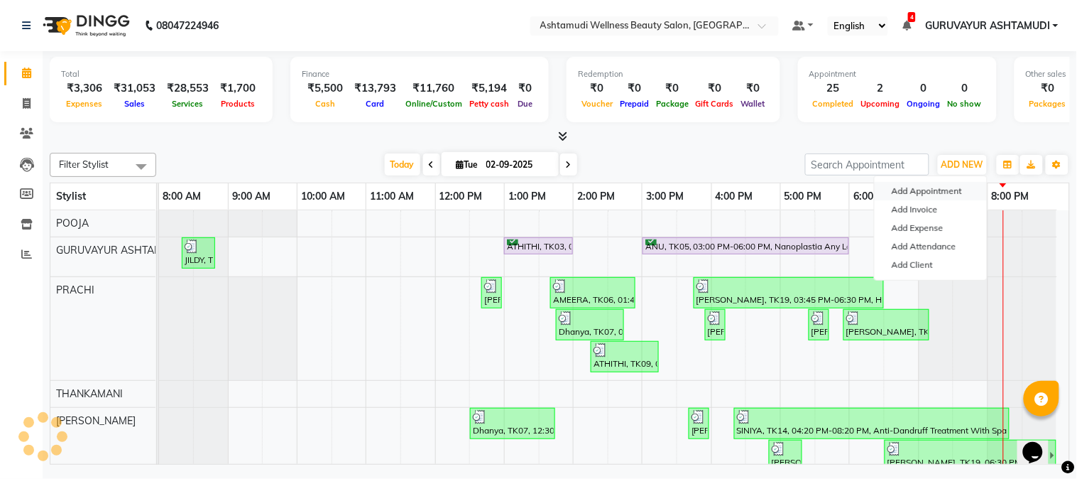
click at [936, 190] on button "Add Appointment" at bounding box center [931, 191] width 112 height 18
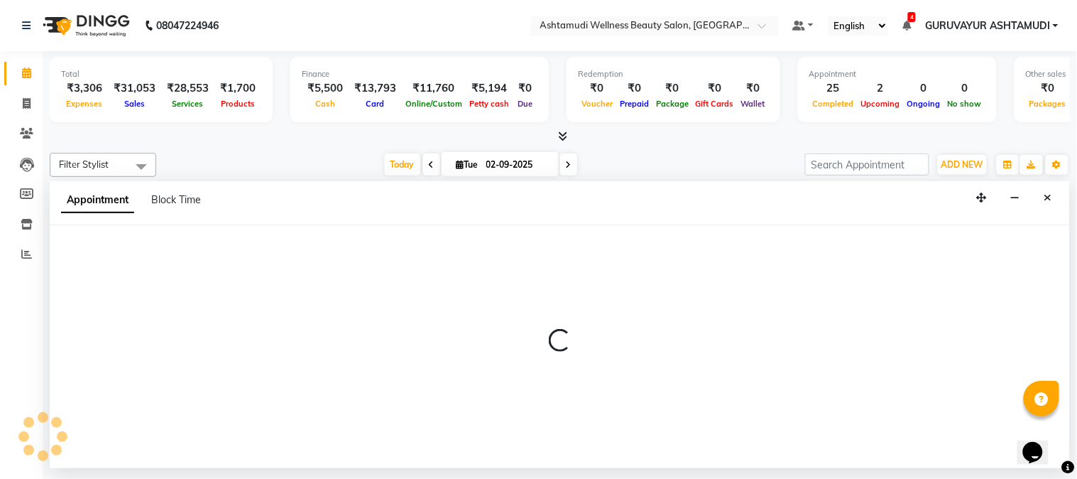
select select "tentative"
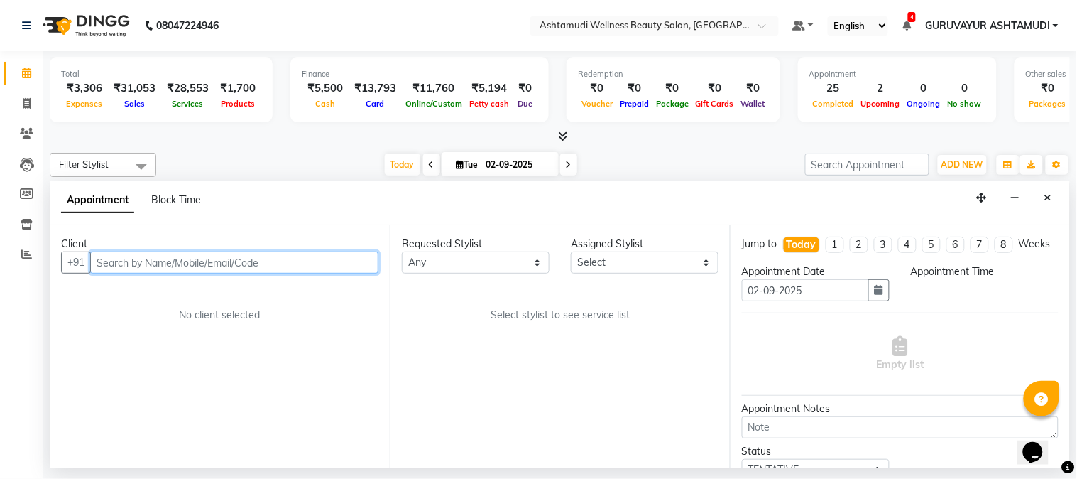
select select "540"
click at [239, 259] on input "text" at bounding box center [234, 262] width 288 height 22
click at [186, 265] on input "text" at bounding box center [234, 262] width 288 height 22
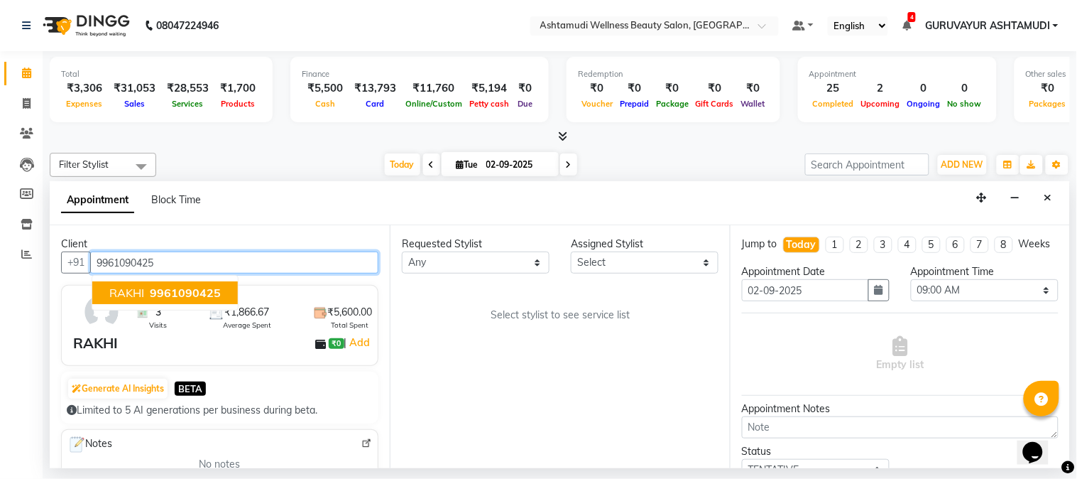
click at [176, 286] on span "9961090425" at bounding box center [185, 293] width 71 height 14
type input "9961090425"
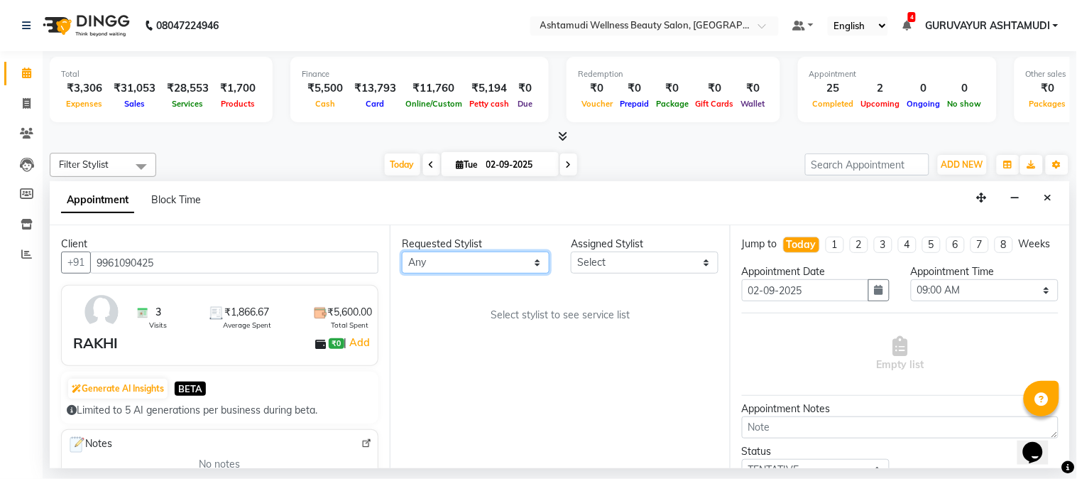
click at [529, 265] on select "Any Aathithya [PERSON_NAME] [PERSON_NAME] ARYA GURUVAYUR ASHTAMUDI [PERSON_NAME…" at bounding box center [476, 262] width 148 height 22
select select "67519"
click at [402, 251] on select "Any Aathithya [PERSON_NAME] [PERSON_NAME] ARYA GURUVAYUR ASHTAMUDI [PERSON_NAME…" at bounding box center [476, 262] width 148 height 22
select select "67519"
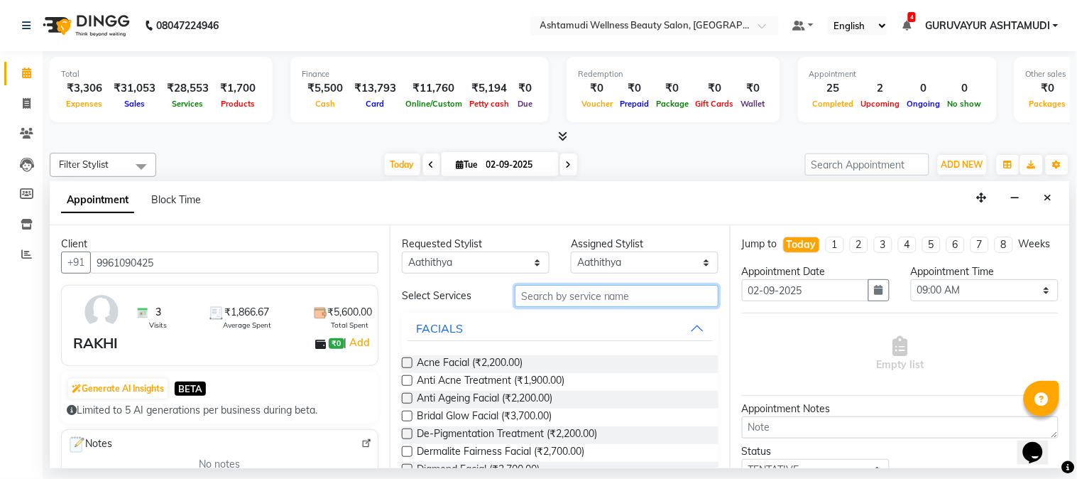
click at [668, 300] on input "text" at bounding box center [617, 296] width 204 height 22
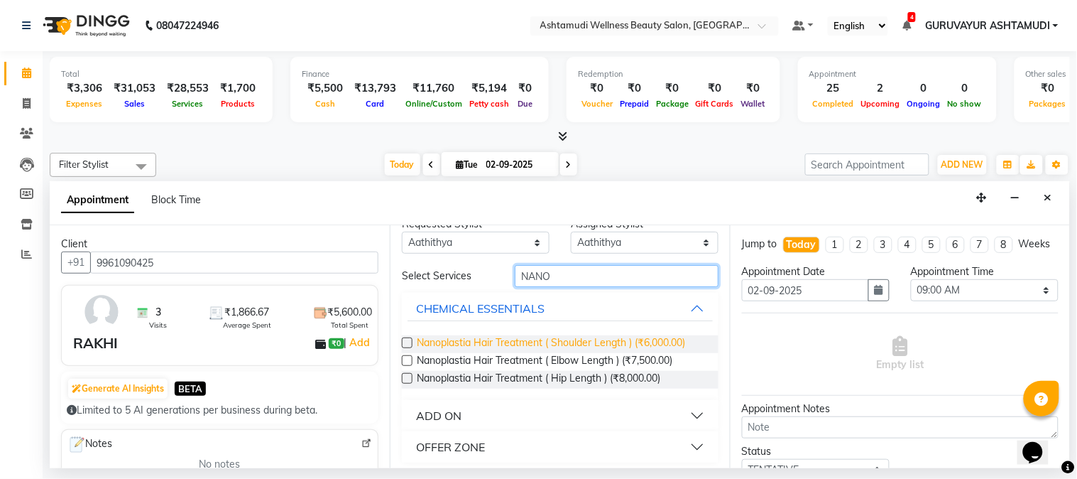
scroll to position [25, 0]
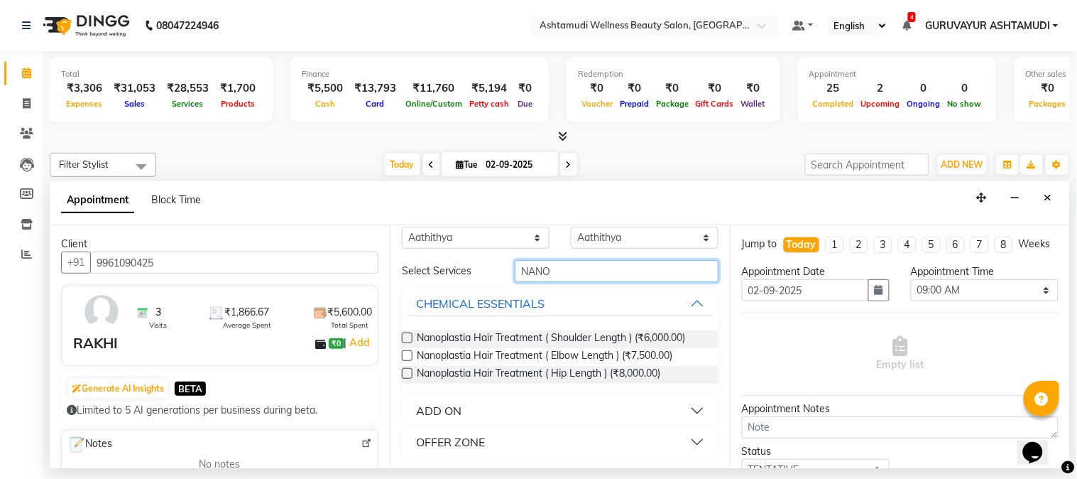
type input "NANO"
click at [452, 437] on div "OFFER ZONE" at bounding box center [450, 441] width 69 height 17
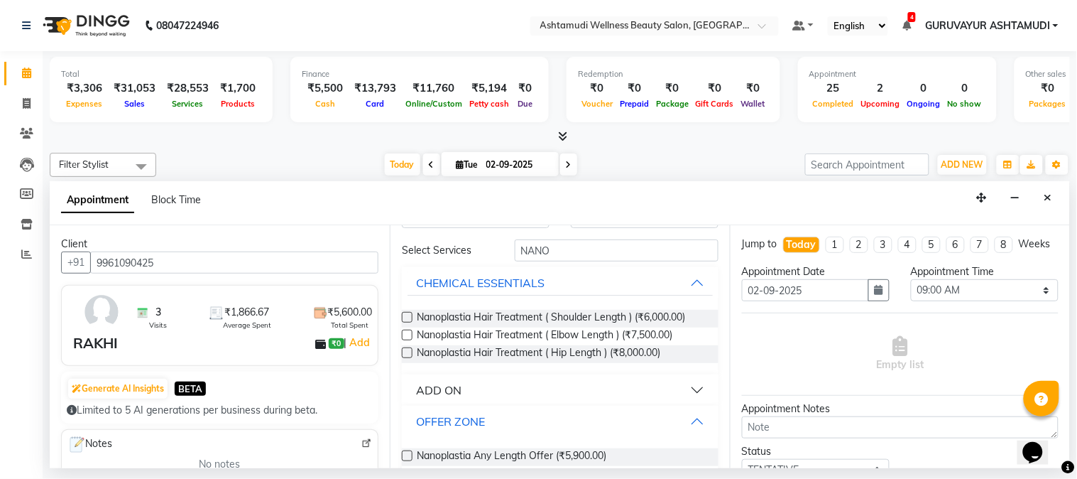
scroll to position [65, 0]
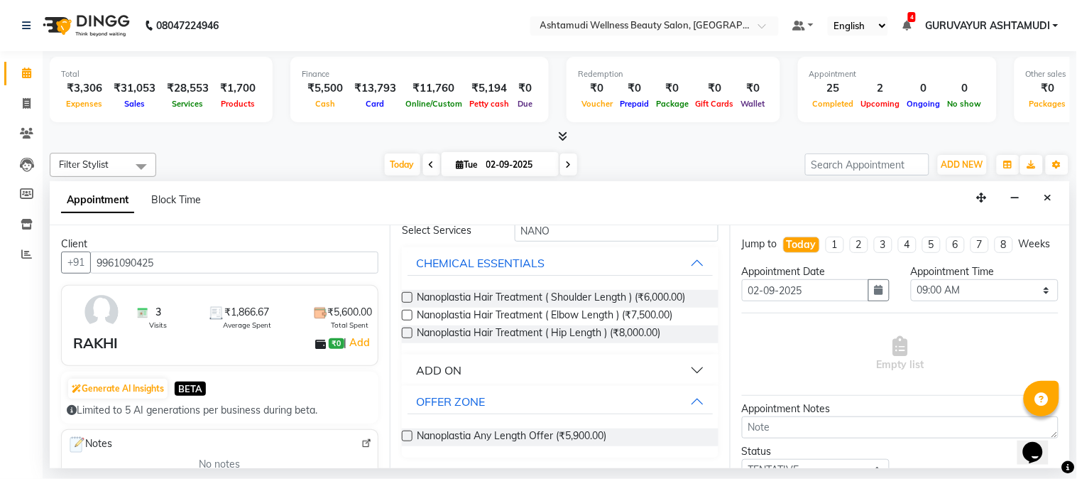
click at [410, 433] on label at bounding box center [407, 435] width 11 height 11
click at [410, 433] on input "checkbox" at bounding box center [406, 437] width 9 height 9
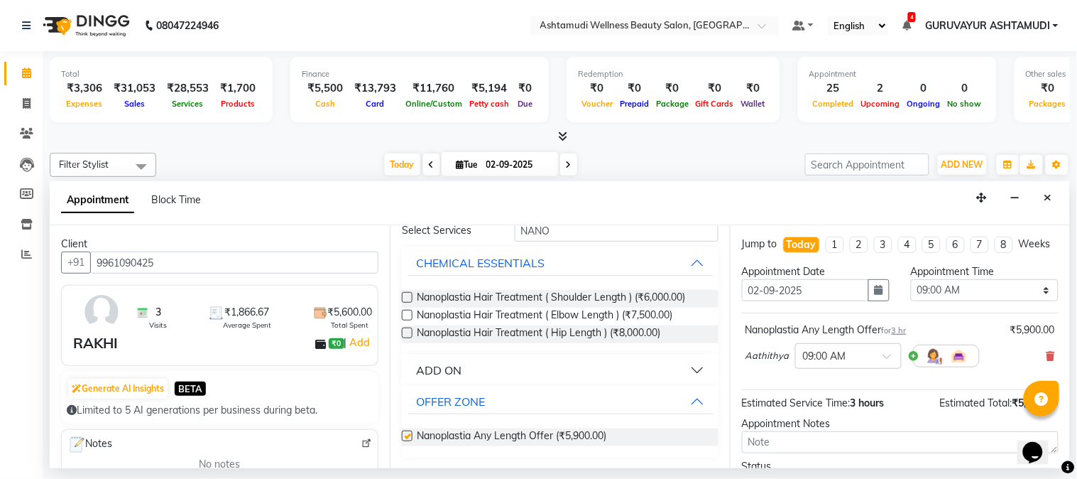
checkbox input "false"
click at [874, 362] on div at bounding box center [848, 354] width 105 height 15
click at [814, 445] on div "02:00 PM" at bounding box center [848, 434] width 105 height 26
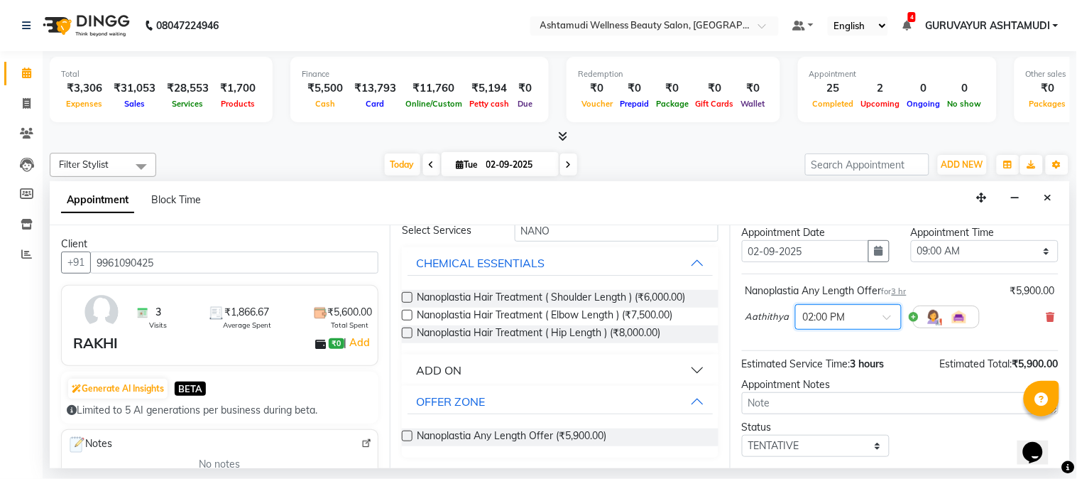
scroll to position [107, 0]
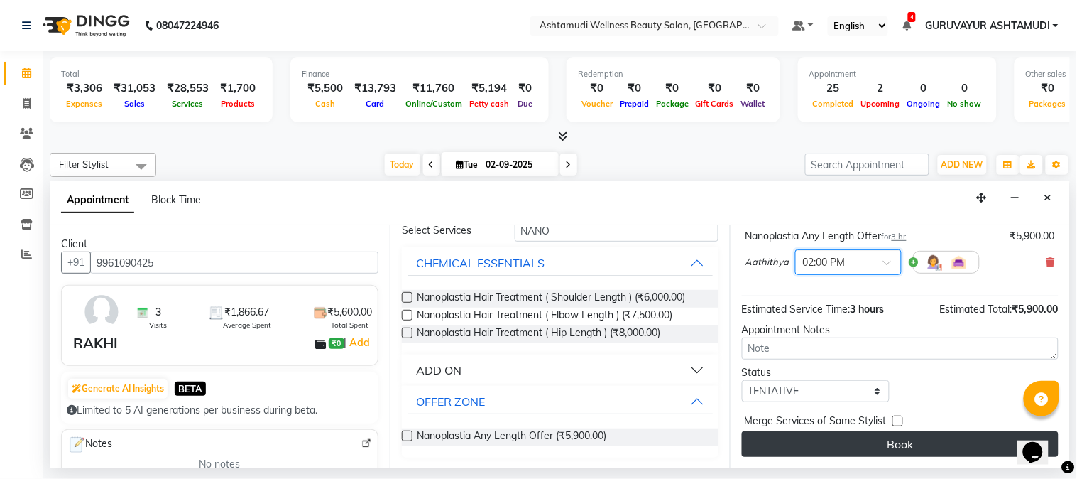
click at [891, 440] on button "Book" at bounding box center [900, 444] width 317 height 26
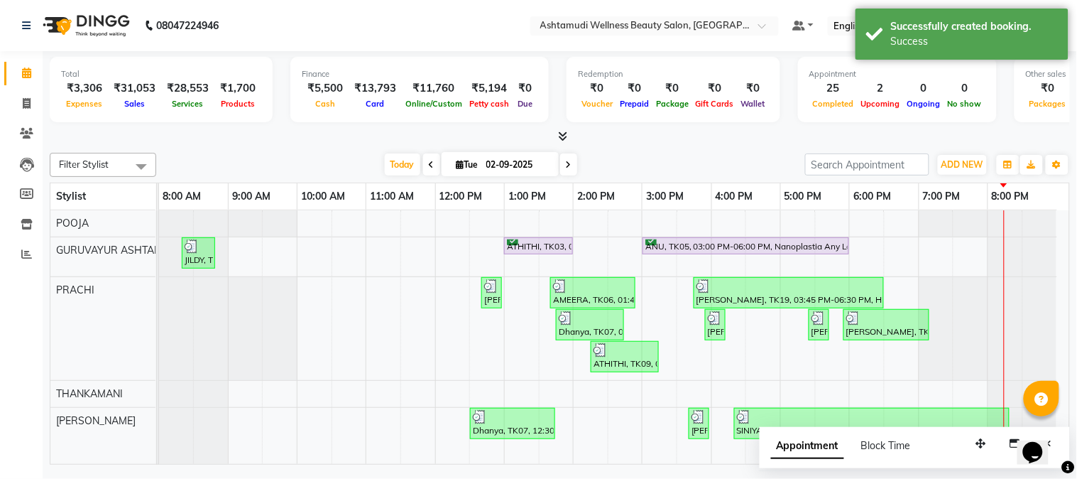
click at [566, 166] on icon at bounding box center [569, 165] width 6 height 9
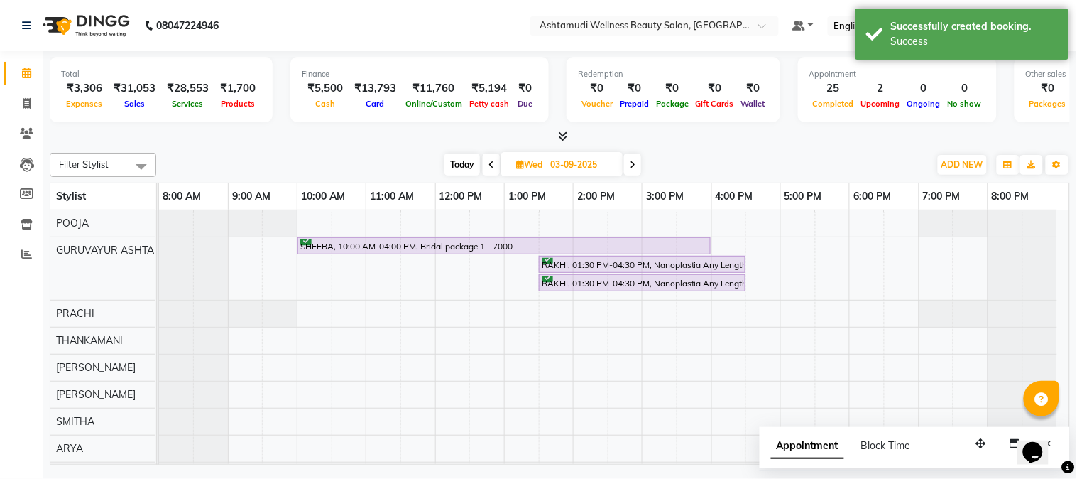
click at [489, 167] on icon at bounding box center [492, 165] width 6 height 9
type input "02-09-2025"
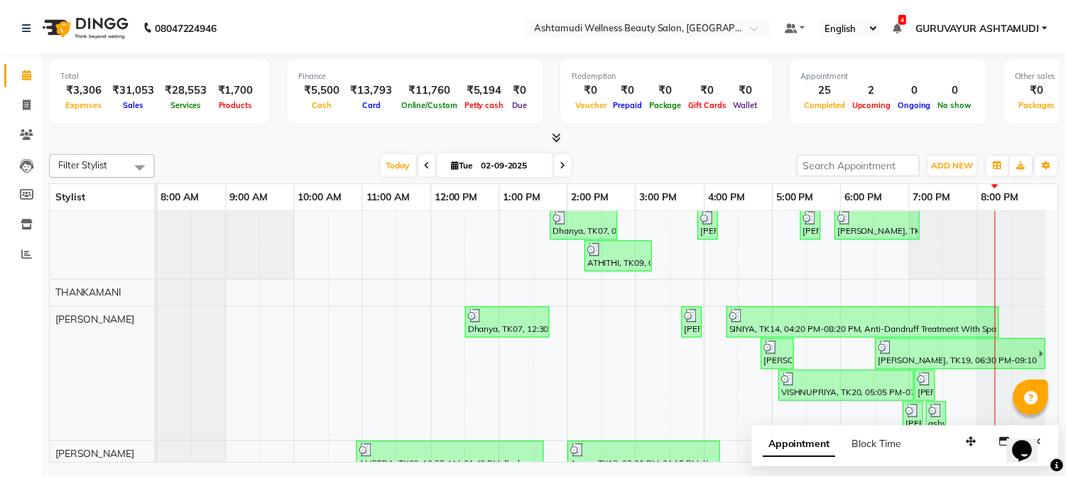
scroll to position [158, 0]
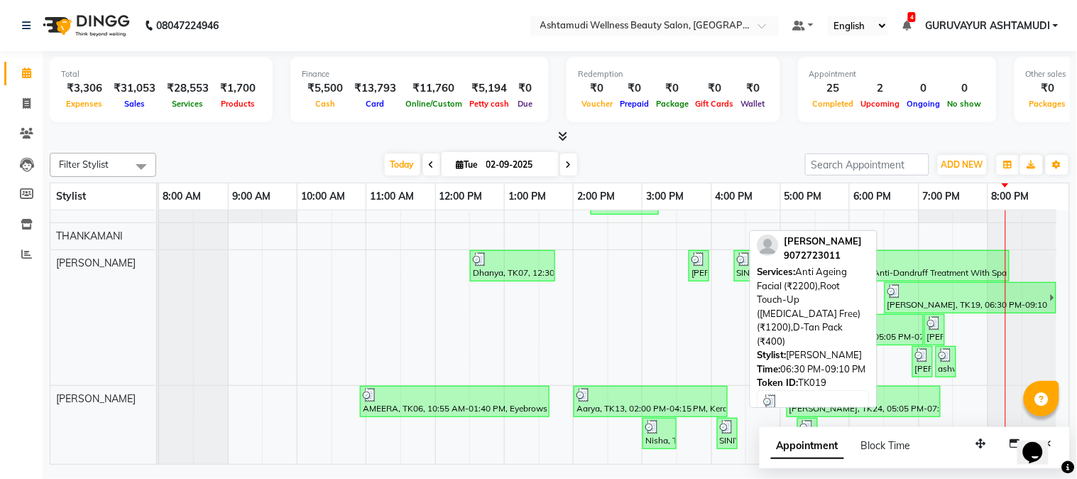
click at [923, 303] on div "Neelima, TK19, 06:30 PM-09:10 PM, Anti Ageing Facial (₹2200),Root Touch-Up (Amm…" at bounding box center [968, 297] width 164 height 27
select select "3"
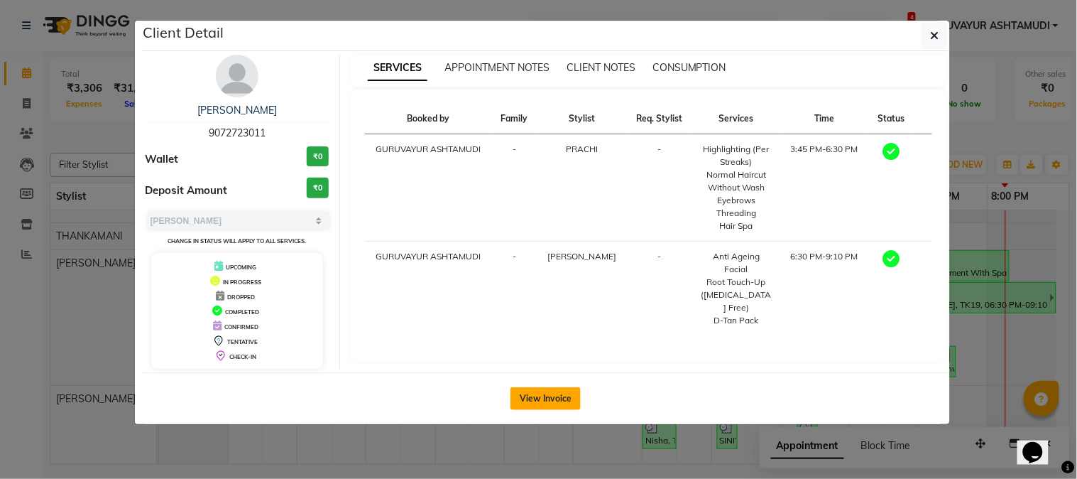
click at [534, 399] on button "View Invoice" at bounding box center [546, 398] width 70 height 23
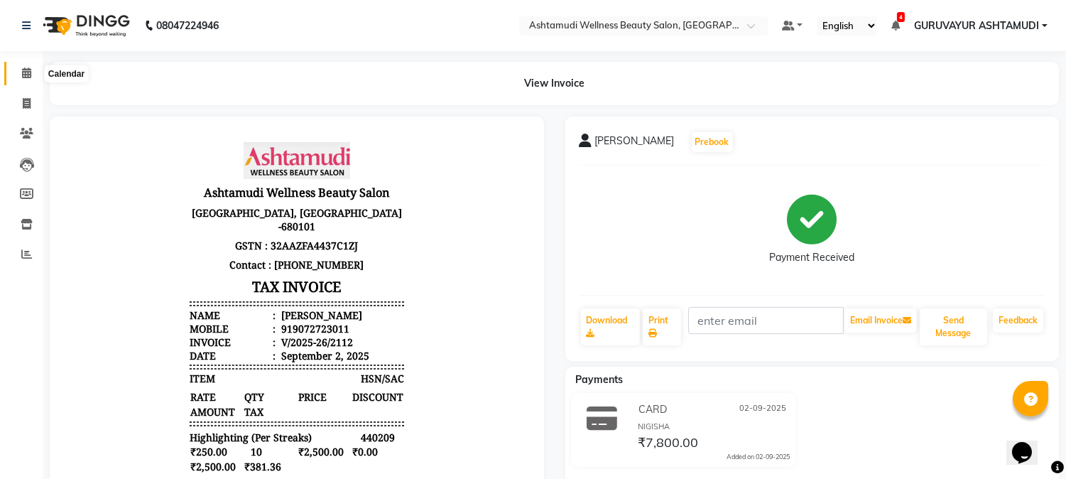
click at [24, 74] on icon at bounding box center [26, 72] width 9 height 11
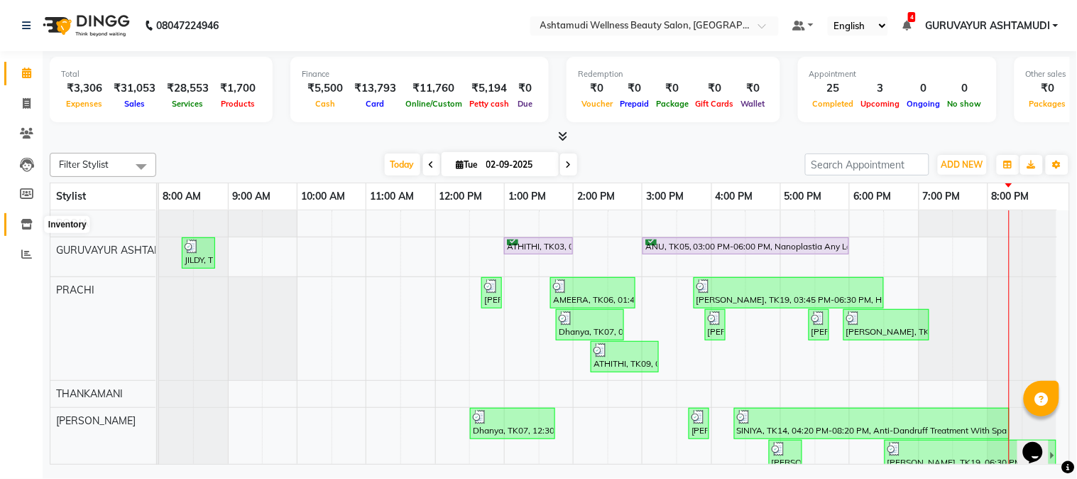
click at [27, 224] on icon at bounding box center [27, 224] width 12 height 11
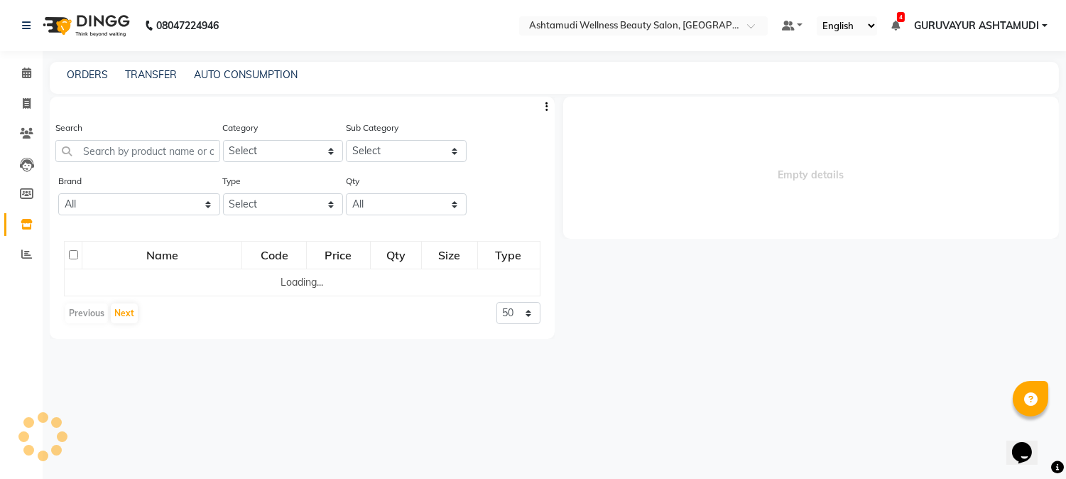
select select
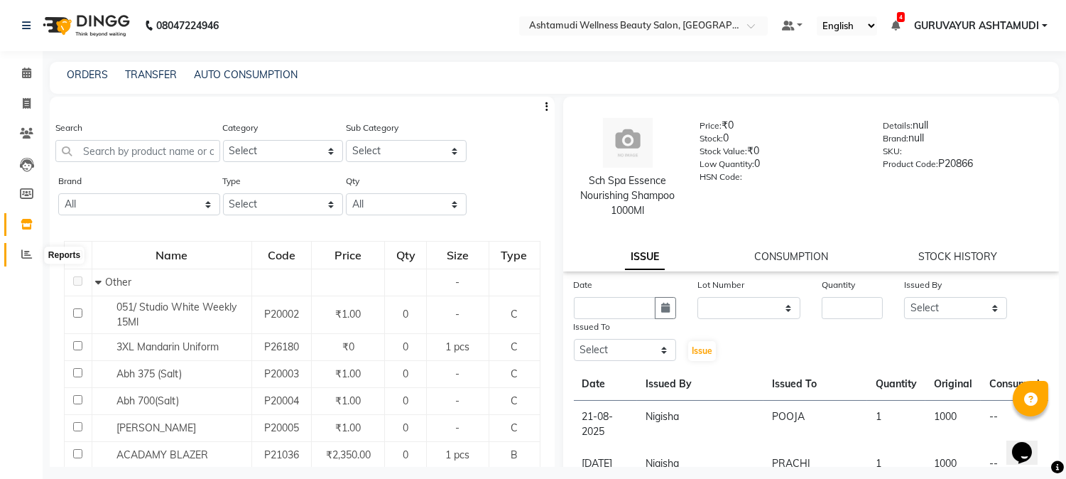
click at [24, 258] on icon at bounding box center [26, 254] width 11 height 11
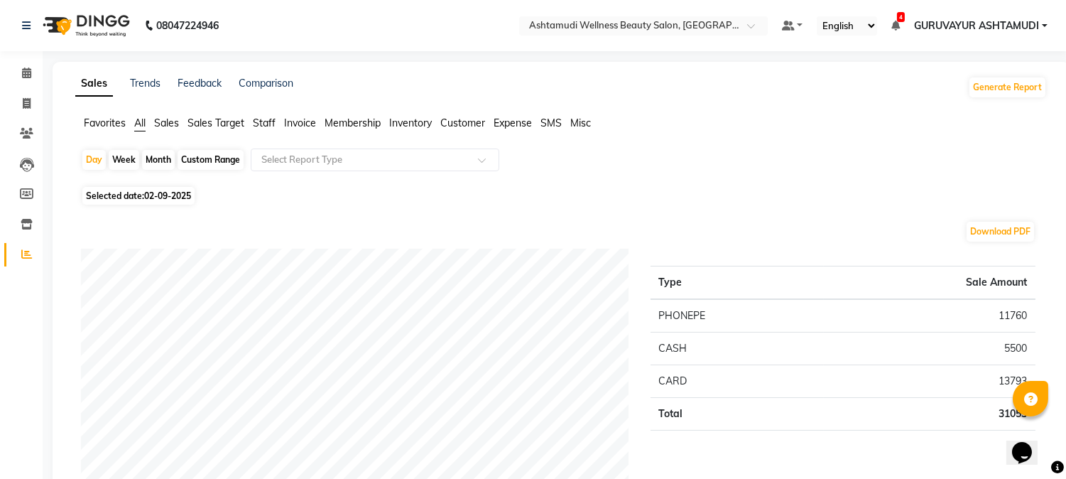
click at [462, 130] on li "Customer" at bounding box center [462, 123] width 45 height 15
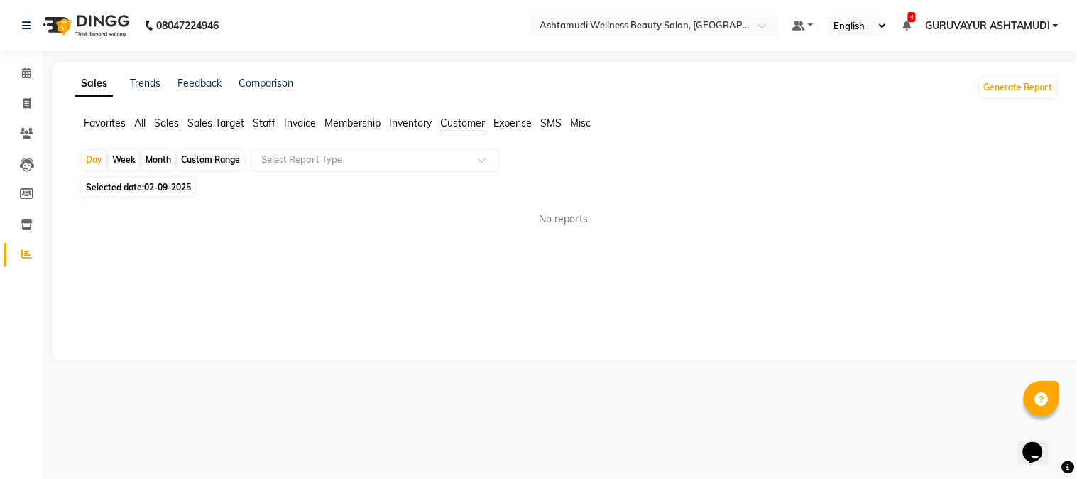
click at [472, 160] on div at bounding box center [374, 160] width 247 height 14
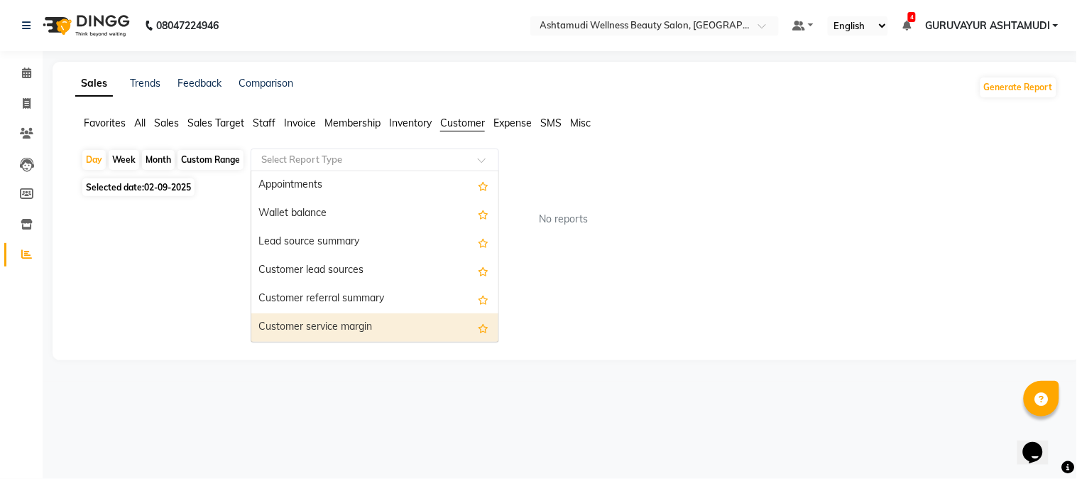
click at [335, 330] on div "Customer service margin" at bounding box center [374, 327] width 247 height 28
select select "filtered_report"
select select "csv"
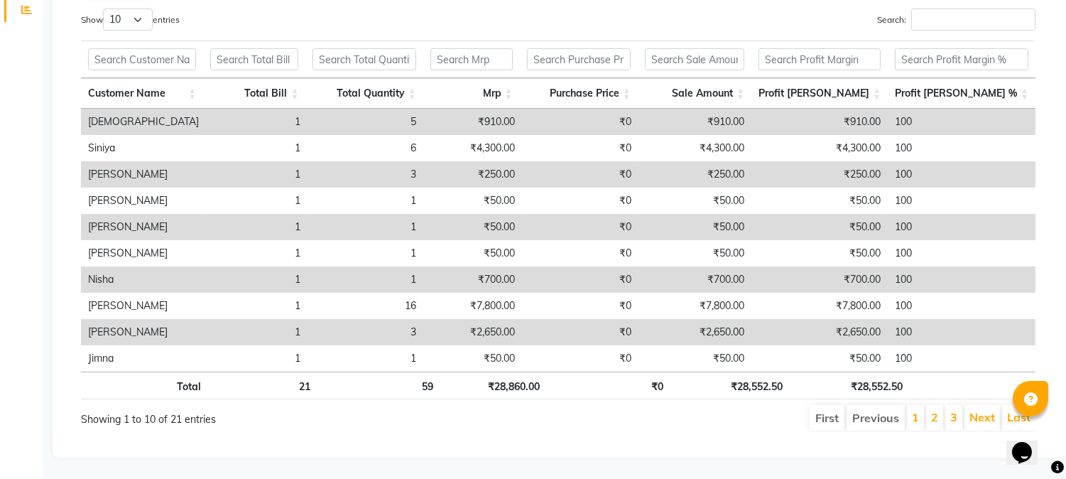
scroll to position [19, 0]
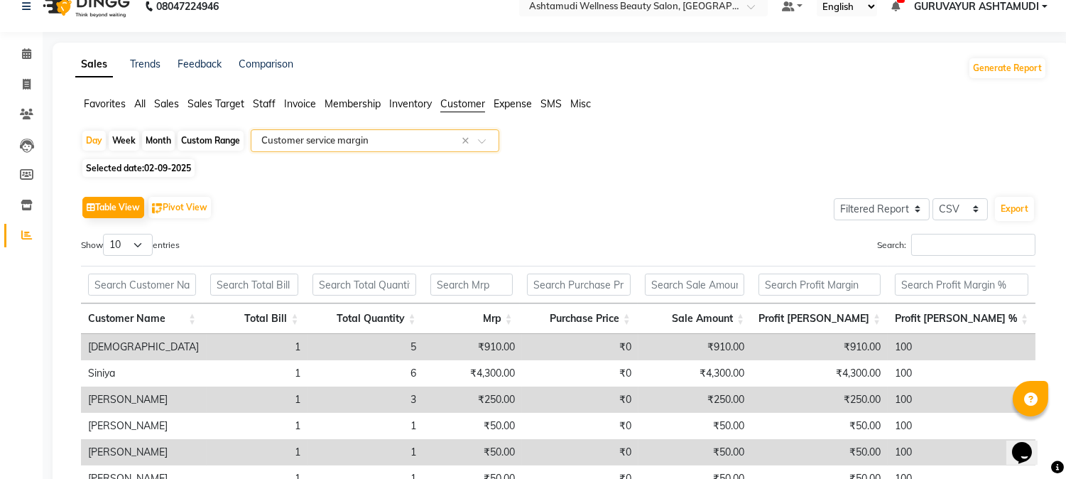
click at [477, 139] on div at bounding box center [374, 141] width 247 height 14
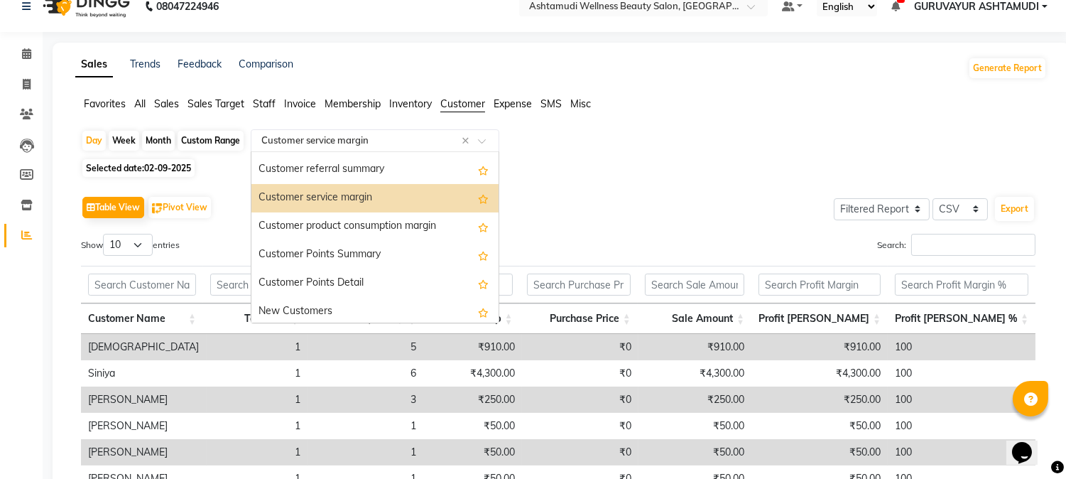
scroll to position [114, 0]
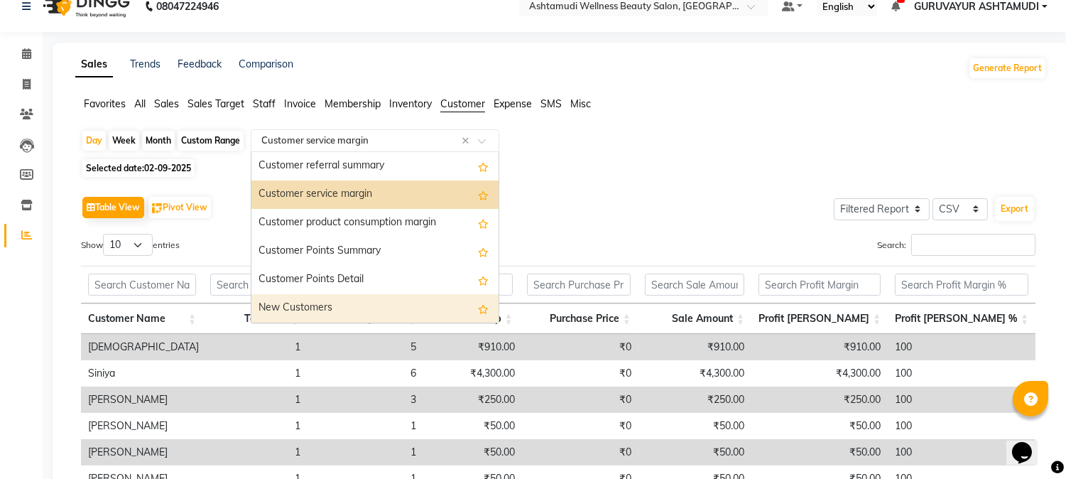
click at [349, 302] on div "New Customers" at bounding box center [374, 308] width 247 height 28
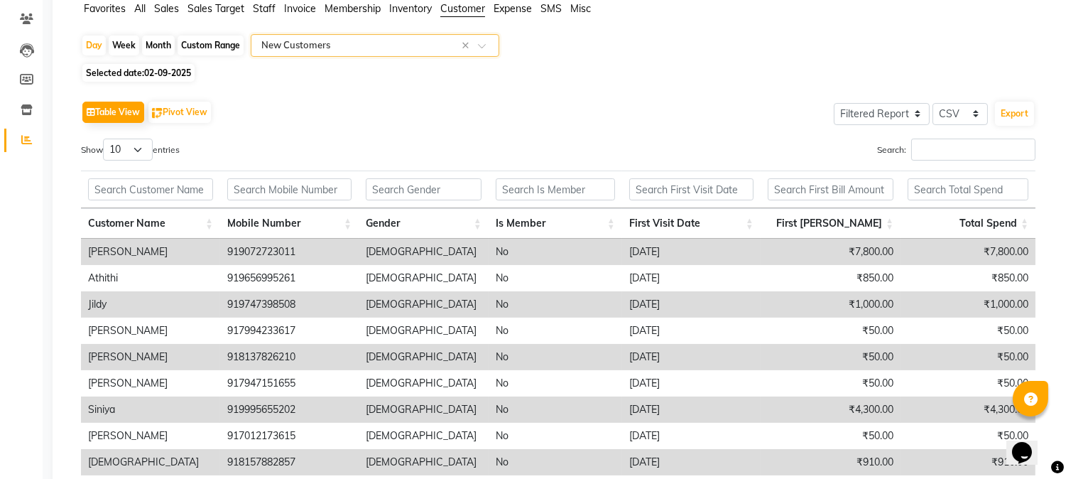
scroll to position [98, 0]
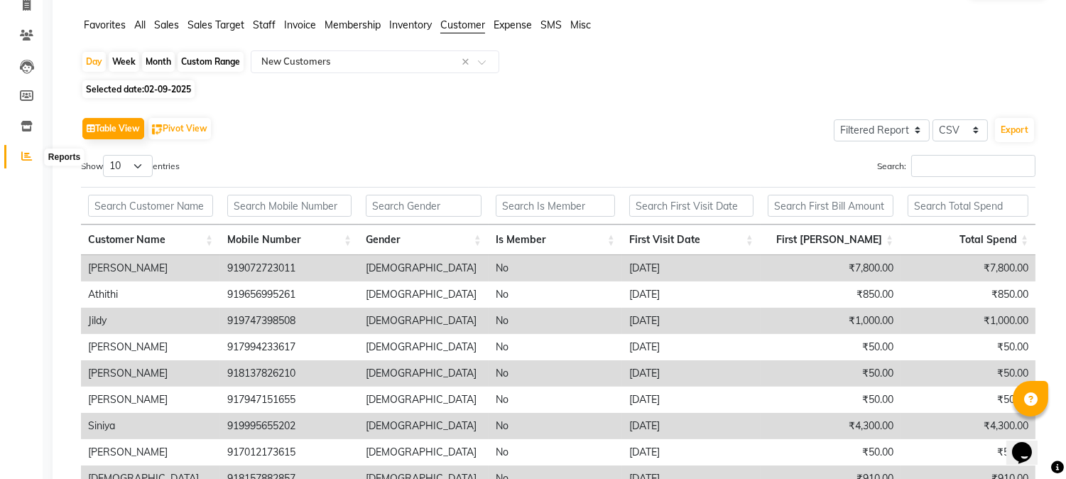
click at [31, 153] on icon at bounding box center [26, 156] width 11 height 11
click at [95, 66] on div "Day" at bounding box center [93, 62] width 23 height 20
select select "9"
select select "2025"
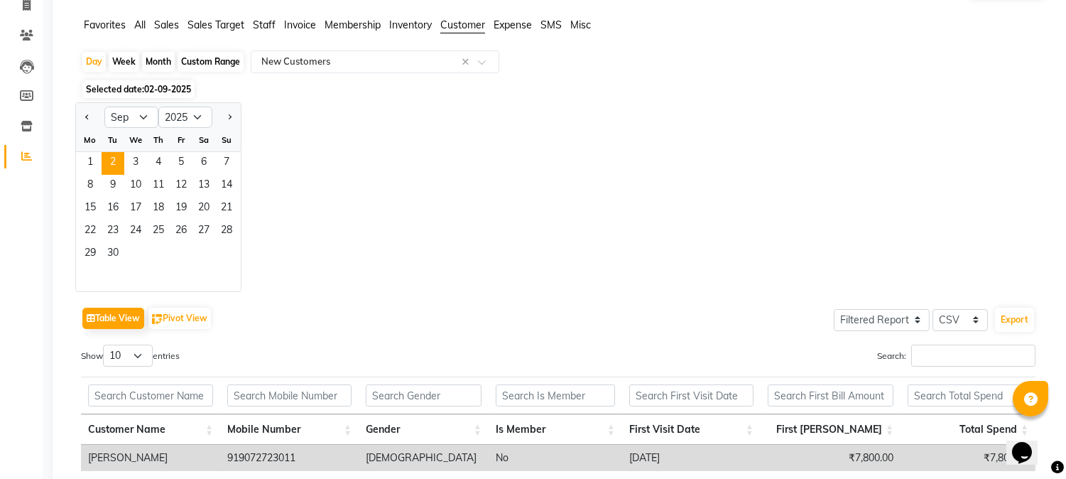
click at [138, 28] on span "All" at bounding box center [139, 24] width 11 height 13
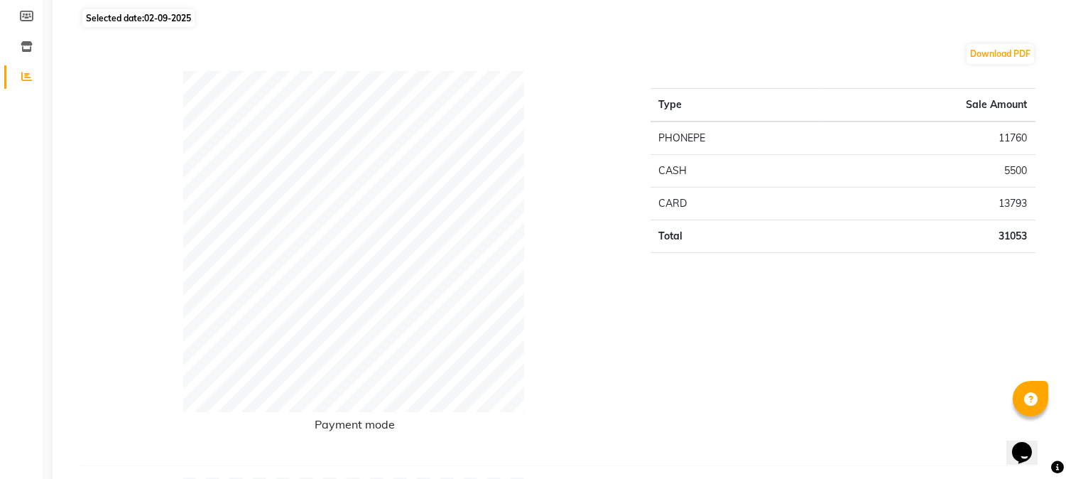
scroll to position [0, 0]
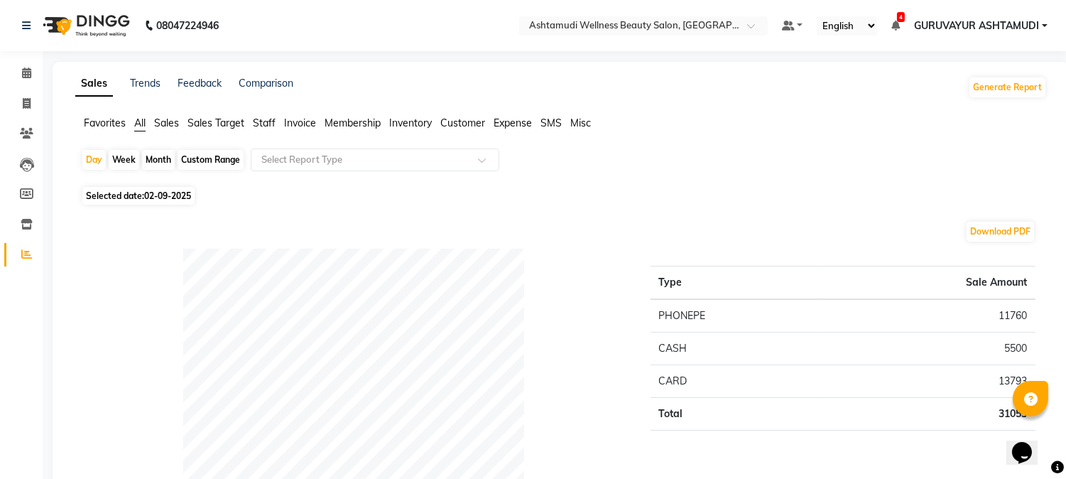
click at [158, 161] on div "Month" at bounding box center [158, 160] width 33 height 20
select select "9"
select select "2025"
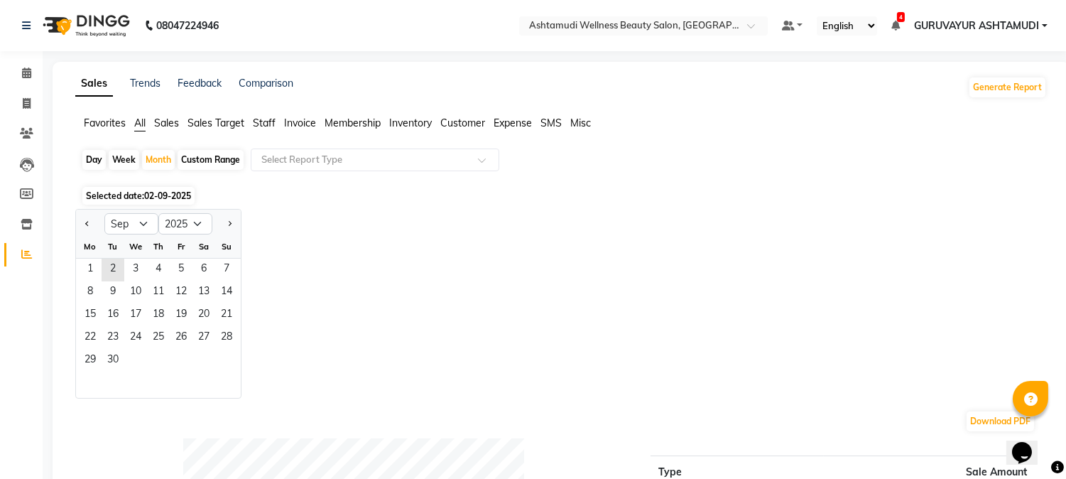
click at [141, 125] on span "All" at bounding box center [139, 122] width 11 height 13
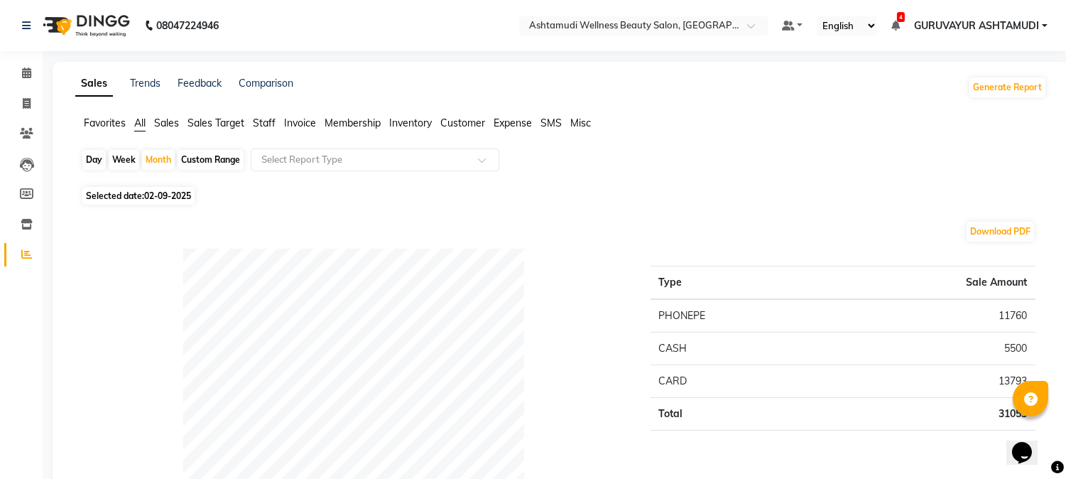
click at [348, 123] on span "Membership" at bounding box center [353, 122] width 56 height 13
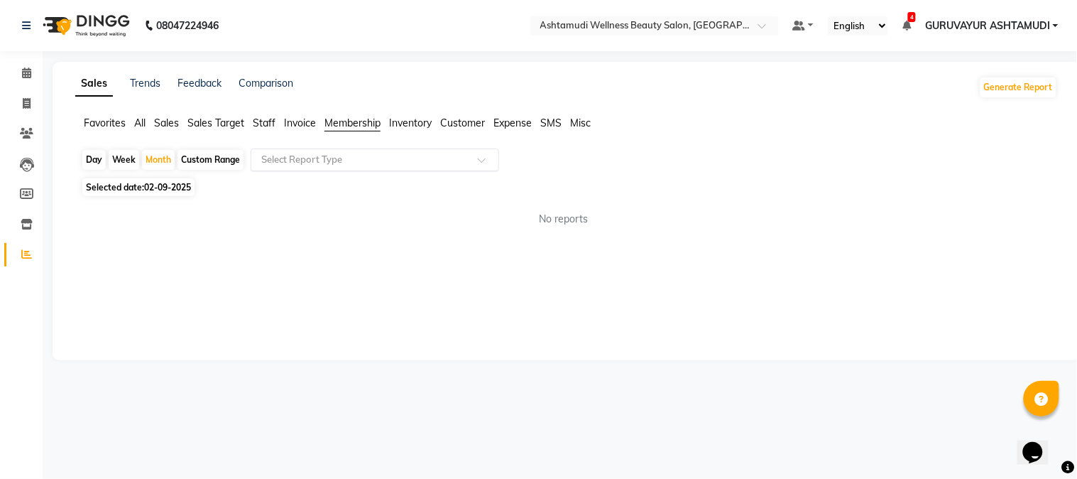
click at [482, 160] on span at bounding box center [487, 164] width 18 height 14
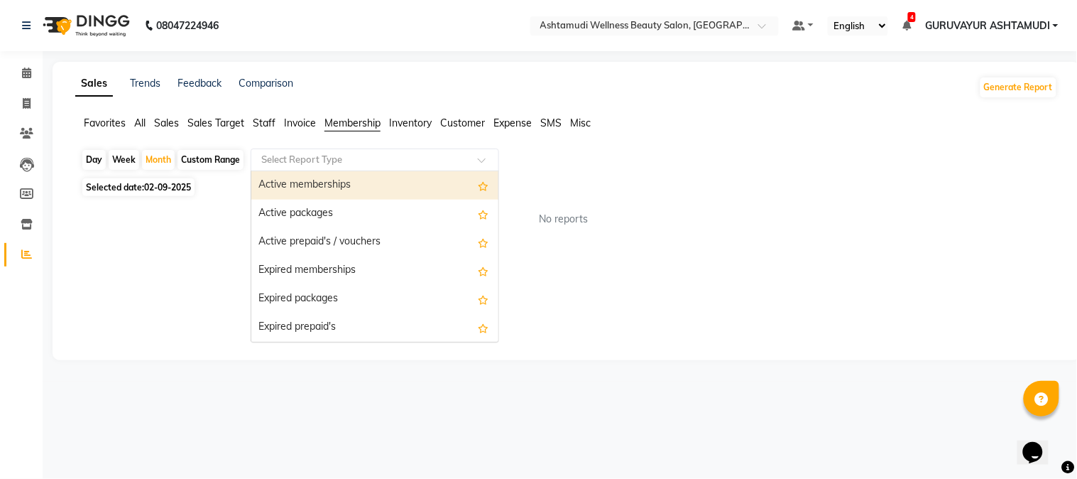
click at [264, 121] on span "Staff" at bounding box center [264, 122] width 23 height 13
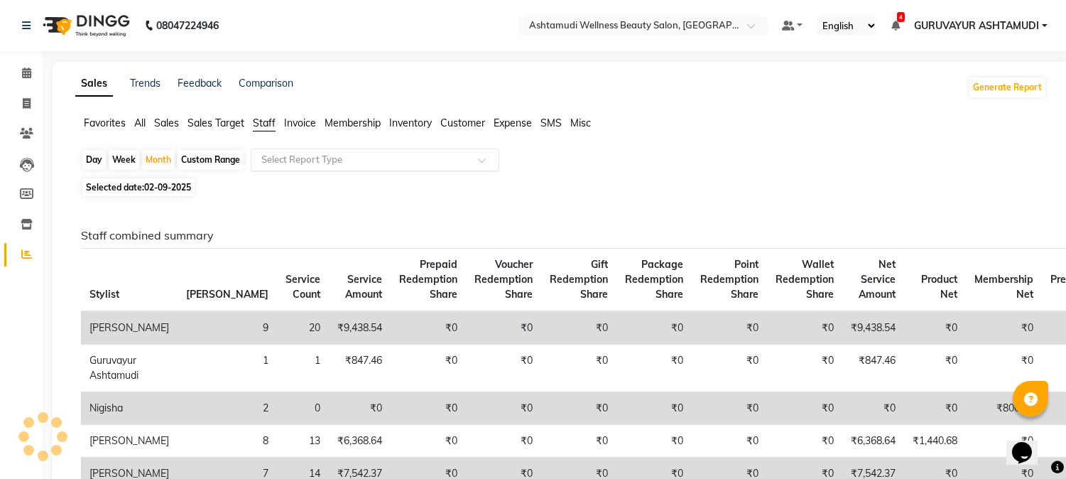
click at [471, 164] on div at bounding box center [374, 160] width 247 height 14
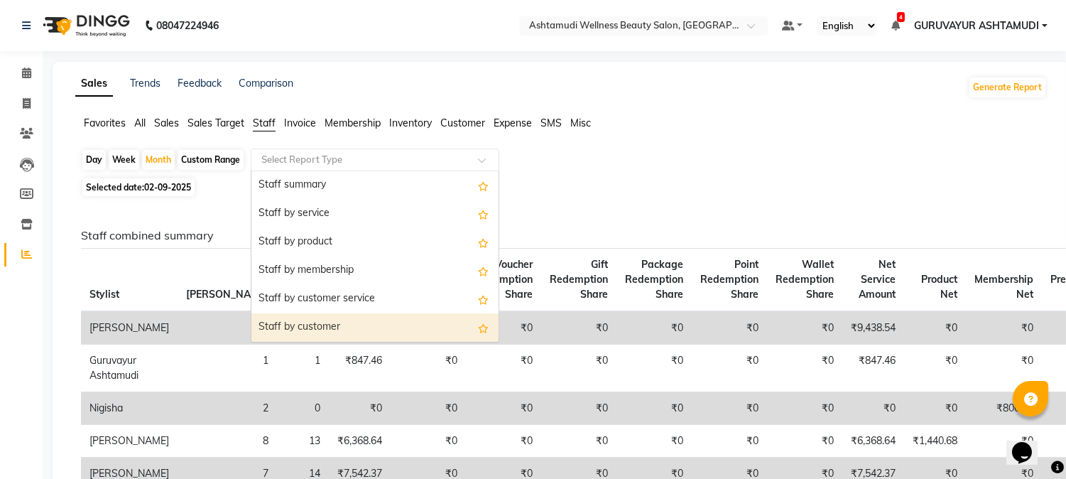
click at [369, 330] on div "Staff by customer" at bounding box center [374, 327] width 247 height 28
select select "filtered_report"
select select "csv"
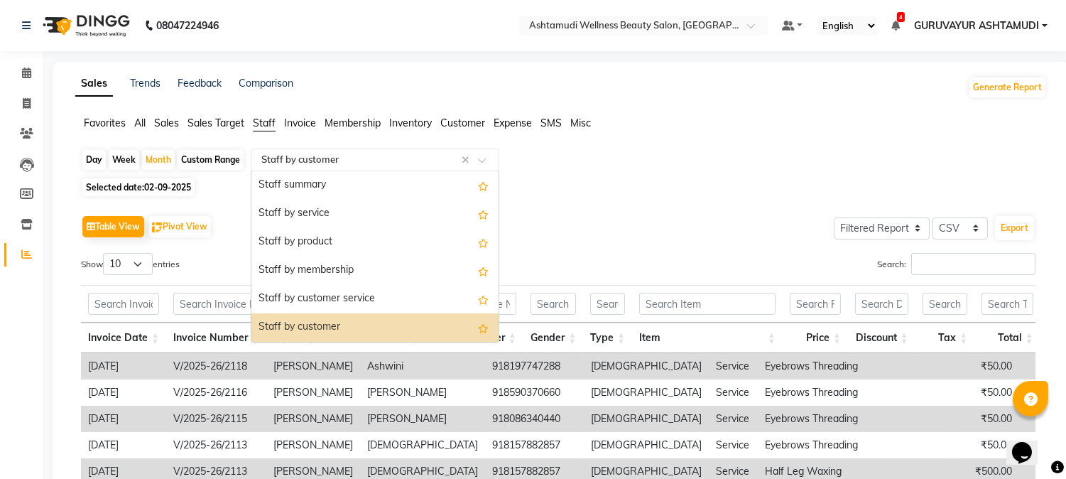
click at [477, 160] on div at bounding box center [374, 160] width 247 height 14
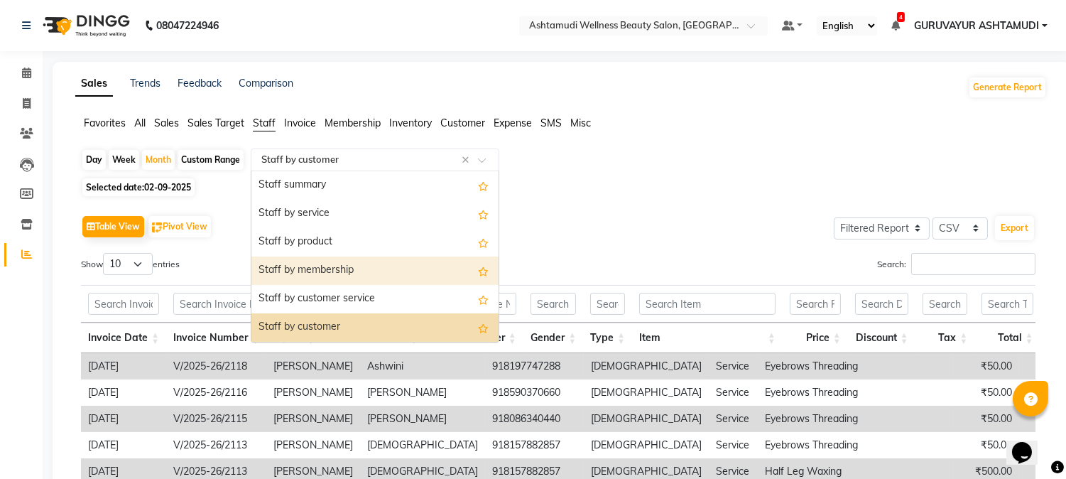
click at [335, 273] on div "Staff by membership" at bounding box center [374, 270] width 247 height 28
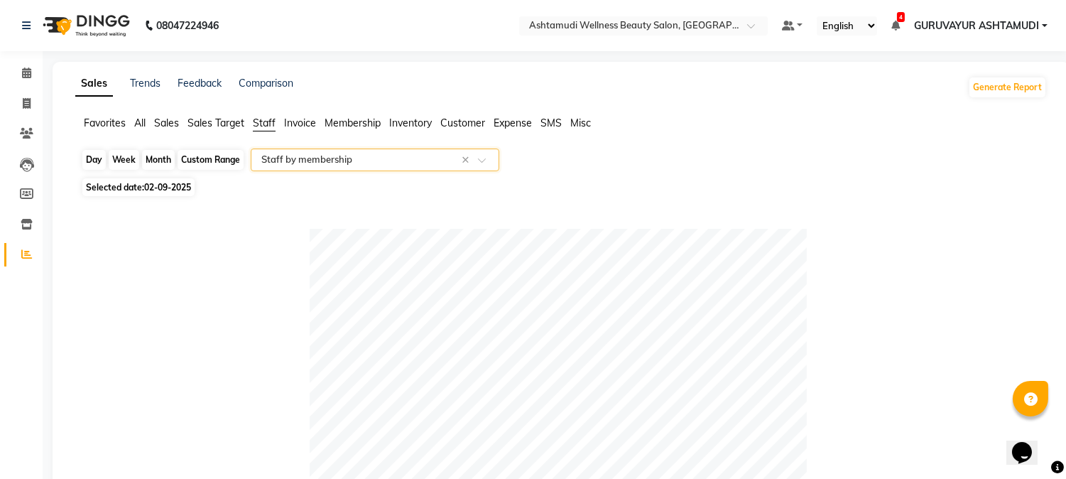
click at [161, 160] on div "Month" at bounding box center [158, 160] width 33 height 20
select select "9"
select select "2025"
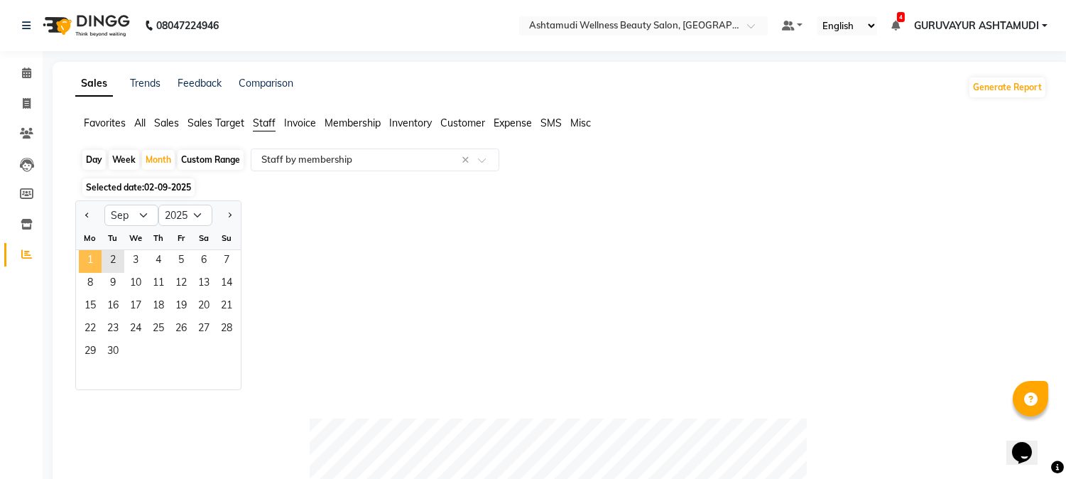
click at [91, 256] on span "1" at bounding box center [90, 261] width 23 height 23
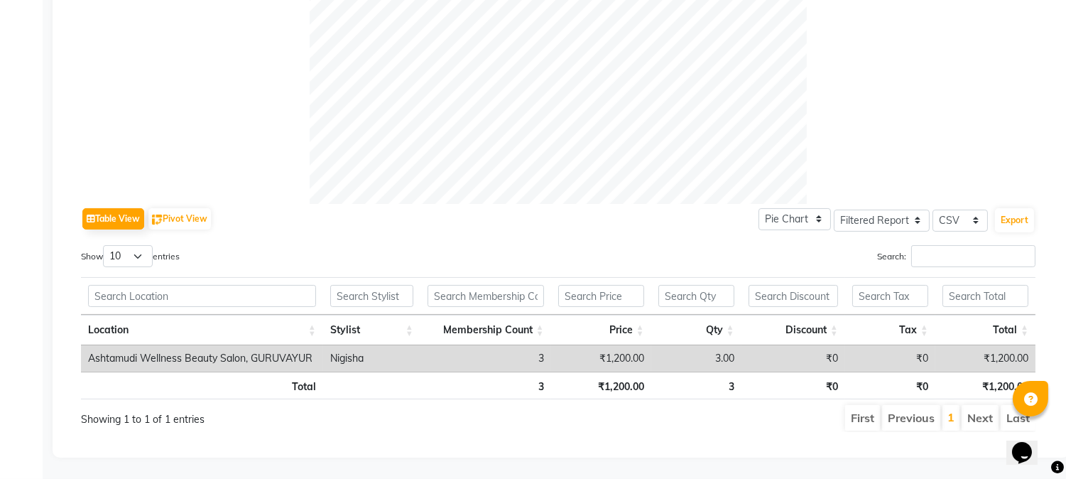
scroll to position [535, 0]
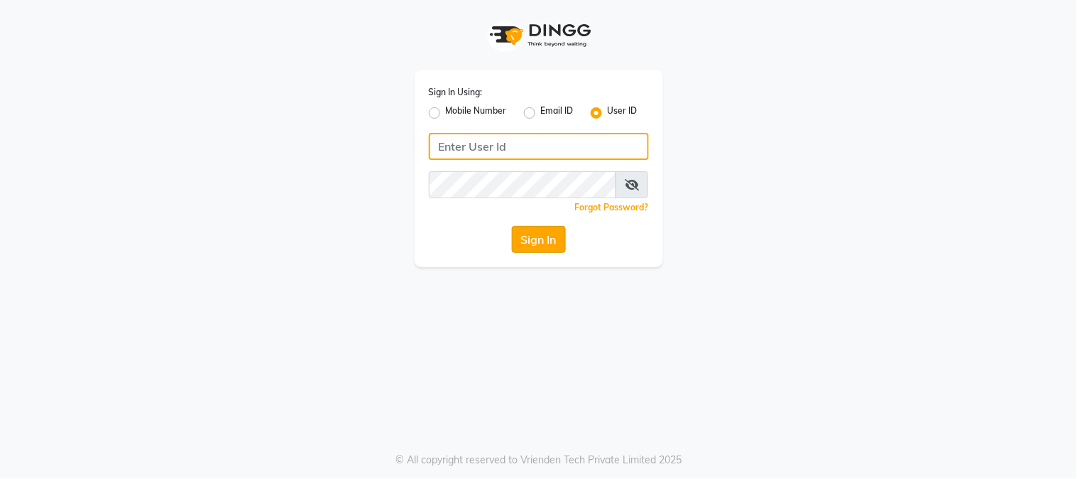
type input "e1947-06"
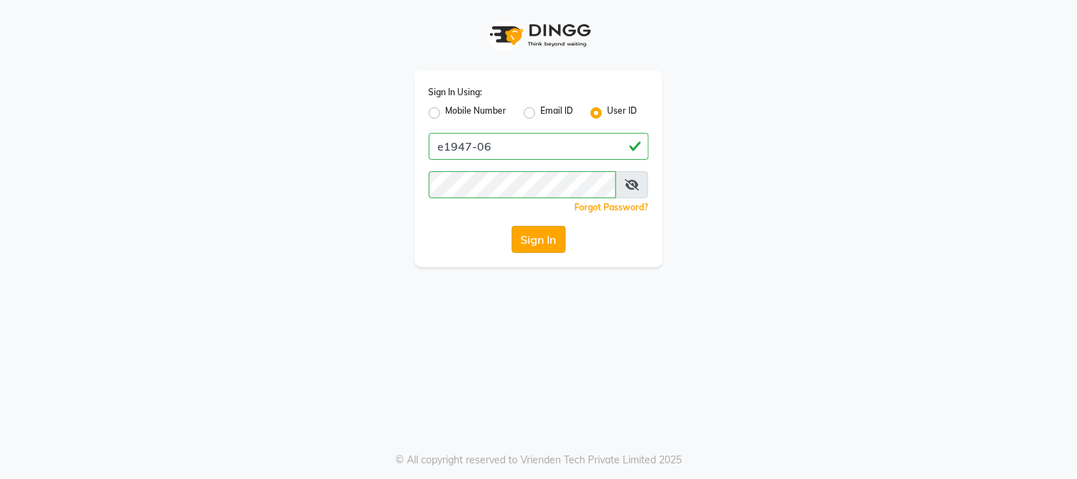
click at [529, 227] on button "Sign In" at bounding box center [539, 239] width 54 height 27
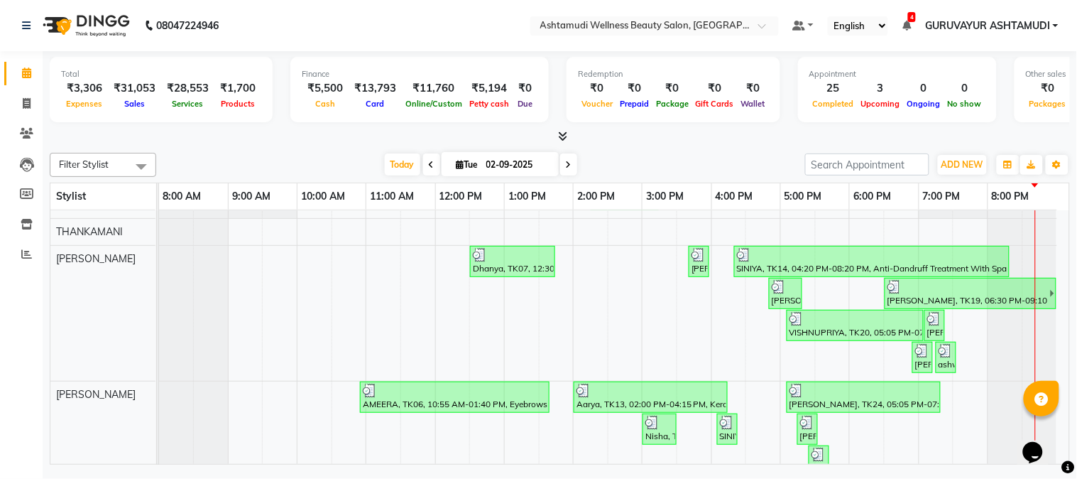
scroll to position [394, 0]
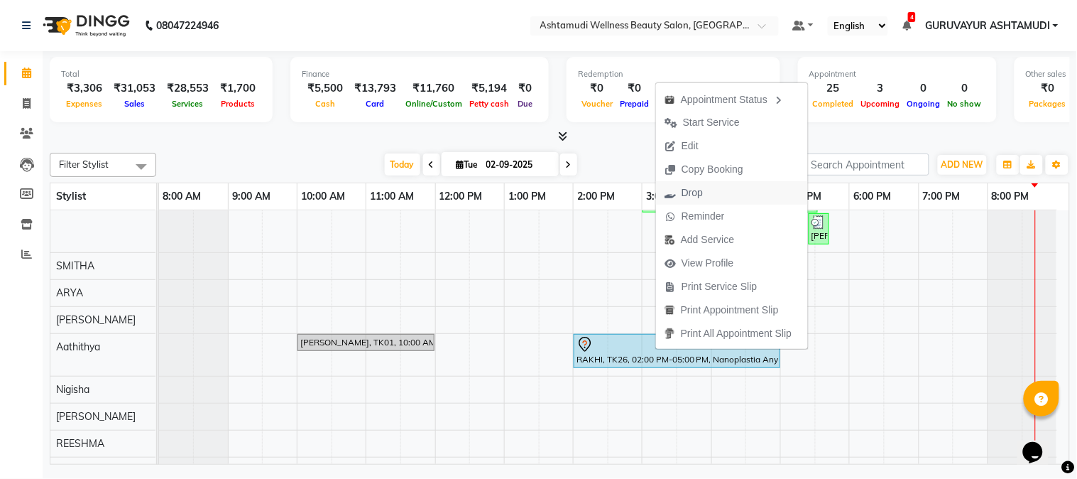
click at [682, 190] on span "Drop" at bounding box center [692, 192] width 21 height 15
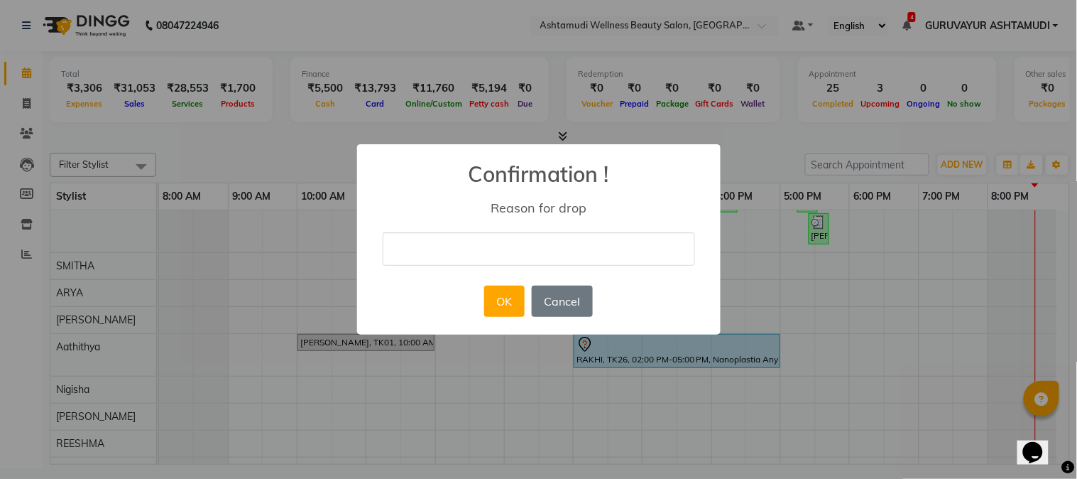
click at [611, 254] on input "text" at bounding box center [539, 248] width 313 height 33
type input "BY [DATE] THEY WILL COME"
click at [499, 292] on button "OK" at bounding box center [504, 301] width 40 height 31
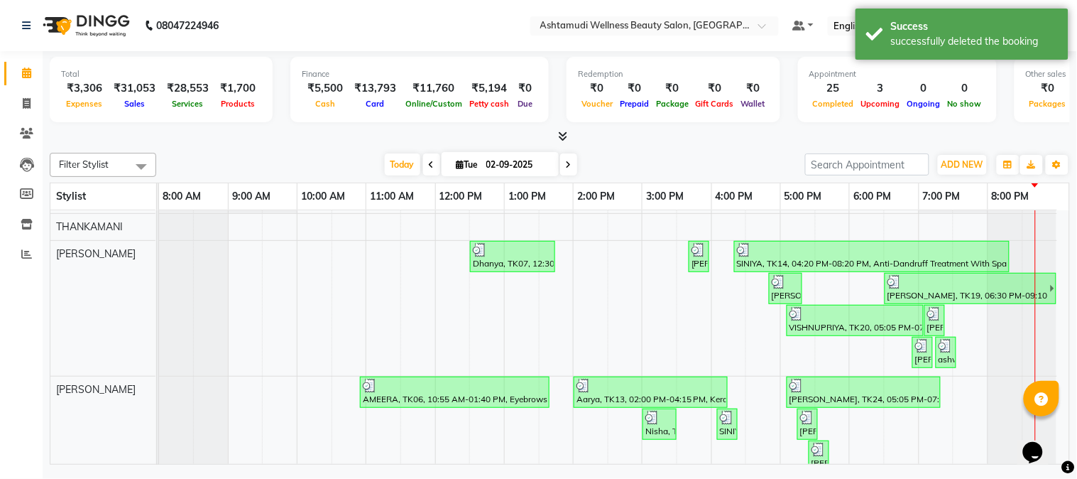
scroll to position [158, 0]
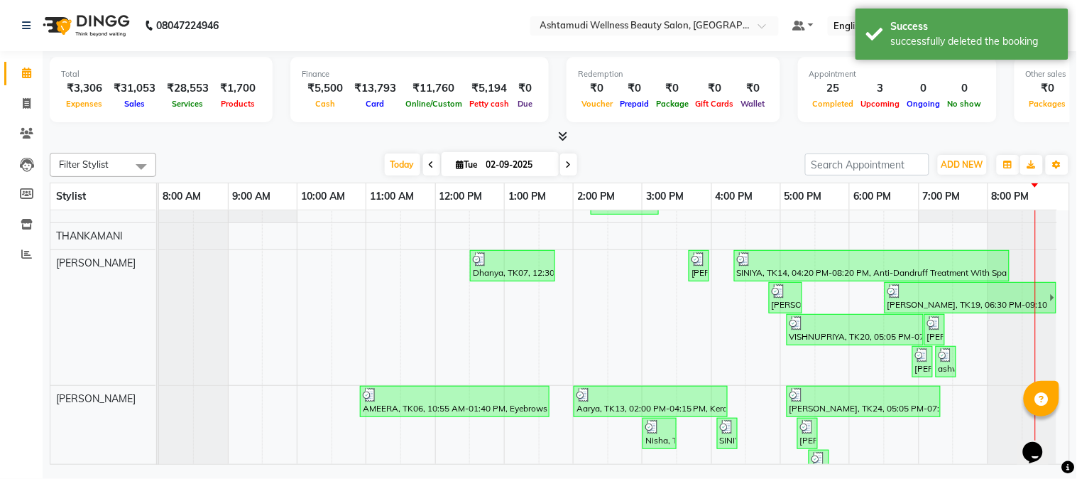
click at [429, 163] on icon at bounding box center [432, 165] width 6 height 9
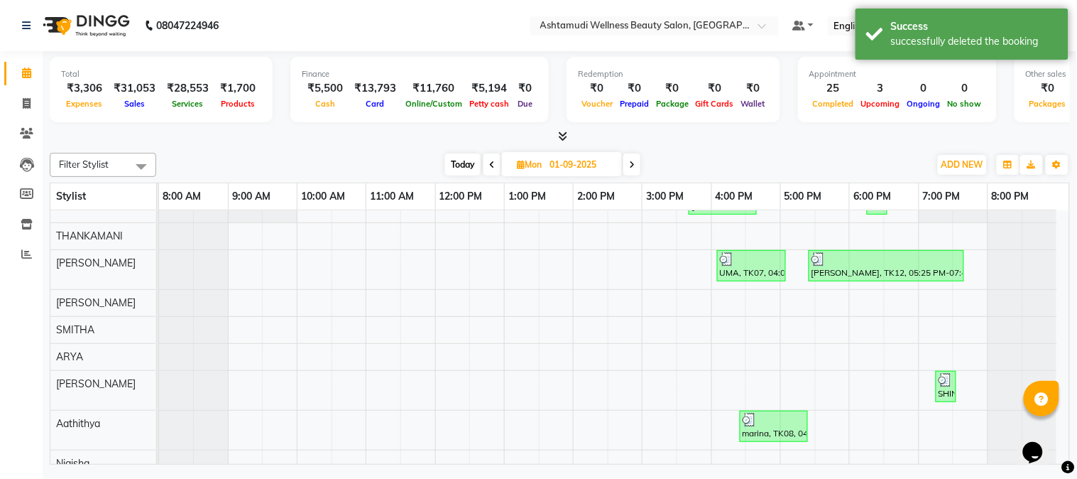
click at [424, 163] on div "[DATE] [DATE]" at bounding box center [542, 164] width 759 height 21
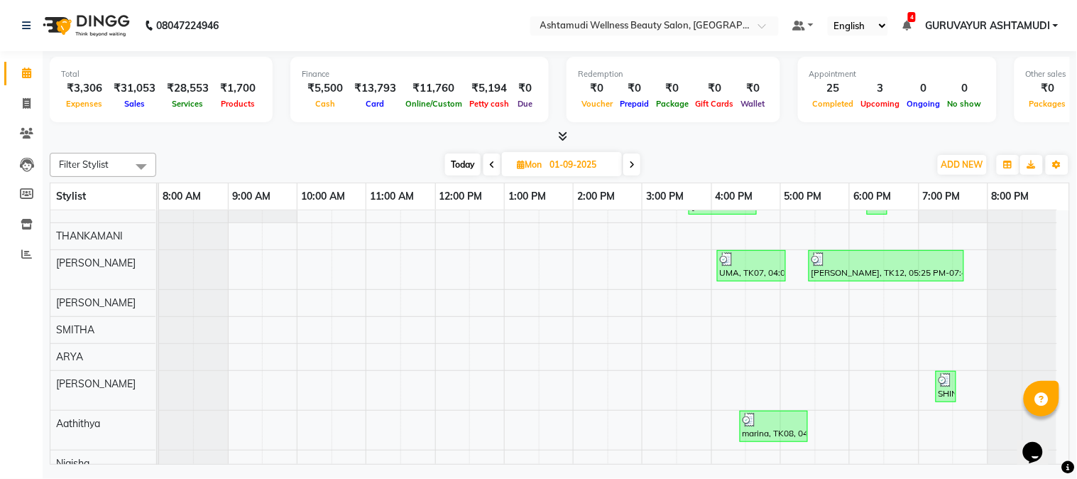
click at [489, 167] on icon at bounding box center [492, 165] width 6 height 9
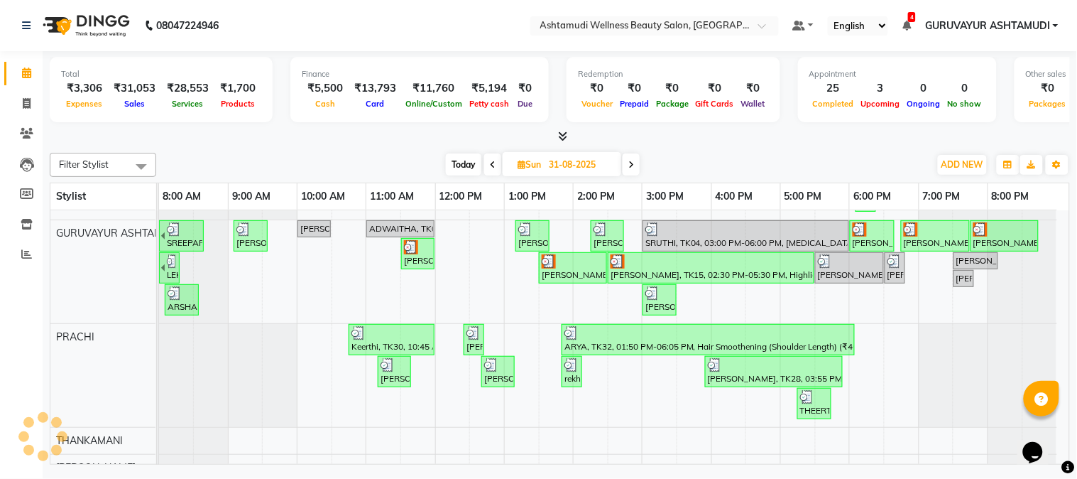
click at [491, 168] on span at bounding box center [492, 164] width 17 height 22
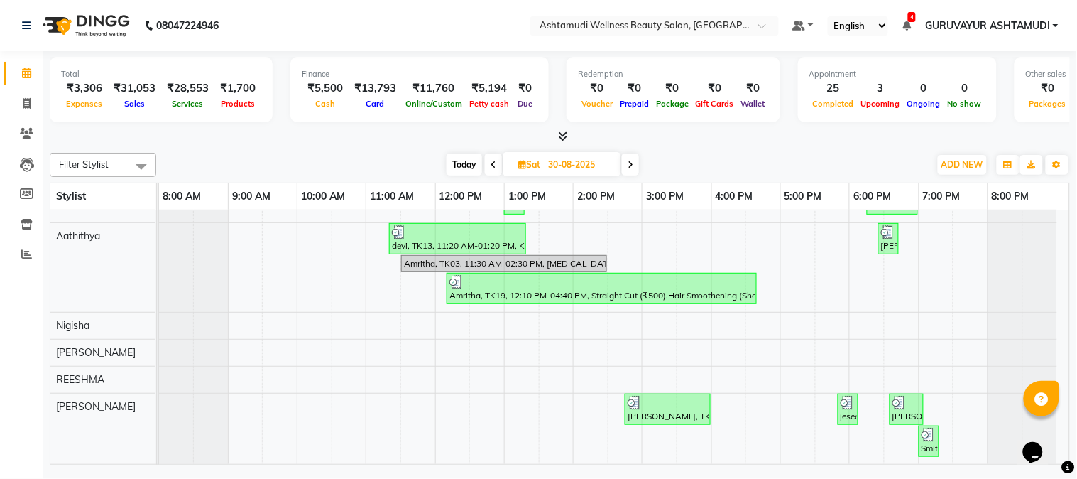
scroll to position [0, 0]
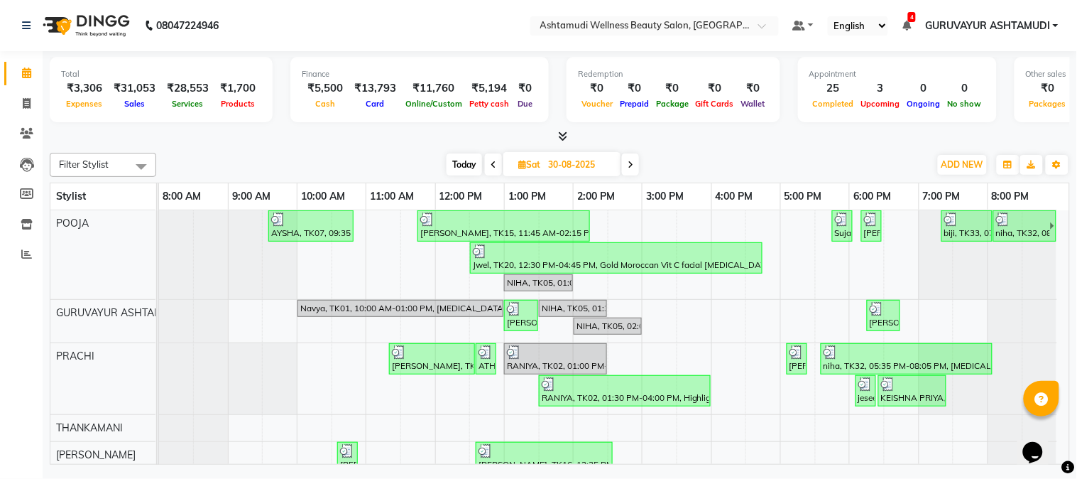
click at [629, 173] on span at bounding box center [630, 164] width 17 height 22
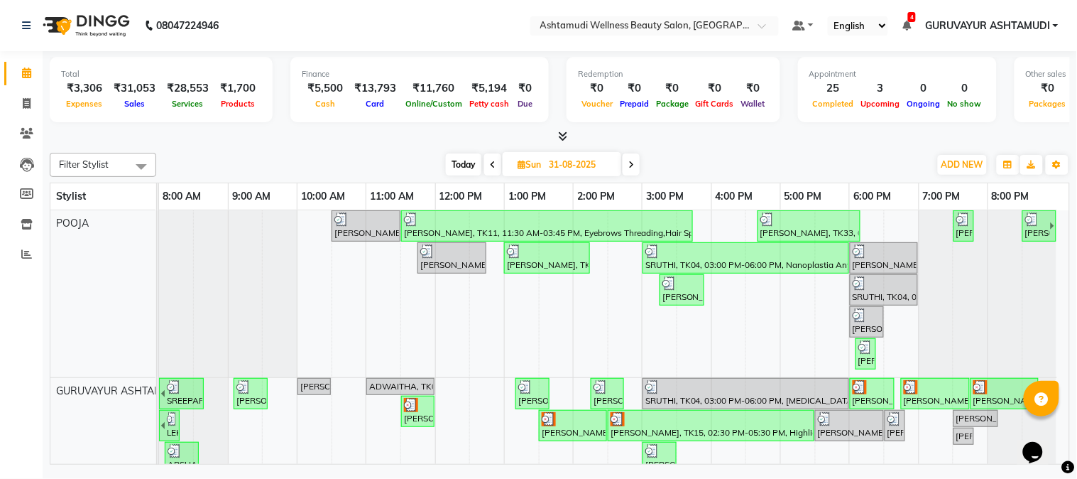
click at [633, 161] on icon at bounding box center [632, 165] width 6 height 9
type input "01-09-2025"
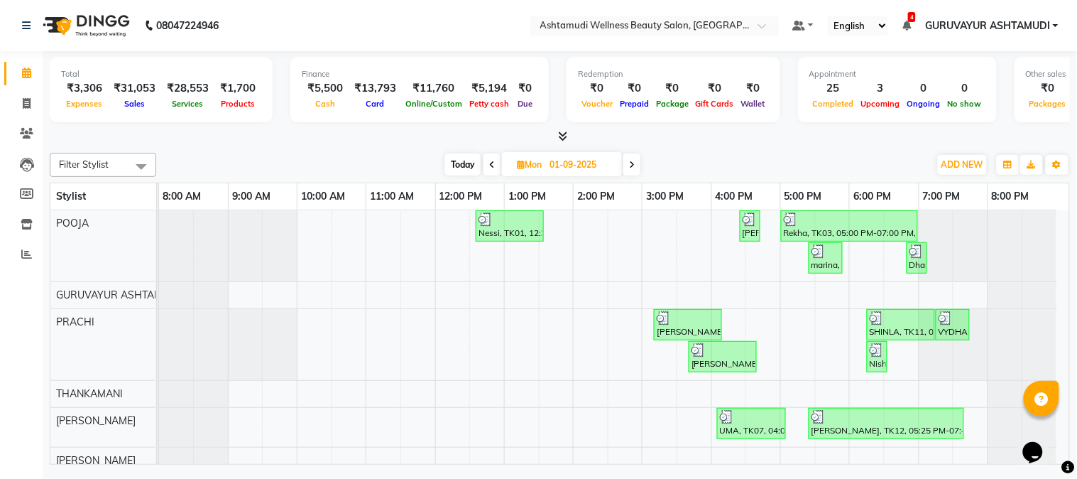
click at [841, 154] on div "[DATE] [DATE]" at bounding box center [542, 164] width 759 height 21
click at [818, 154] on div "[DATE] [DATE]" at bounding box center [542, 164] width 759 height 21
